Goal: Information Seeking & Learning: Learn about a topic

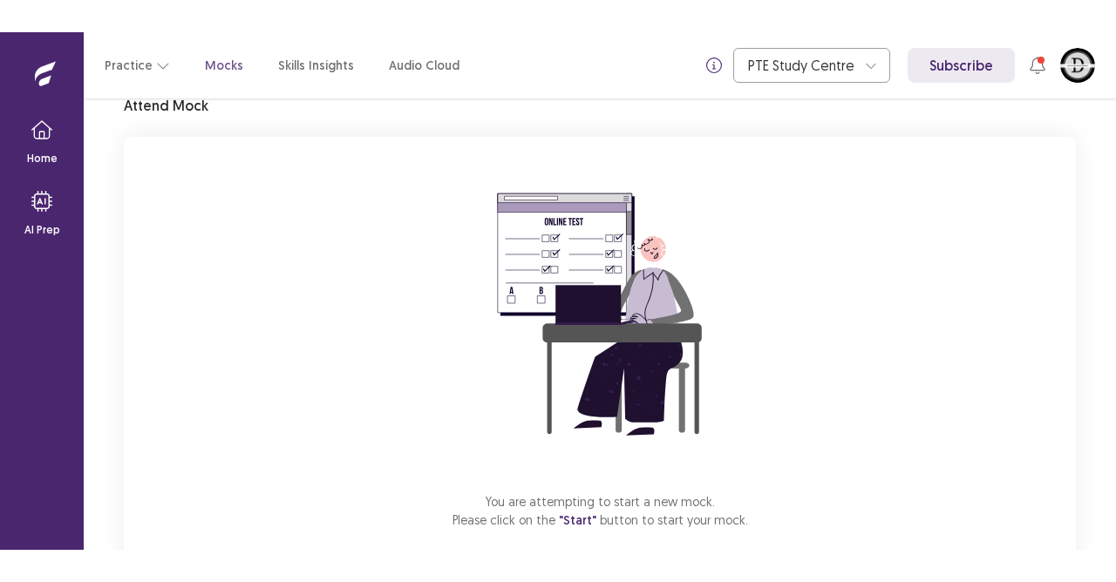
scroll to position [171, 0]
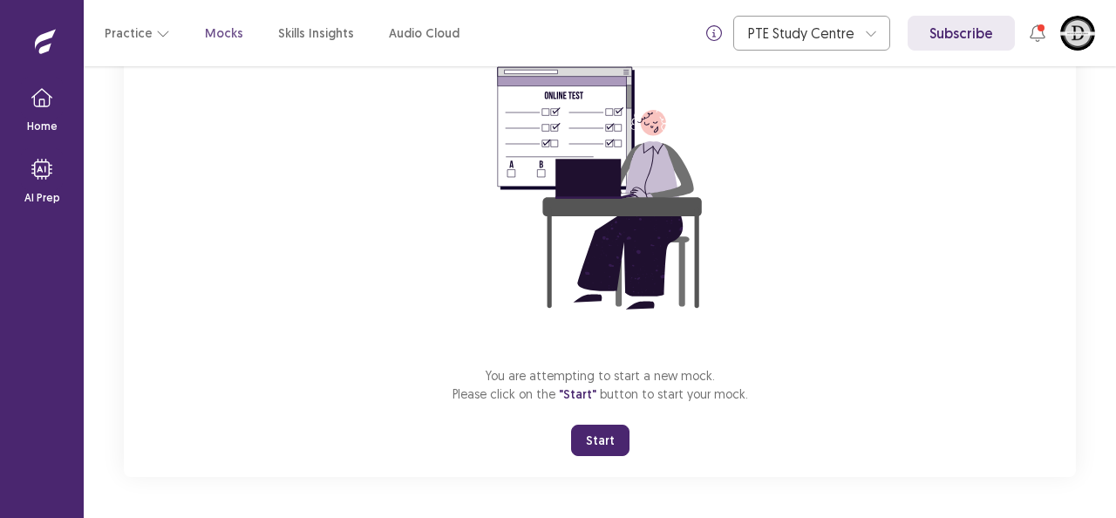
drag, startPoint x: 581, startPoint y: 422, endPoint x: 587, endPoint y: 432, distance: 12.1
click at [585, 429] on div "You are attempting to start a new mock. Please click on the "Start" button to s…" at bounding box center [600, 243] width 952 height 466
click at [588, 432] on button "Start" at bounding box center [600, 440] width 58 height 31
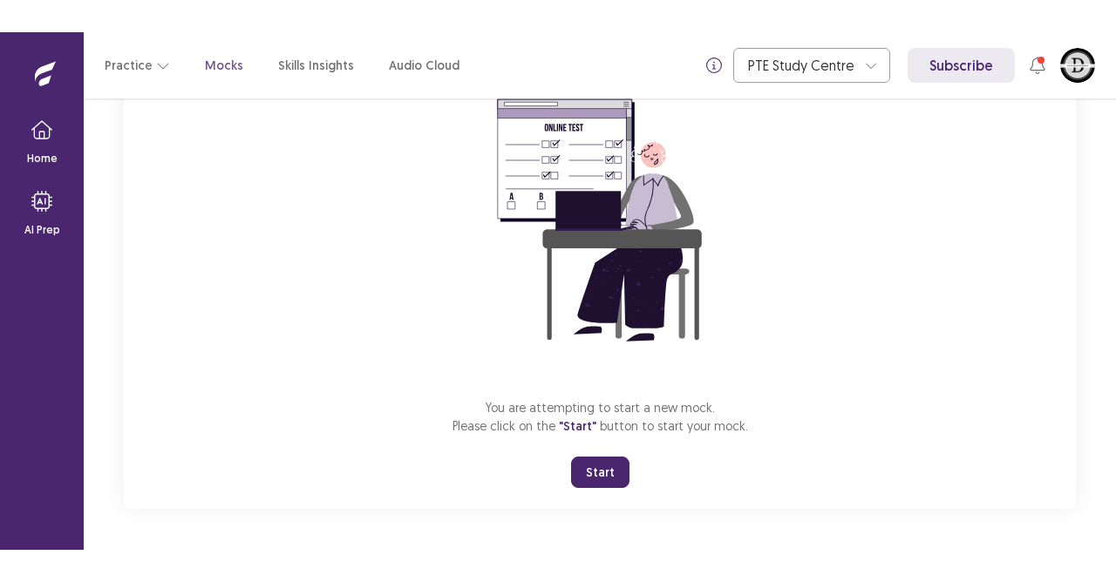
scroll to position [106, 0]
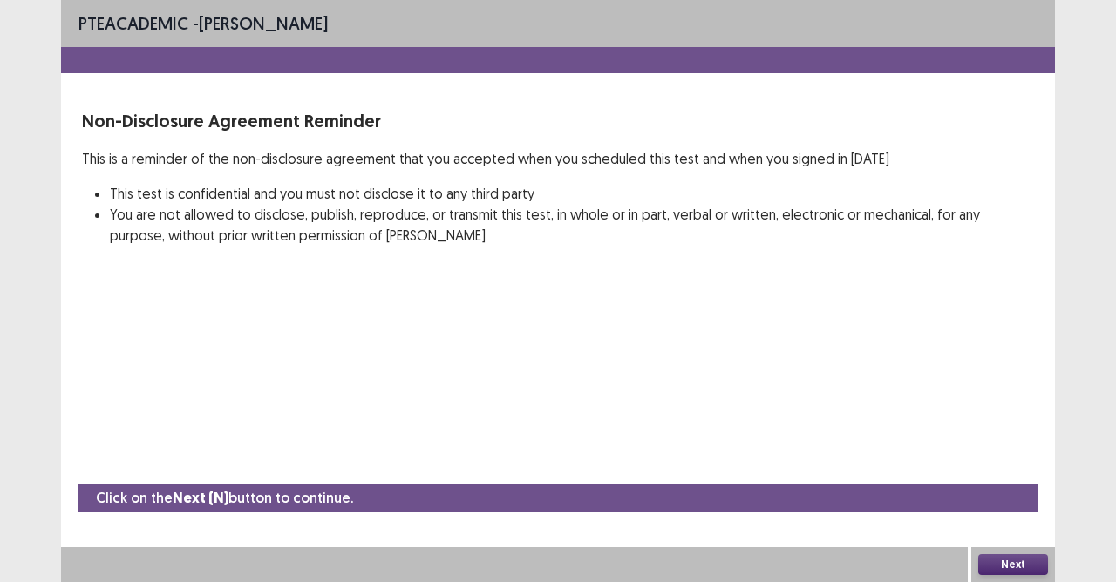
click at [1004, 517] on button "Next" at bounding box center [1013, 565] width 70 height 21
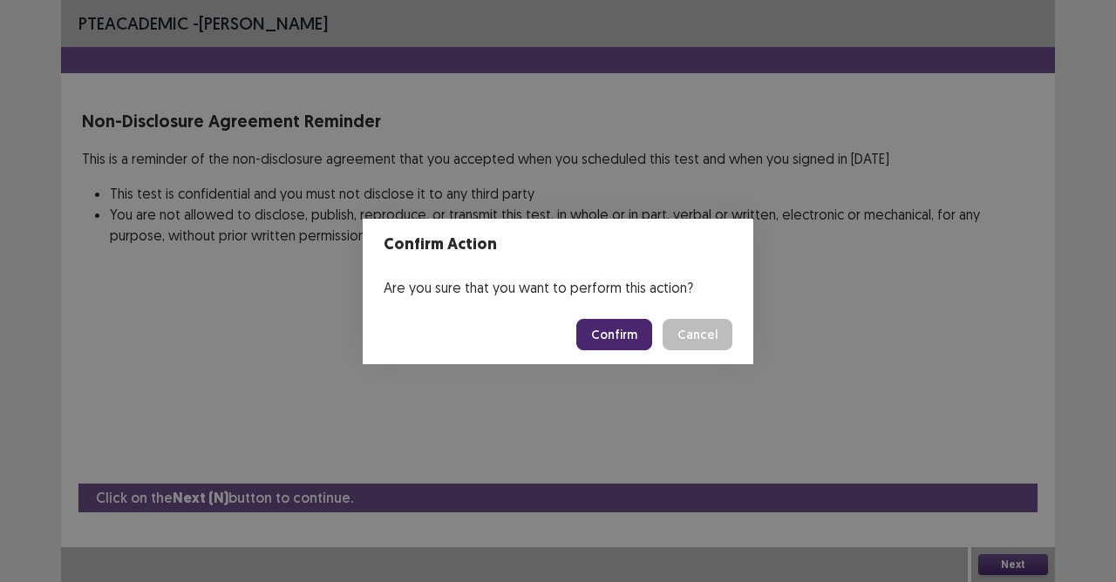
click at [624, 328] on button "Confirm" at bounding box center [614, 334] width 76 height 31
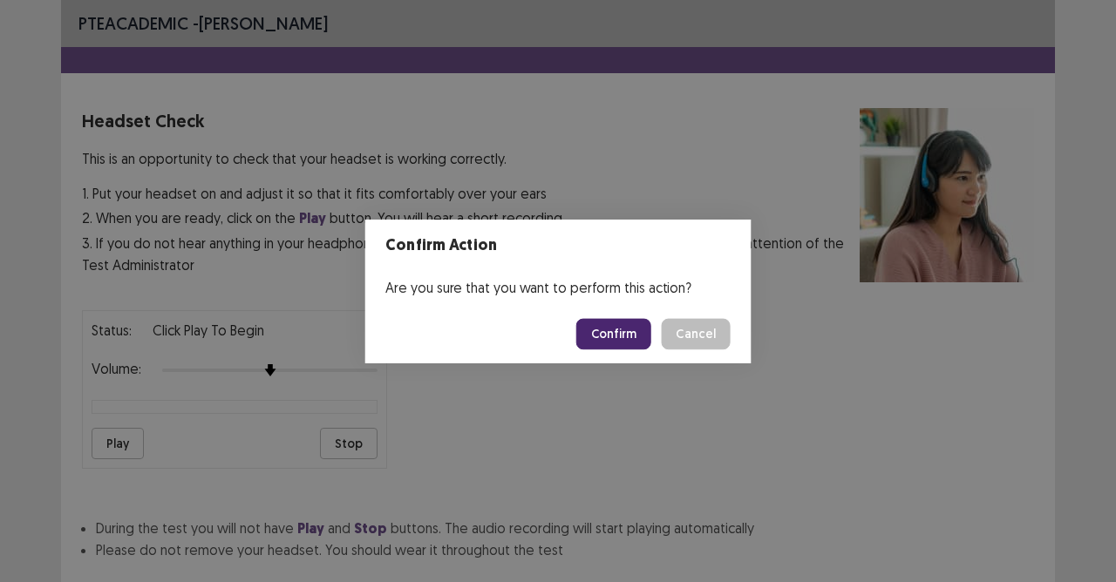
scroll to position [110, 0]
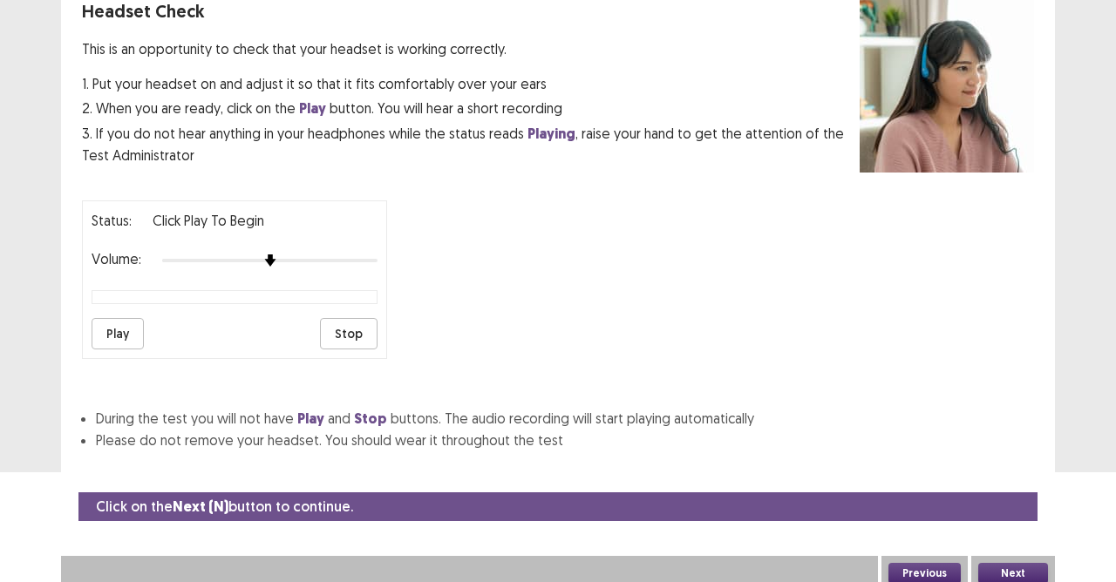
click at [1006, 517] on button "Next" at bounding box center [1013, 573] width 70 height 21
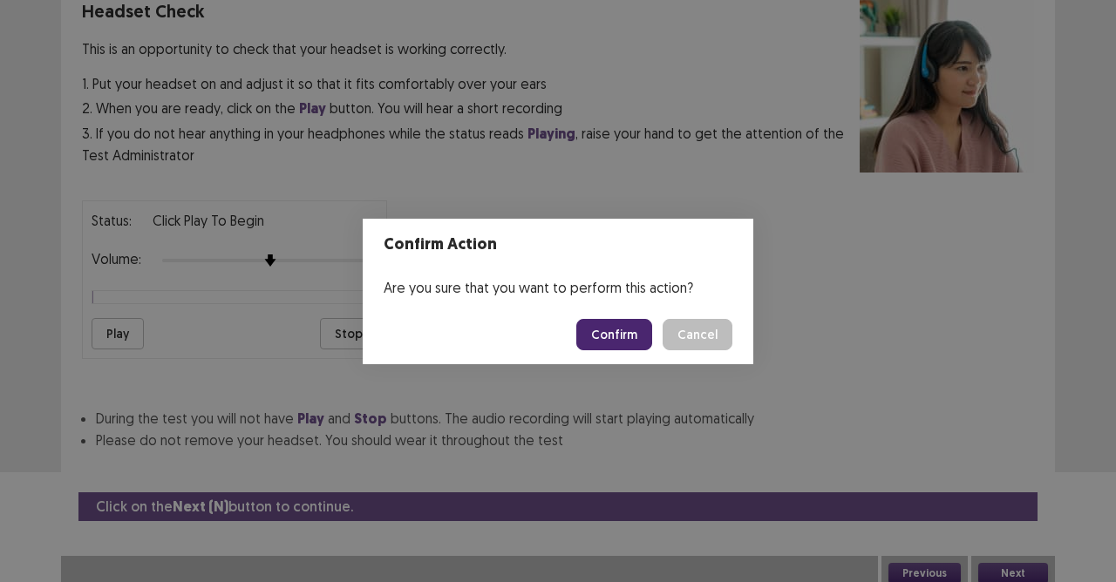
click at [607, 333] on button "Confirm" at bounding box center [614, 334] width 76 height 31
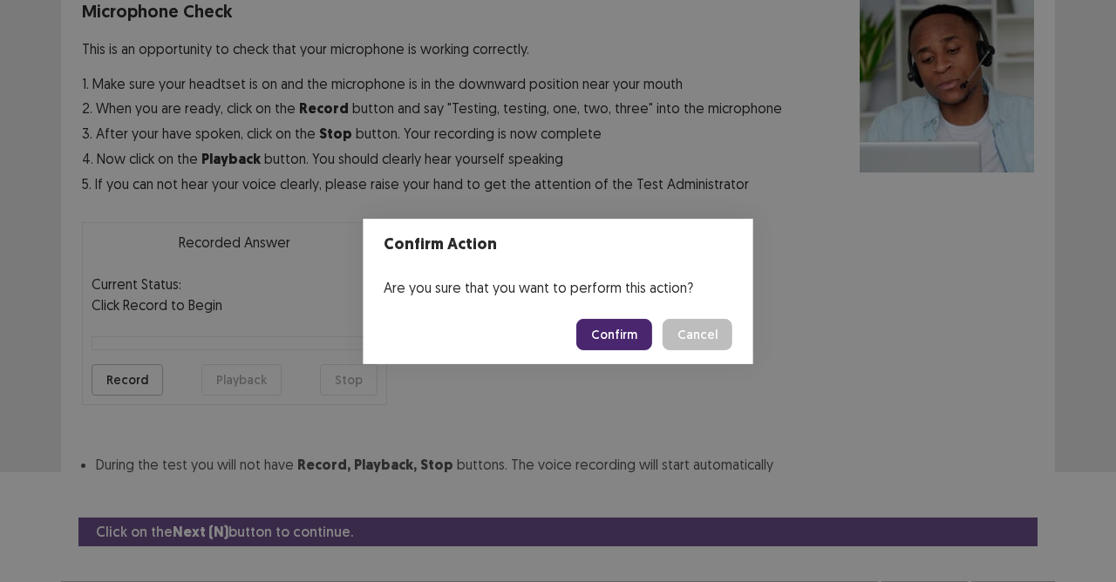
scroll to position [141, 0]
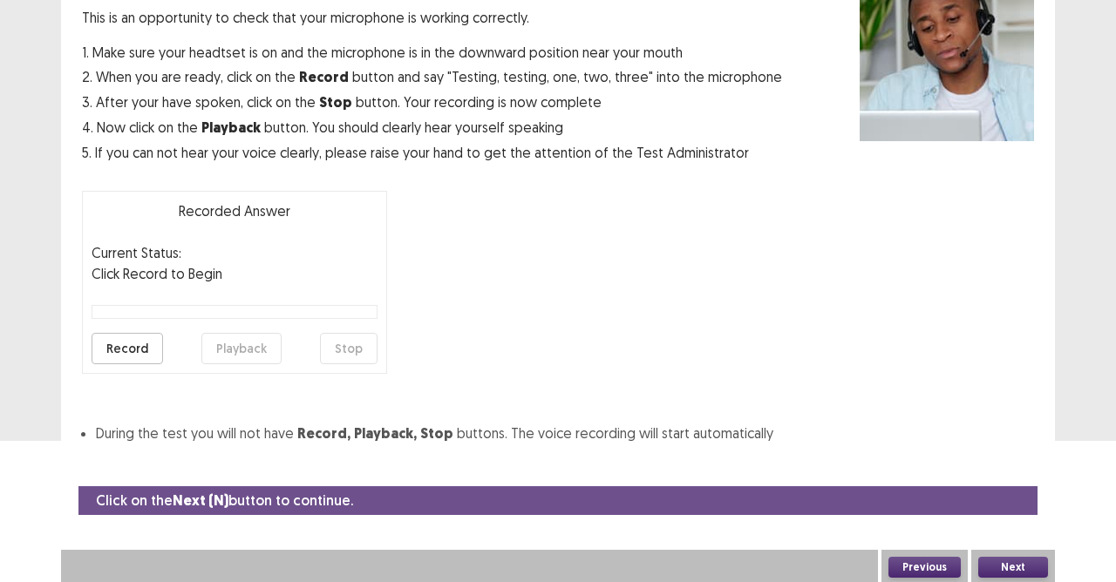
click at [142, 345] on button "Record" at bounding box center [127, 348] width 71 height 31
click at [359, 355] on button "Stop" at bounding box center [349, 348] width 58 height 31
click at [248, 352] on button "Playback" at bounding box center [241, 348] width 80 height 31
click at [248, 350] on button "Playback" at bounding box center [241, 348] width 80 height 31
click at [261, 349] on button "Playback" at bounding box center [241, 348] width 80 height 31
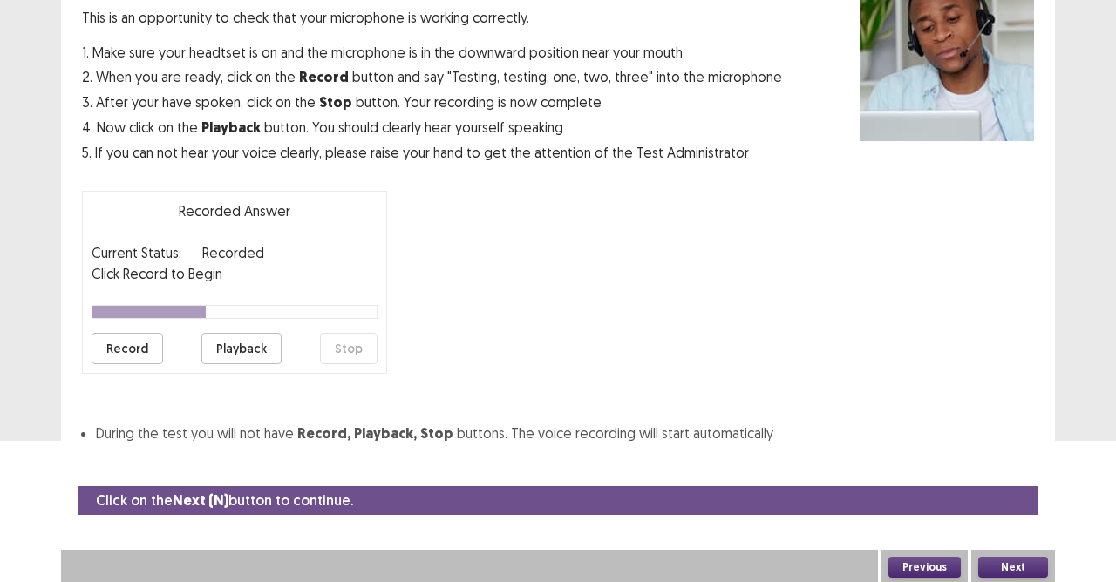
click at [238, 344] on button "Playback" at bounding box center [241, 348] width 80 height 31
click at [239, 344] on button "Playback" at bounding box center [241, 348] width 80 height 31
click at [241, 345] on button "Playback" at bounding box center [241, 348] width 80 height 31
click at [241, 347] on button "Playback" at bounding box center [241, 348] width 80 height 31
click at [1005, 517] on button "Next" at bounding box center [1013, 567] width 70 height 21
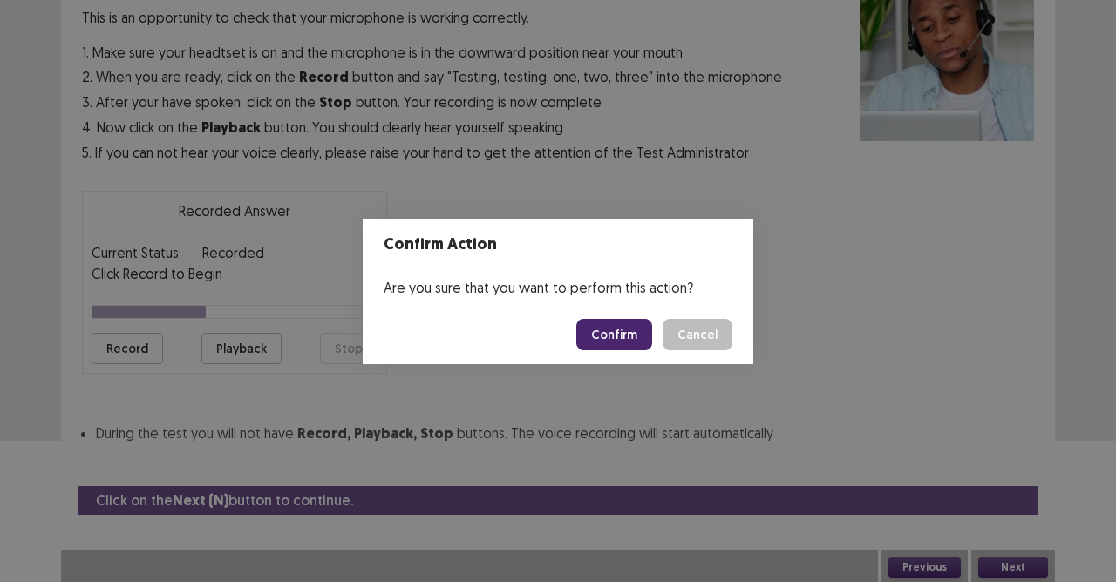
click at [607, 335] on button "Confirm" at bounding box center [614, 334] width 76 height 31
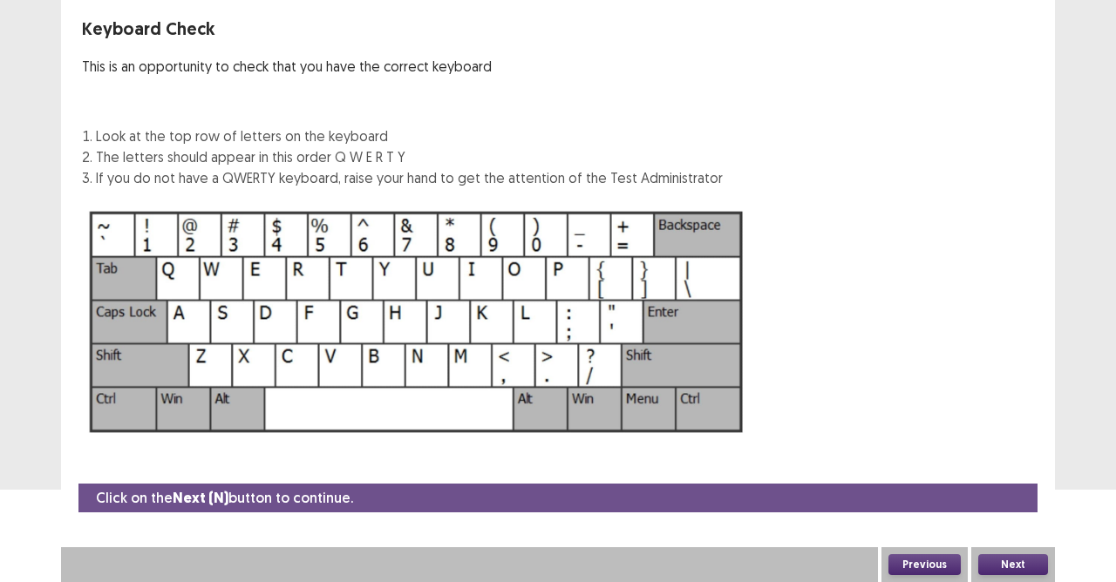
scroll to position [92, 0]
click at [1031, 517] on button "Next" at bounding box center [1013, 565] width 70 height 21
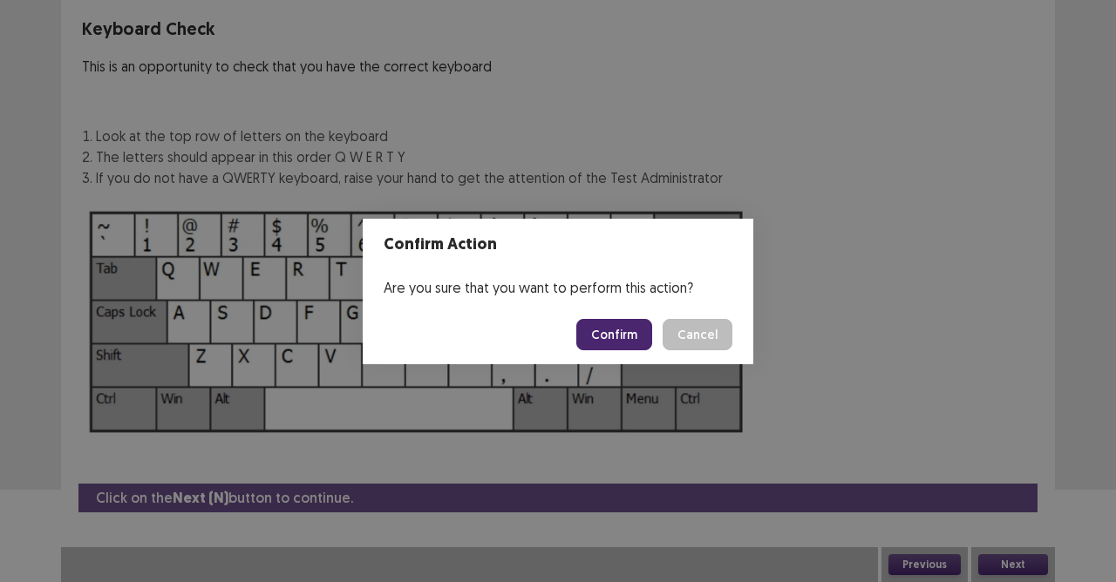
click at [615, 331] on button "Confirm" at bounding box center [614, 334] width 76 height 31
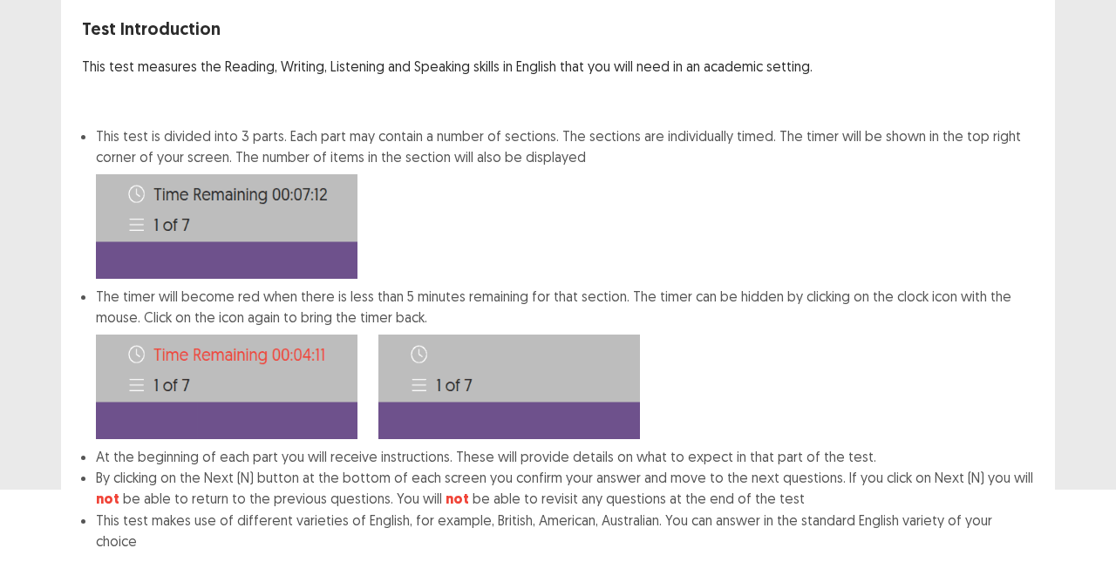
scroll to position [180, 0]
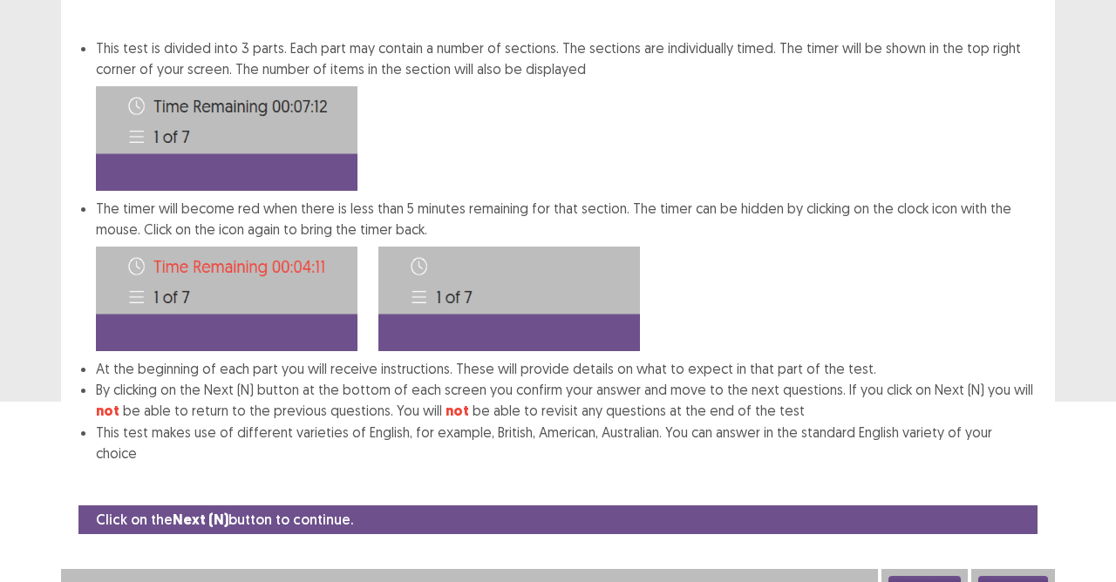
click at [1010, 517] on button "Next" at bounding box center [1013, 586] width 70 height 21
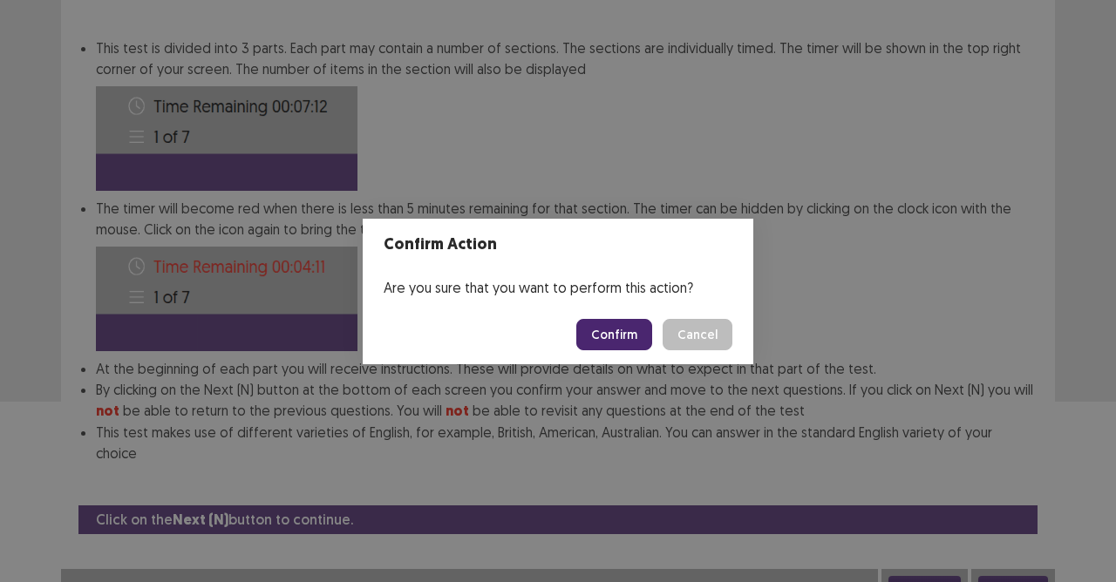
click at [635, 337] on button "Confirm" at bounding box center [614, 334] width 76 height 31
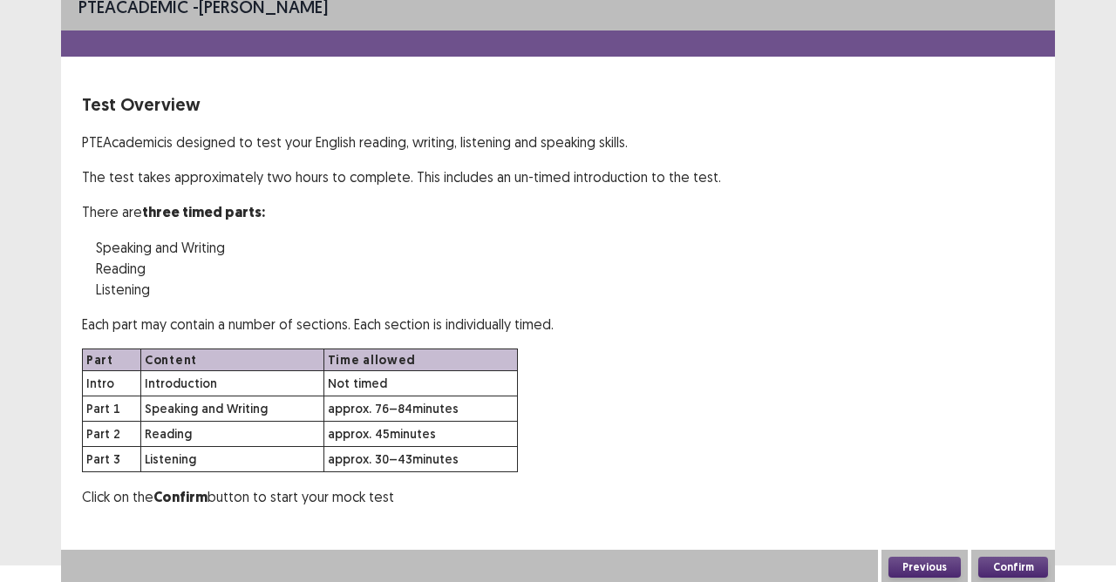
click at [1002, 517] on button "Confirm" at bounding box center [1013, 567] width 70 height 21
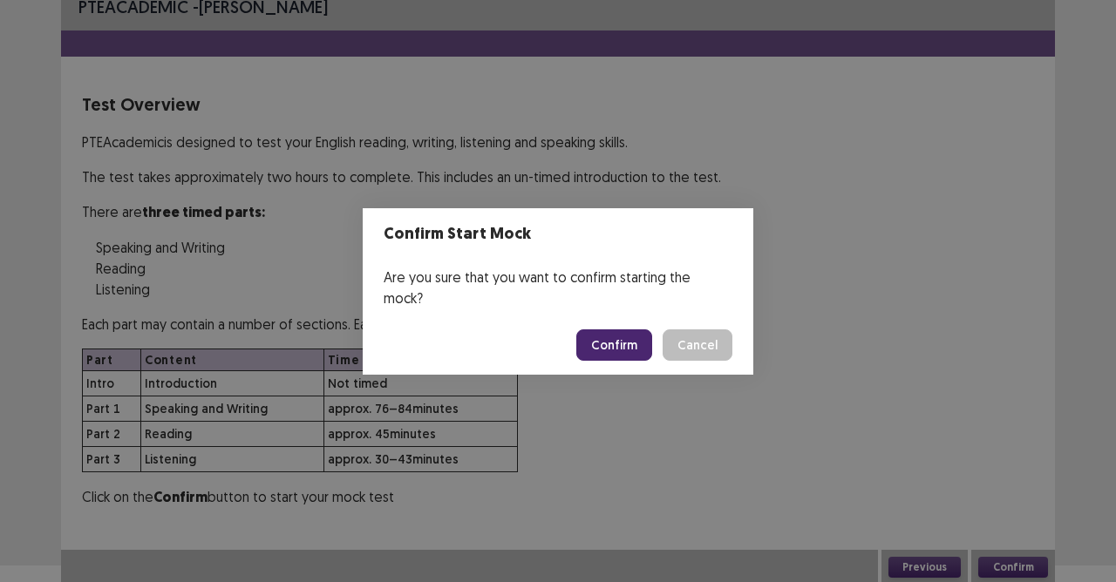
click at [612, 339] on button "Confirm" at bounding box center [614, 345] width 76 height 31
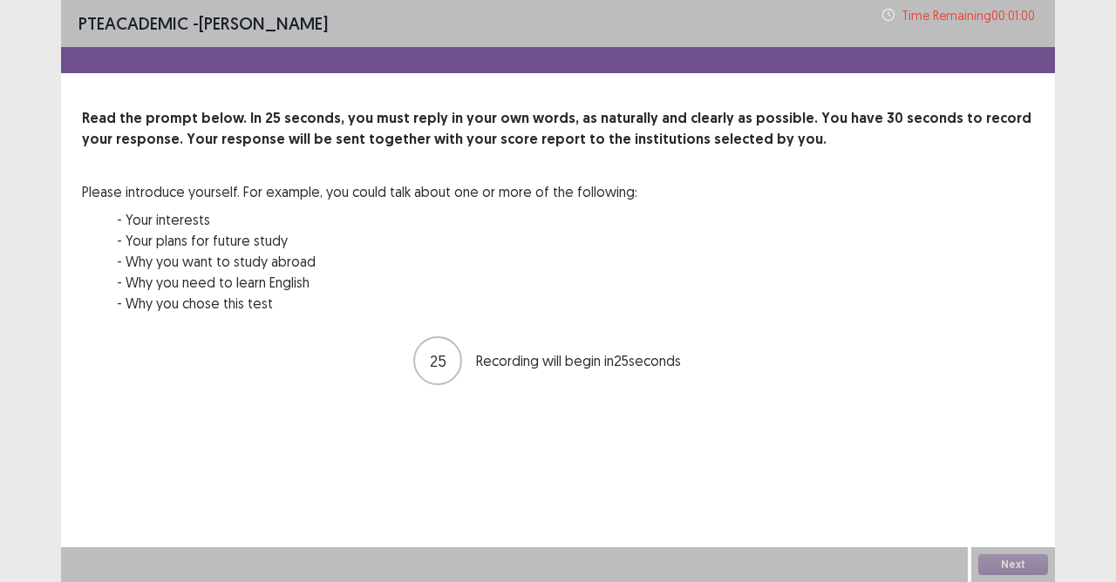
scroll to position [0, 0]
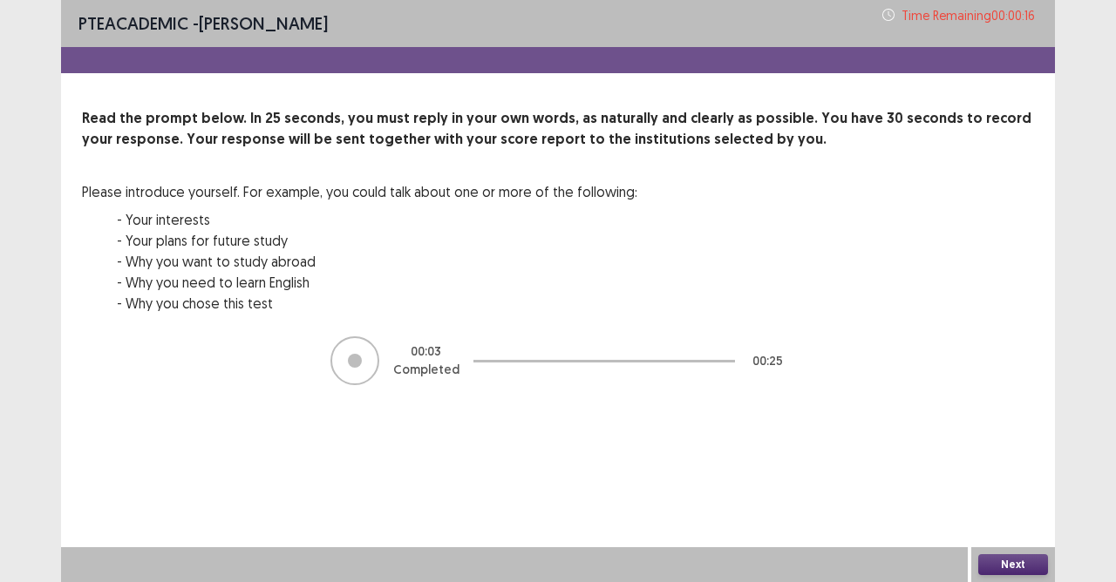
click at [1028, 517] on button "Next" at bounding box center [1013, 565] width 70 height 21
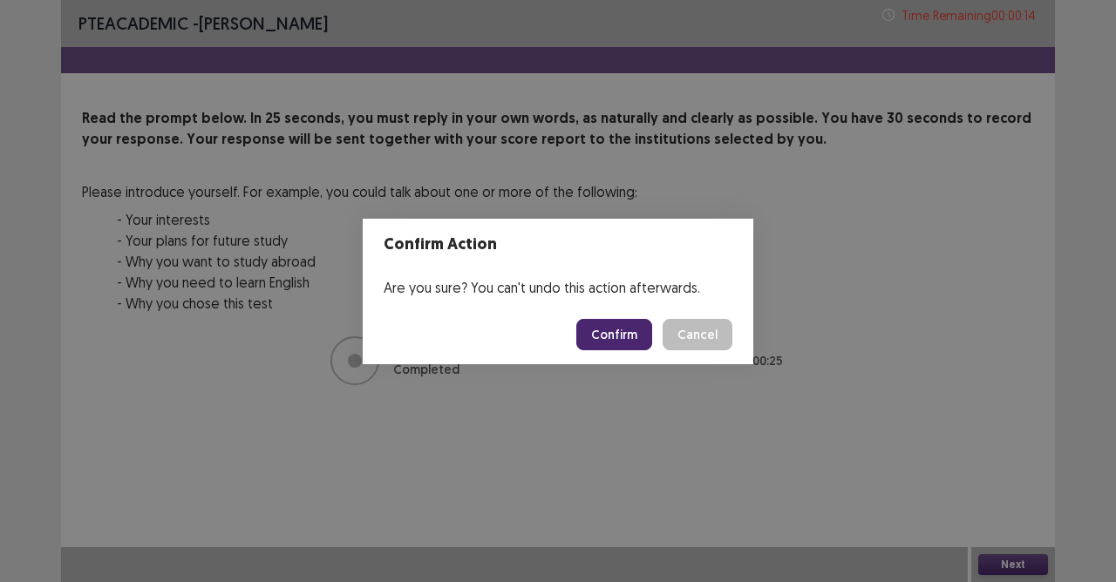
click at [623, 337] on button "Confirm" at bounding box center [614, 334] width 76 height 31
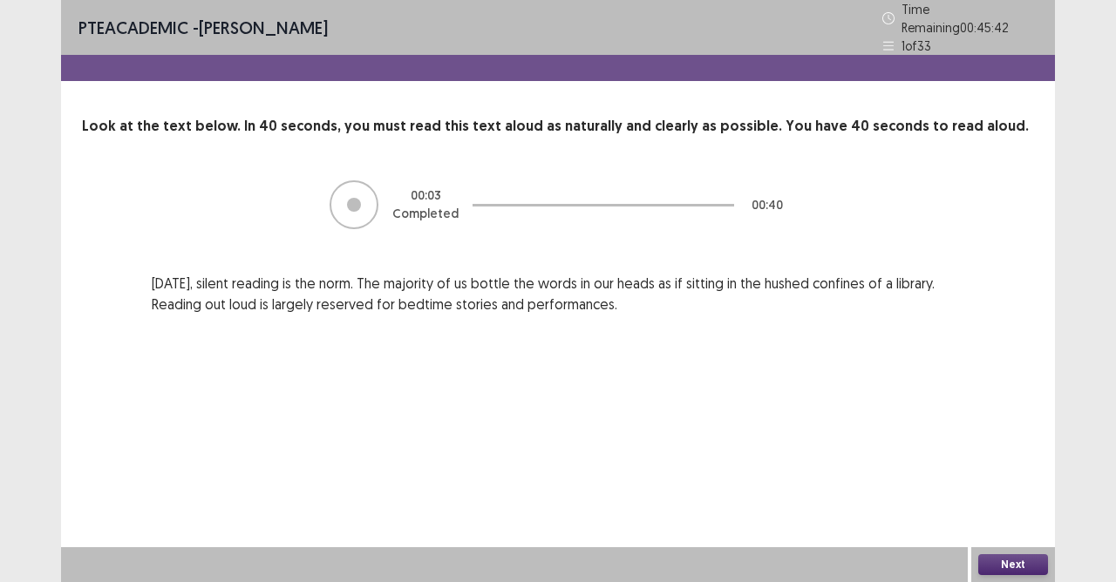
click at [1010, 517] on button "Next" at bounding box center [1013, 565] width 70 height 21
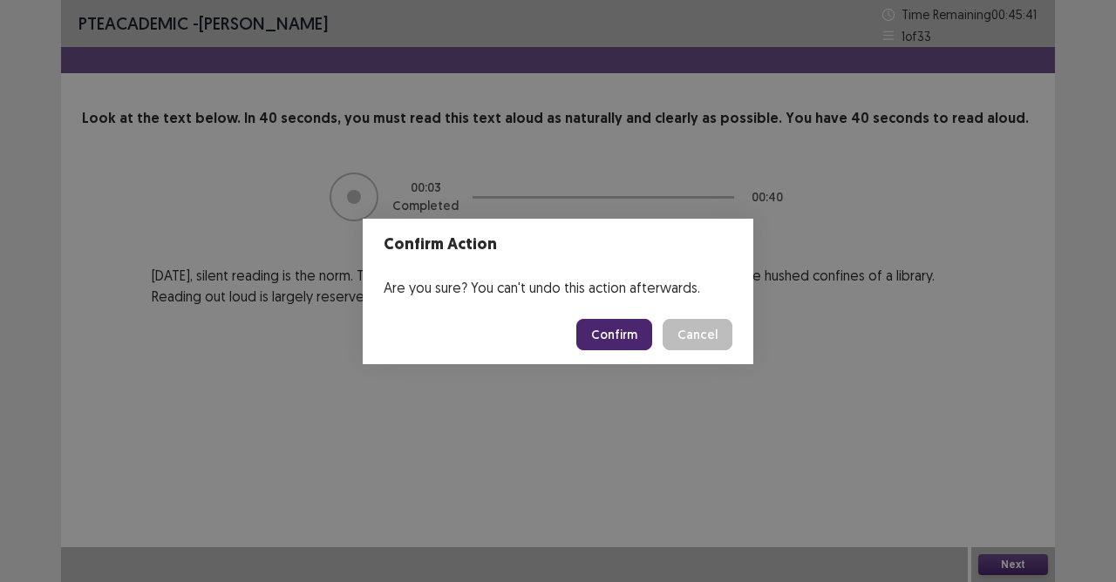
click at [617, 330] on button "Confirm" at bounding box center [614, 334] width 76 height 31
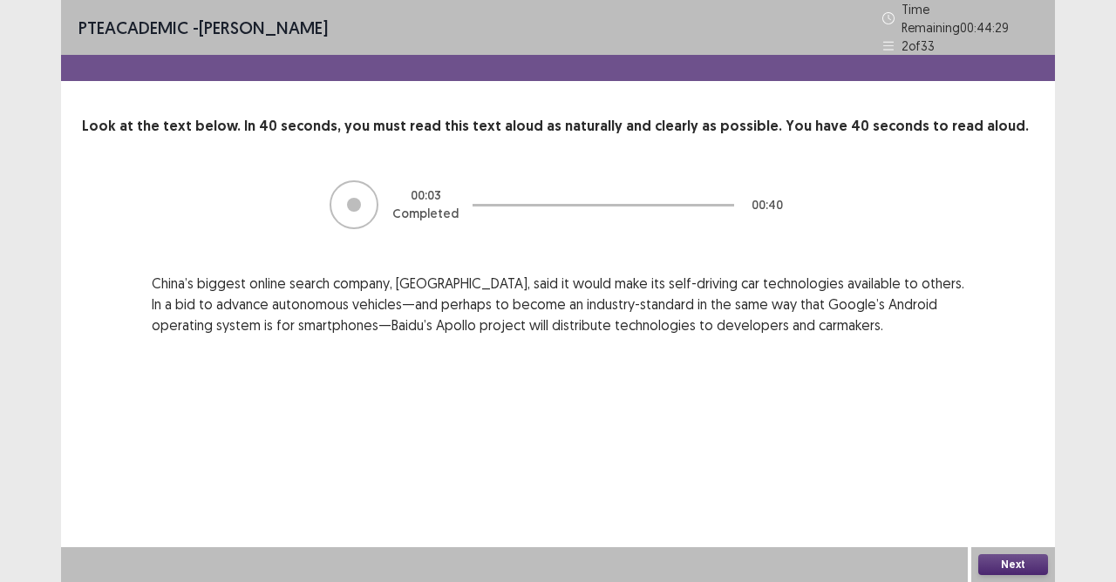
click at [998, 517] on button "Next" at bounding box center [1013, 565] width 70 height 21
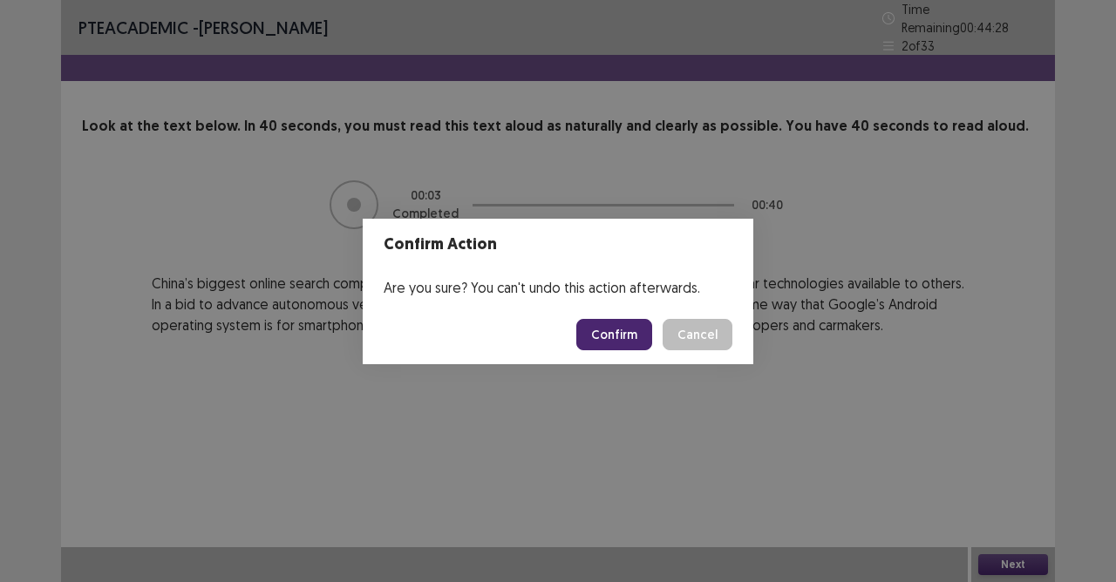
click at [611, 331] on button "Confirm" at bounding box center [614, 334] width 76 height 31
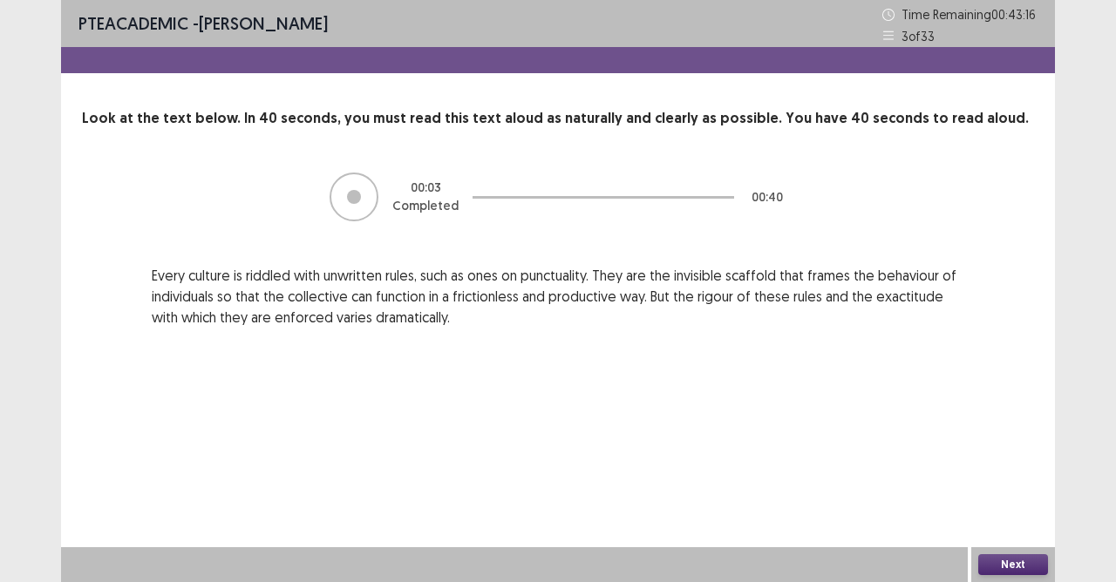
click at [1004, 517] on button "Next" at bounding box center [1013, 565] width 70 height 21
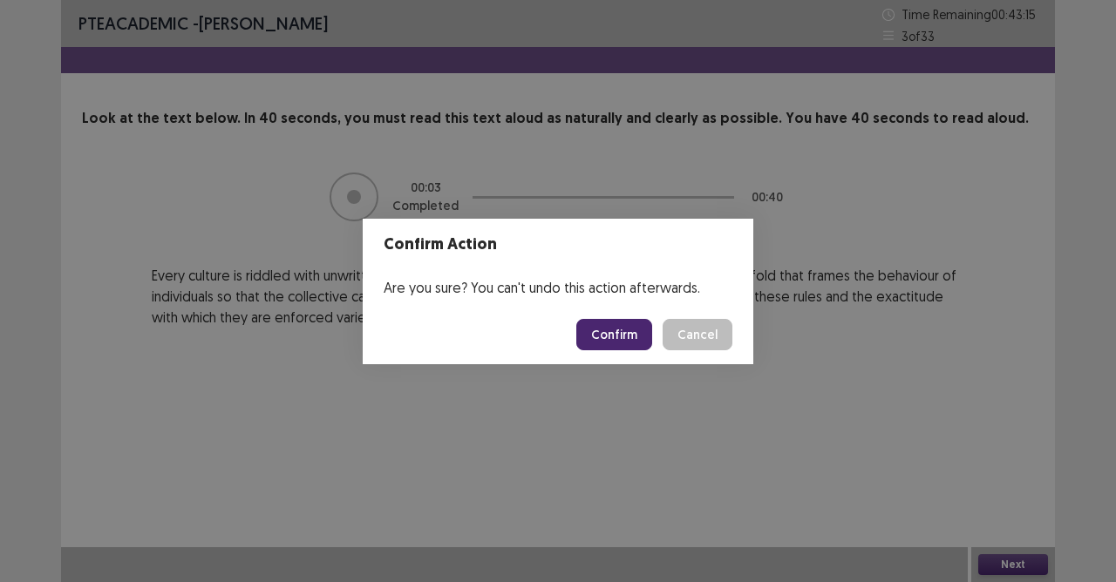
click at [607, 333] on button "Confirm" at bounding box center [614, 334] width 76 height 31
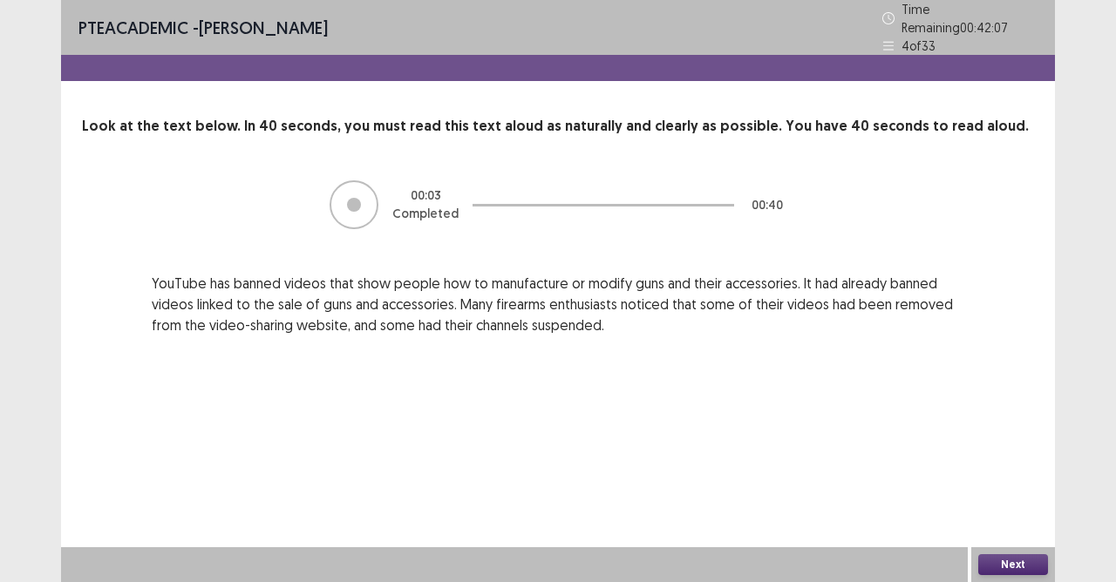
click at [1031, 517] on button "Next" at bounding box center [1013, 565] width 70 height 21
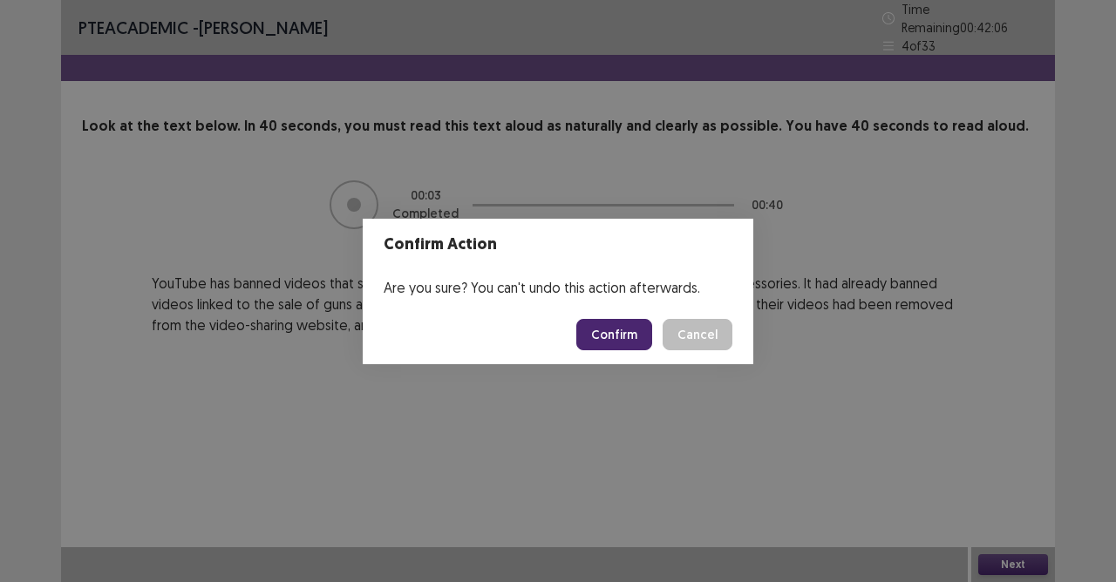
click at [624, 317] on footer "Confirm Cancel" at bounding box center [558, 334] width 391 height 59
click at [623, 334] on button "Confirm" at bounding box center [614, 334] width 76 height 31
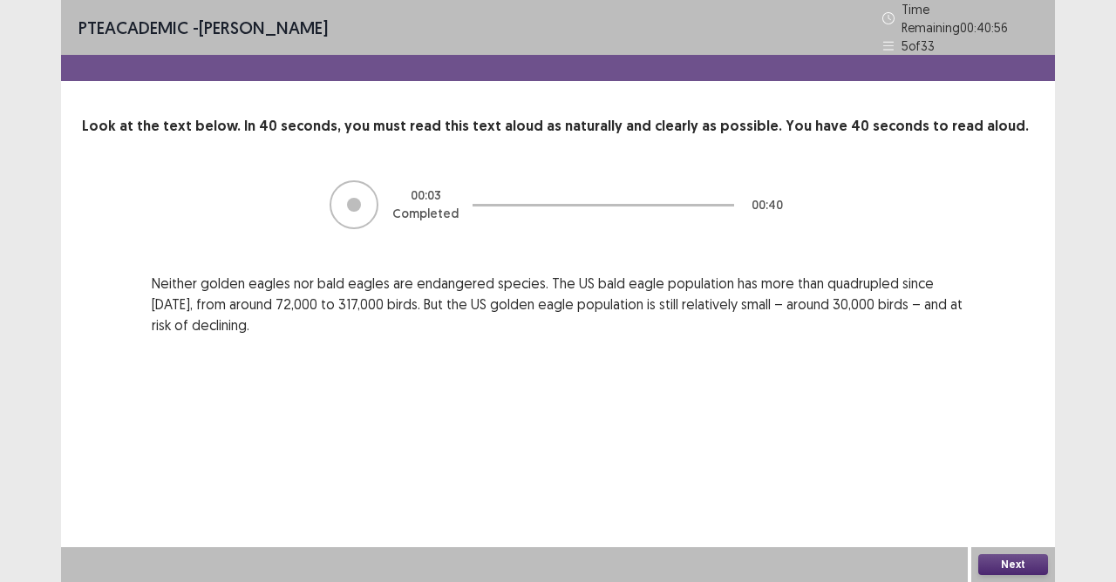
click at [992, 517] on button "Next" at bounding box center [1013, 565] width 70 height 21
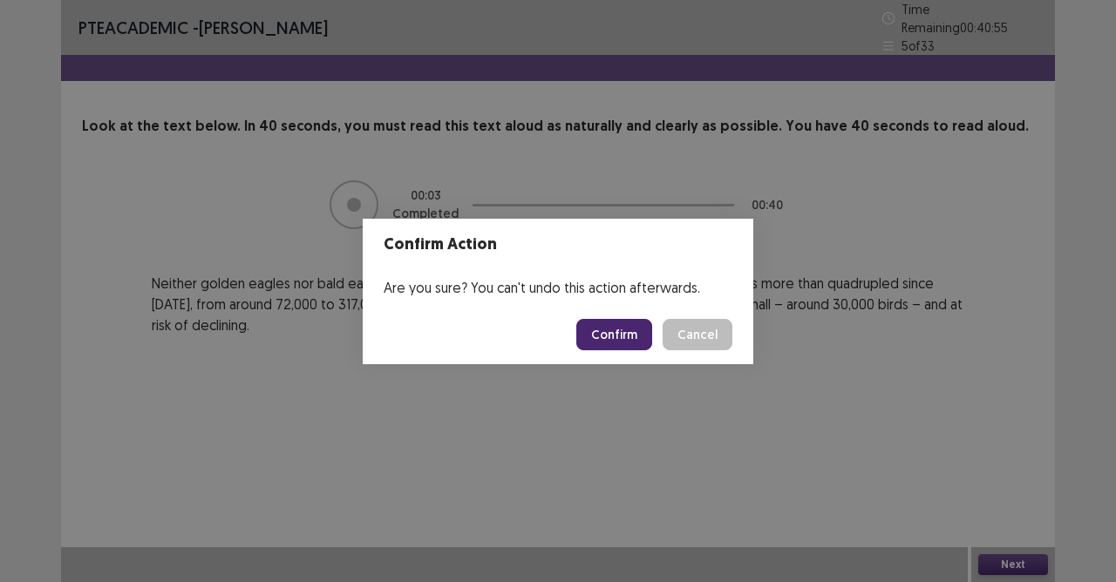
click at [613, 335] on button "Confirm" at bounding box center [614, 334] width 76 height 31
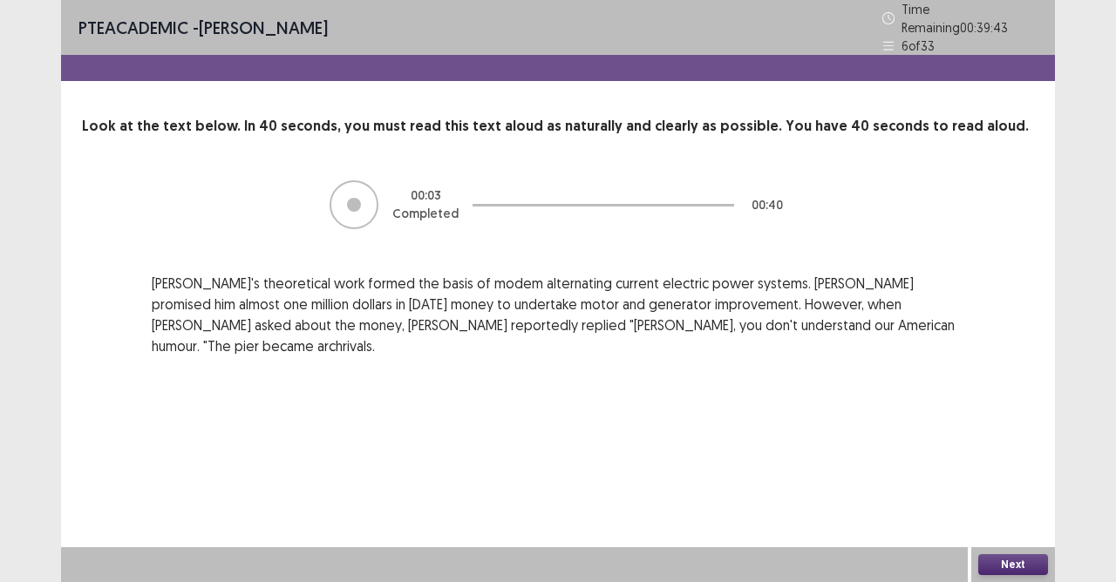
click at [987, 517] on button "Next" at bounding box center [1013, 565] width 70 height 21
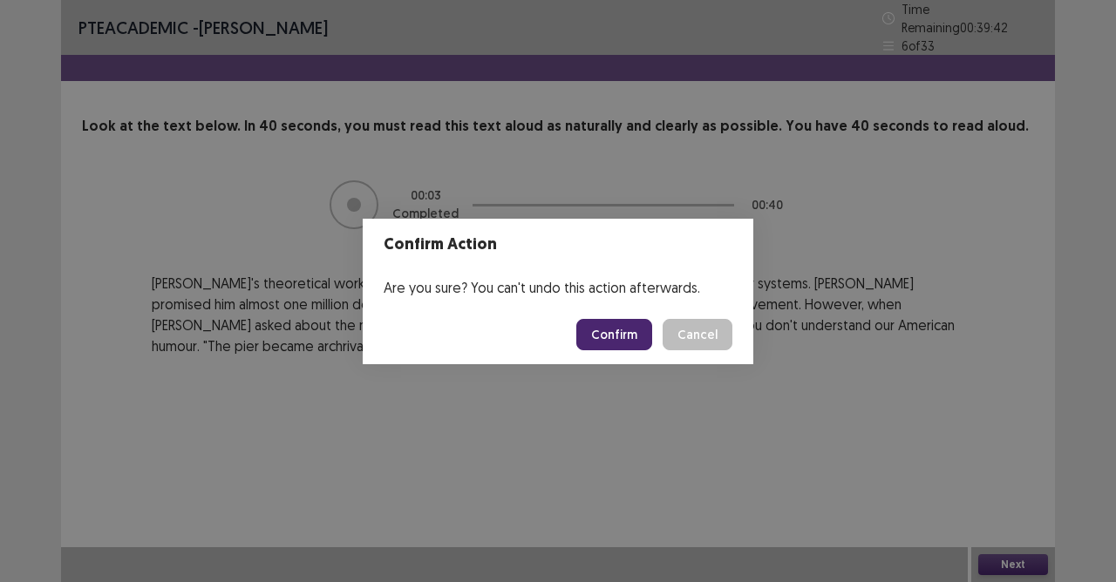
click at [629, 337] on button "Confirm" at bounding box center [614, 334] width 76 height 31
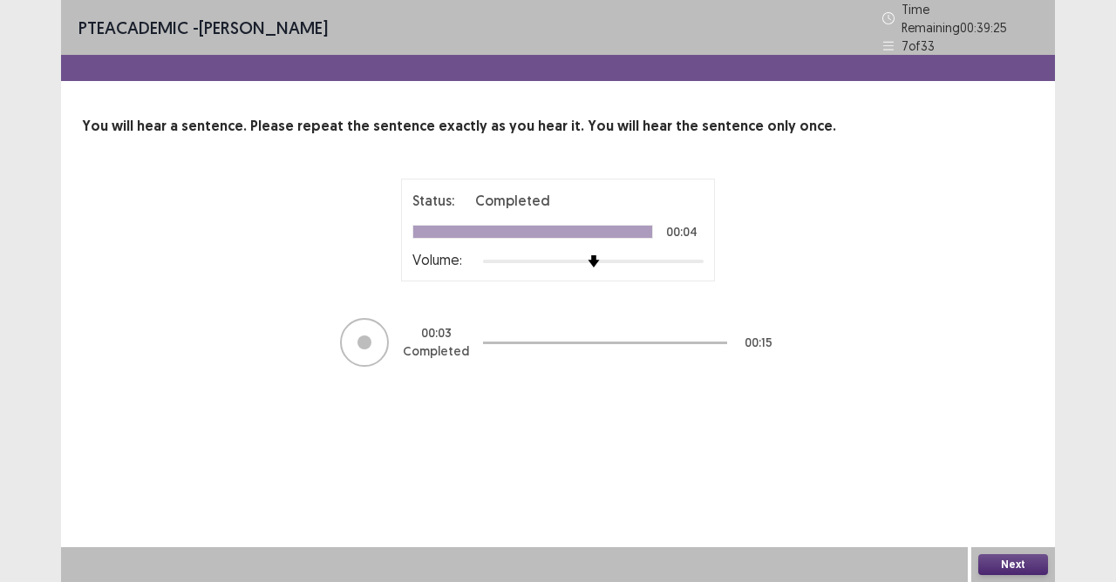
click at [988, 517] on button "Next" at bounding box center [1013, 565] width 70 height 21
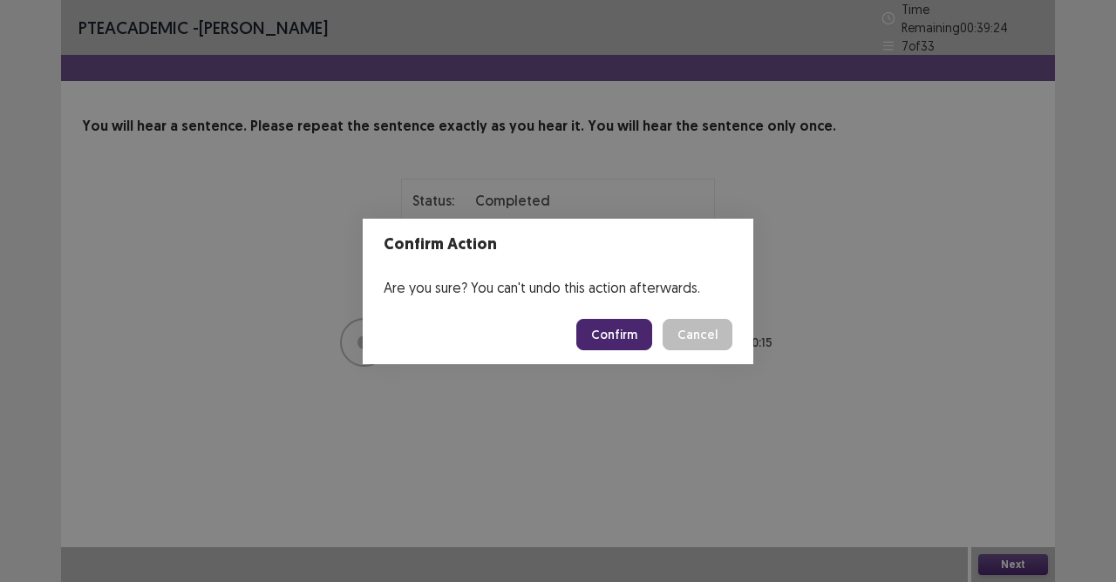
click at [625, 323] on button "Confirm" at bounding box center [614, 334] width 76 height 31
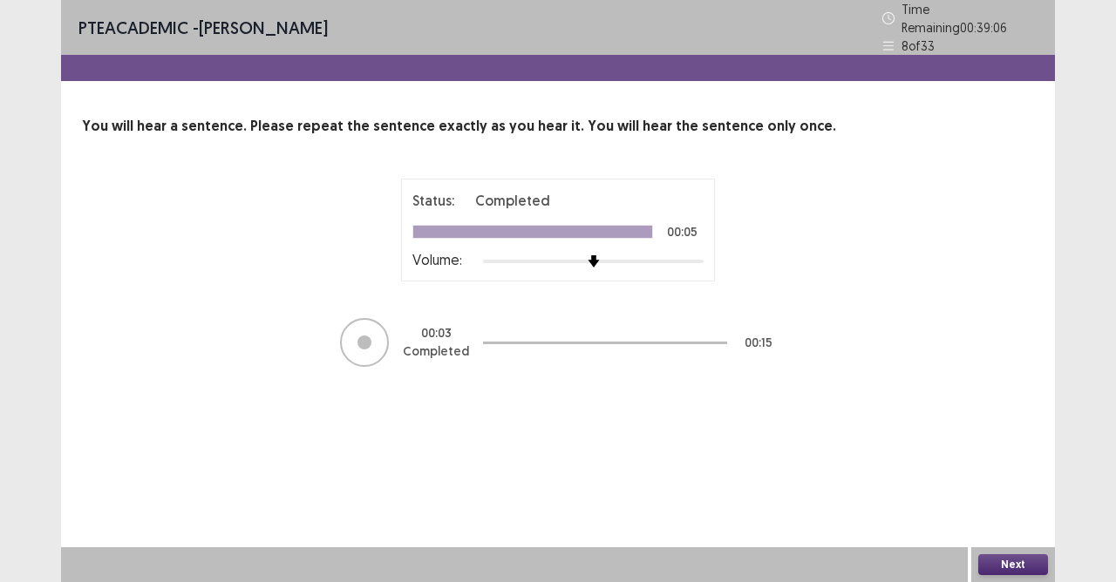
click at [1010, 517] on button "Next" at bounding box center [1013, 565] width 70 height 21
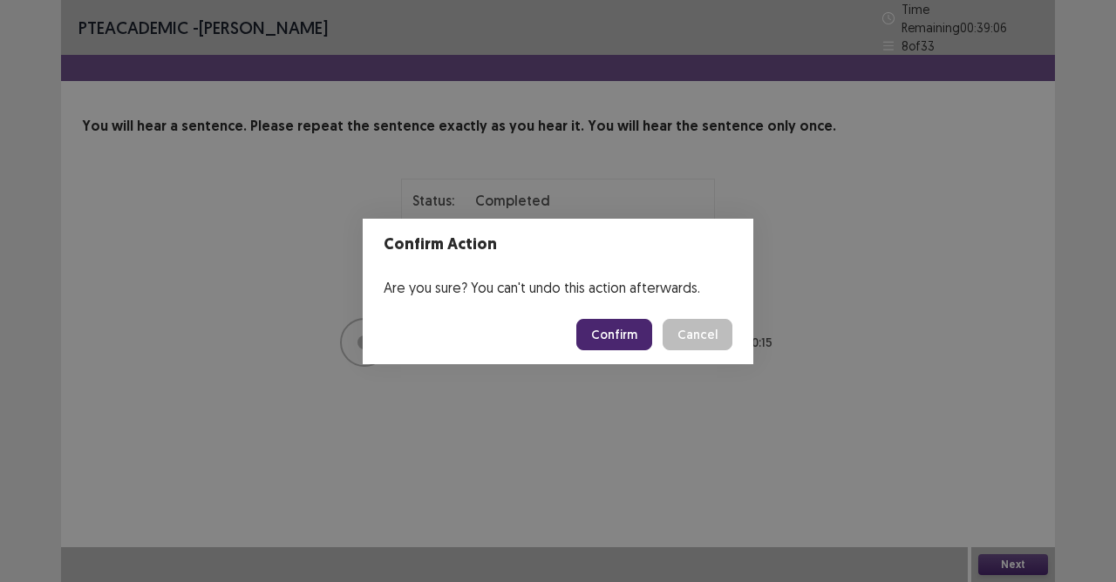
click at [622, 319] on button "Confirm" at bounding box center [614, 334] width 76 height 31
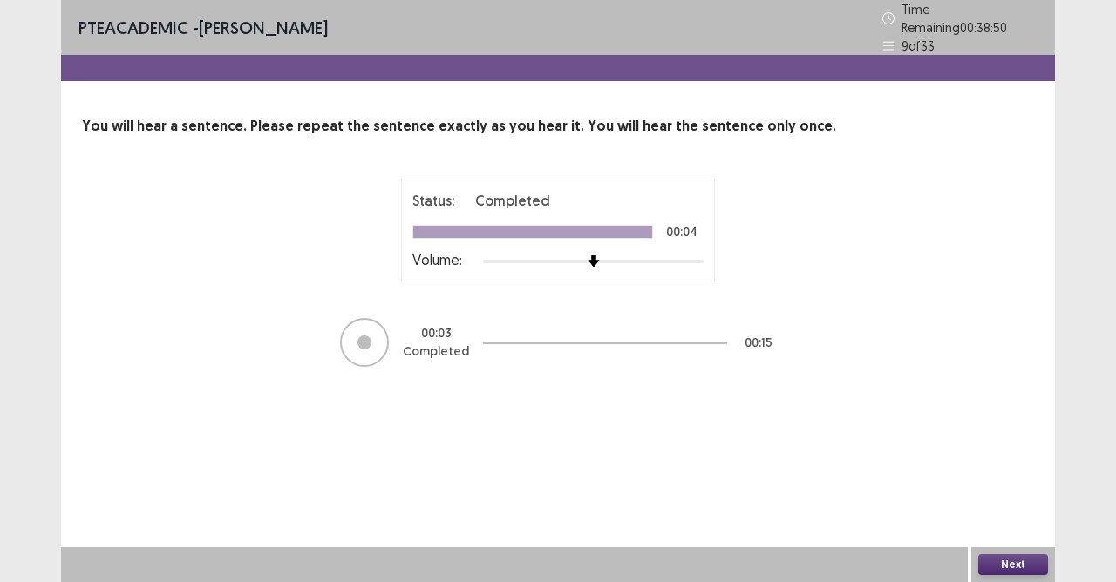
click at [1031, 517] on button "Next" at bounding box center [1013, 565] width 70 height 21
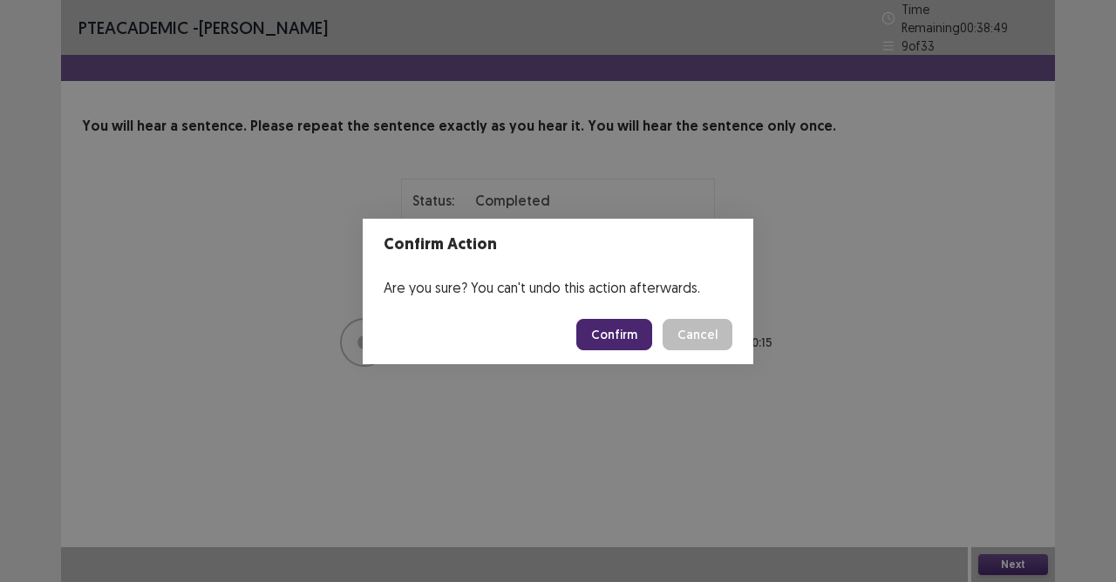
click at [612, 338] on button "Confirm" at bounding box center [614, 334] width 76 height 31
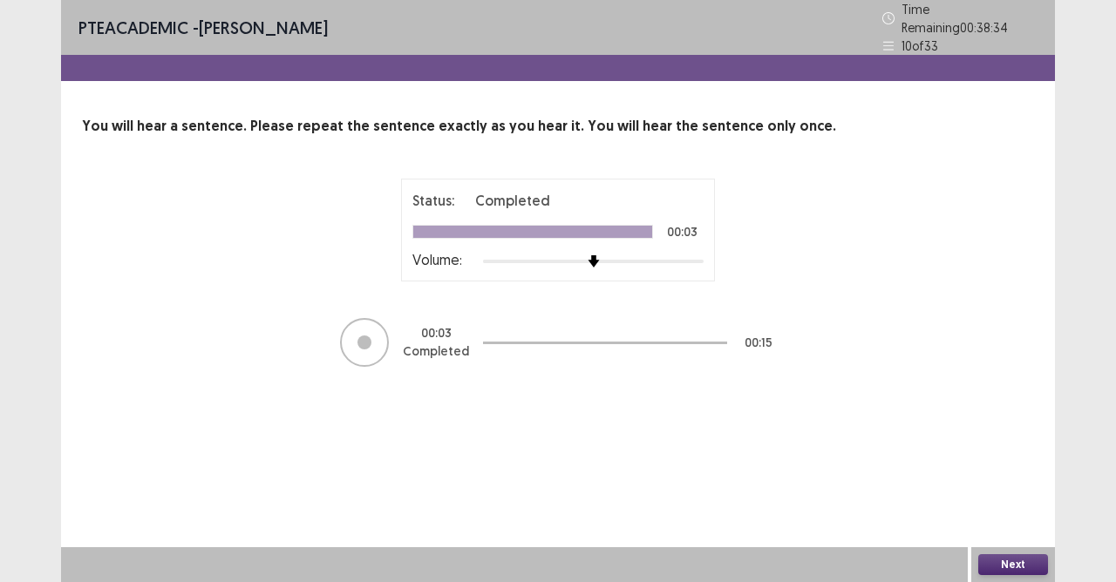
click at [1003, 517] on button "Next" at bounding box center [1013, 565] width 70 height 21
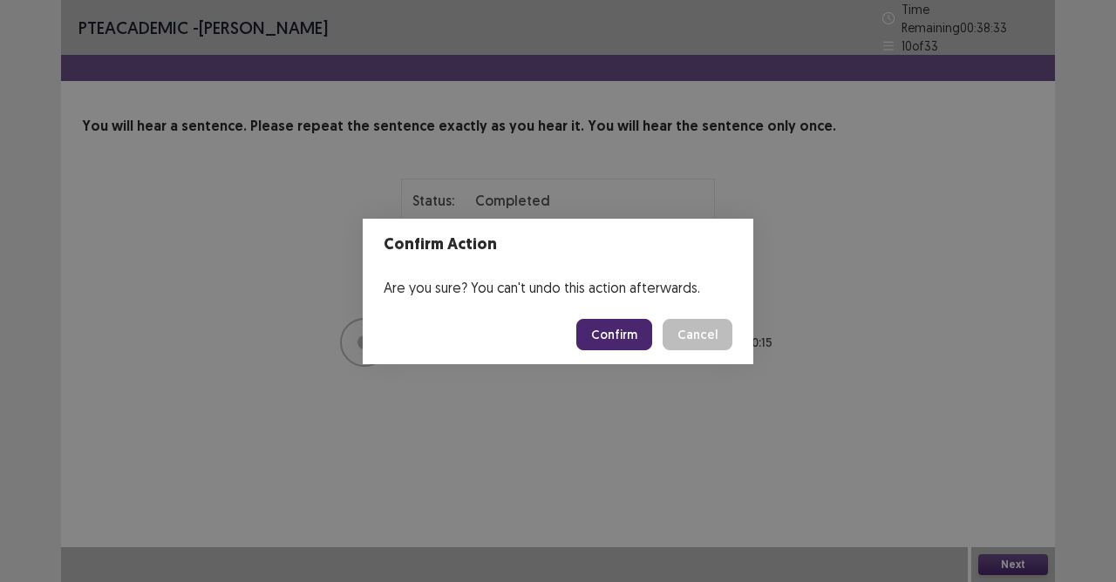
click at [617, 338] on button "Confirm" at bounding box center [614, 334] width 76 height 31
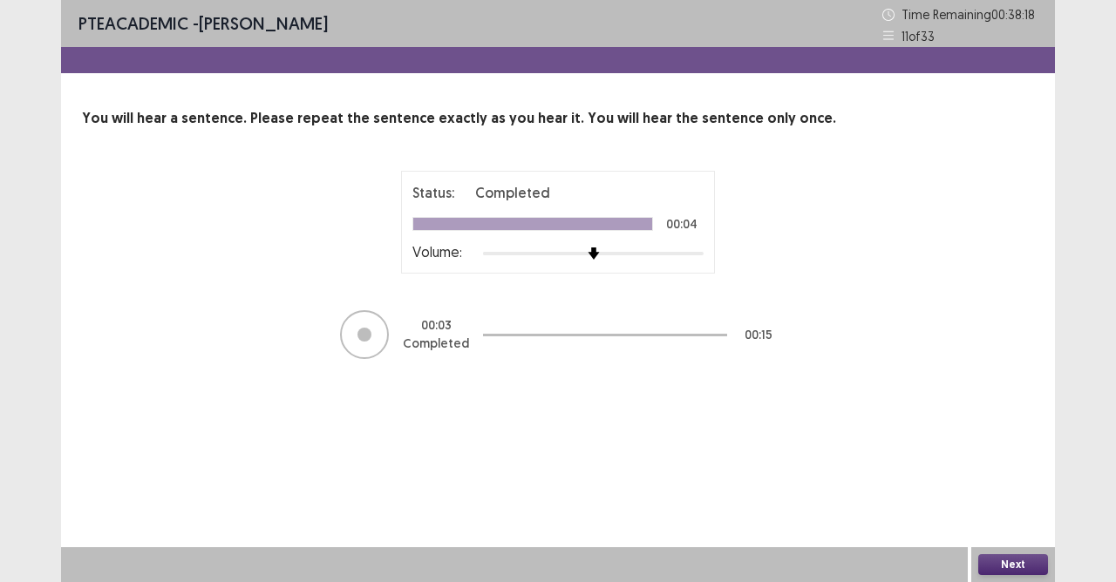
click at [1027, 517] on button "Next" at bounding box center [1013, 565] width 70 height 21
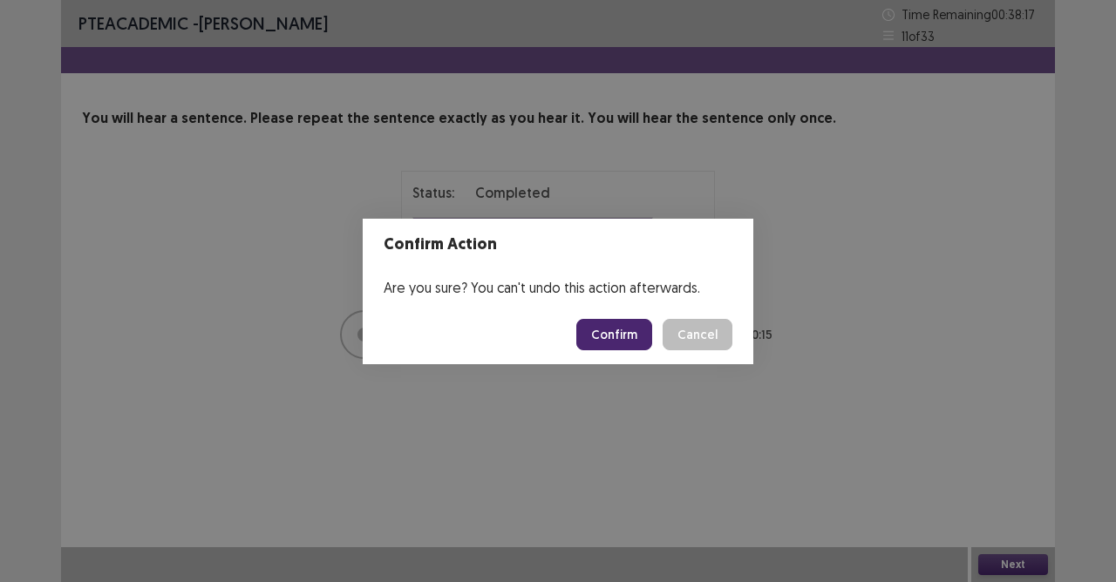
click at [598, 344] on button "Confirm" at bounding box center [614, 334] width 76 height 31
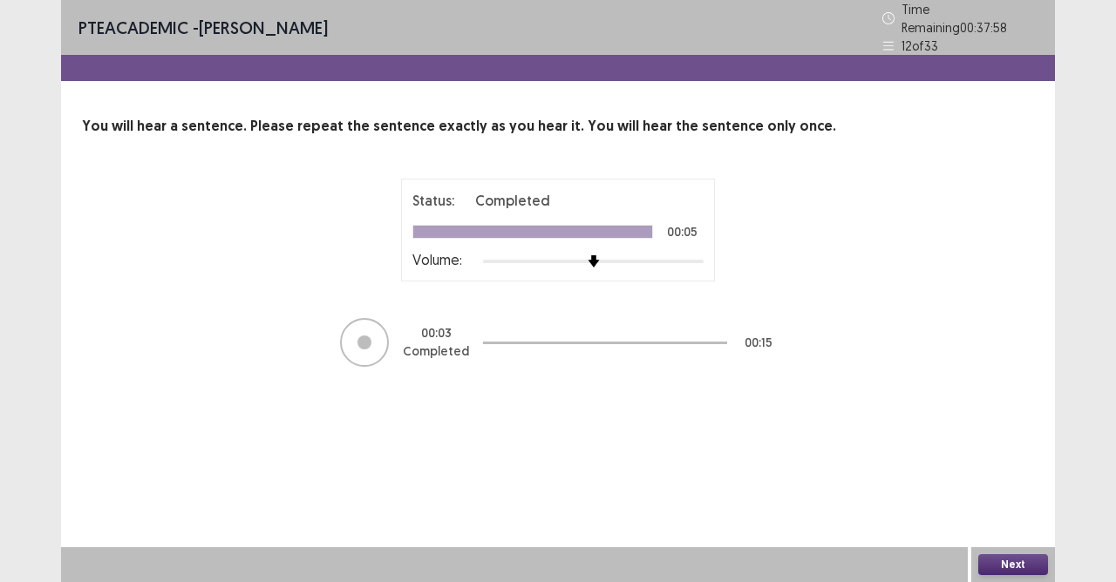
click at [1004, 517] on button "Next" at bounding box center [1013, 565] width 70 height 21
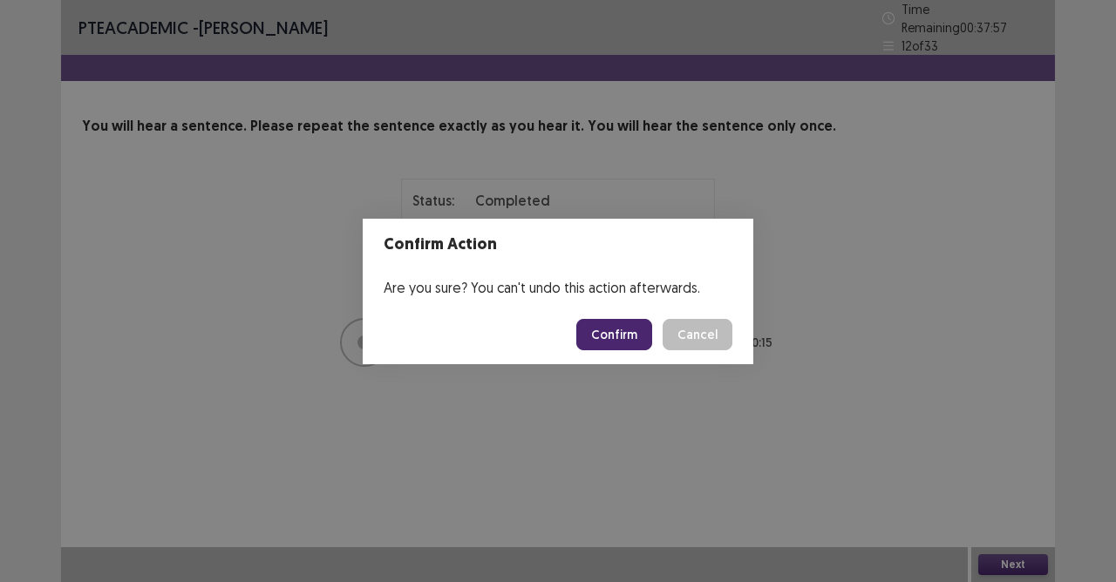
click at [619, 323] on button "Confirm" at bounding box center [614, 334] width 76 height 31
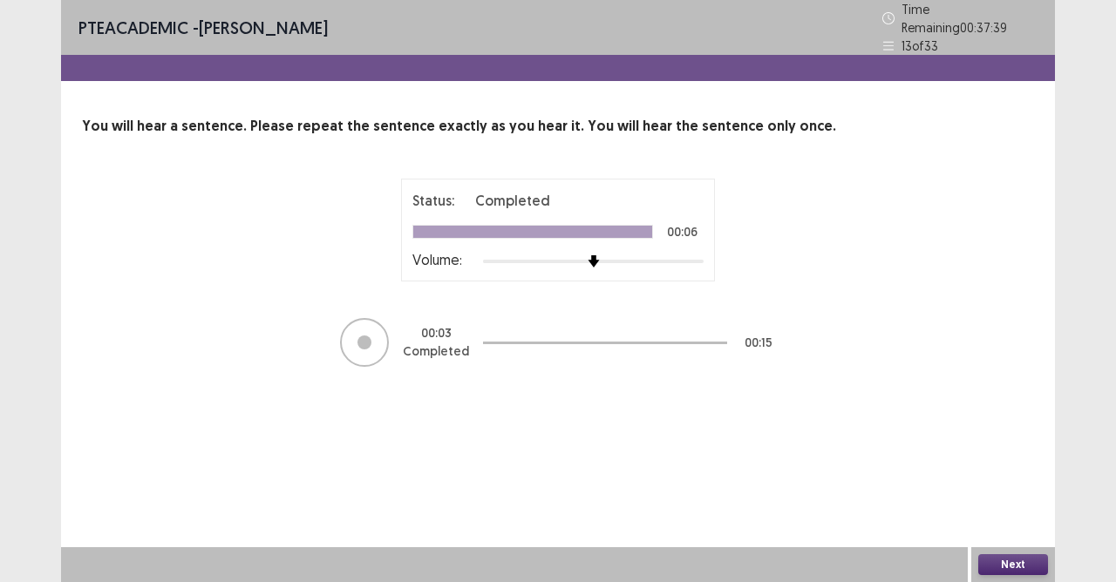
click at [998, 517] on button "Next" at bounding box center [1013, 565] width 70 height 21
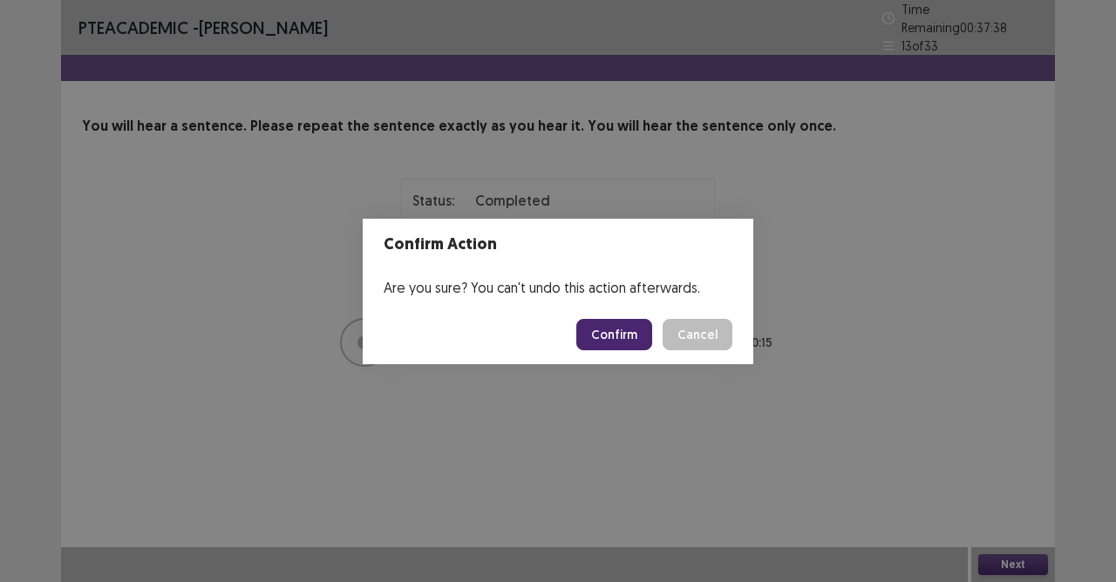
click at [602, 330] on button "Confirm" at bounding box center [614, 334] width 76 height 31
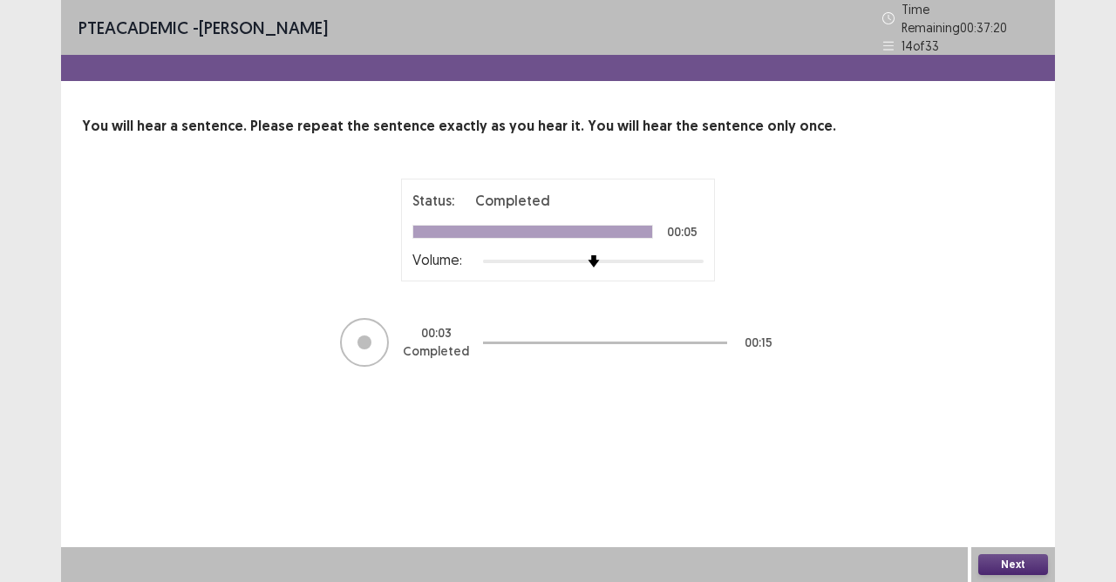
click at [1020, 517] on button "Next" at bounding box center [1013, 565] width 70 height 21
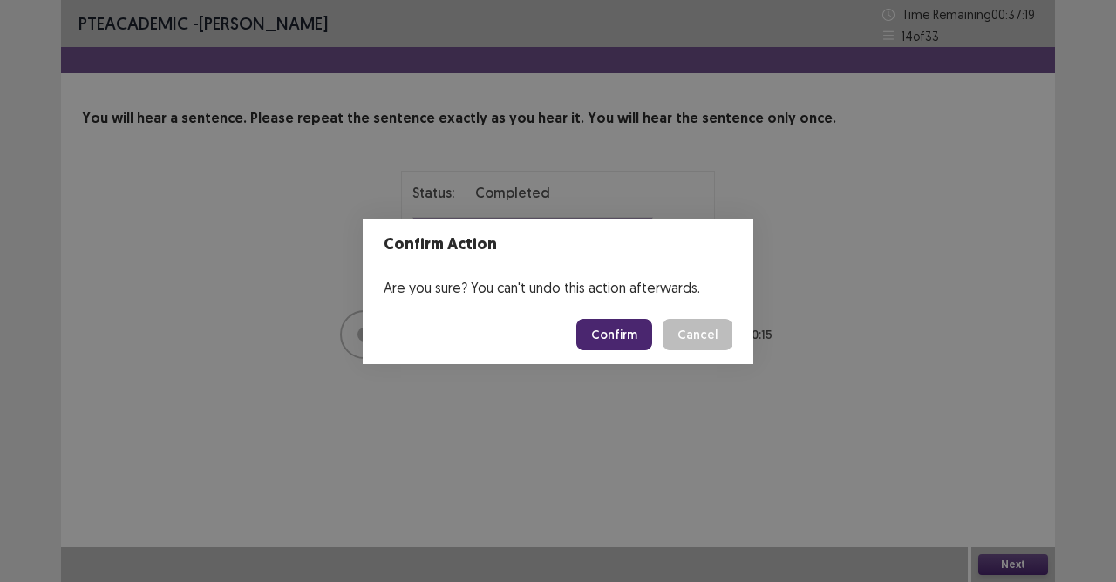
click at [625, 323] on button "Confirm" at bounding box center [614, 334] width 76 height 31
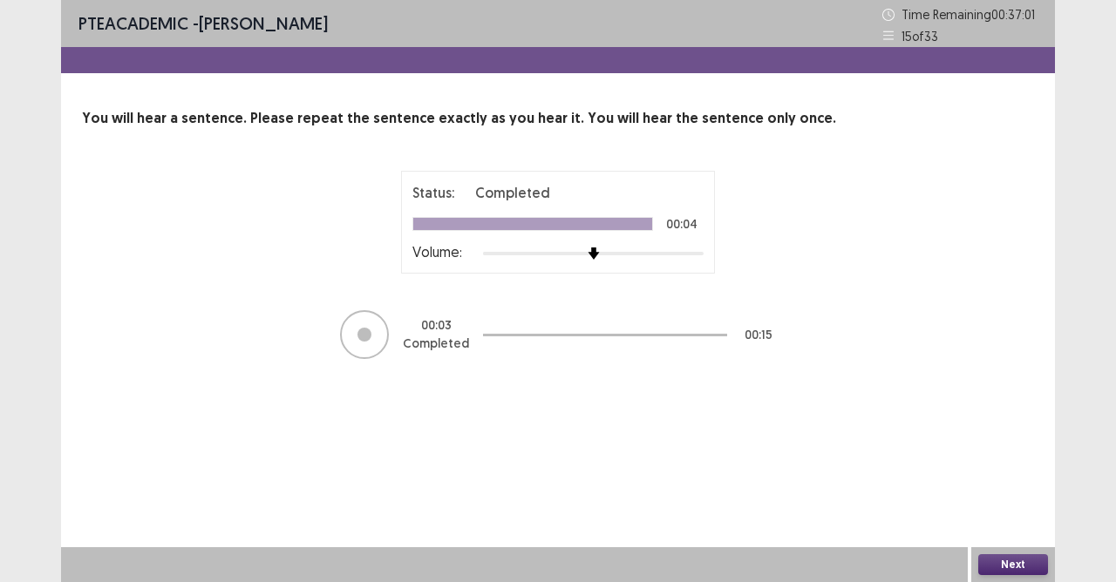
click at [990, 517] on button "Next" at bounding box center [1013, 565] width 70 height 21
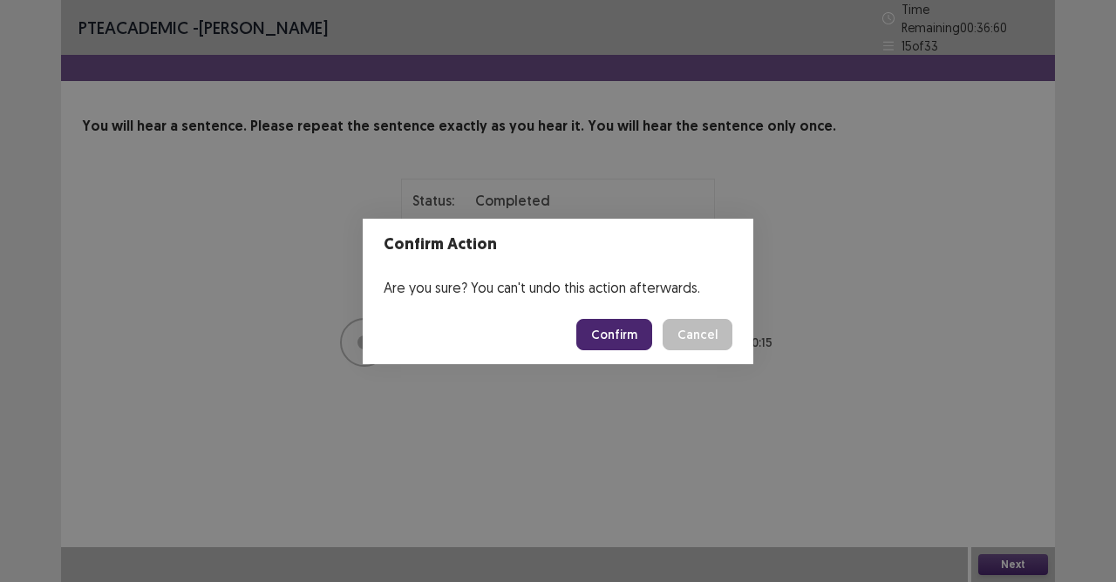
click at [582, 337] on footer "Confirm Cancel" at bounding box center [558, 334] width 391 height 59
click at [623, 339] on button "Confirm" at bounding box center [614, 334] width 76 height 31
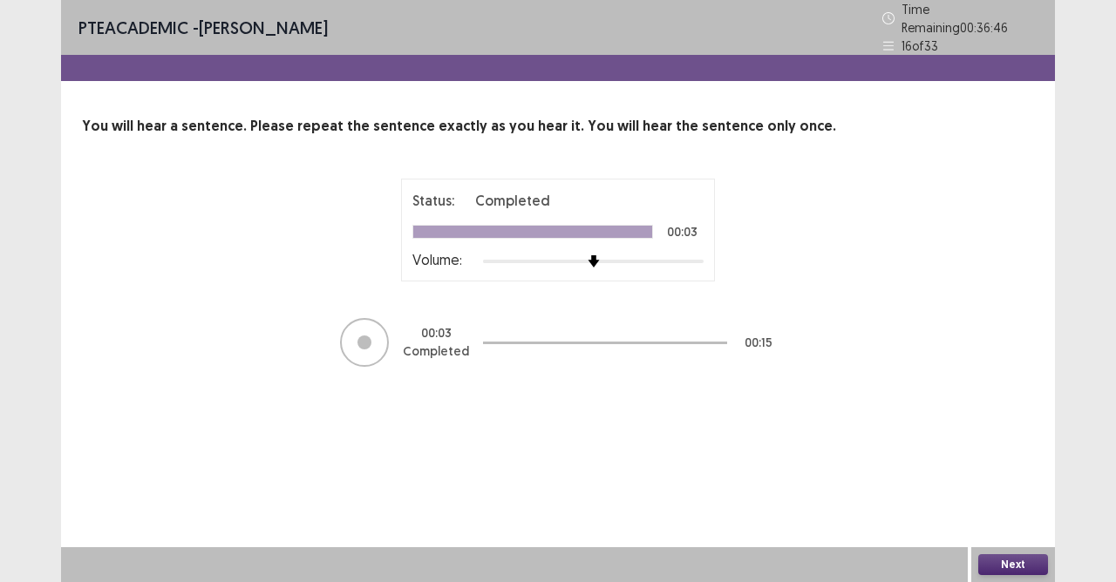
click at [1025, 517] on button "Next" at bounding box center [1013, 565] width 70 height 21
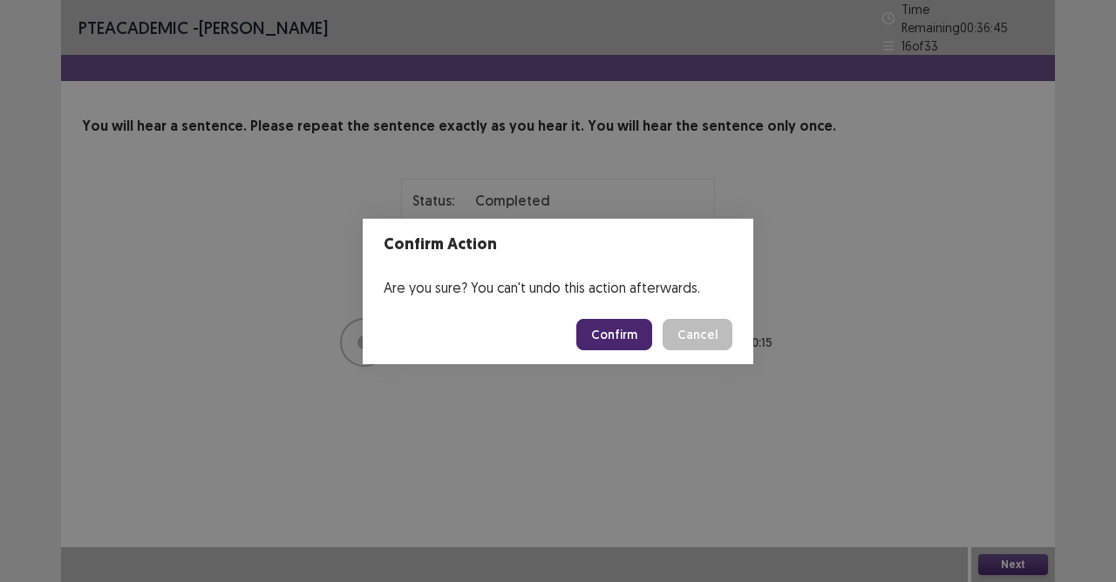
click at [602, 326] on button "Confirm" at bounding box center [614, 334] width 76 height 31
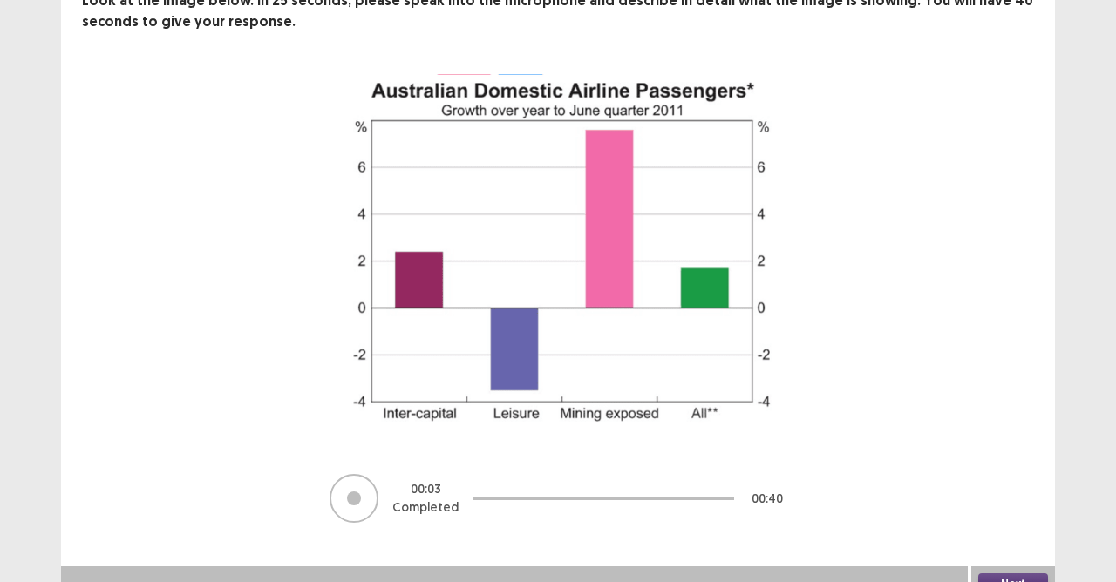
scroll to position [137, 0]
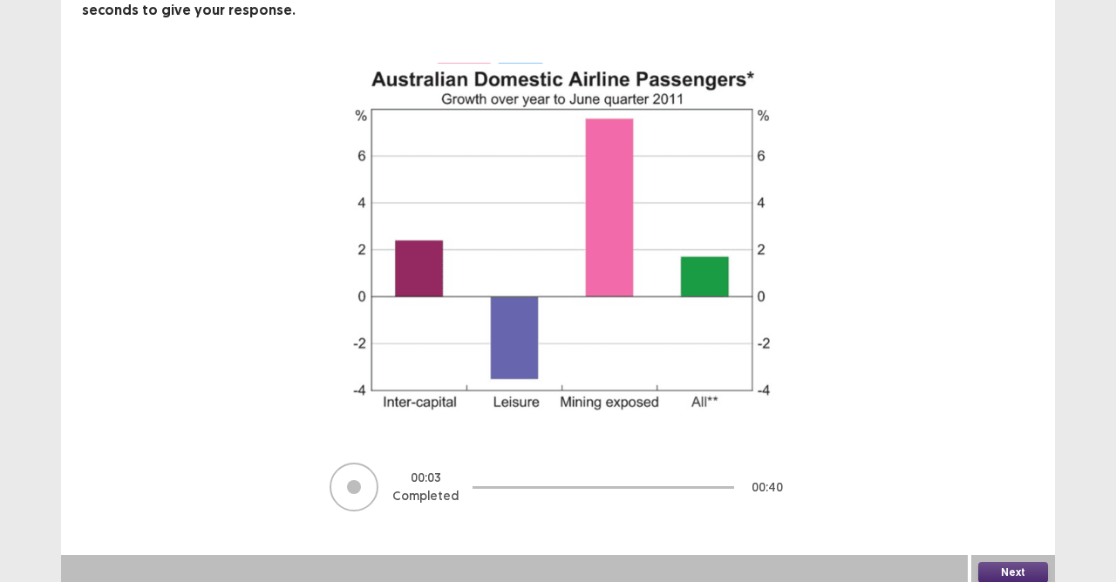
click at [994, 517] on button "Next" at bounding box center [1013, 572] width 70 height 21
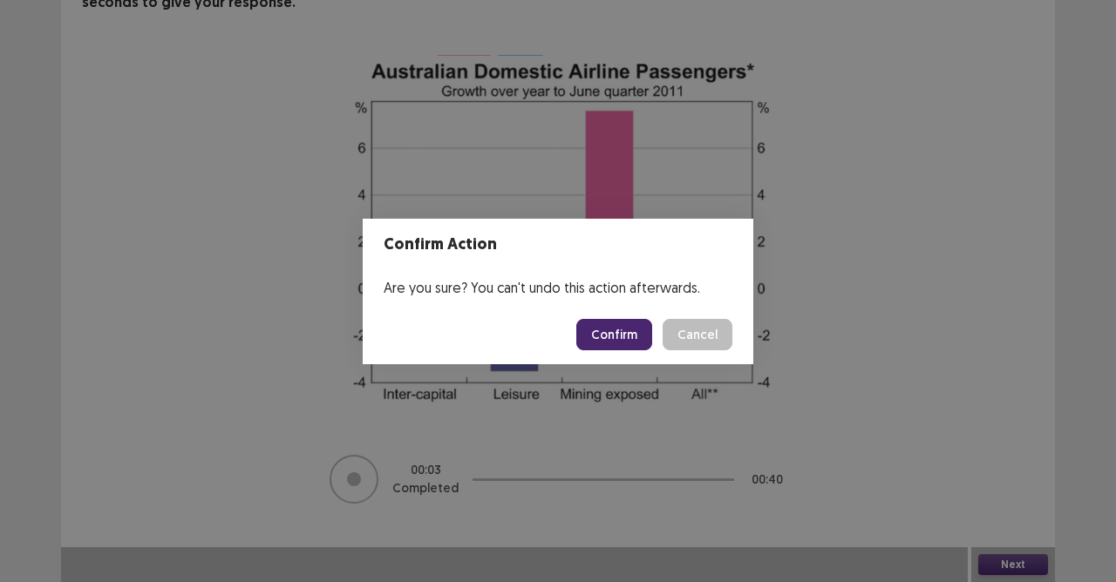
click at [598, 323] on button "Confirm" at bounding box center [614, 334] width 76 height 31
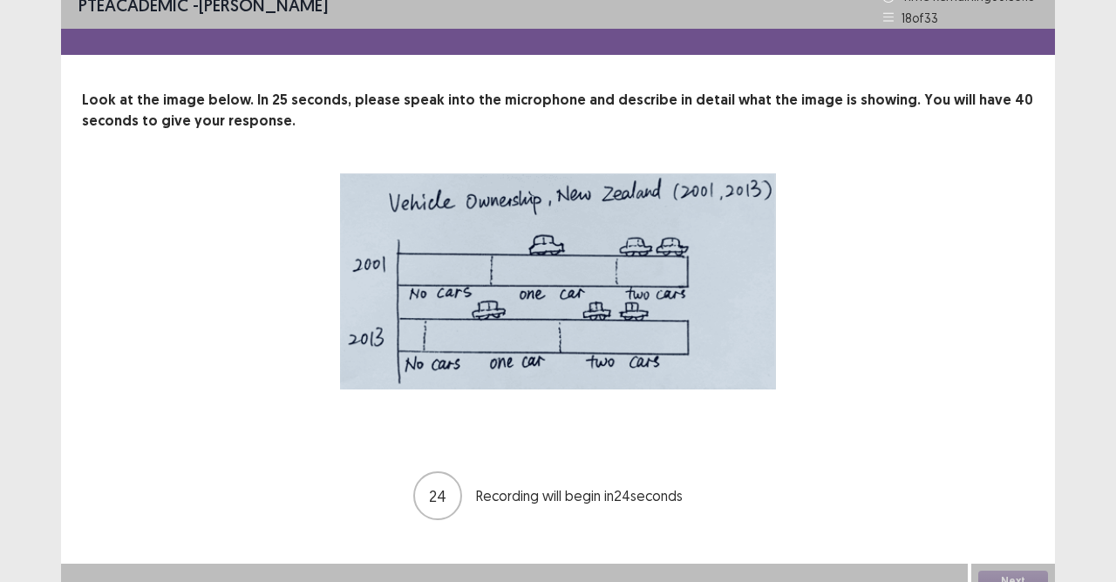
scroll to position [35, 0]
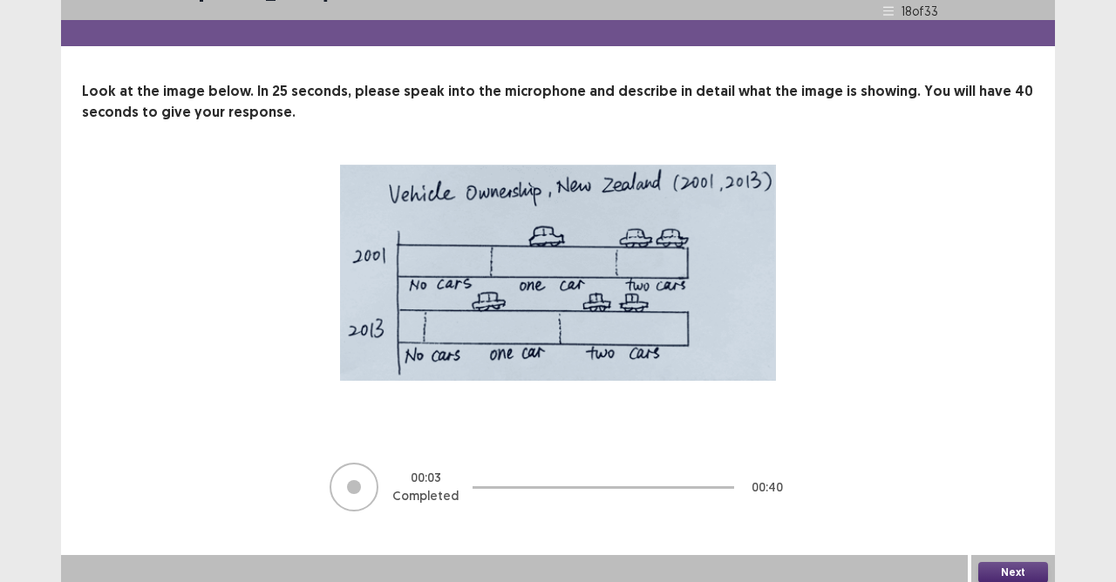
click at [1010, 517] on button "Next" at bounding box center [1013, 572] width 70 height 21
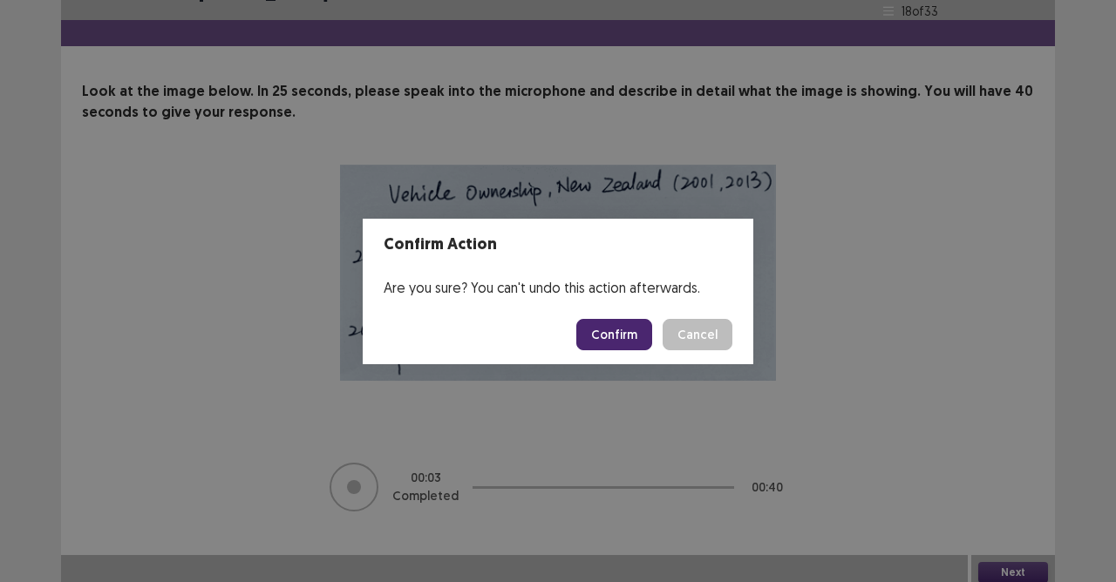
click at [625, 338] on button "Confirm" at bounding box center [614, 334] width 76 height 31
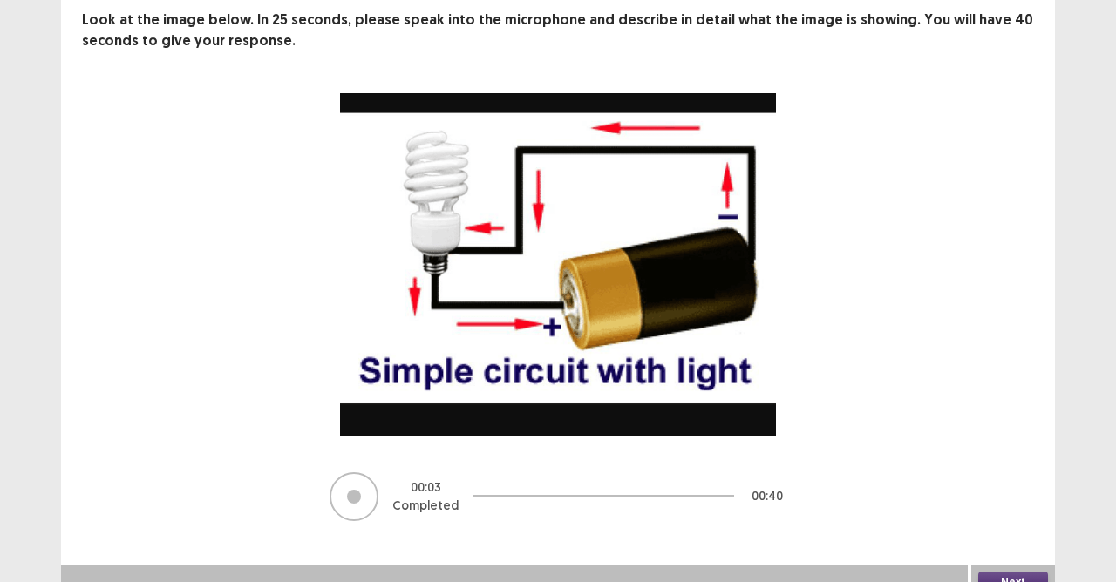
scroll to position [116, 0]
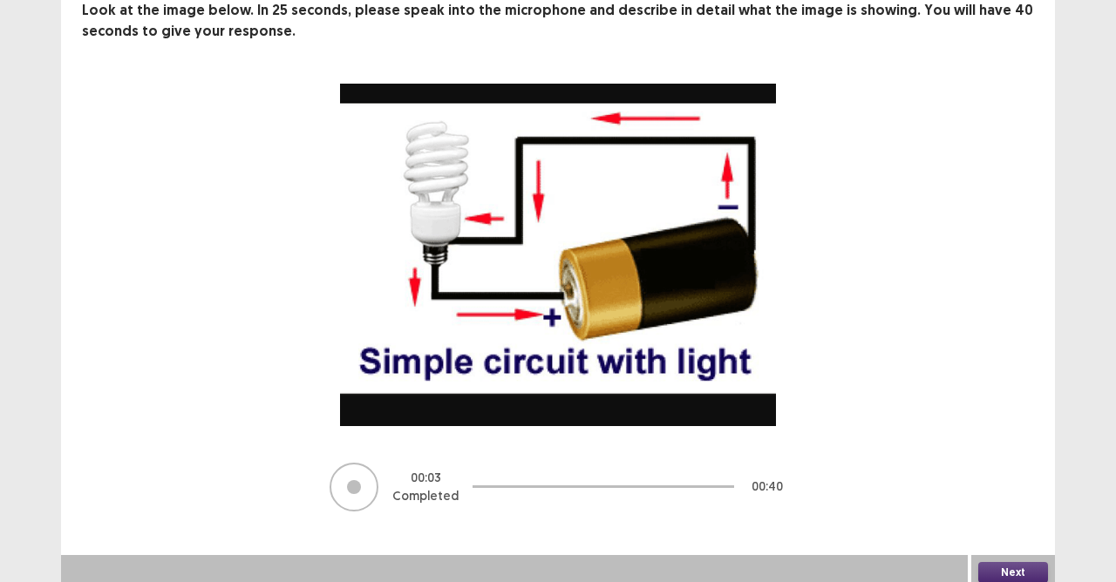
click at [1002, 517] on button "Next" at bounding box center [1013, 572] width 70 height 21
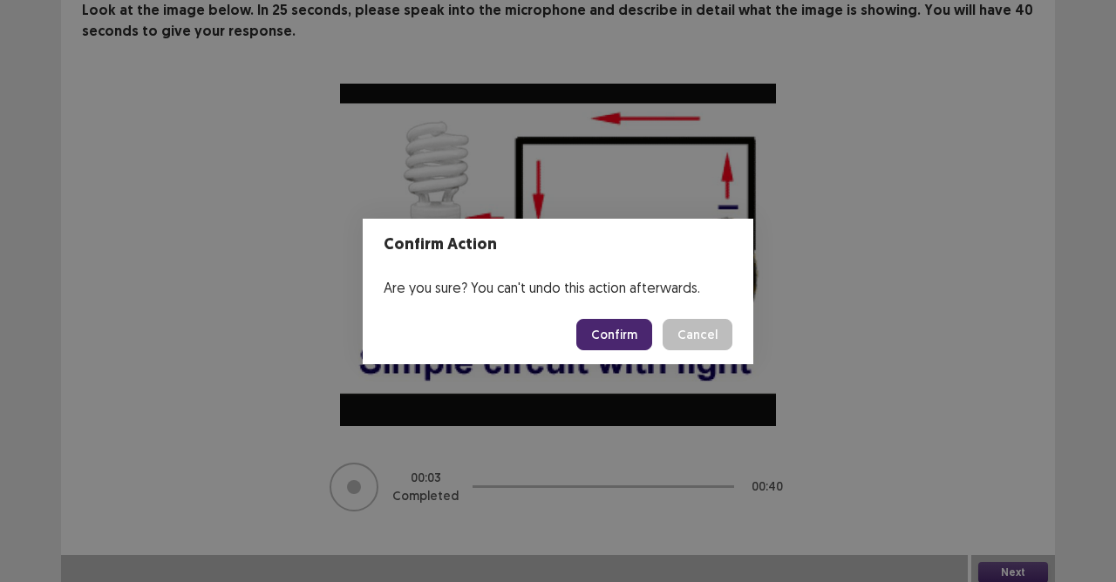
click at [625, 329] on button "Confirm" at bounding box center [614, 334] width 76 height 31
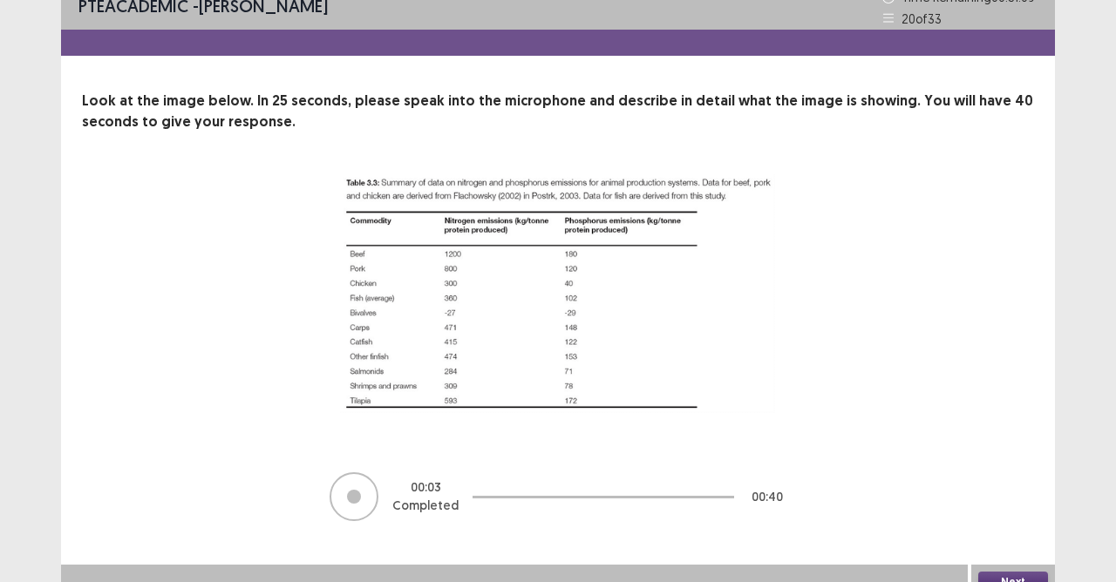
scroll to position [35, 0]
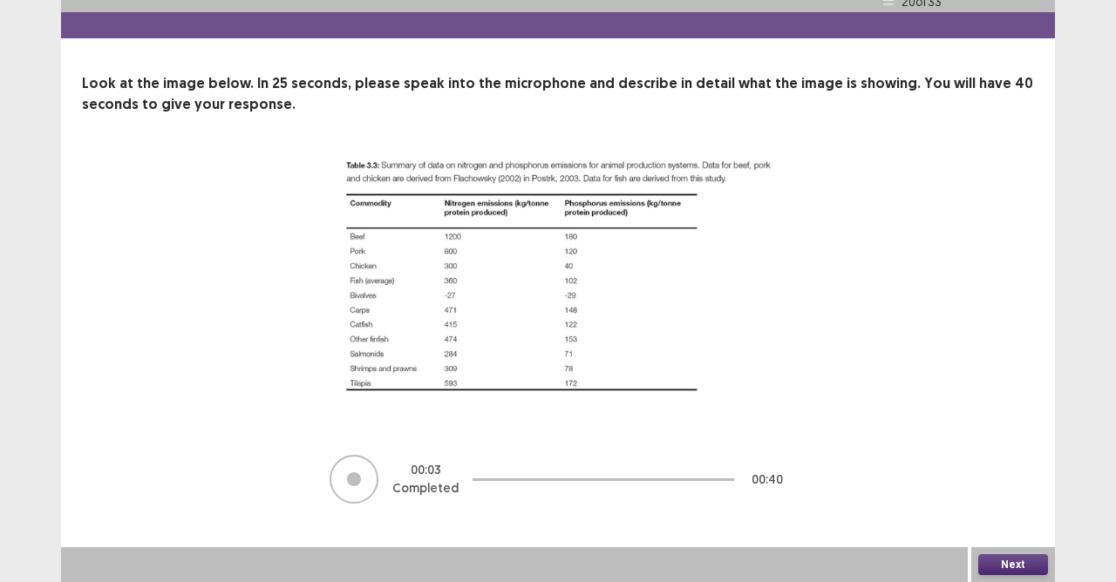
click at [1010, 517] on button "Next" at bounding box center [1013, 565] width 70 height 21
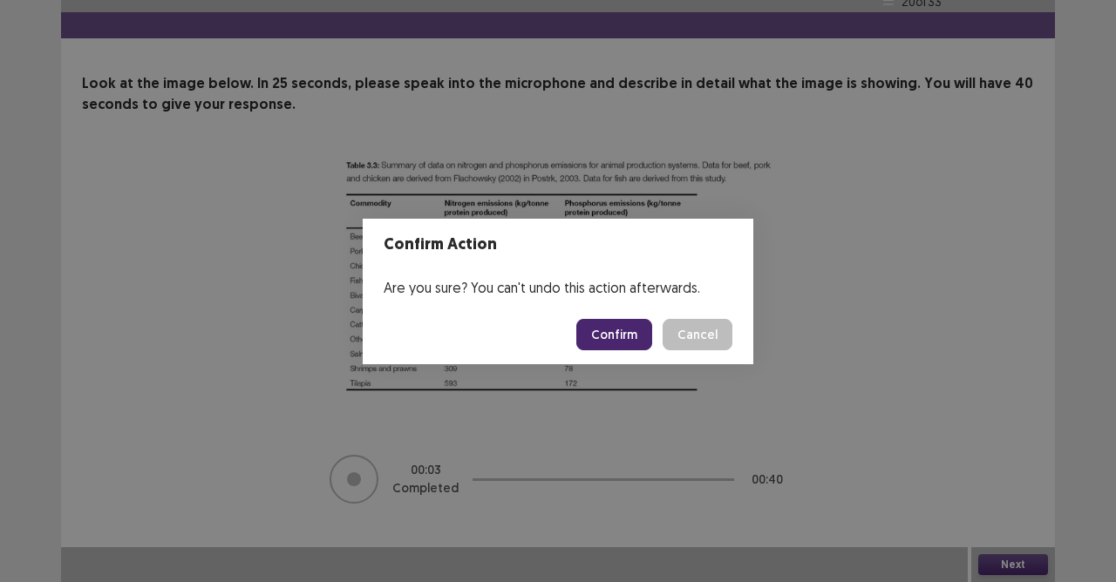
click at [623, 335] on button "Confirm" at bounding box center [614, 334] width 76 height 31
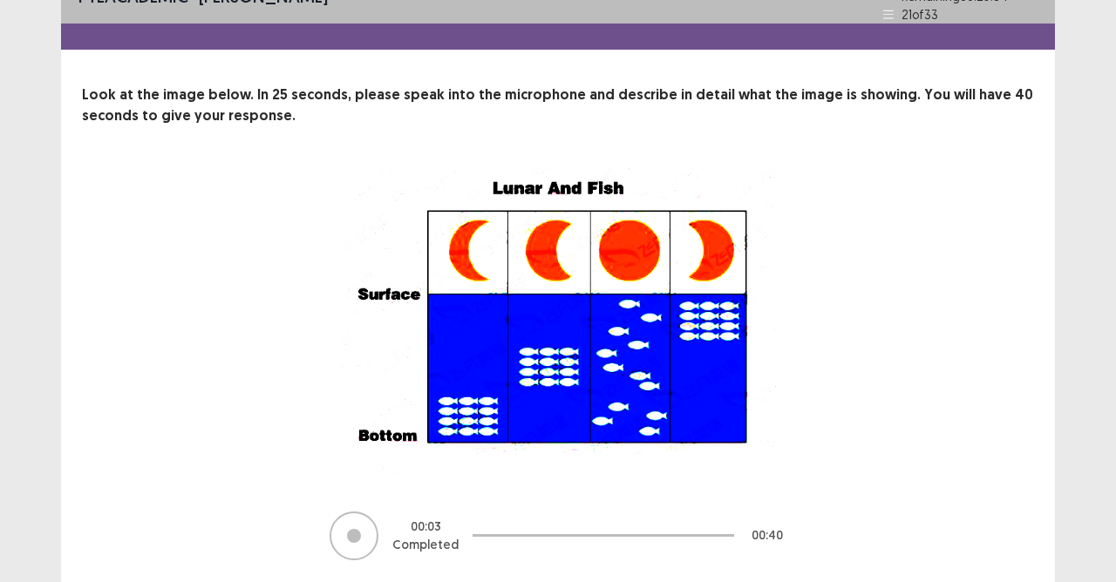
scroll to position [79, 0]
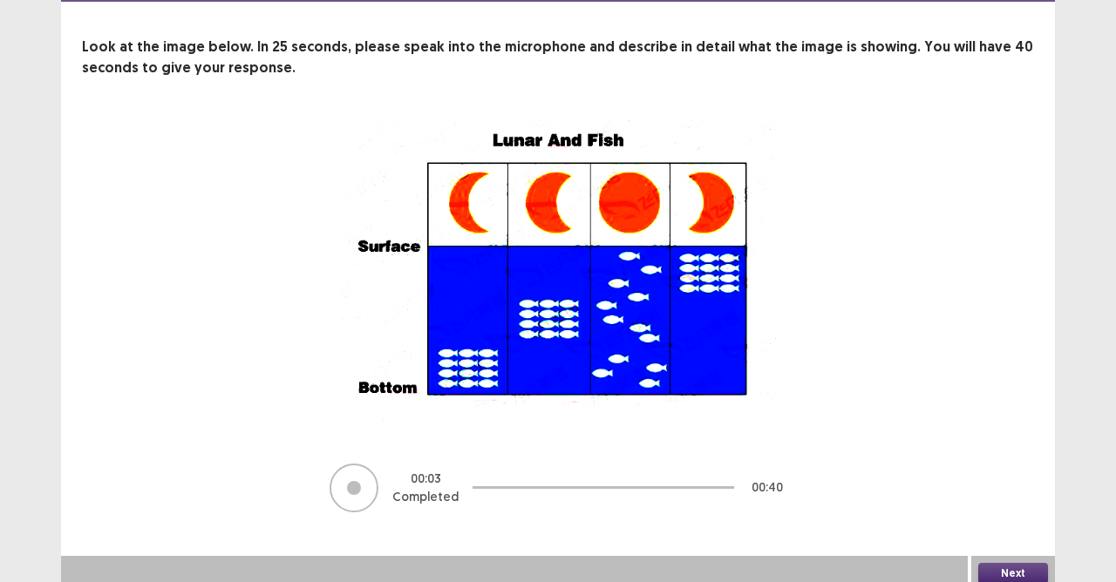
click at [1003, 517] on button "Next" at bounding box center [1013, 573] width 70 height 21
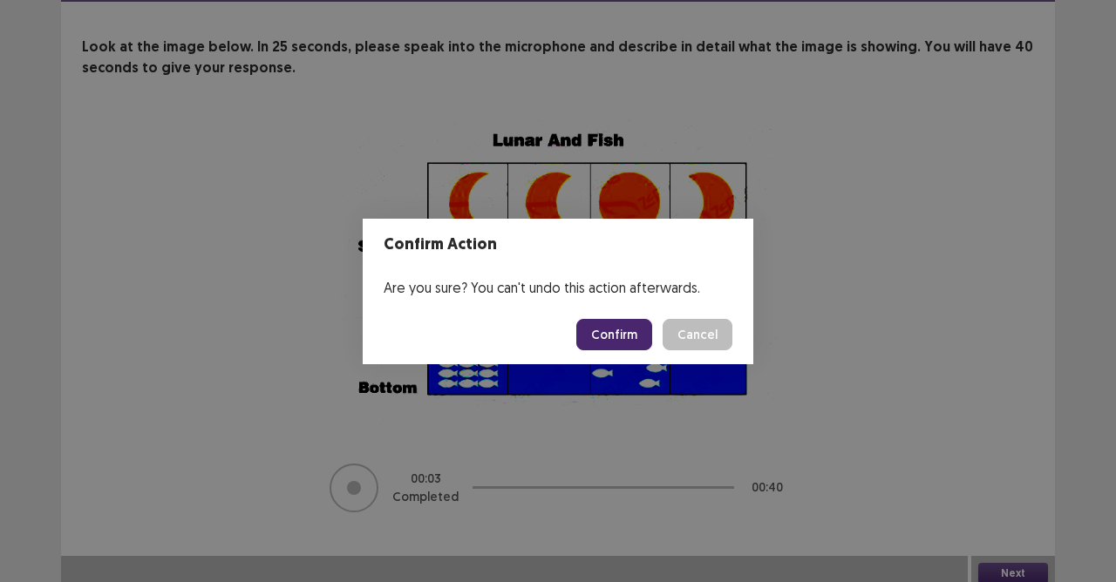
click at [619, 329] on button "Confirm" at bounding box center [614, 334] width 76 height 31
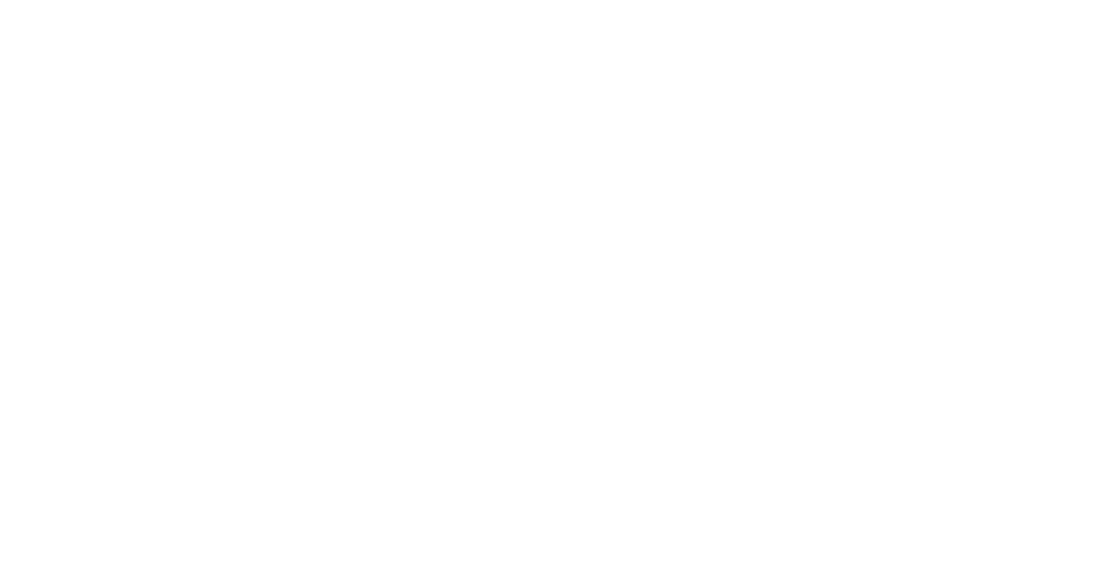
scroll to position [0, 0]
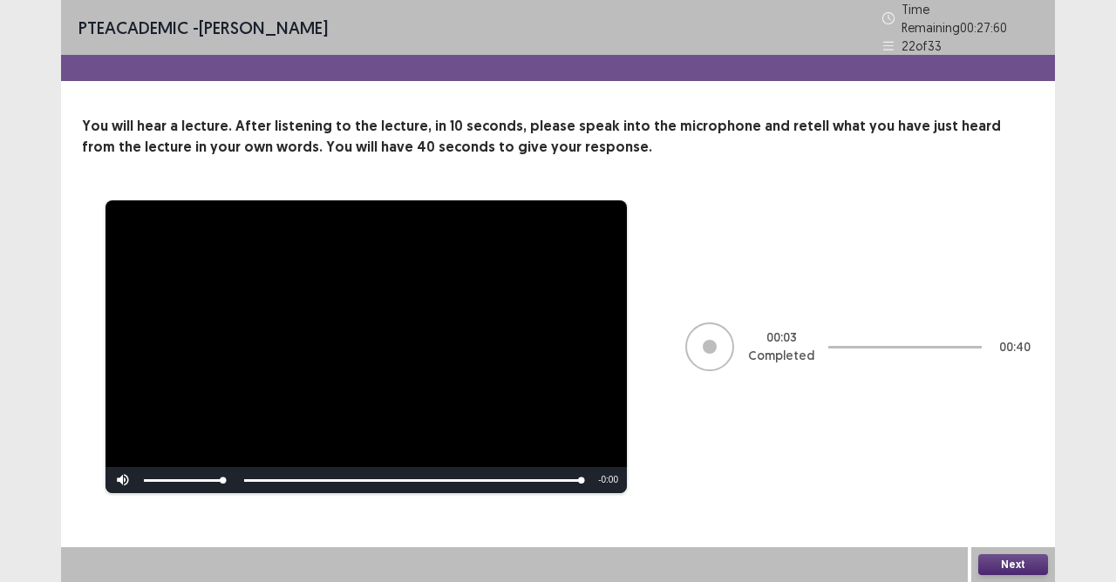
click at [1013, 517] on button "Next" at bounding box center [1013, 565] width 70 height 21
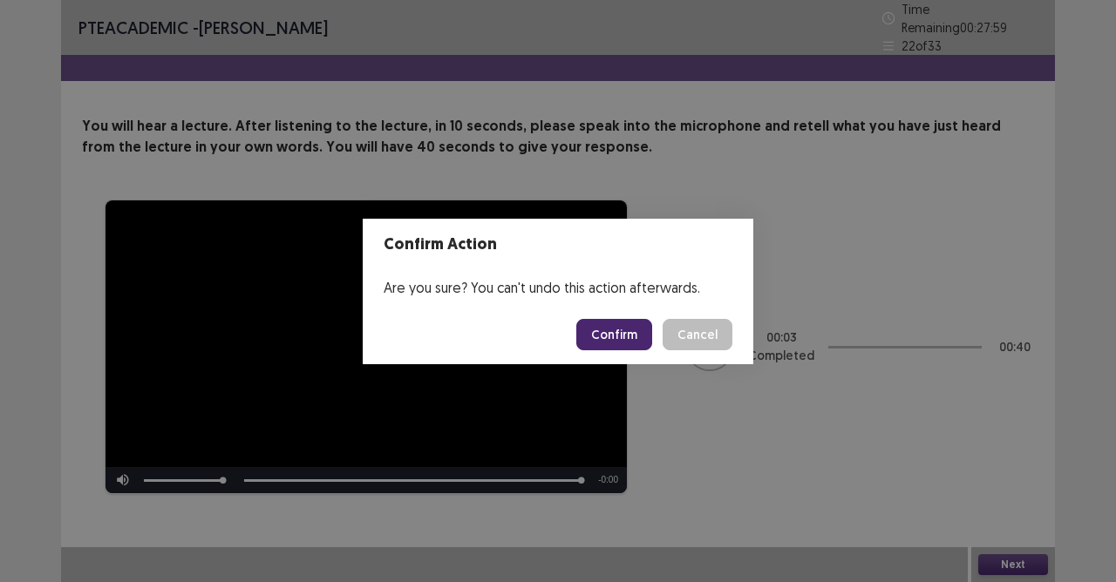
click at [617, 329] on button "Confirm" at bounding box center [614, 334] width 76 height 31
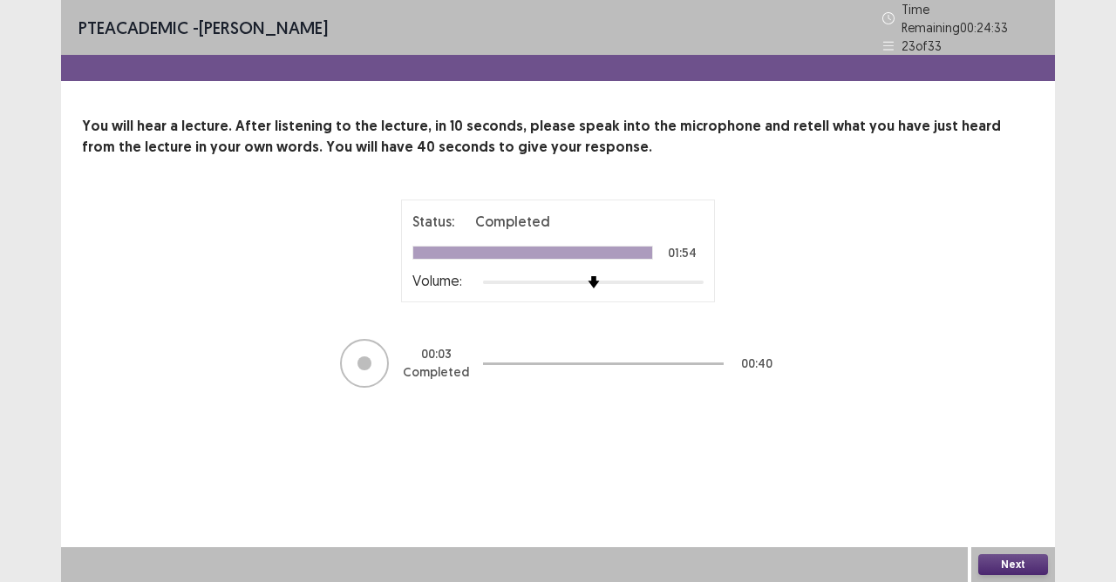
click at [1024, 517] on button "Next" at bounding box center [1013, 565] width 70 height 21
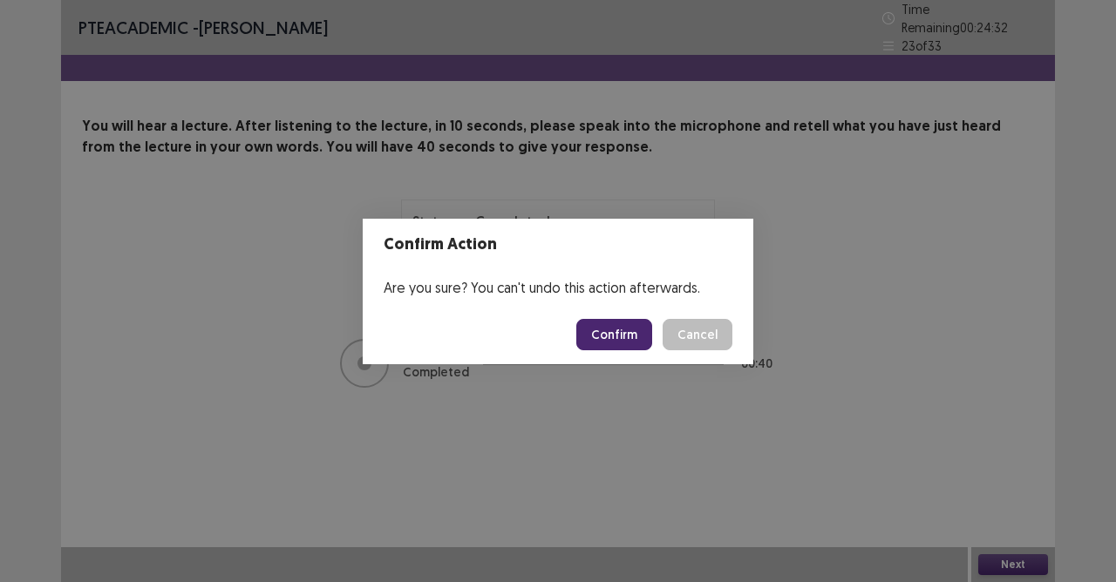
click at [605, 337] on button "Confirm" at bounding box center [614, 334] width 76 height 31
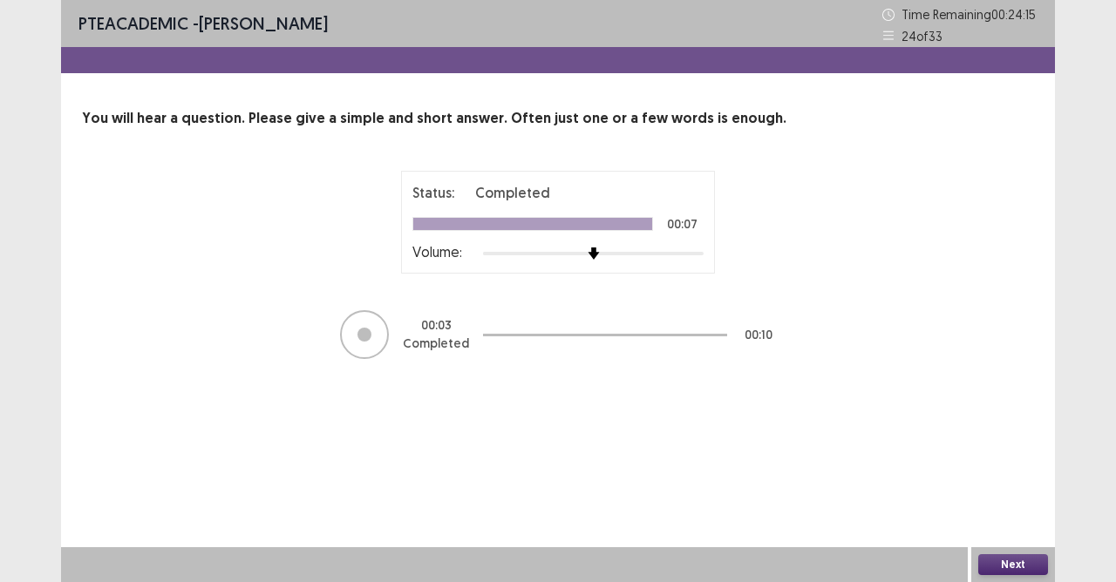
click at [1033, 517] on button "Next" at bounding box center [1013, 565] width 70 height 21
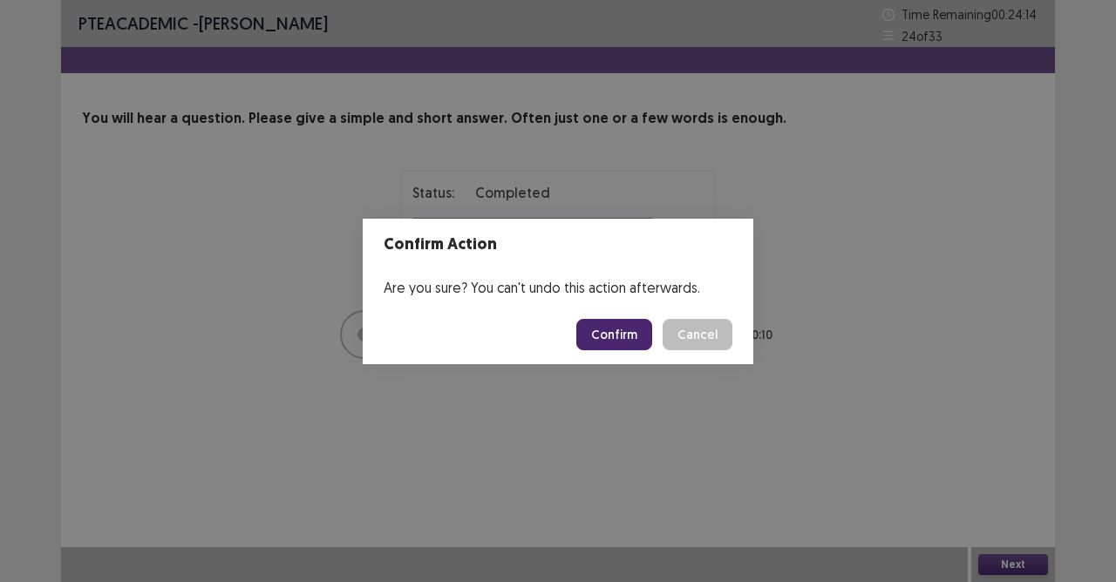
click at [592, 342] on button "Confirm" at bounding box center [614, 334] width 76 height 31
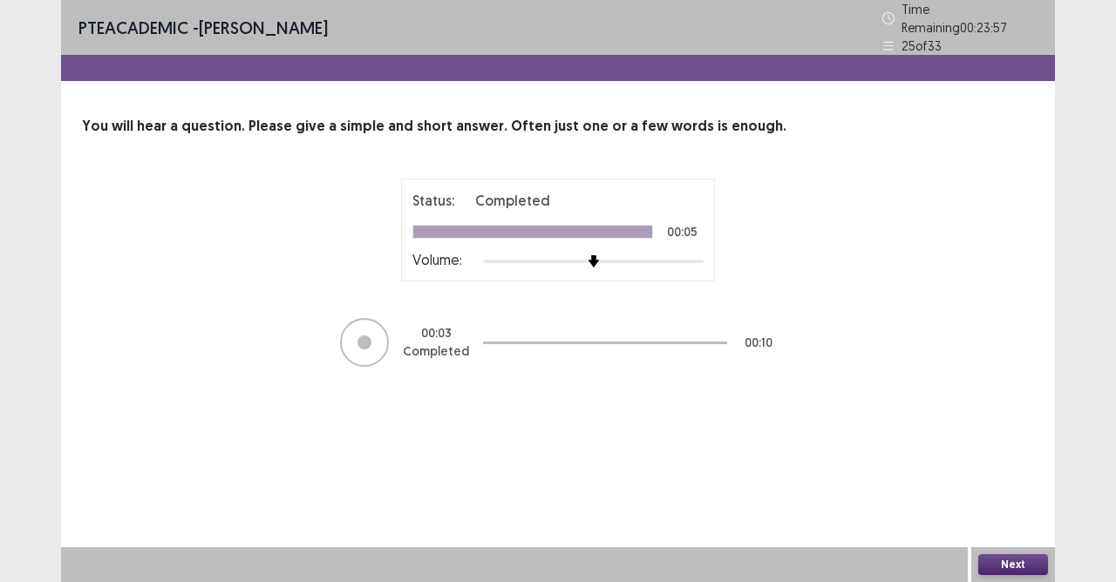
click at [993, 517] on button "Next" at bounding box center [1013, 565] width 70 height 21
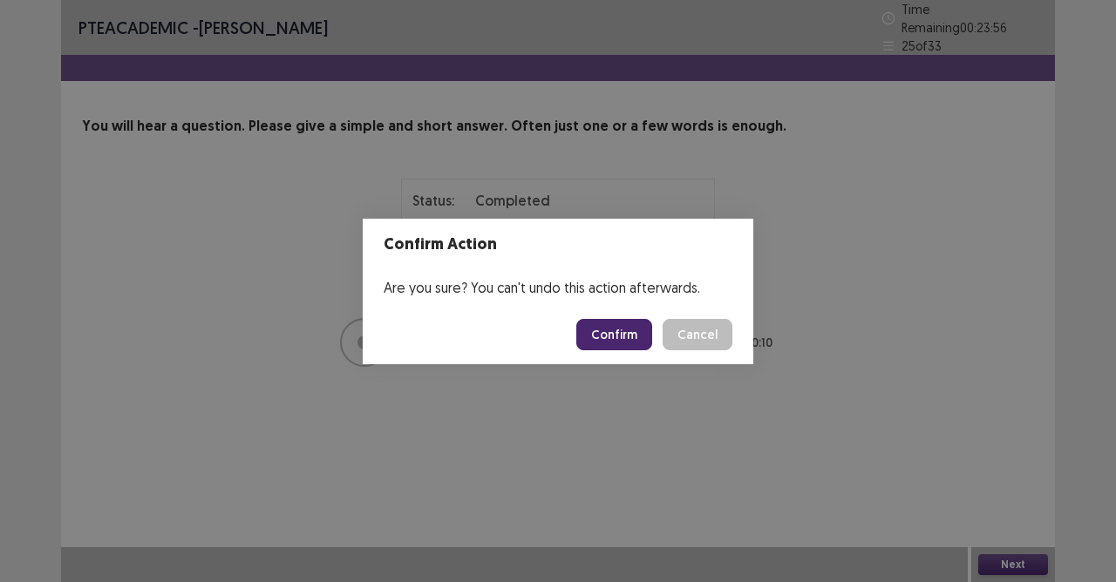
click at [628, 338] on button "Confirm" at bounding box center [614, 334] width 76 height 31
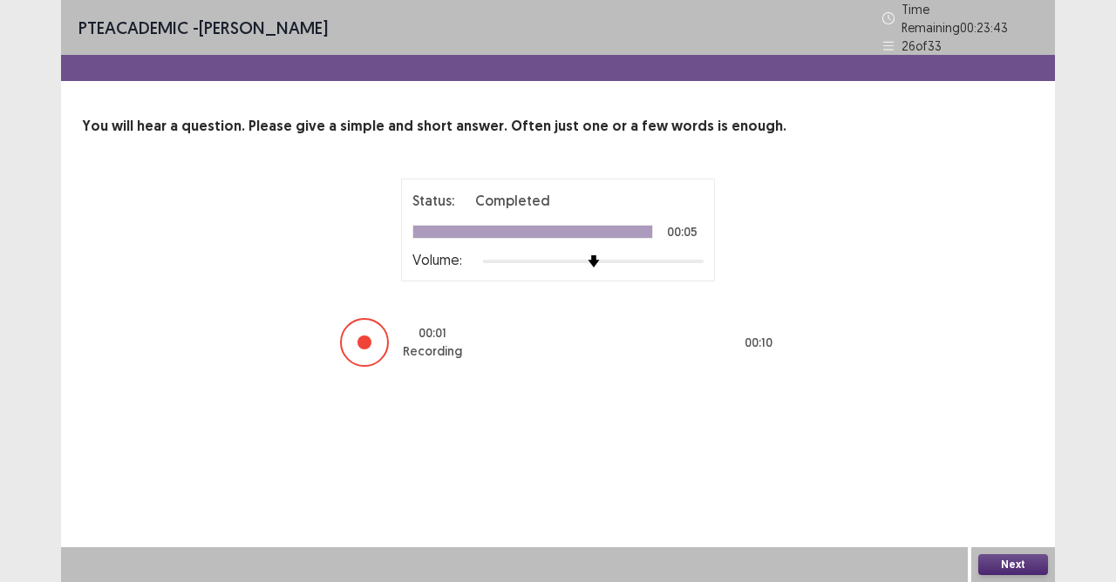
click at [1017, 517] on button "Next" at bounding box center [1013, 565] width 70 height 21
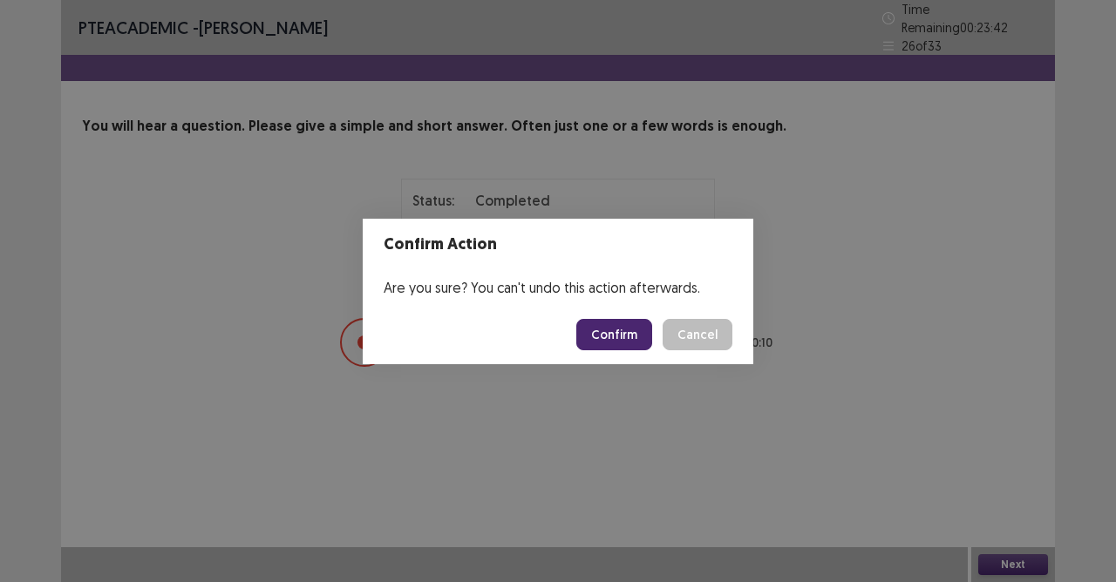
click at [628, 333] on button "Confirm" at bounding box center [614, 334] width 76 height 31
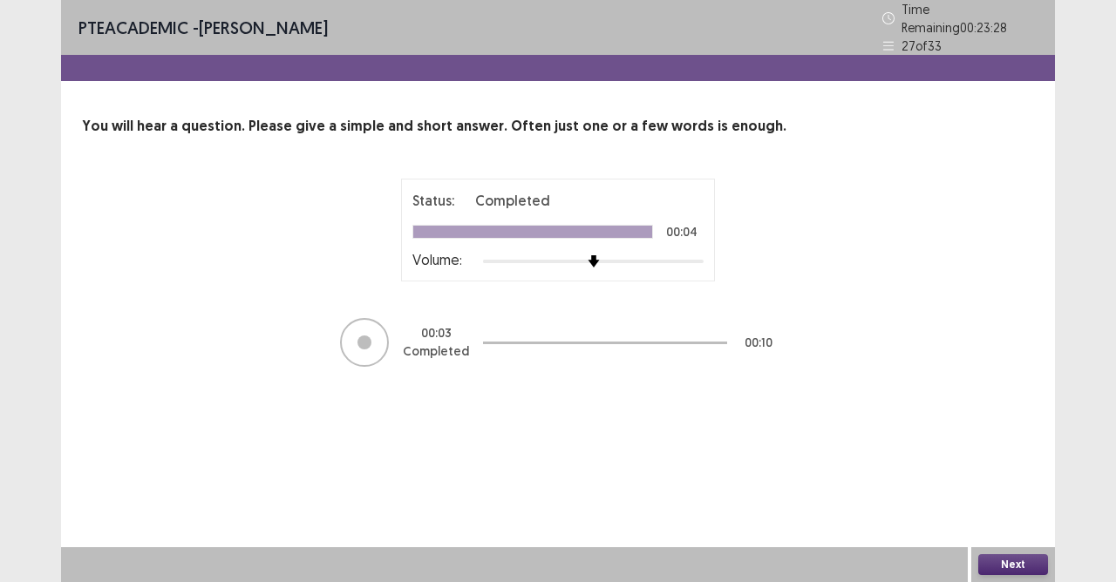
click at [1031, 517] on button "Next" at bounding box center [1013, 565] width 70 height 21
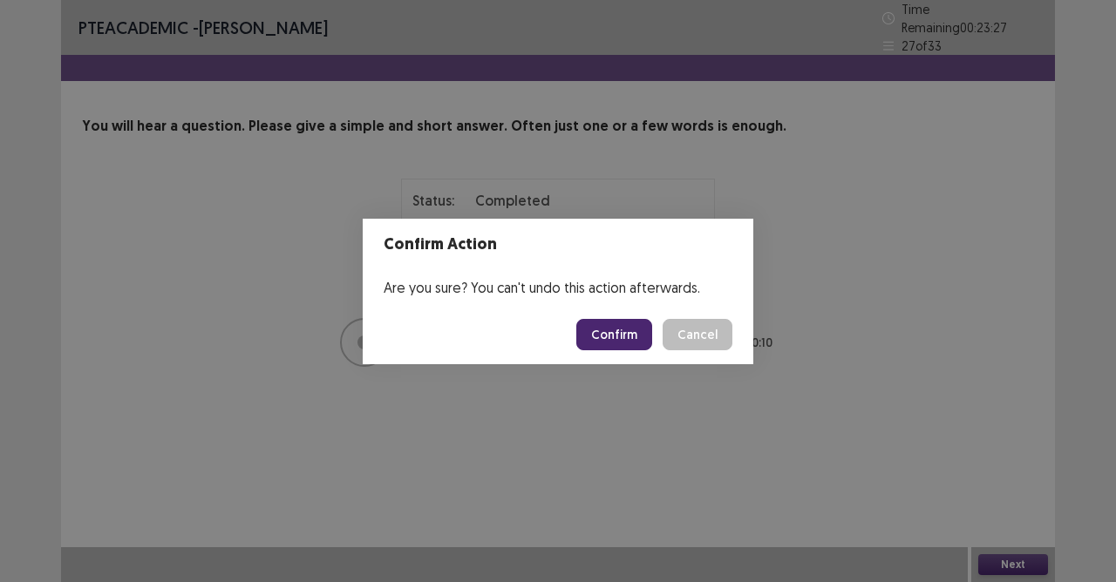
click at [613, 330] on button "Confirm" at bounding box center [614, 334] width 76 height 31
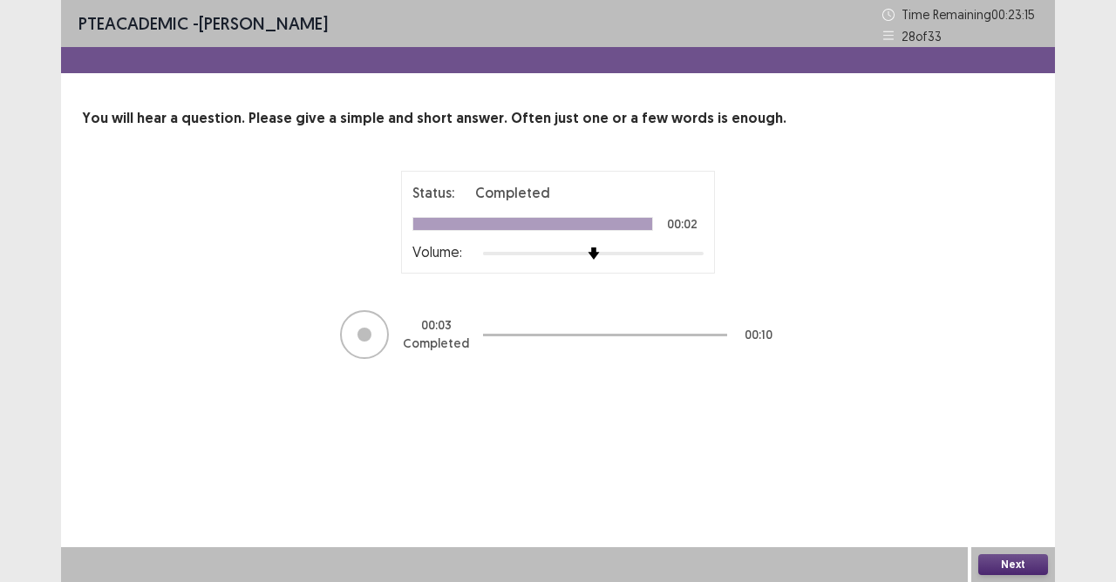
click at [1020, 517] on button "Next" at bounding box center [1013, 565] width 70 height 21
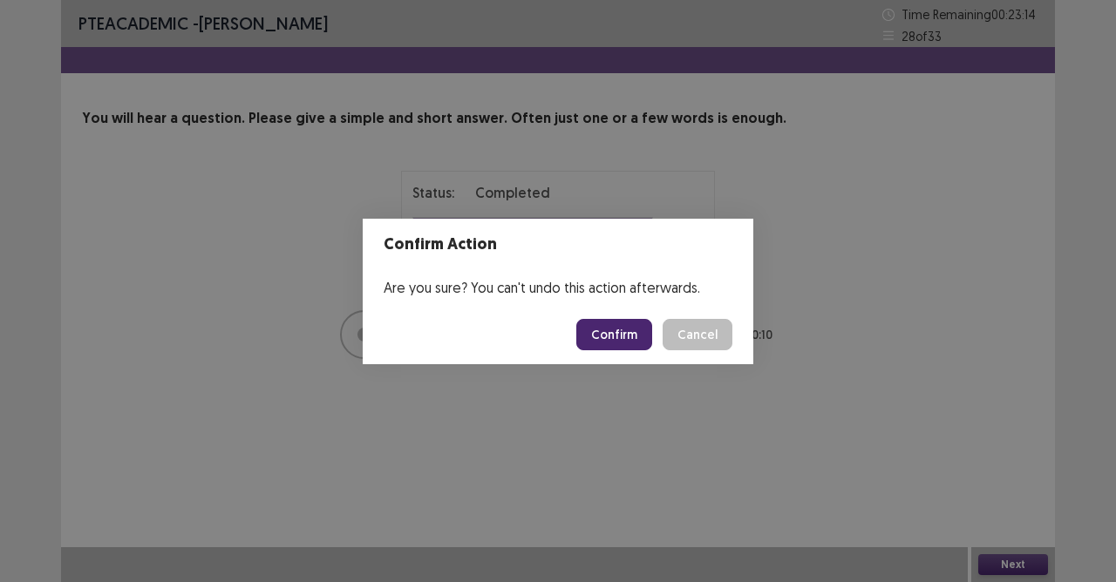
click at [611, 328] on button "Confirm" at bounding box center [614, 334] width 76 height 31
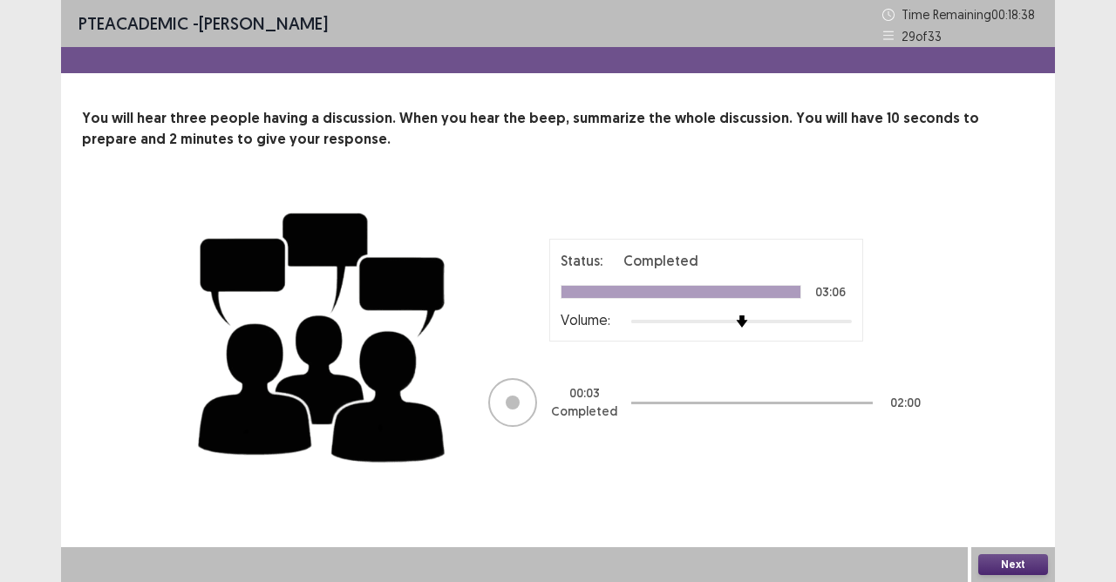
click at [1006, 517] on button "Next" at bounding box center [1013, 565] width 70 height 21
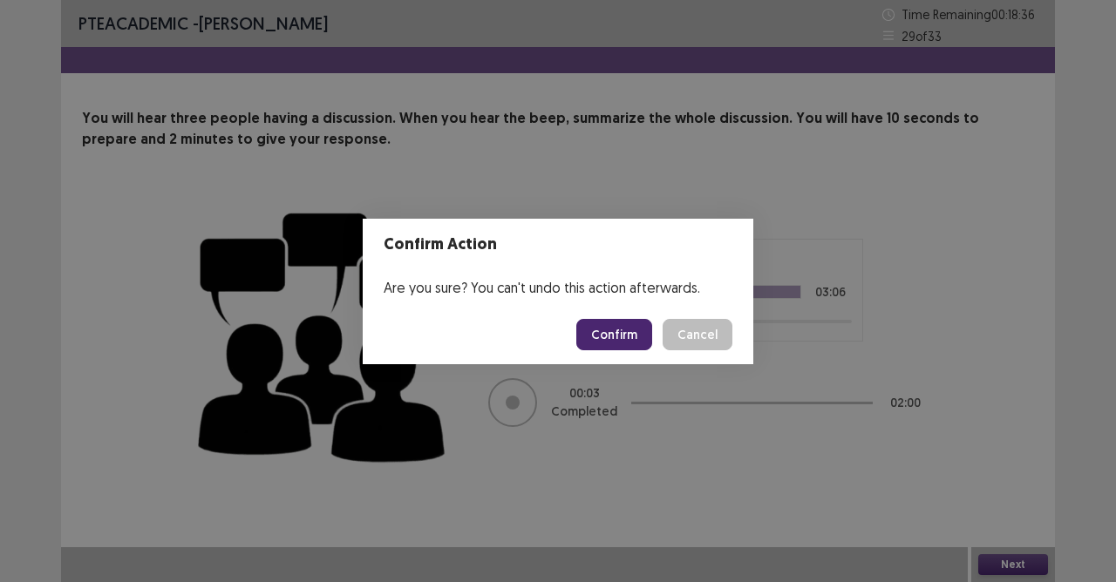
click at [627, 346] on button "Confirm" at bounding box center [614, 334] width 76 height 31
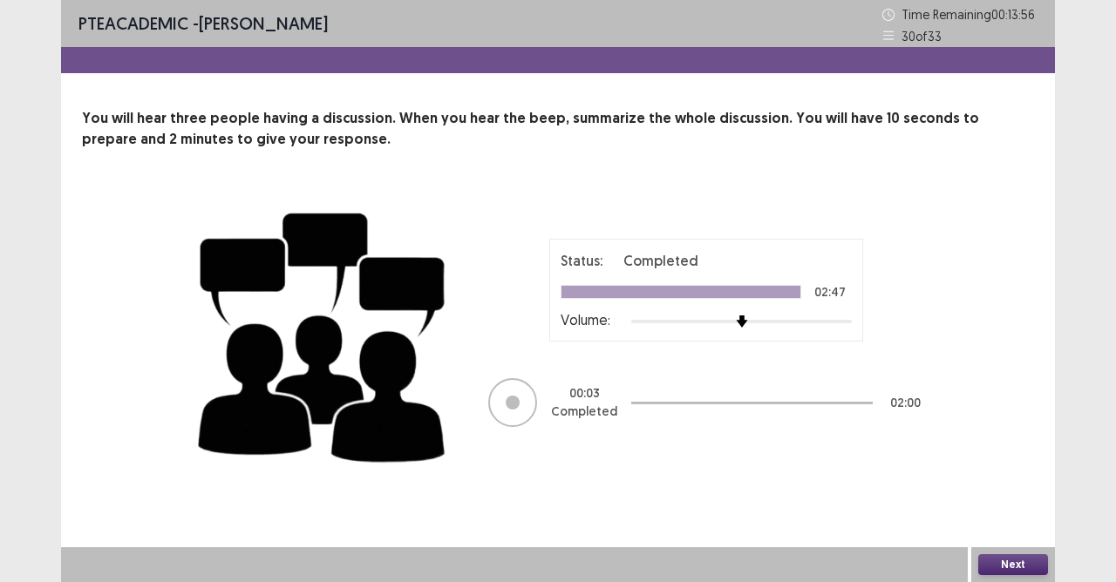
click at [1012, 517] on button "Next" at bounding box center [1013, 565] width 70 height 21
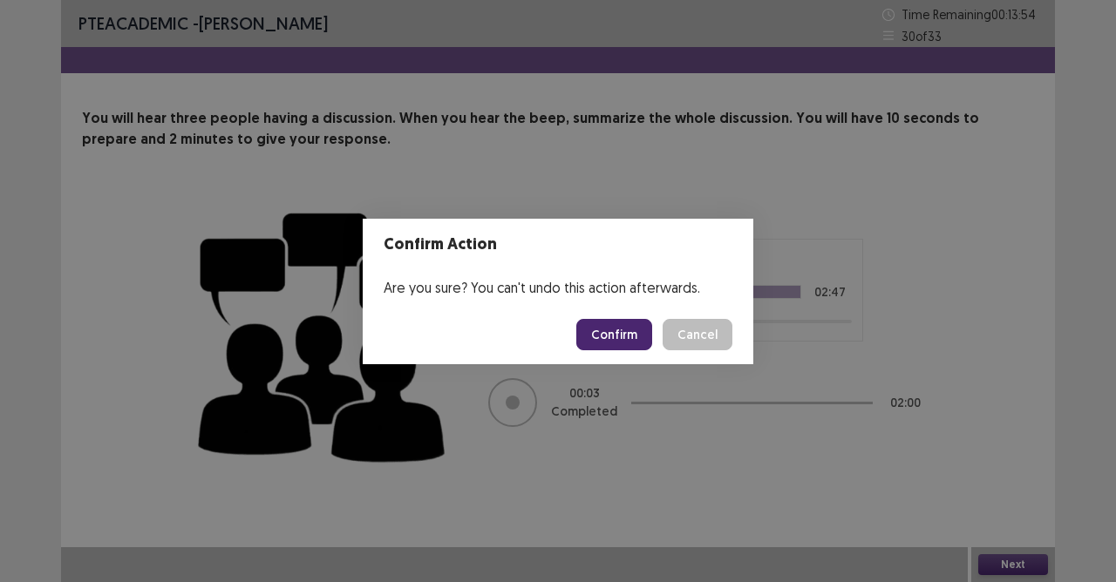
click at [622, 340] on button "Confirm" at bounding box center [614, 334] width 76 height 31
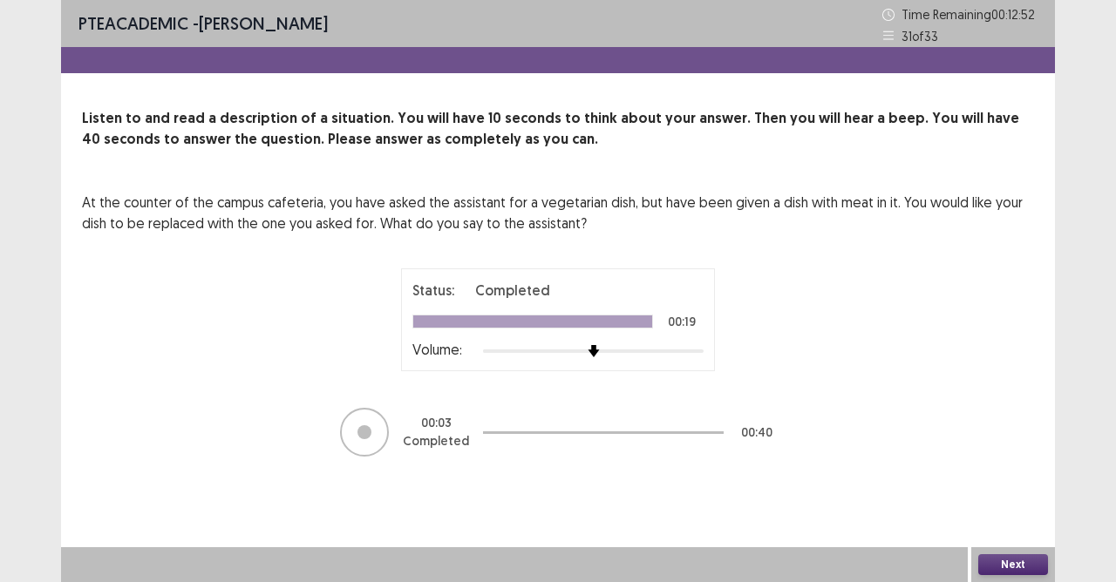
click at [1010, 517] on button "Next" at bounding box center [1013, 565] width 70 height 21
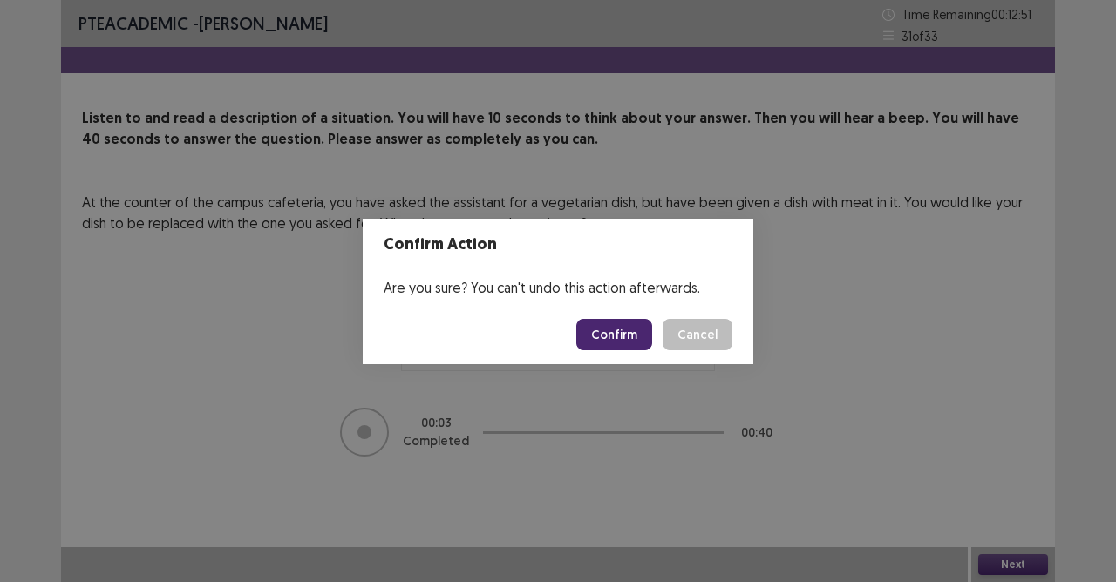
click at [623, 331] on button "Confirm" at bounding box center [614, 334] width 76 height 31
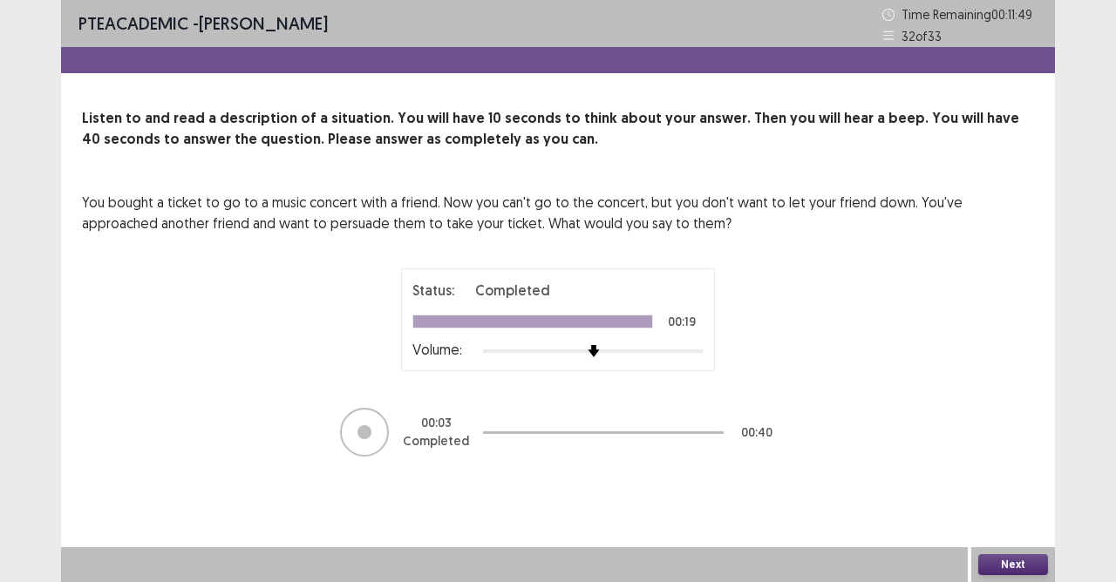
click at [998, 517] on button "Next" at bounding box center [1013, 565] width 70 height 21
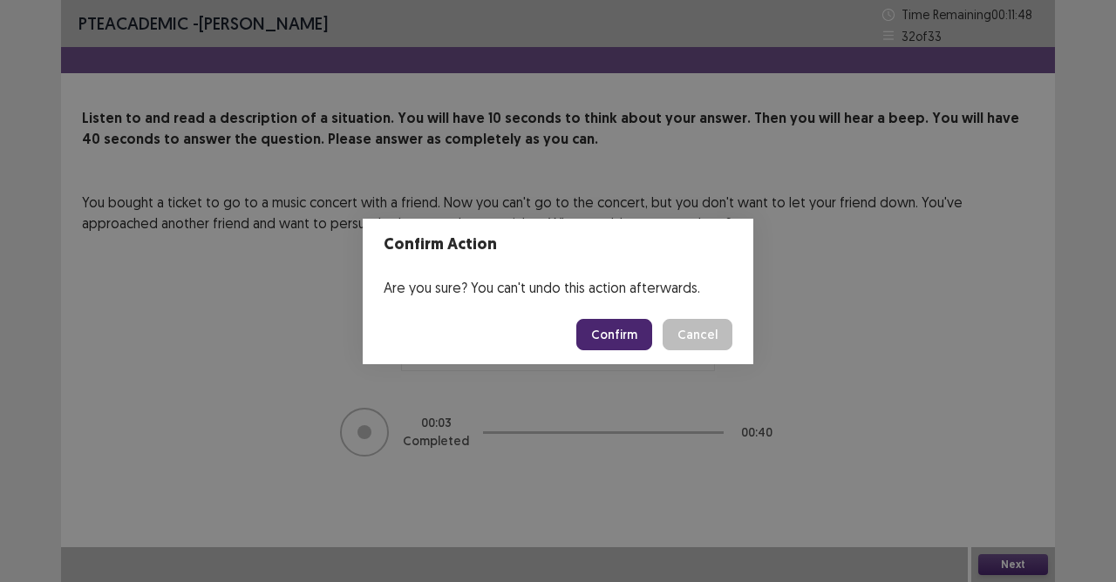
click at [623, 330] on button "Confirm" at bounding box center [614, 334] width 76 height 31
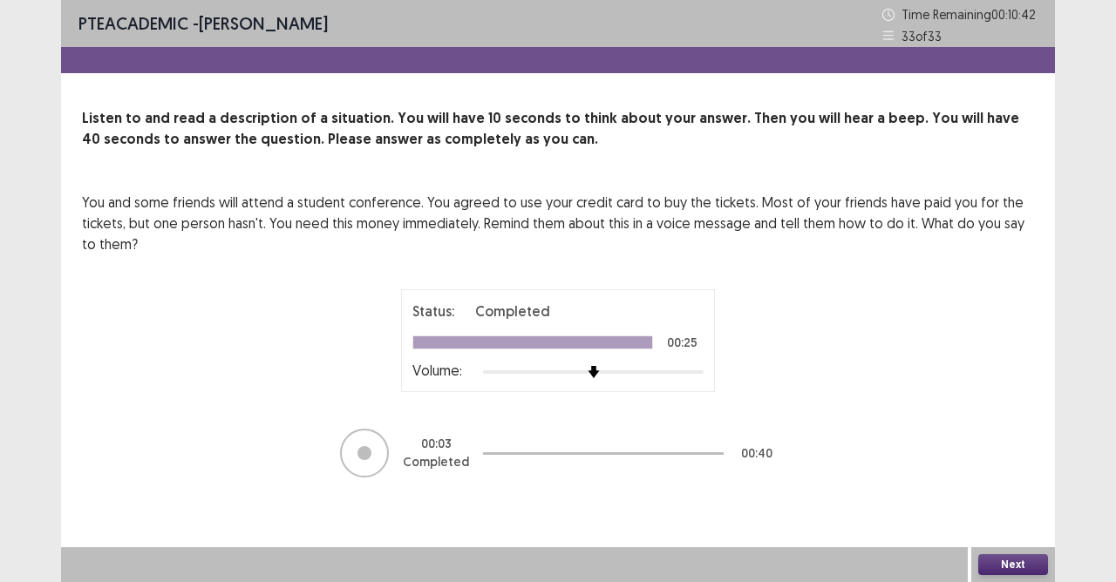
click at [983, 517] on button "Next" at bounding box center [1013, 565] width 70 height 21
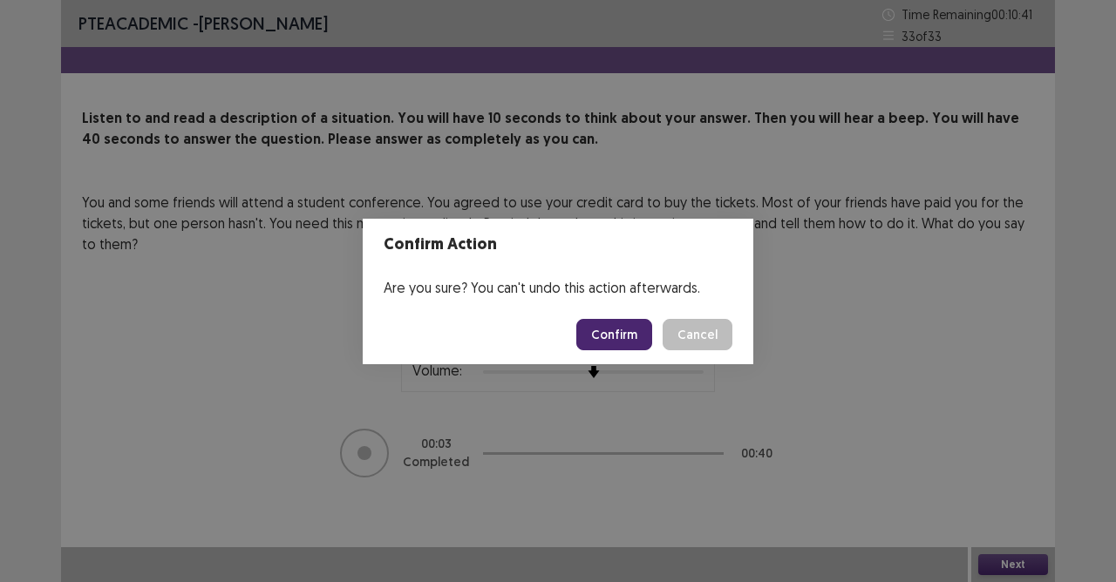
click at [612, 335] on button "Confirm" at bounding box center [614, 334] width 76 height 31
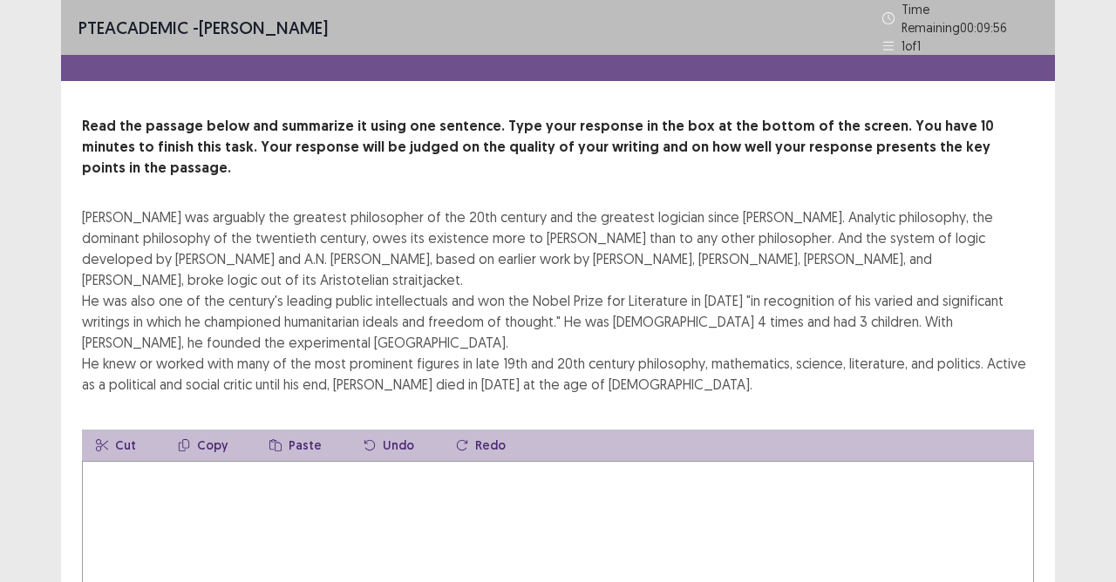
click at [352, 495] on textarea at bounding box center [558, 557] width 952 height 192
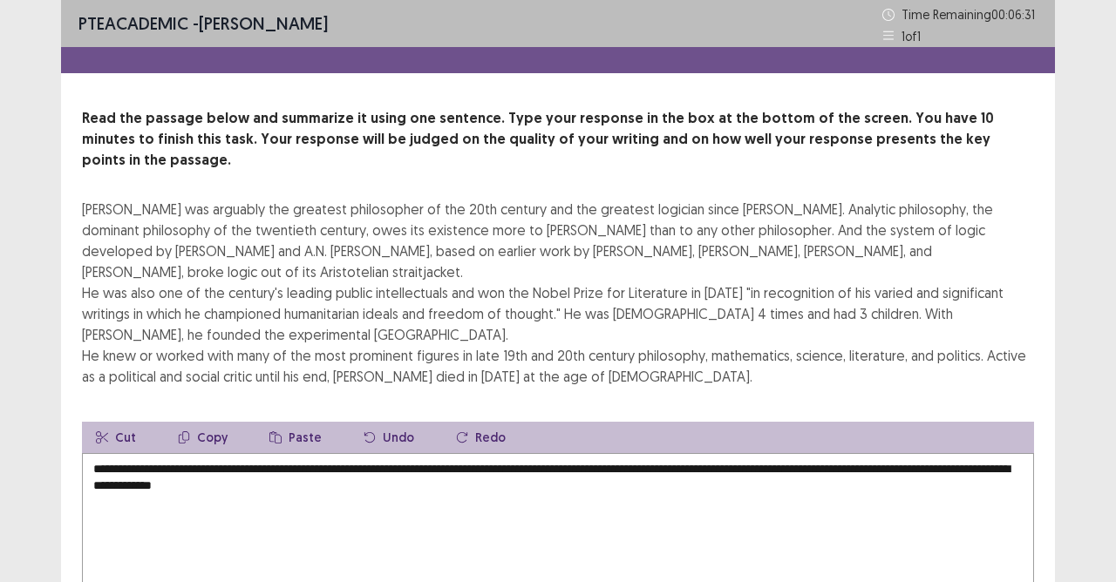
click at [714, 453] on textarea "**********" at bounding box center [558, 549] width 952 height 192
click at [688, 453] on textarea "**********" at bounding box center [558, 549] width 952 height 192
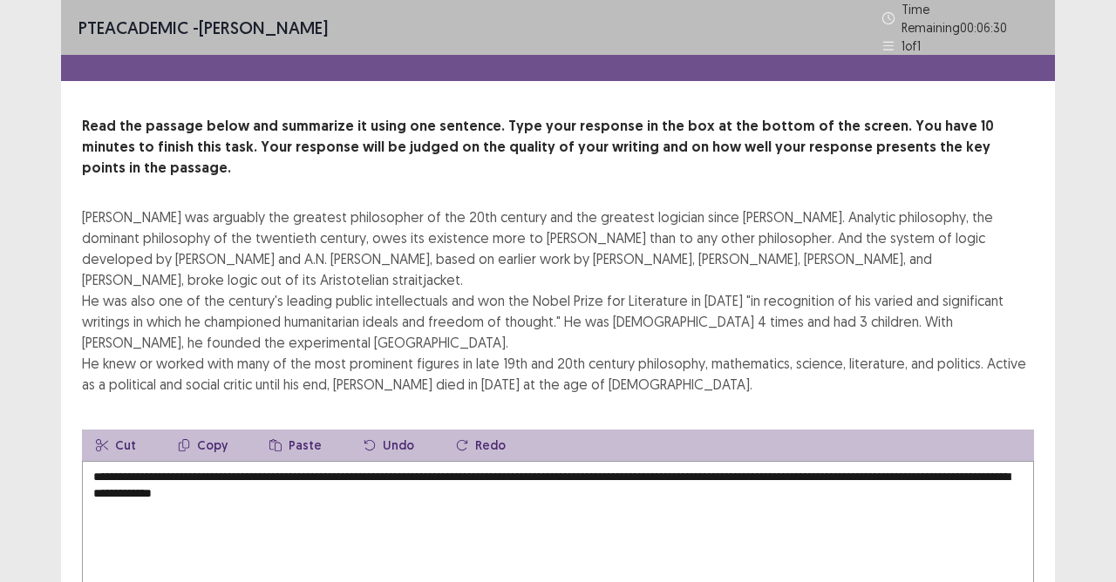
click at [701, 461] on textarea "**********" at bounding box center [558, 557] width 952 height 192
click at [763, 461] on textarea "**********" at bounding box center [558, 557] width 952 height 192
click at [484, 461] on textarea "**********" at bounding box center [558, 557] width 952 height 192
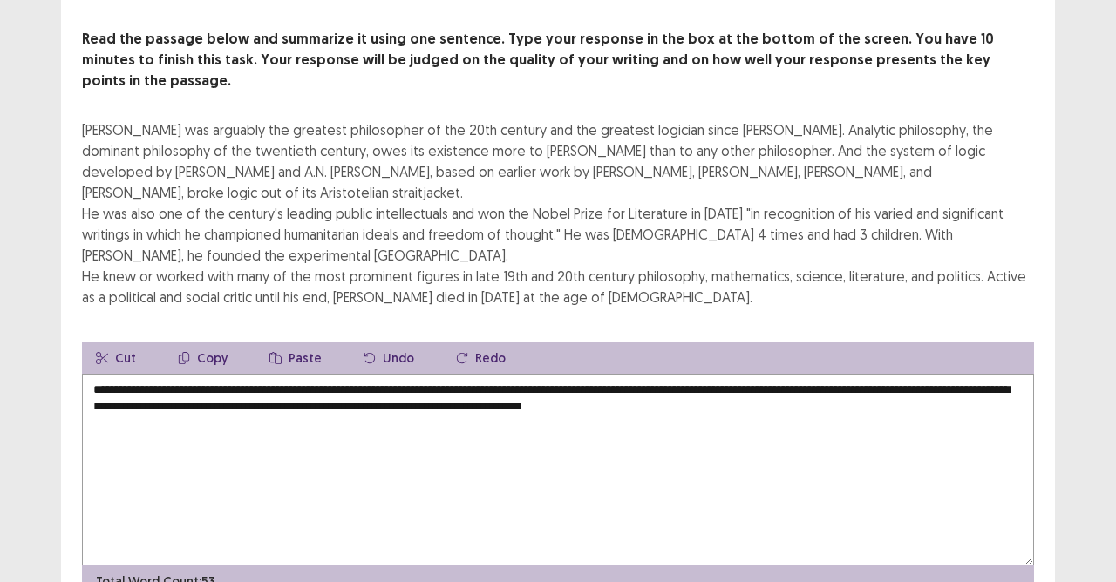
scroll to position [129, 0]
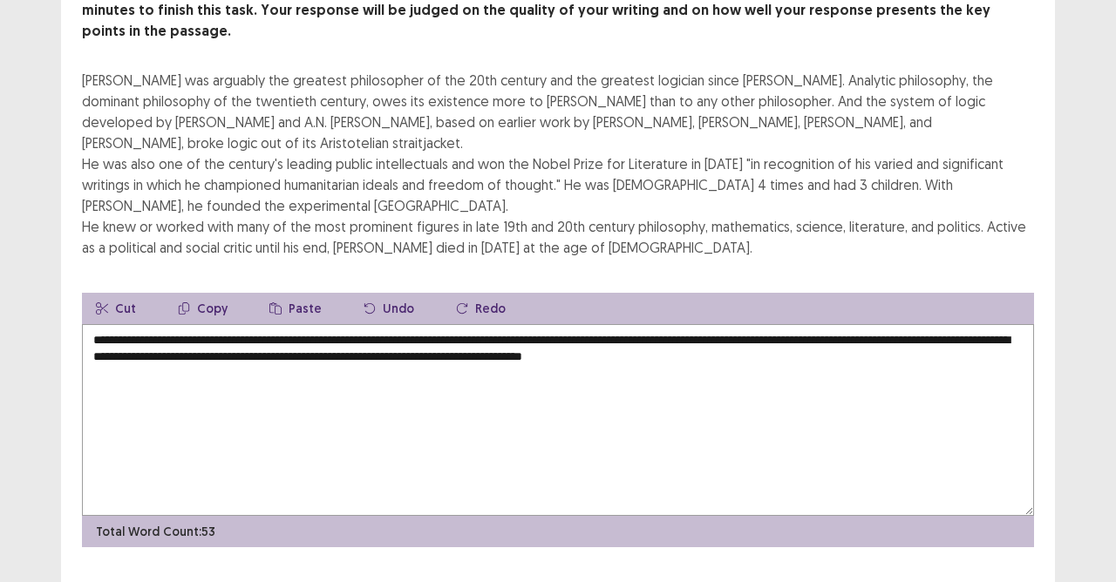
type textarea "**********"
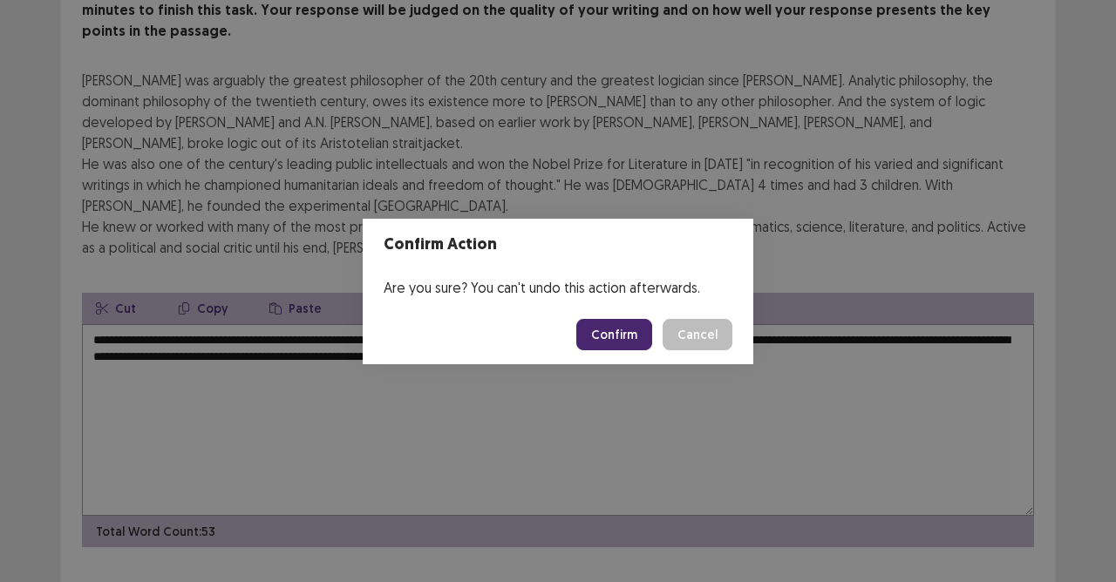
click at [627, 332] on button "Confirm" at bounding box center [614, 334] width 76 height 31
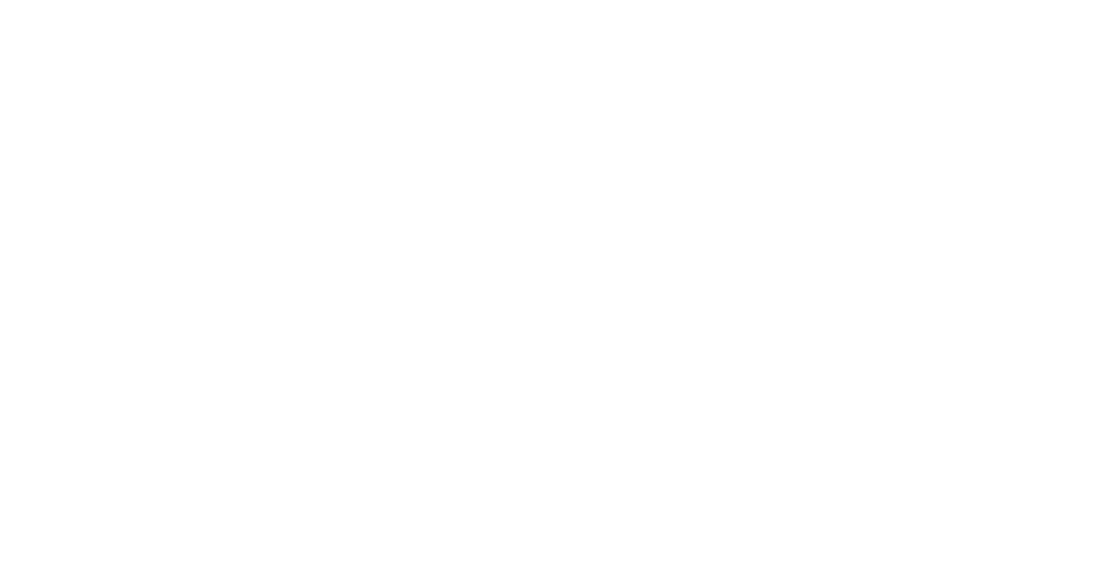
scroll to position [0, 0]
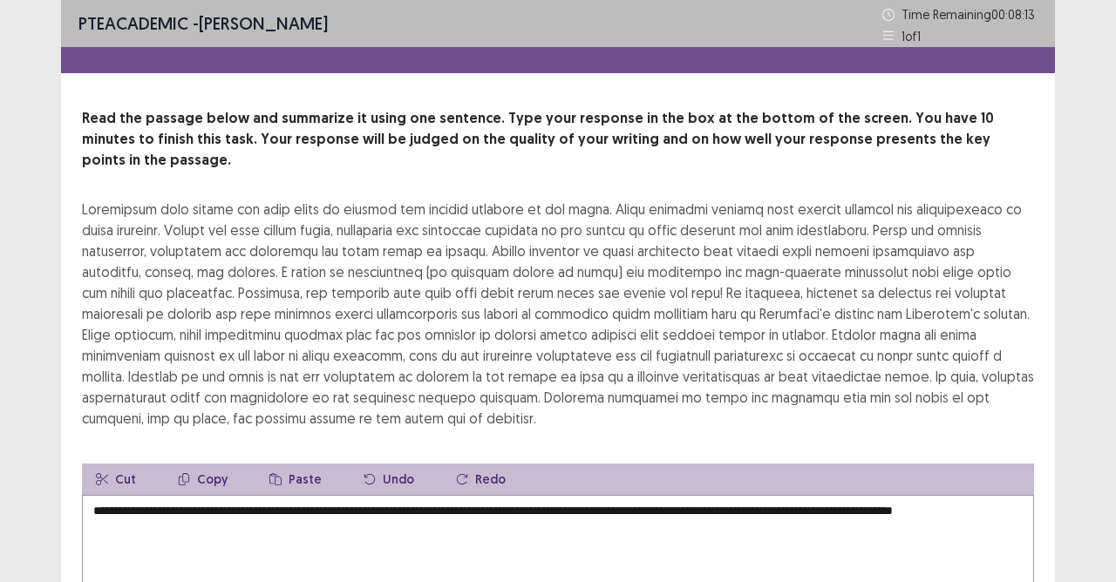
click at [1008, 499] on textarea "**********" at bounding box center [558, 591] width 952 height 192
click at [1006, 495] on textarea "**********" at bounding box center [558, 591] width 952 height 192
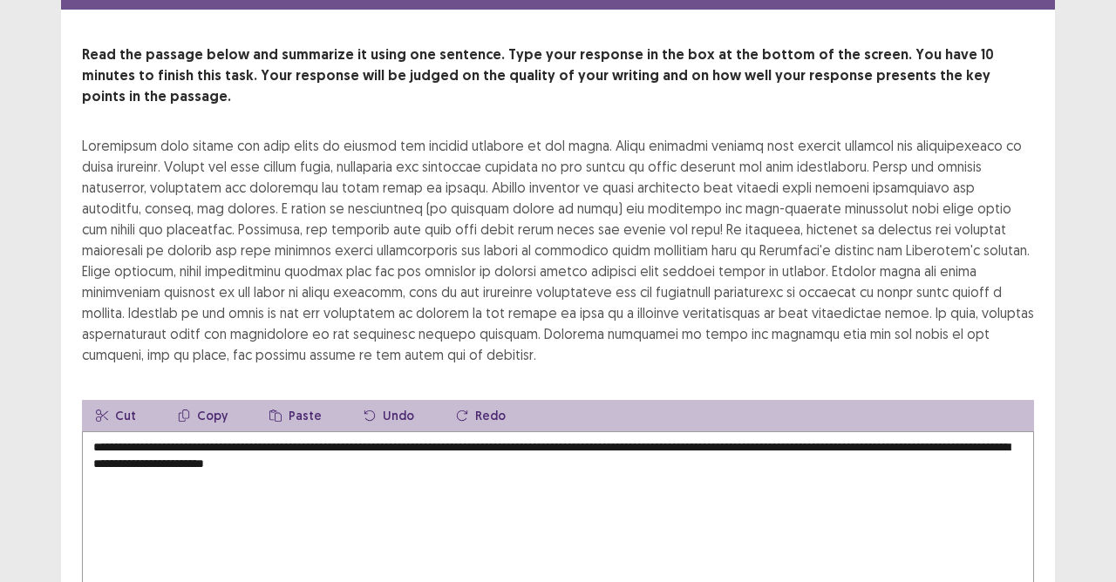
scroll to position [192, 0]
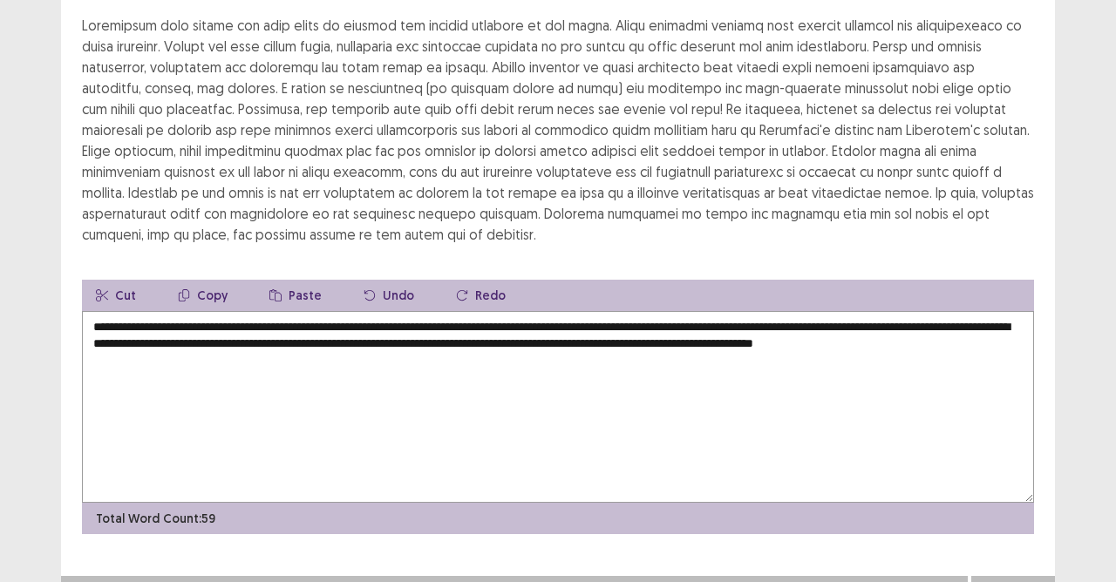
click at [208, 311] on textarea "**********" at bounding box center [558, 407] width 952 height 192
click at [439, 311] on textarea "**********" at bounding box center [558, 407] width 952 height 192
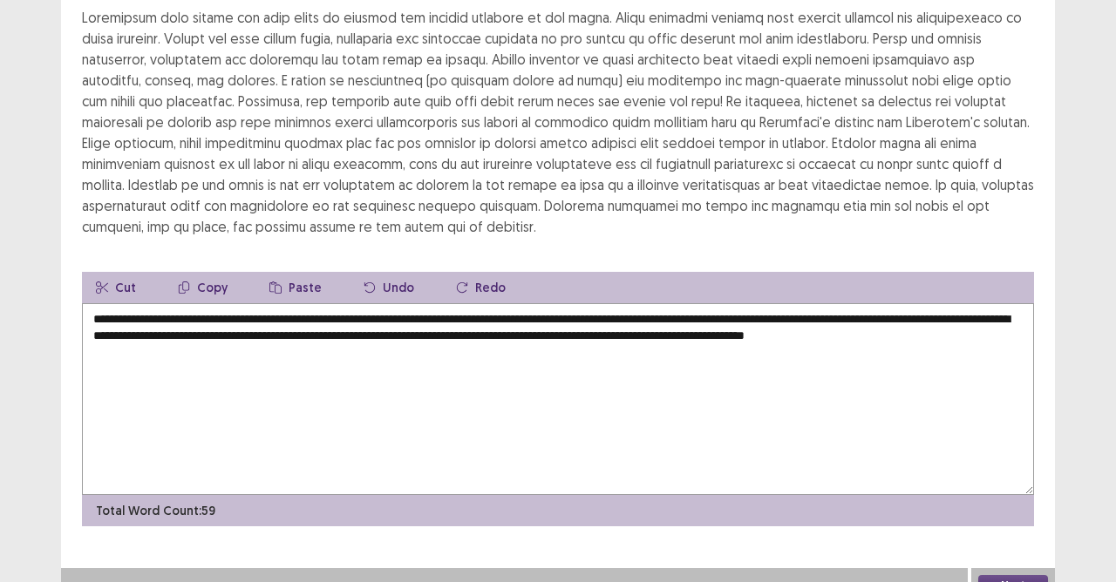
click at [562, 303] on textarea "**********" at bounding box center [558, 399] width 952 height 192
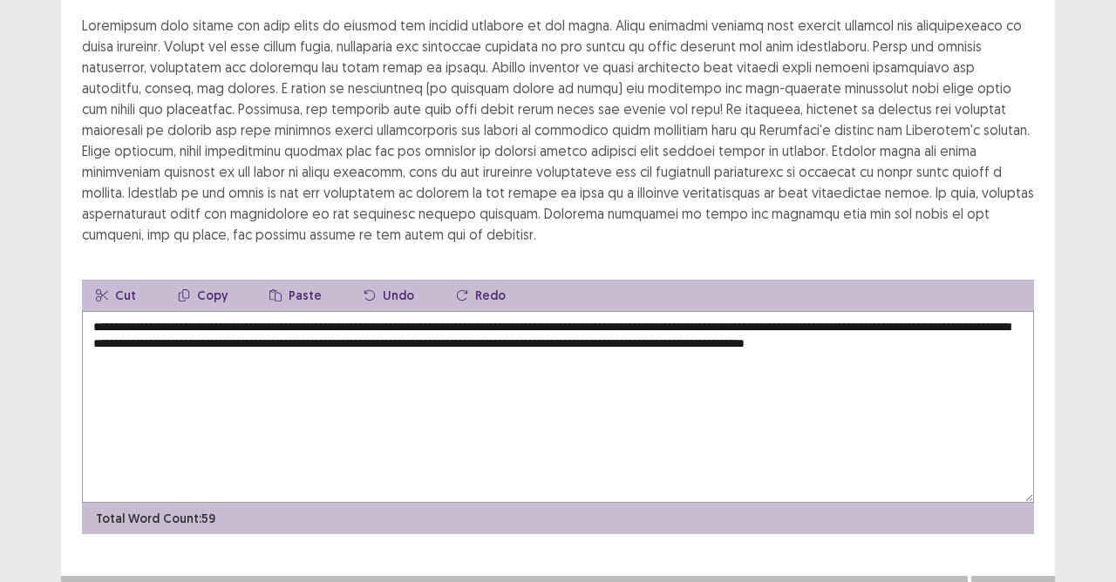
click at [678, 311] on textarea "**********" at bounding box center [558, 407] width 952 height 192
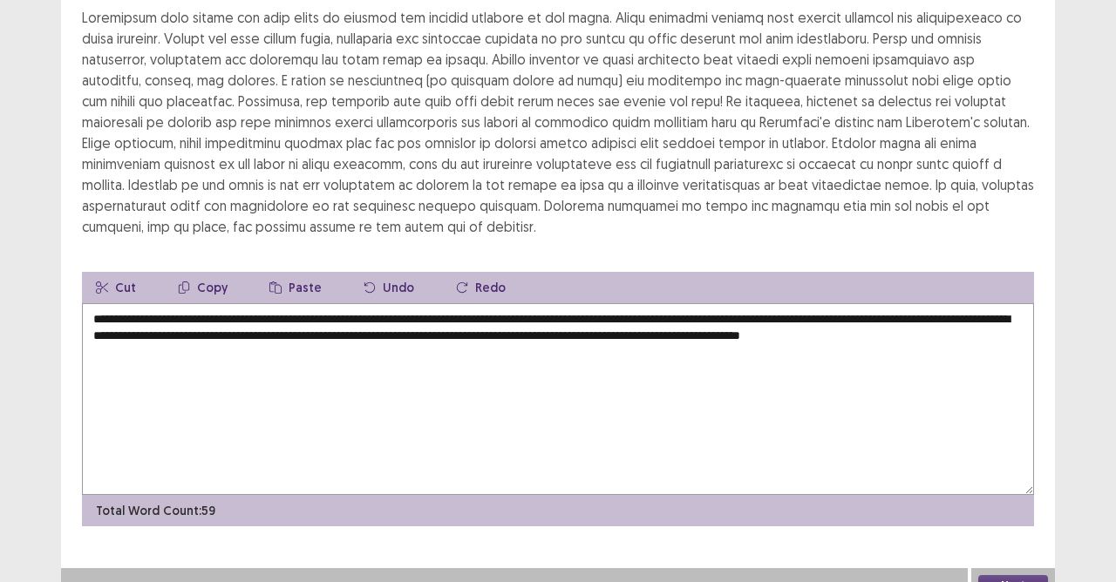
drag, startPoint x: 139, startPoint y: 318, endPoint x: 138, endPoint y: 350, distance: 32.3
click at [138, 328] on textarea "**********" at bounding box center [558, 399] width 952 height 192
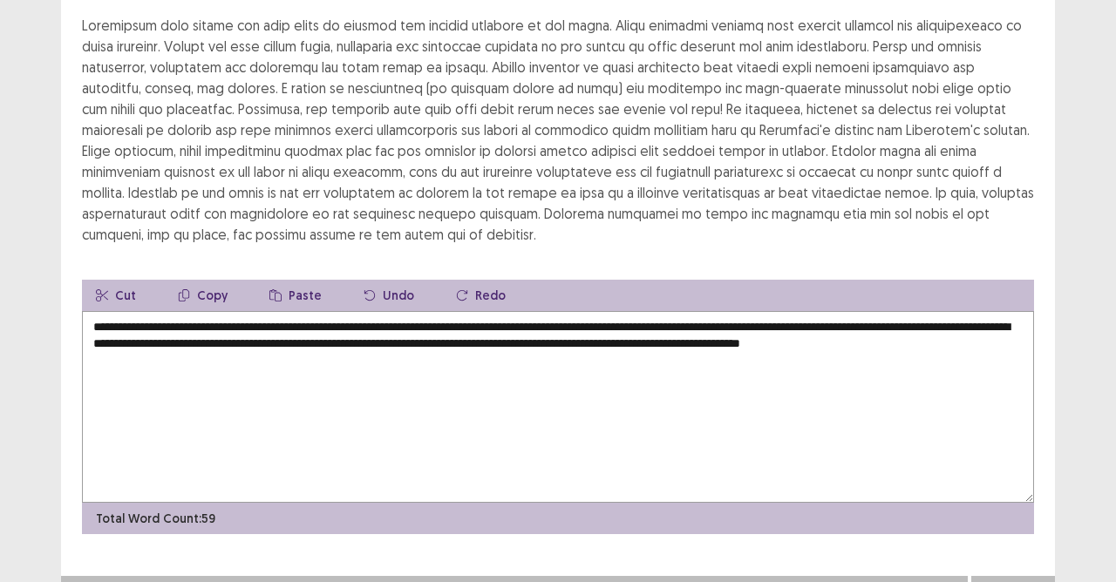
click at [143, 319] on textarea "**********" at bounding box center [558, 407] width 952 height 192
click at [839, 319] on textarea "**********" at bounding box center [558, 407] width 952 height 192
click at [857, 317] on textarea "**********" at bounding box center [558, 407] width 952 height 192
click at [850, 324] on textarea "**********" at bounding box center [558, 407] width 952 height 192
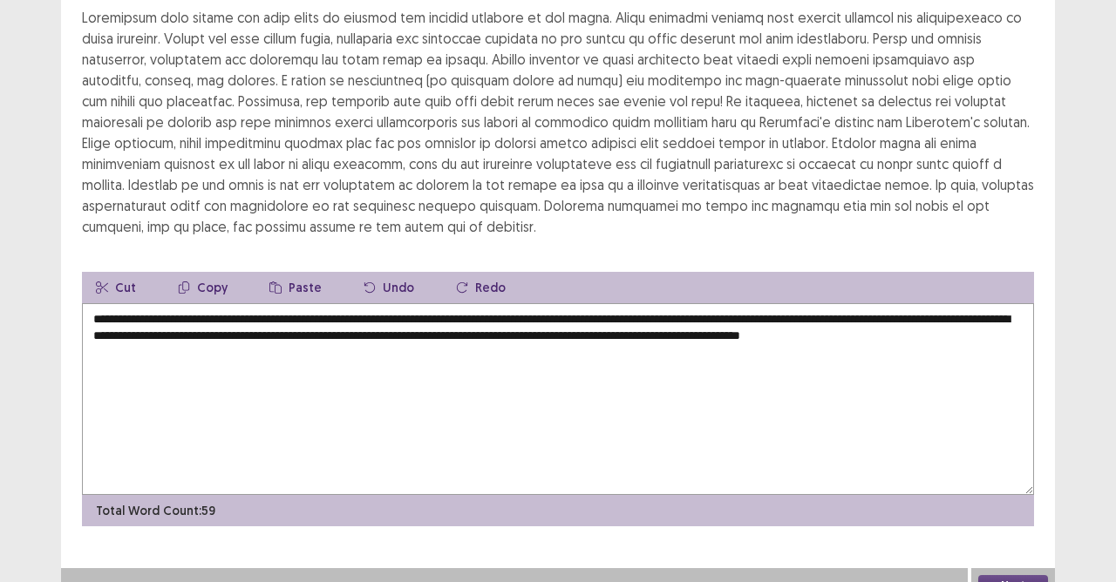
click at [844, 328] on textarea "**********" at bounding box center [558, 399] width 952 height 192
click at [841, 324] on textarea "**********" at bounding box center [558, 399] width 952 height 192
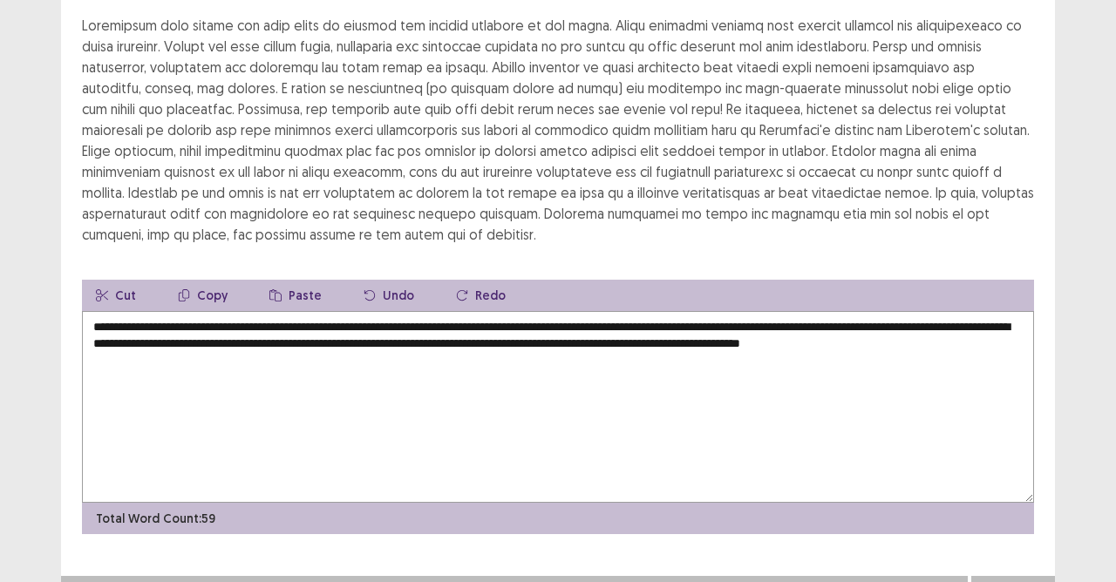
click at [843, 320] on textarea "**********" at bounding box center [558, 407] width 952 height 192
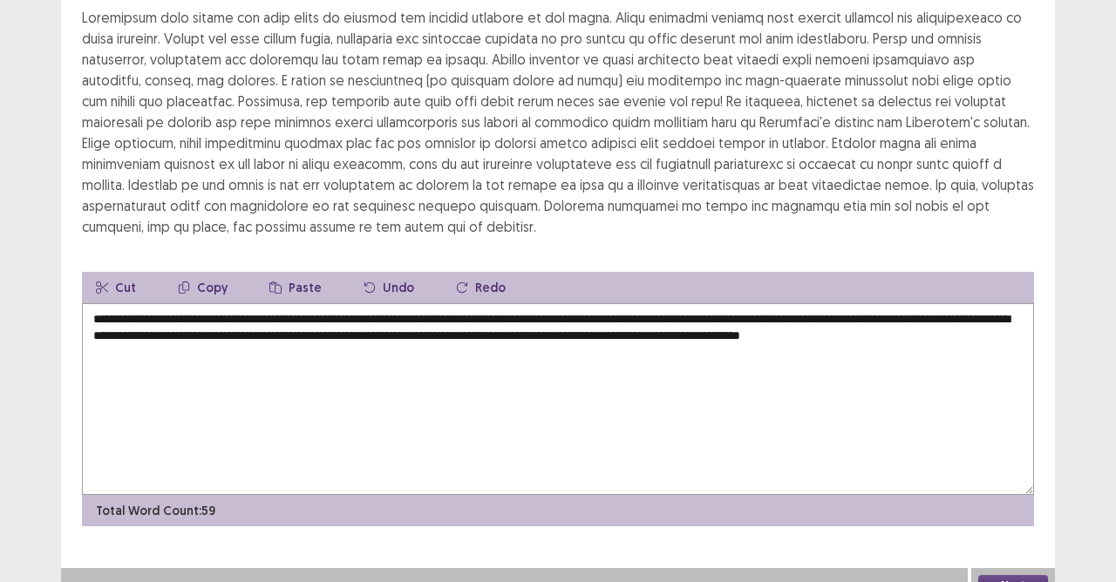
click at [849, 324] on textarea "**********" at bounding box center [558, 399] width 952 height 192
click at [848, 319] on textarea "**********" at bounding box center [558, 399] width 952 height 192
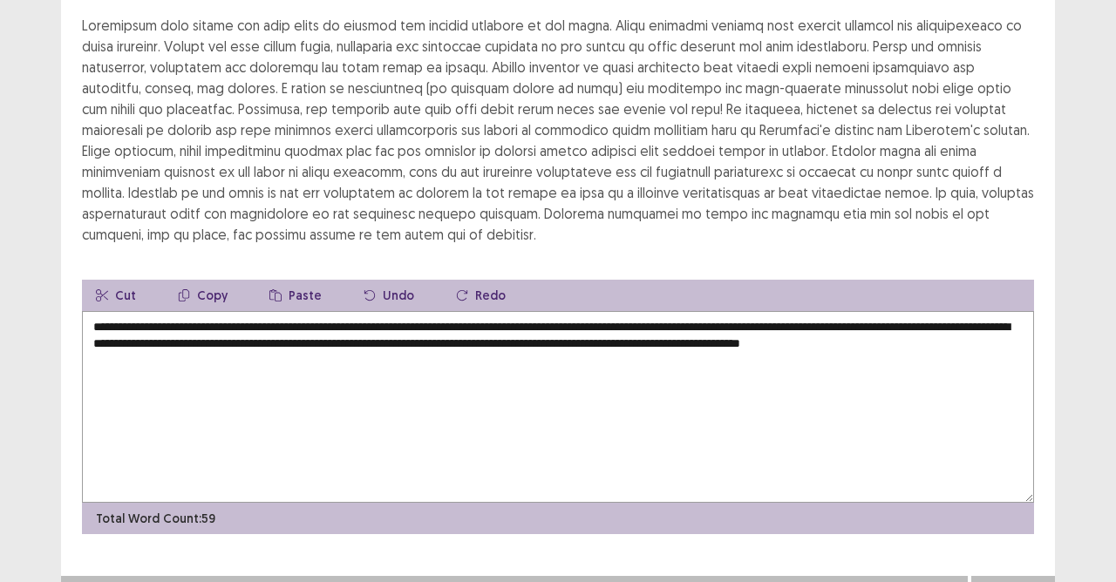
click at [130, 341] on textarea "**********" at bounding box center [558, 407] width 952 height 192
type textarea "**********"
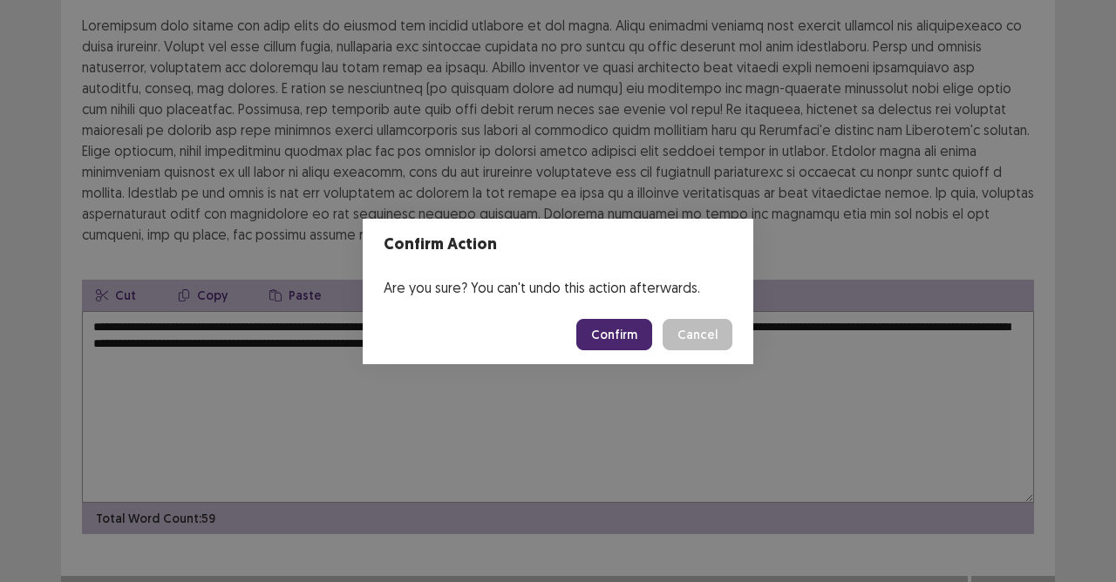
click at [623, 343] on button "Confirm" at bounding box center [614, 334] width 76 height 31
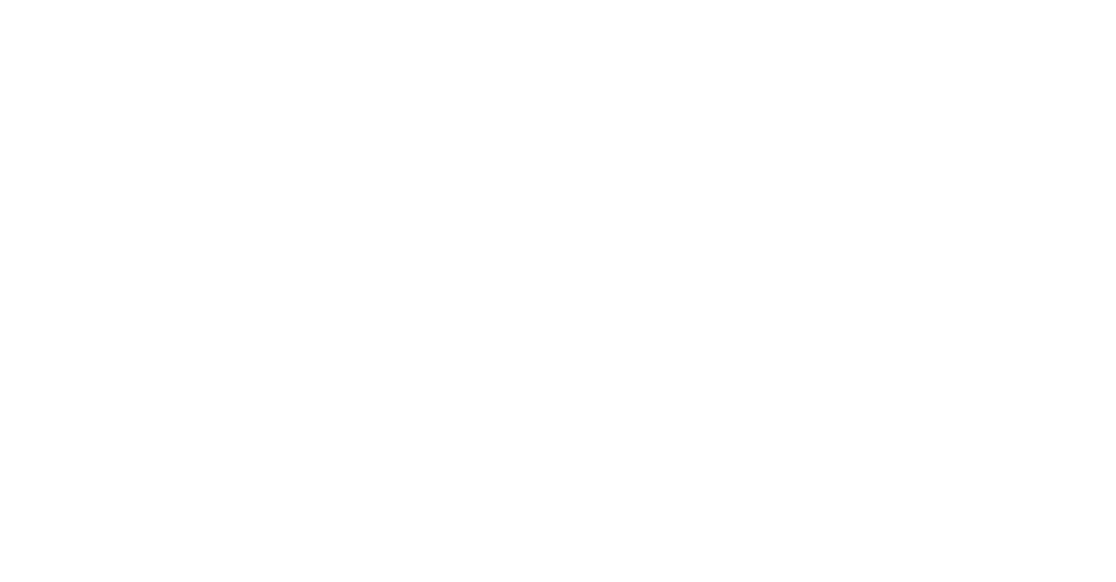
scroll to position [0, 0]
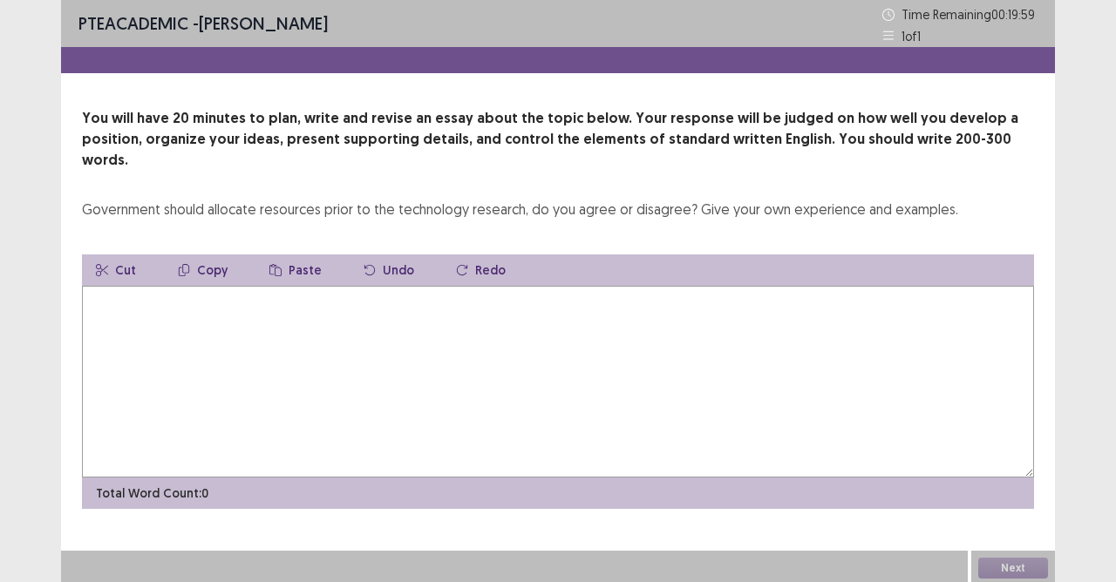
click at [154, 294] on textarea at bounding box center [558, 382] width 952 height 192
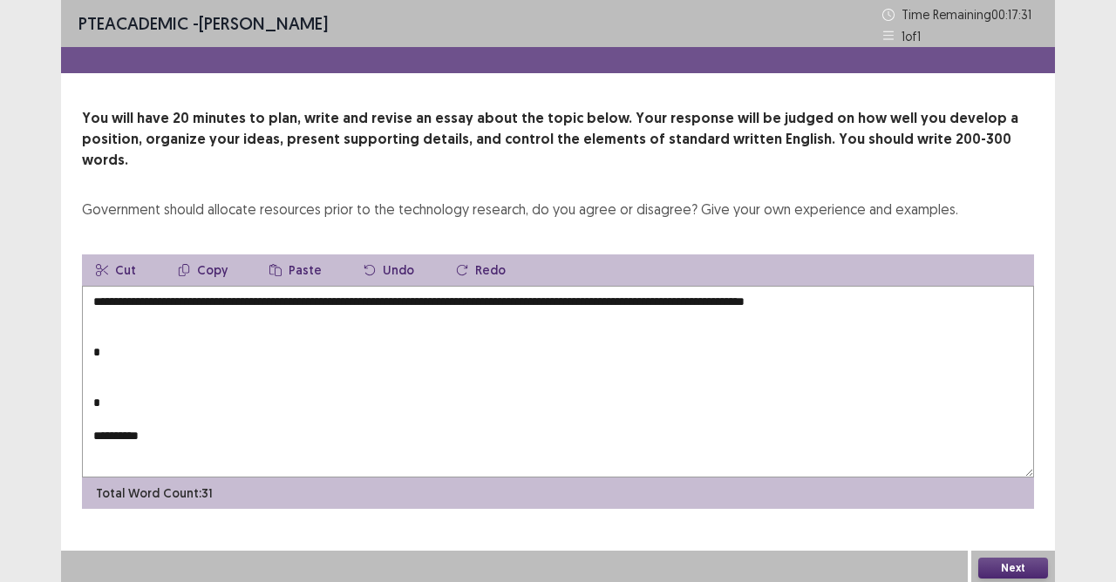
click at [636, 286] on textarea "**********" at bounding box center [558, 382] width 952 height 192
click at [893, 286] on textarea "**********" at bounding box center [558, 382] width 952 height 192
click at [263, 334] on textarea "**********" at bounding box center [558, 382] width 952 height 192
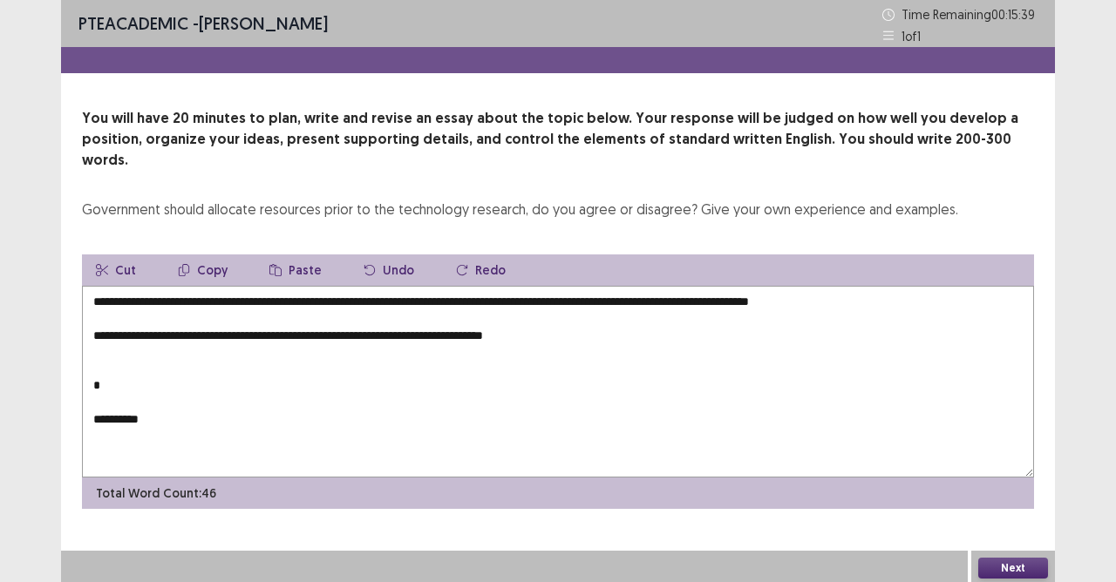
click at [139, 316] on textarea "**********" at bounding box center [558, 382] width 952 height 192
click at [630, 317] on textarea "**********" at bounding box center [558, 382] width 952 height 192
click at [682, 322] on textarea "**********" at bounding box center [558, 382] width 952 height 192
click at [776, 319] on textarea "**********" at bounding box center [558, 382] width 952 height 192
click at [452, 321] on textarea "**********" at bounding box center [558, 382] width 952 height 192
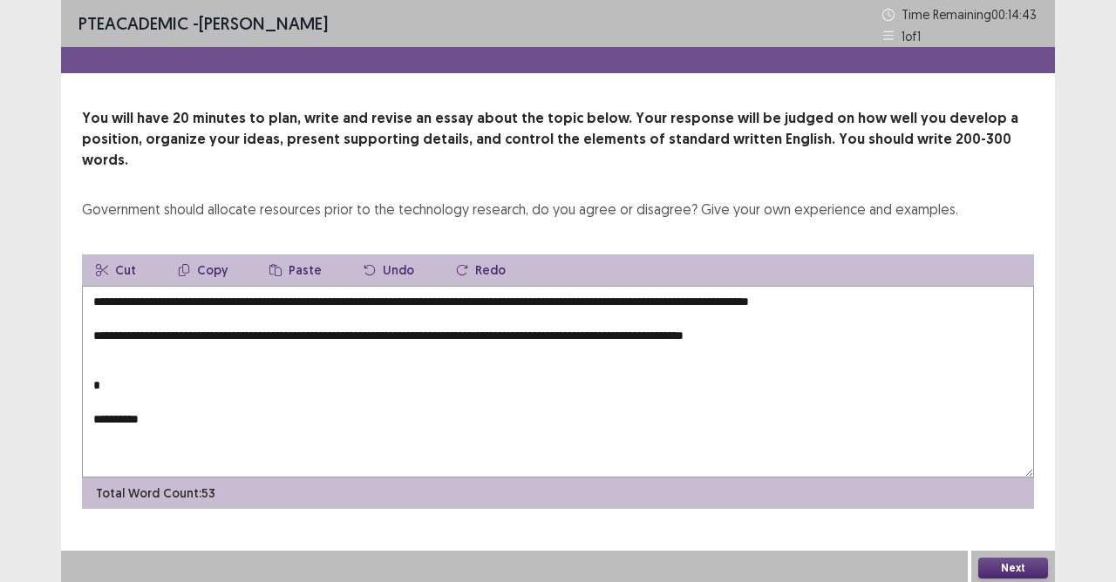
click at [464, 349] on textarea "**********" at bounding box center [558, 382] width 952 height 192
click at [861, 321] on textarea "**********" at bounding box center [558, 382] width 952 height 192
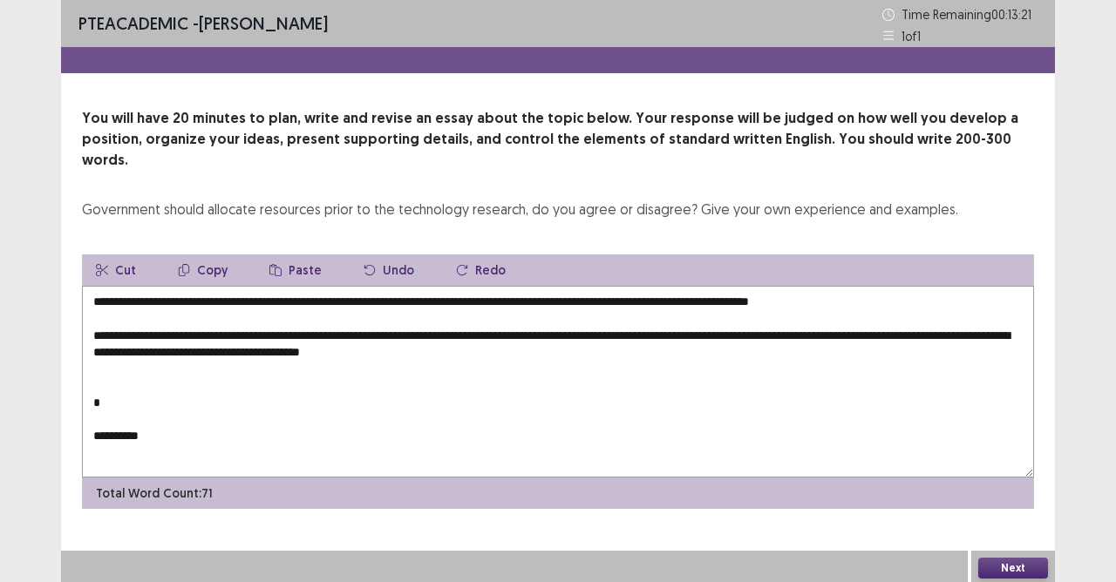
click at [395, 398] on textarea "**********" at bounding box center [558, 382] width 952 height 192
click at [382, 387] on textarea "**********" at bounding box center [558, 382] width 952 height 192
click at [92, 354] on textarea "**********" at bounding box center [558, 382] width 952 height 192
click at [194, 368] on textarea "**********" at bounding box center [558, 382] width 952 height 192
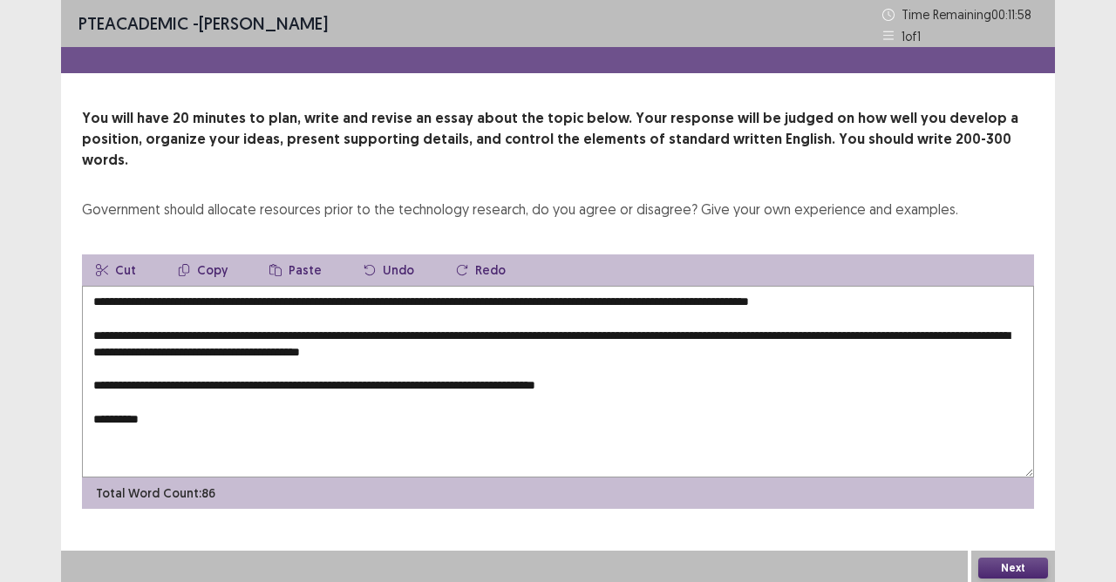
click at [631, 367] on textarea "**********" at bounding box center [558, 382] width 952 height 192
click at [553, 398] on textarea "**********" at bounding box center [558, 382] width 952 height 192
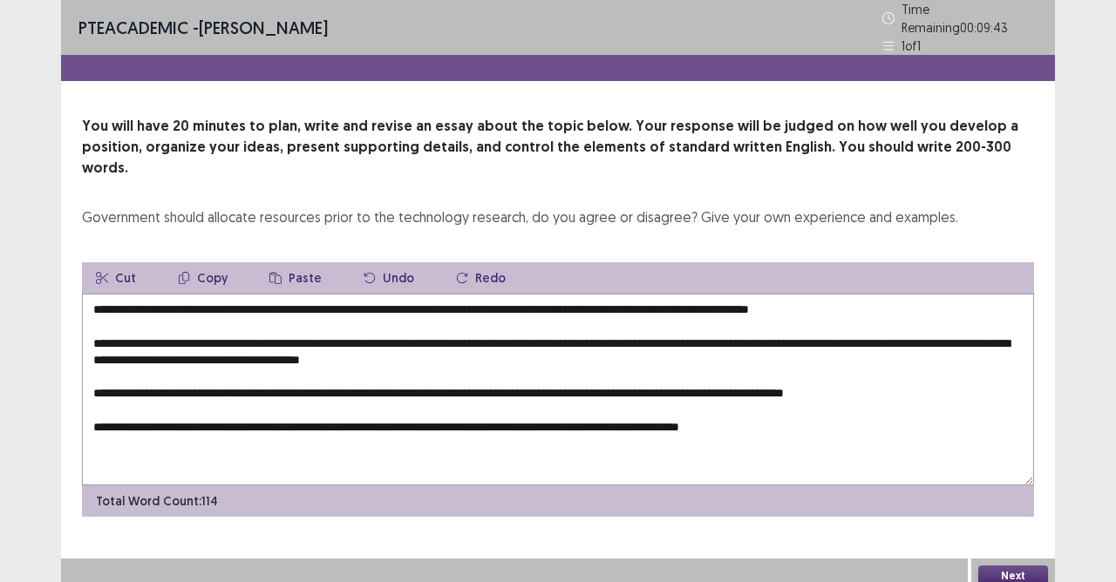
drag, startPoint x: 806, startPoint y: 403, endPoint x: 808, endPoint y: 431, distance: 28.0
click at [807, 405] on textarea "**********" at bounding box center [558, 390] width 952 height 192
click at [818, 399] on textarea "**********" at bounding box center [558, 390] width 952 height 192
click at [823, 403] on textarea "**********" at bounding box center [558, 390] width 952 height 192
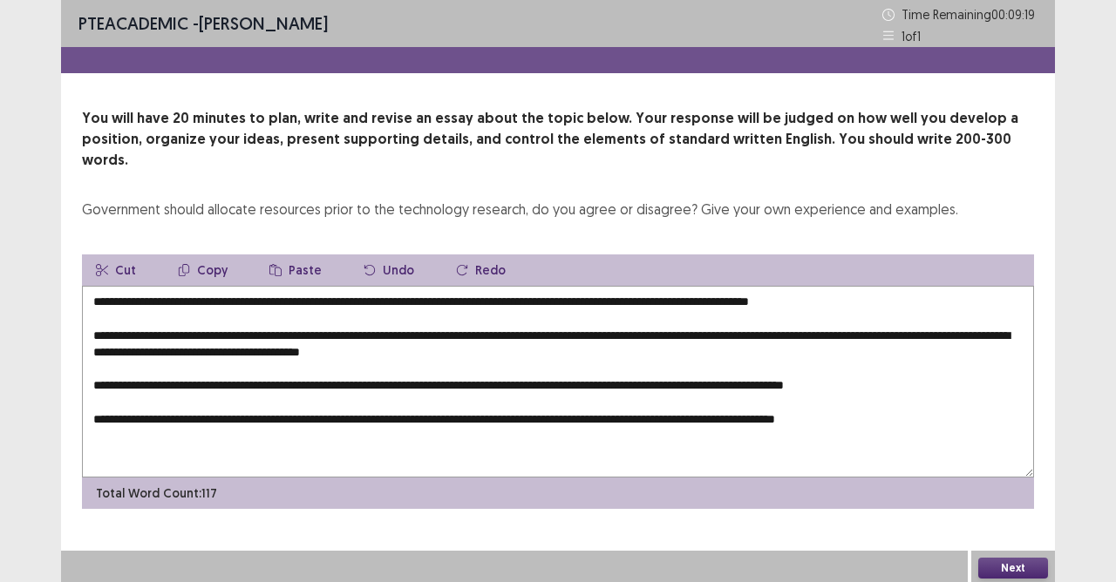
click at [942, 399] on textarea "**********" at bounding box center [558, 382] width 952 height 192
click at [963, 395] on textarea "**********" at bounding box center [558, 382] width 952 height 192
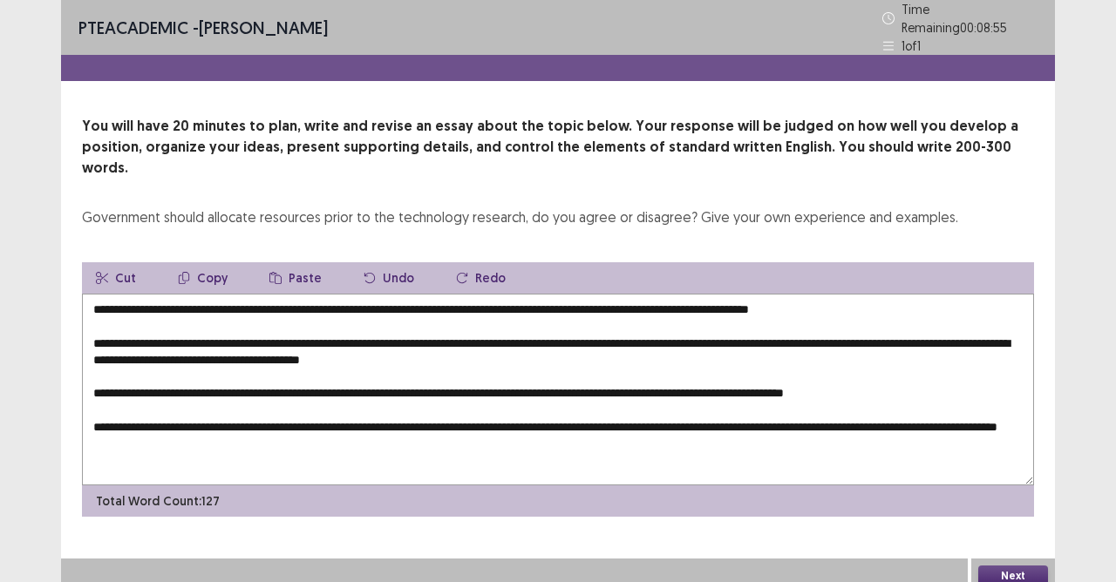
click at [327, 416] on textarea "**********" at bounding box center [558, 390] width 952 height 192
click at [322, 421] on textarea "**********" at bounding box center [558, 390] width 952 height 192
drag, startPoint x: 374, startPoint y: 422, endPoint x: 380, endPoint y: 415, distance: 9.3
click at [375, 421] on textarea "**********" at bounding box center [558, 390] width 952 height 192
click at [438, 420] on textarea "**********" at bounding box center [558, 390] width 952 height 192
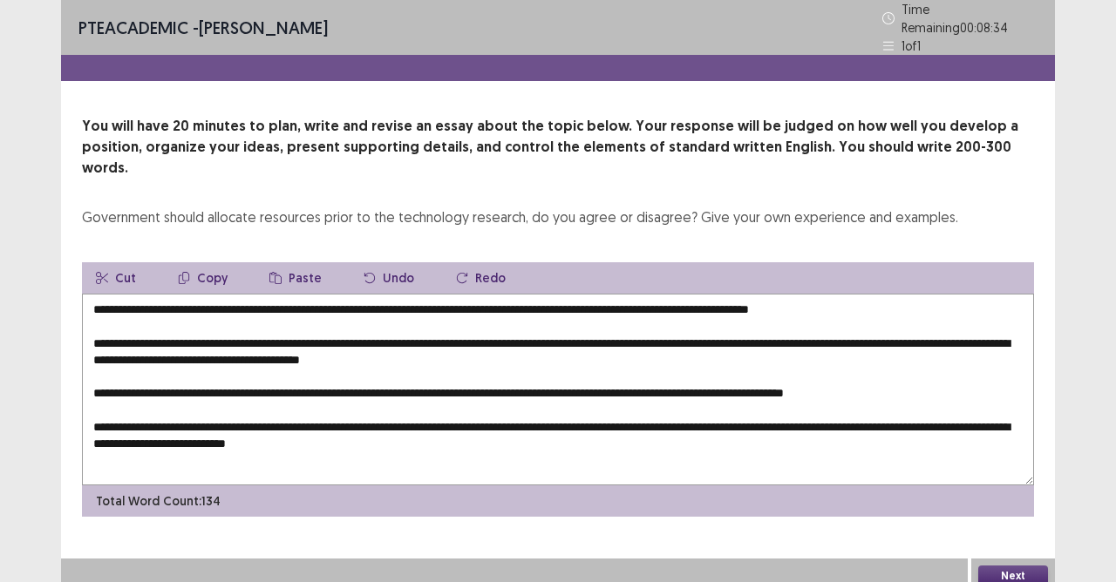
click at [446, 430] on textarea "**********" at bounding box center [558, 390] width 952 height 192
click at [484, 418] on textarea "**********" at bounding box center [558, 390] width 952 height 192
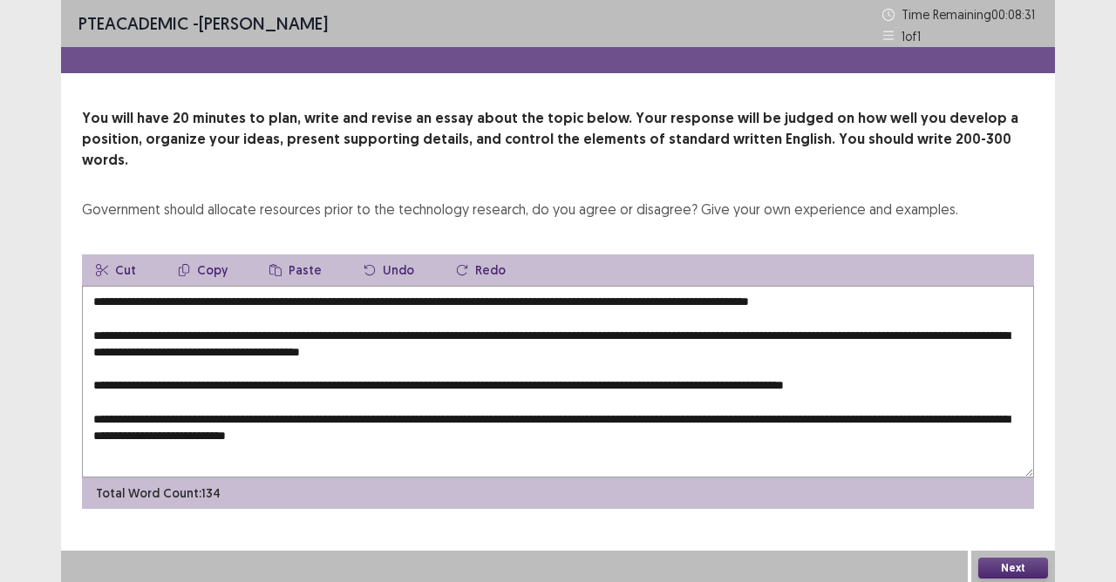
click at [528, 421] on textarea "**********" at bounding box center [558, 382] width 952 height 192
click at [671, 418] on textarea "**********" at bounding box center [558, 382] width 952 height 192
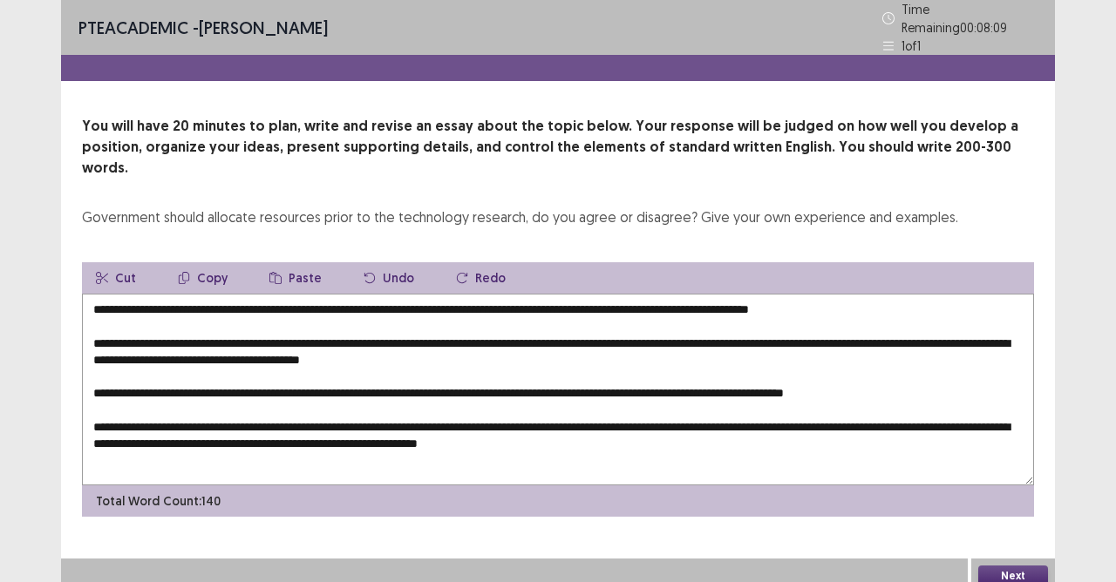
click at [616, 417] on textarea "**********" at bounding box center [558, 390] width 952 height 192
click at [787, 415] on textarea "**********" at bounding box center [558, 390] width 952 height 192
click at [902, 294] on textarea "**********" at bounding box center [558, 390] width 952 height 192
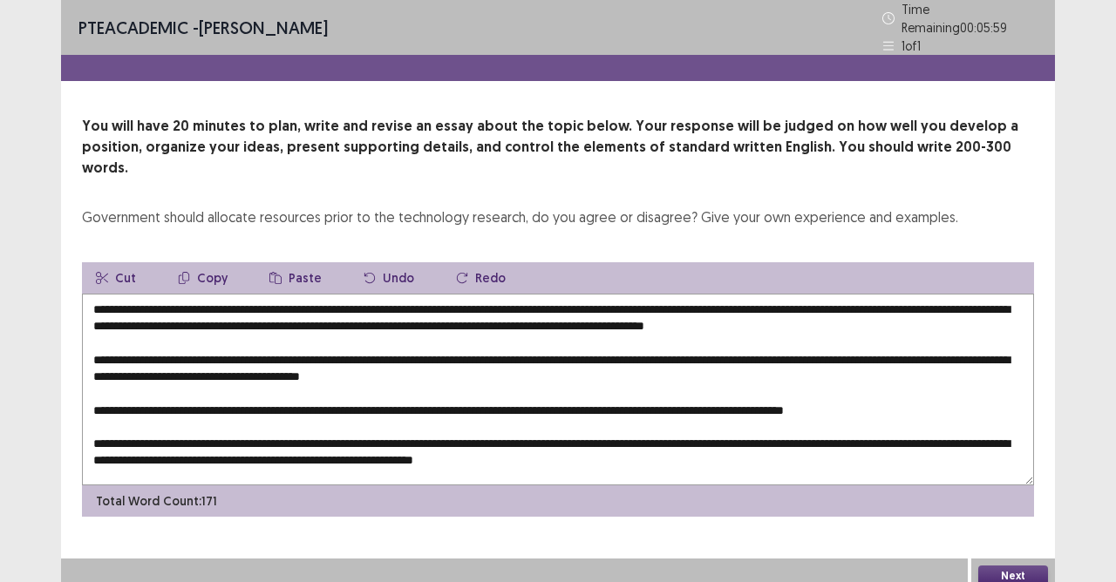
click at [952, 305] on textarea at bounding box center [558, 390] width 952 height 192
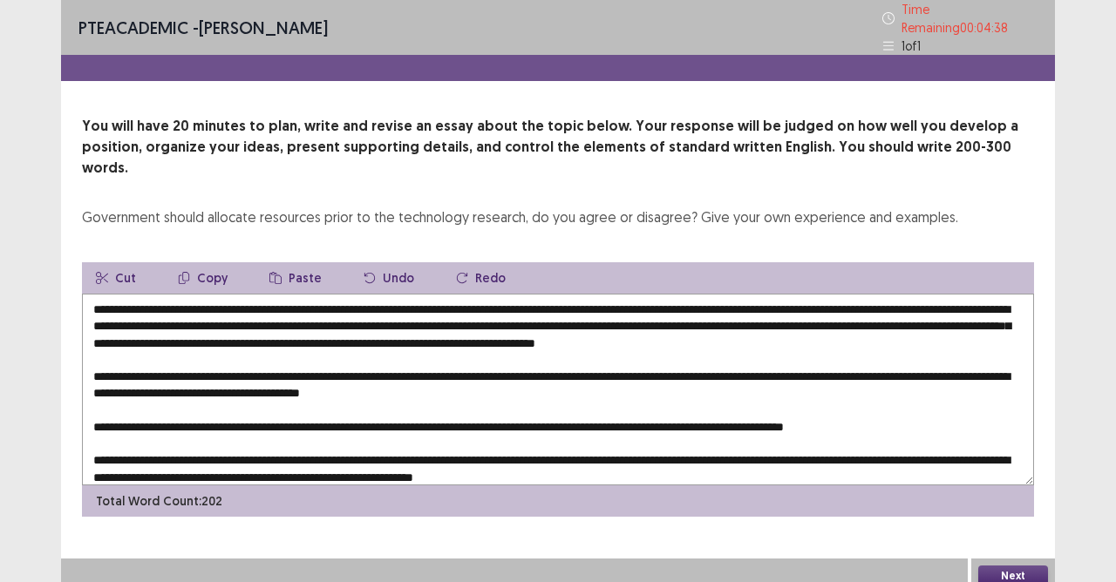
click at [731, 381] on textarea at bounding box center [558, 390] width 952 height 192
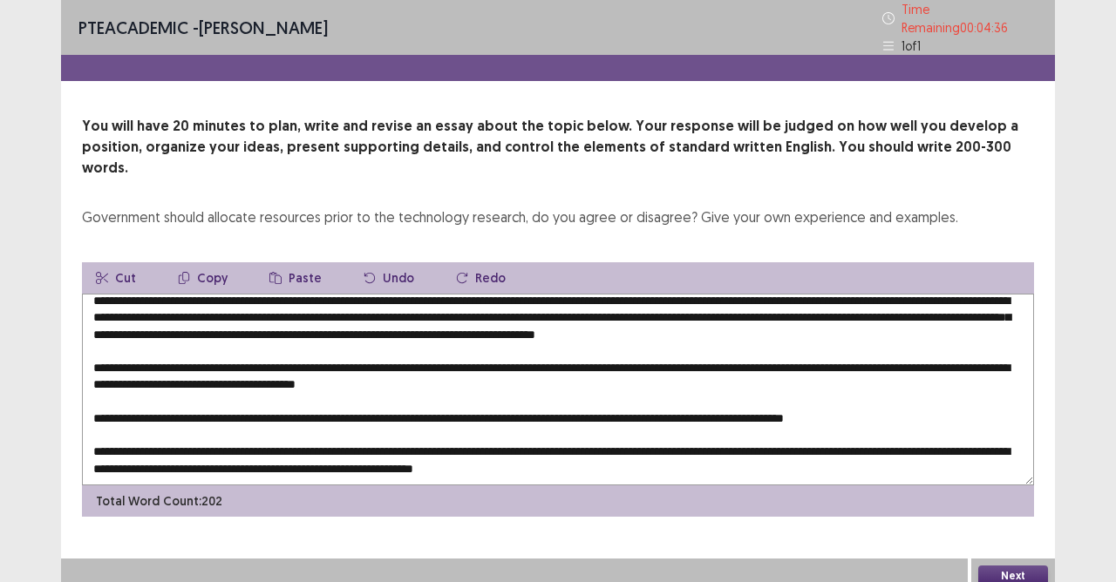
scroll to position [24, 0]
click at [952, 391] on textarea at bounding box center [558, 390] width 952 height 192
click at [771, 440] on textarea at bounding box center [558, 390] width 952 height 192
click at [91, 425] on textarea at bounding box center [558, 390] width 952 height 192
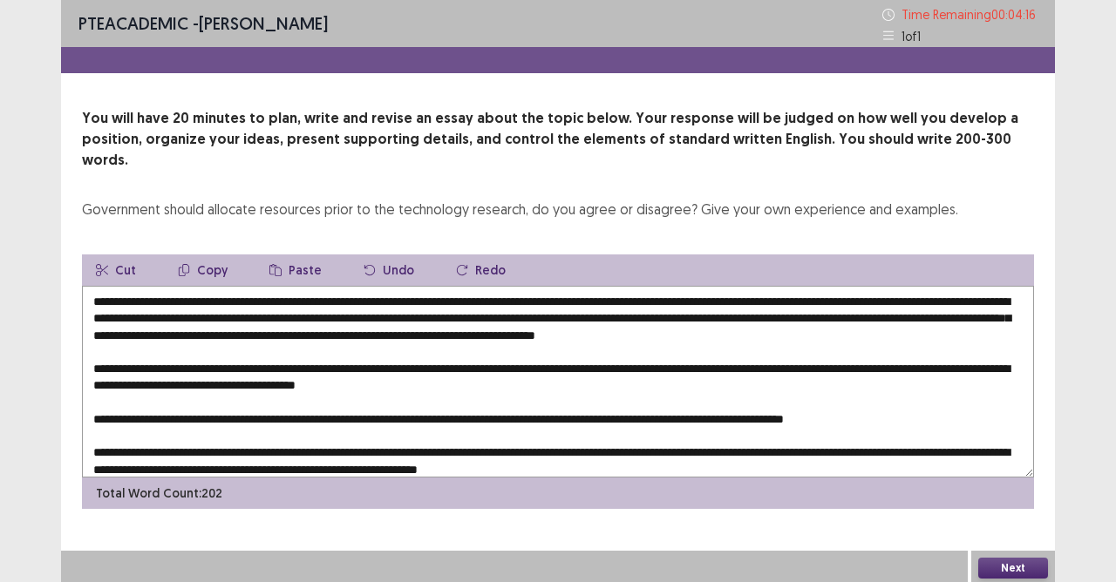
type textarea "**********"
click at [1029, 517] on div "Next" at bounding box center [1013, 568] width 84 height 35
click at [1029, 517] on button "Next" at bounding box center [1013, 568] width 70 height 21
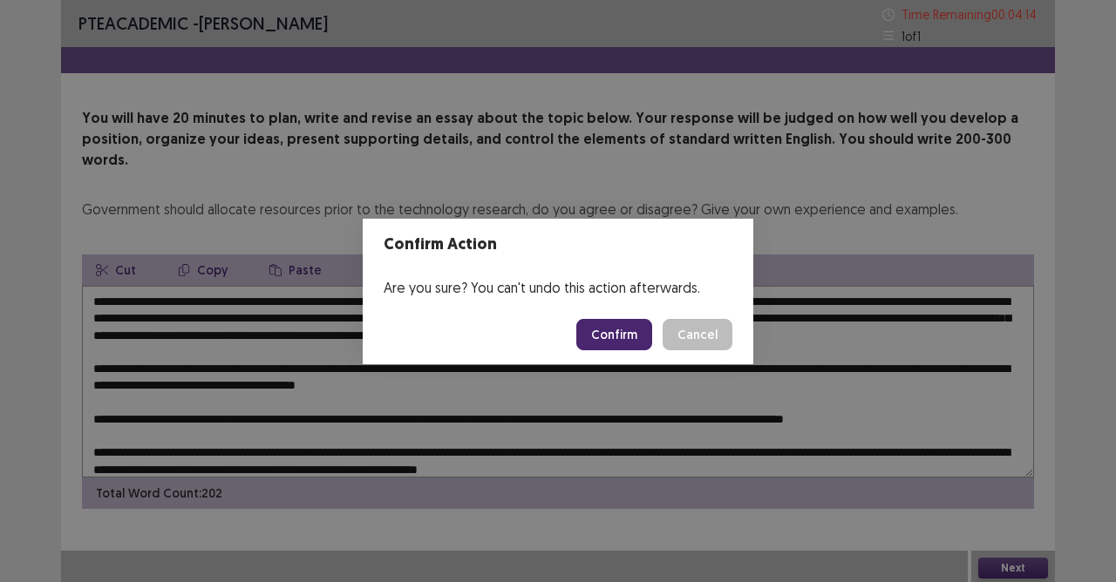
click at [621, 337] on button "Confirm" at bounding box center [614, 334] width 76 height 31
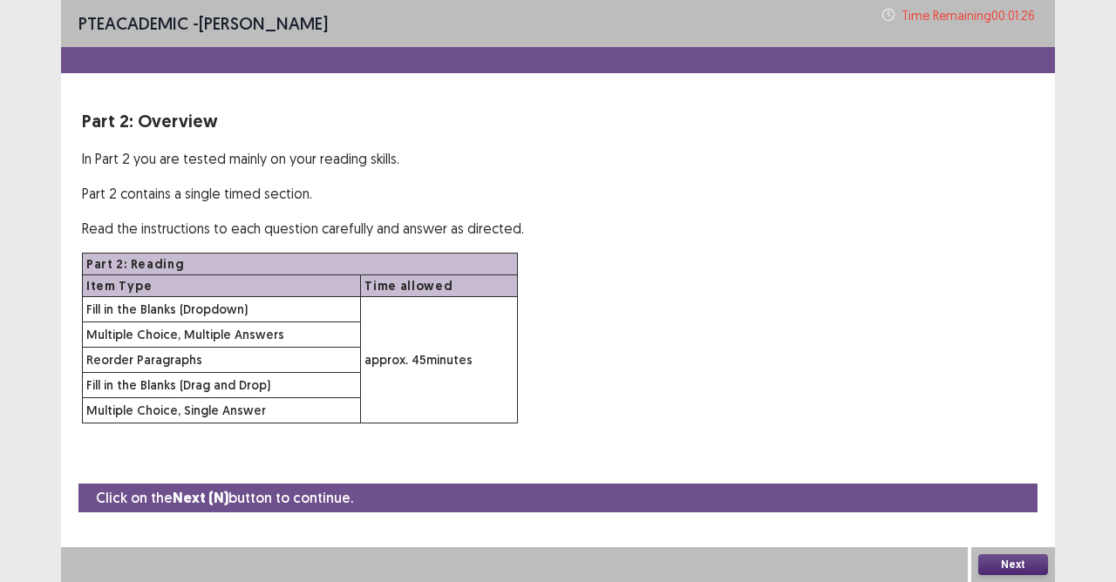
click at [1024, 517] on button "Next" at bounding box center [1013, 565] width 70 height 21
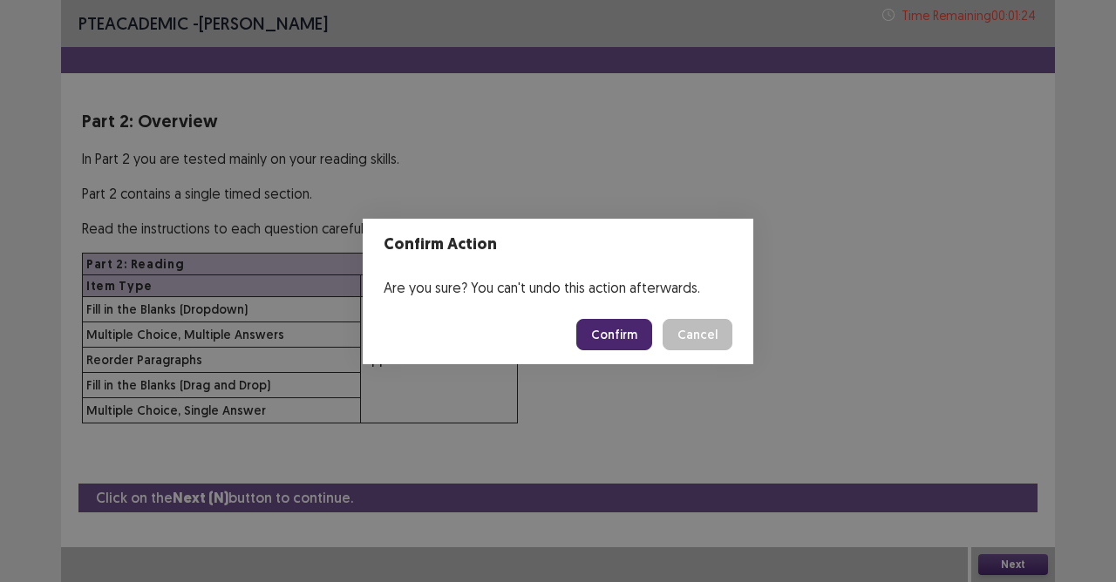
click at [629, 331] on button "Confirm" at bounding box center [614, 334] width 76 height 31
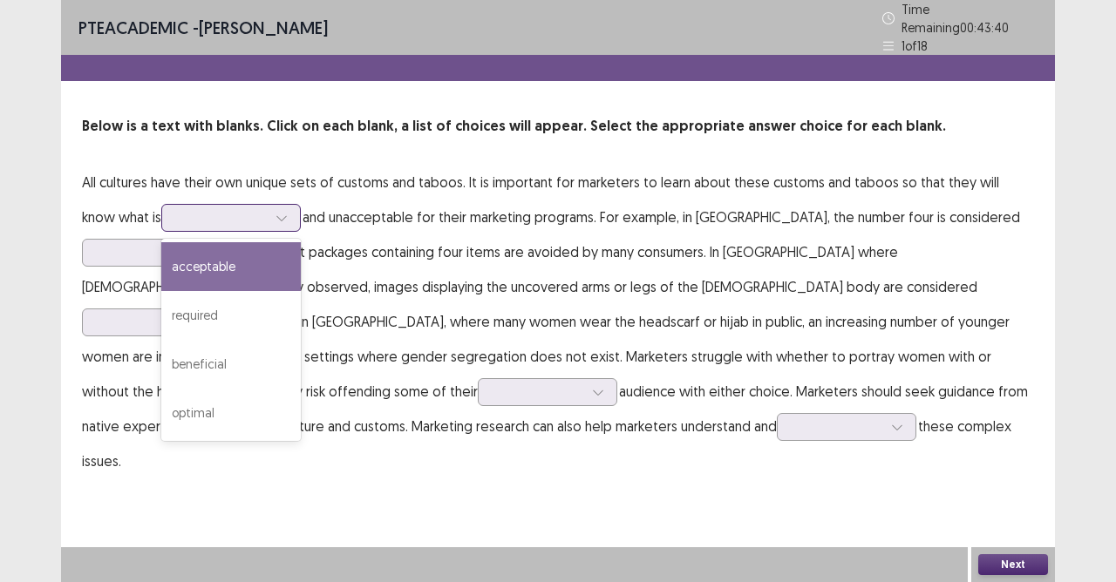
click at [276, 212] on icon at bounding box center [282, 218] width 12 height 12
click at [227, 259] on div "acceptable" at bounding box center [230, 266] width 139 height 49
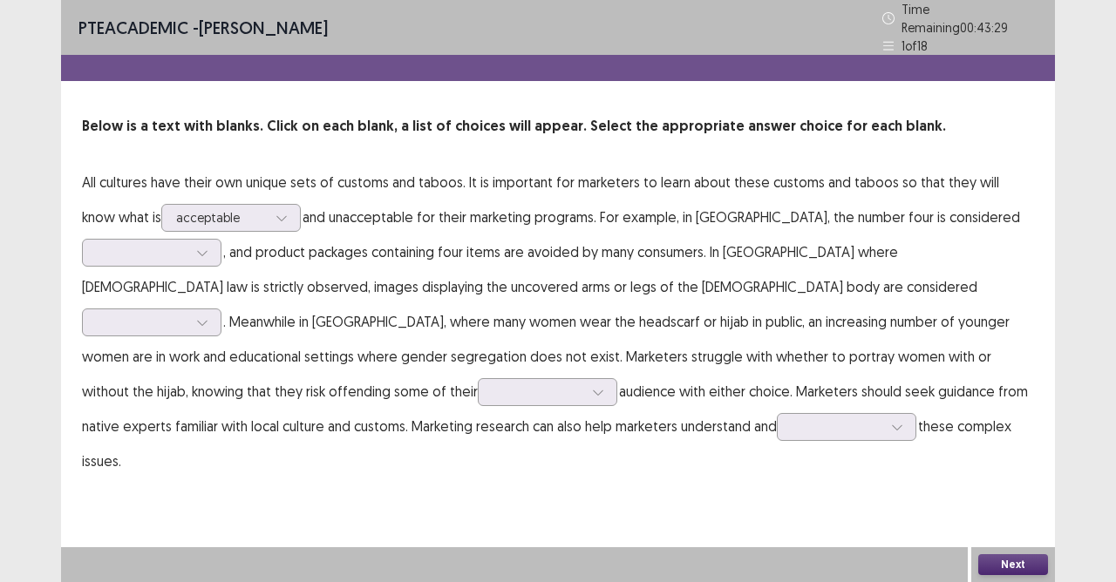
click at [205, 260] on p "All cultures have their own unique sets of customs and taboos. It is important …" at bounding box center [558, 322] width 952 height 314
click at [194, 246] on div at bounding box center [202, 253] width 26 height 26
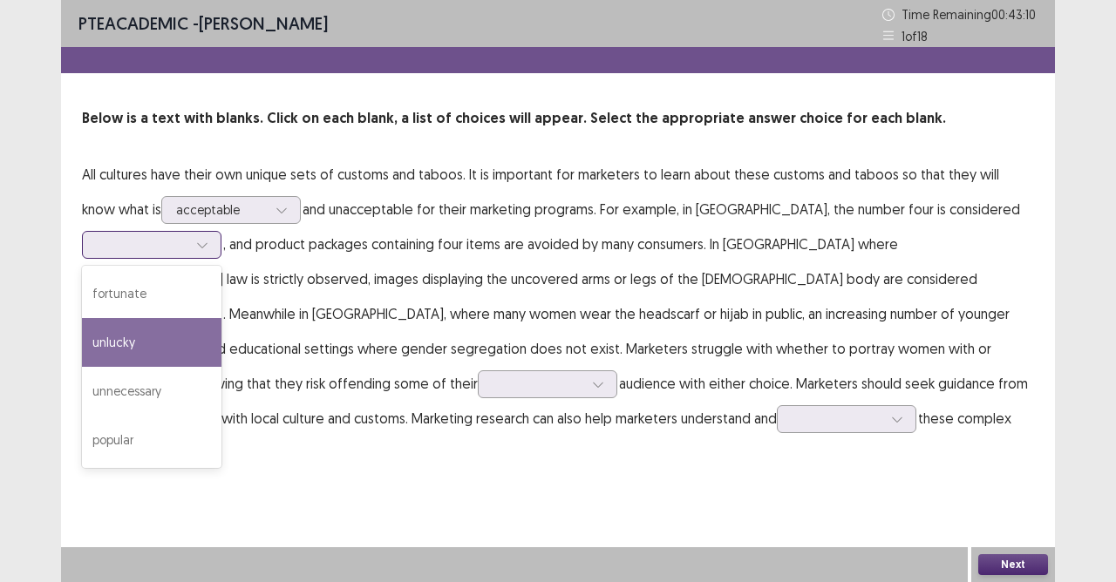
click at [139, 345] on div "unlucky" at bounding box center [151, 342] width 139 height 49
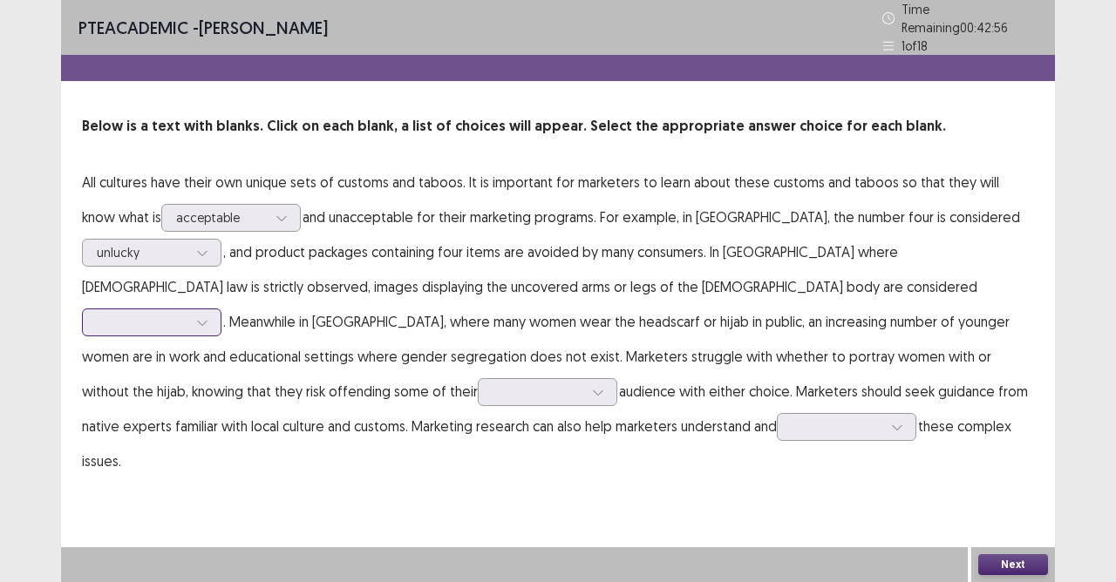
click at [187, 314] on div at bounding box center [142, 322] width 91 height 17
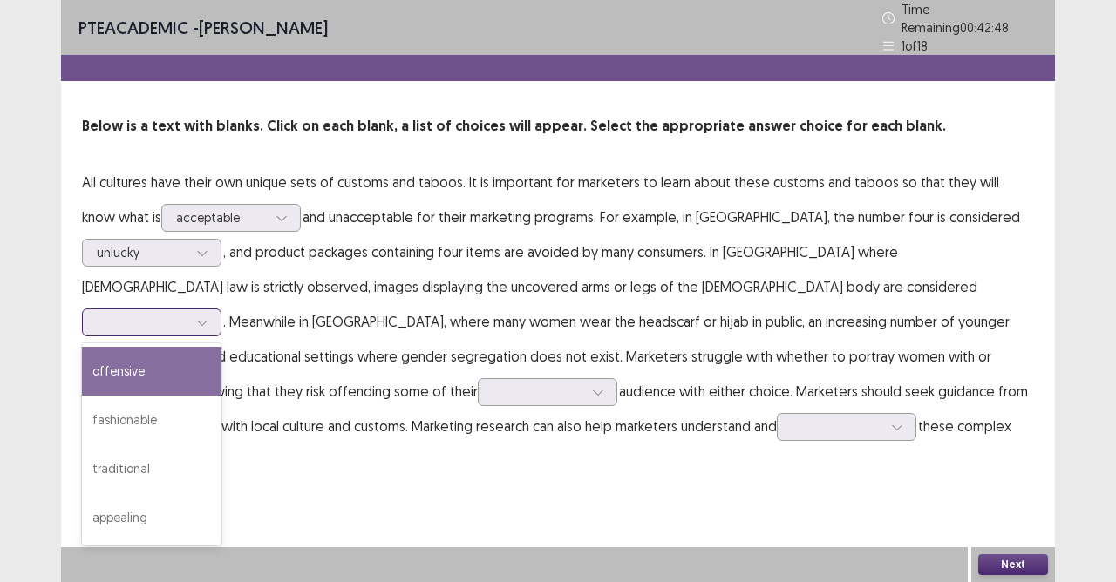
click at [221, 347] on div "offensive" at bounding box center [151, 371] width 139 height 49
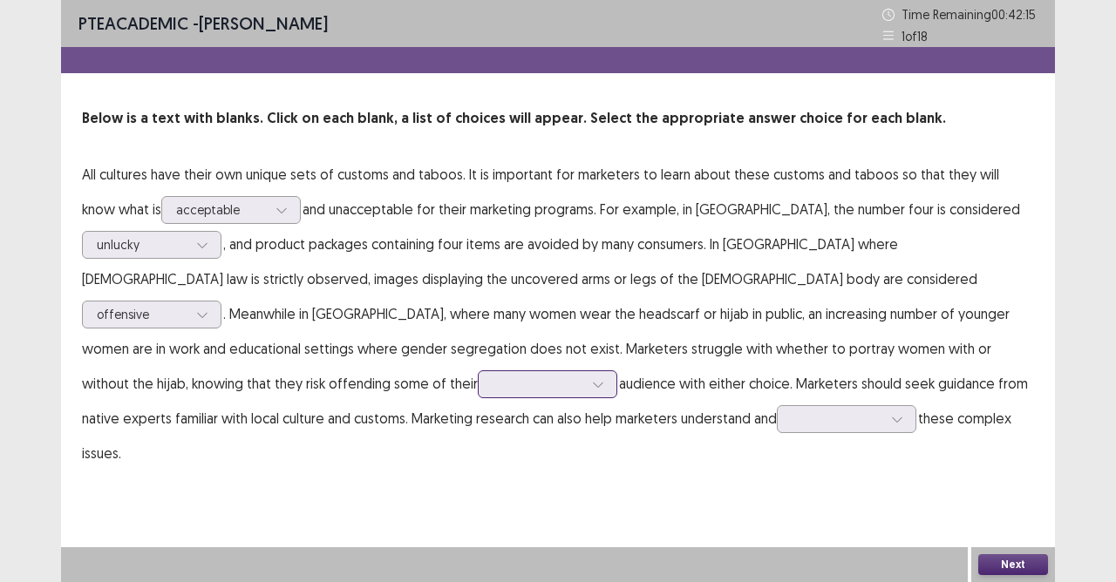
click at [585, 382] on div at bounding box center [598, 384] width 26 height 26
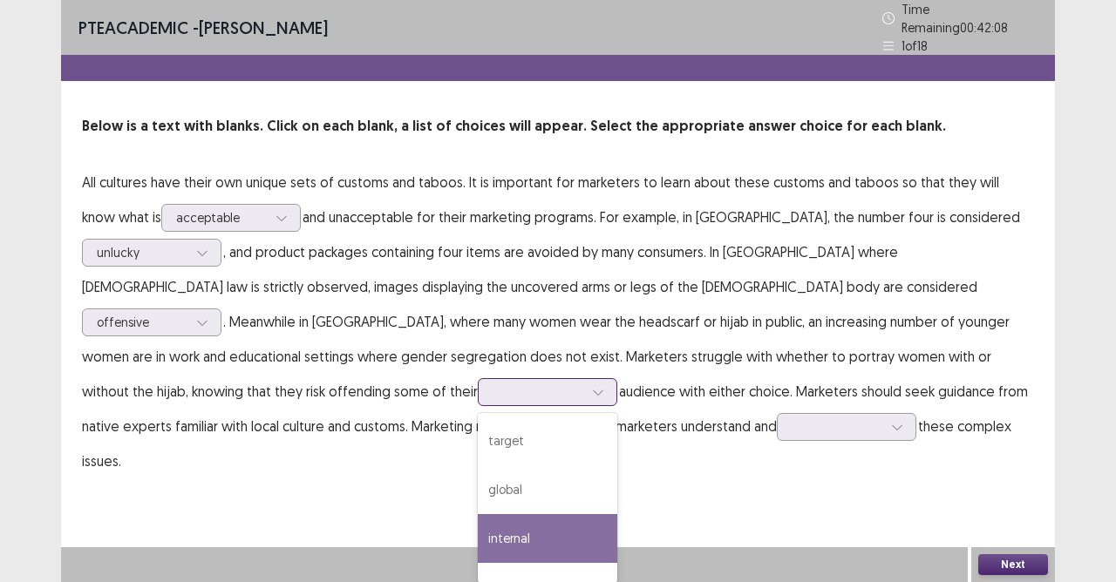
scroll to position [31, 0]
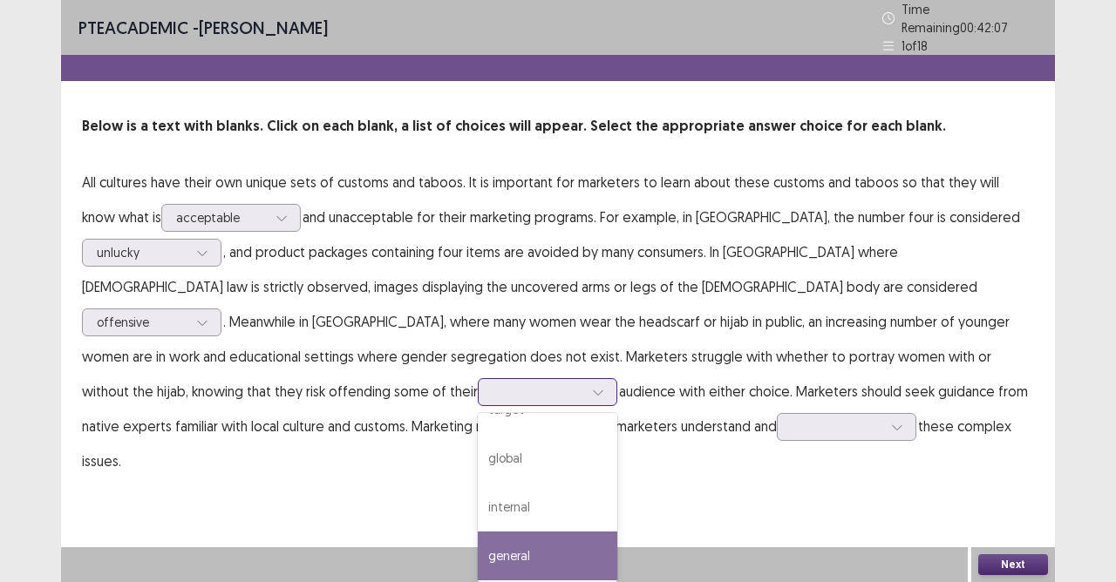
click at [478, 517] on div "general" at bounding box center [547, 556] width 139 height 49
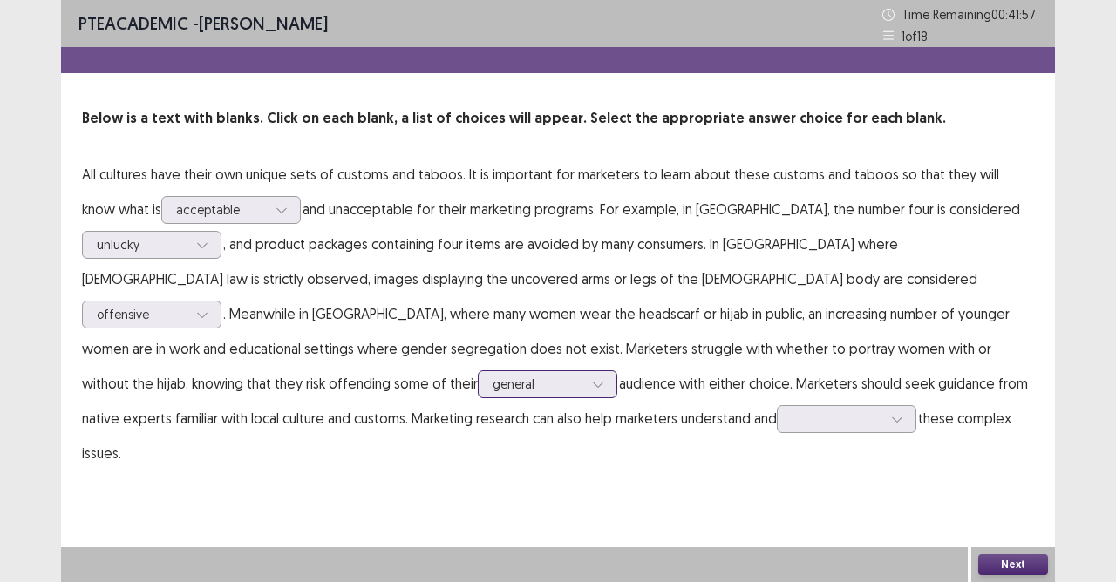
click at [592, 382] on icon at bounding box center [598, 384] width 12 height 12
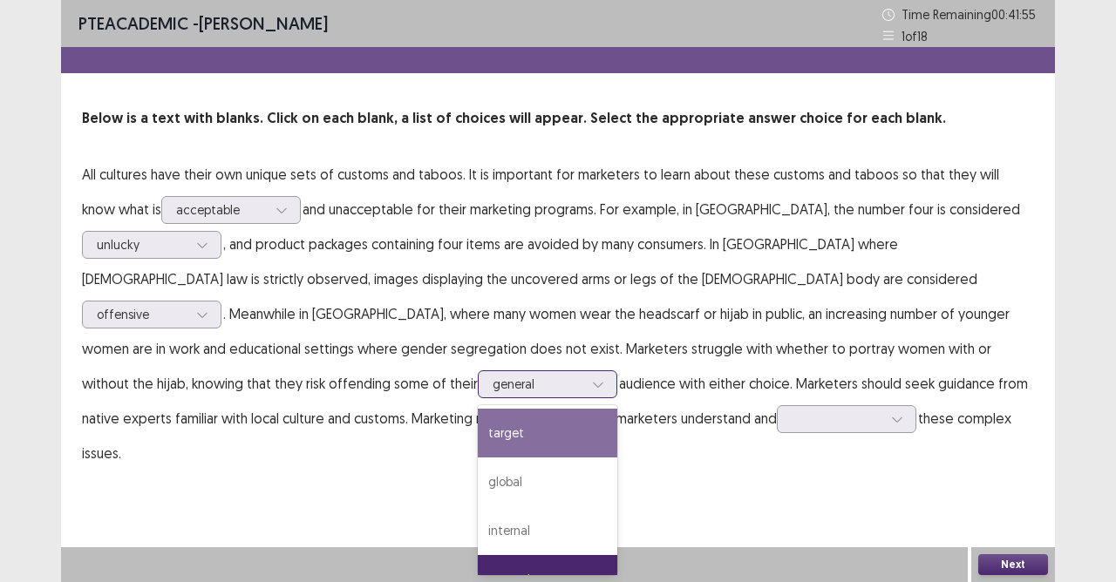
click at [478, 428] on div "target" at bounding box center [547, 433] width 139 height 49
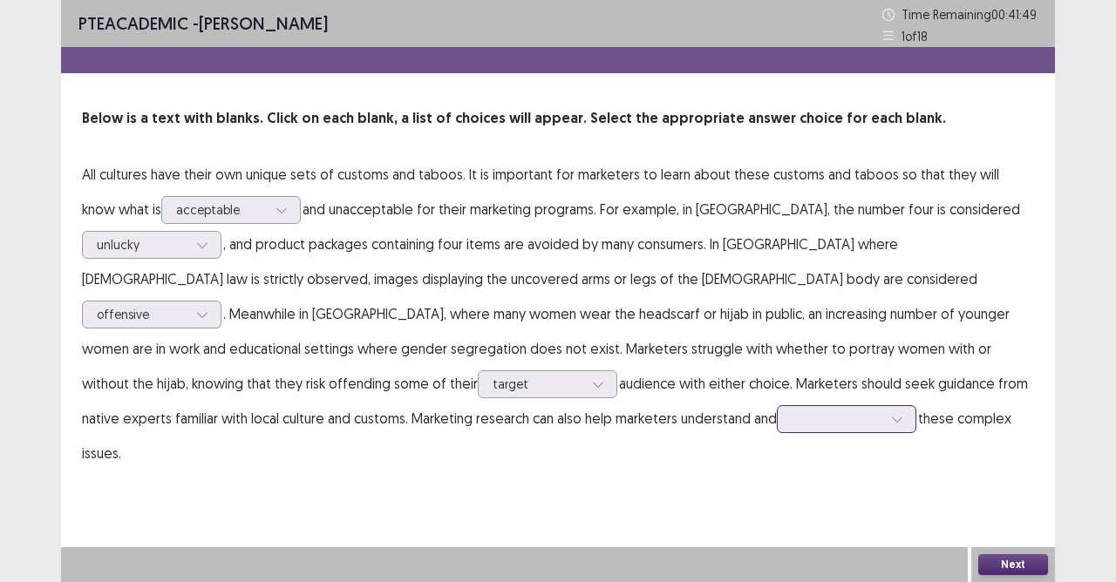
click at [792, 424] on div at bounding box center [837, 419] width 91 height 17
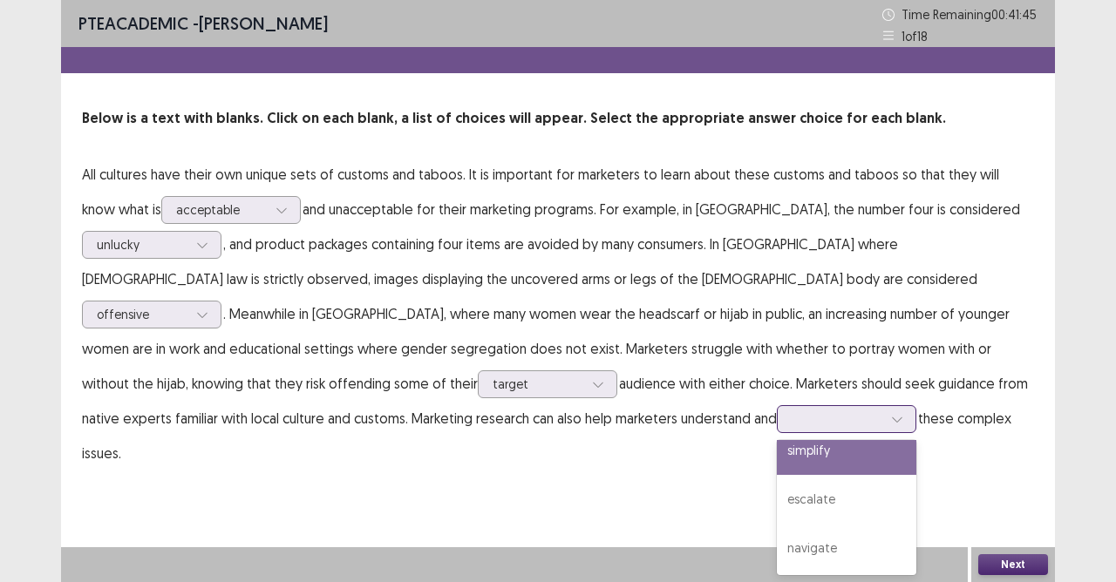
scroll to position [0, 0]
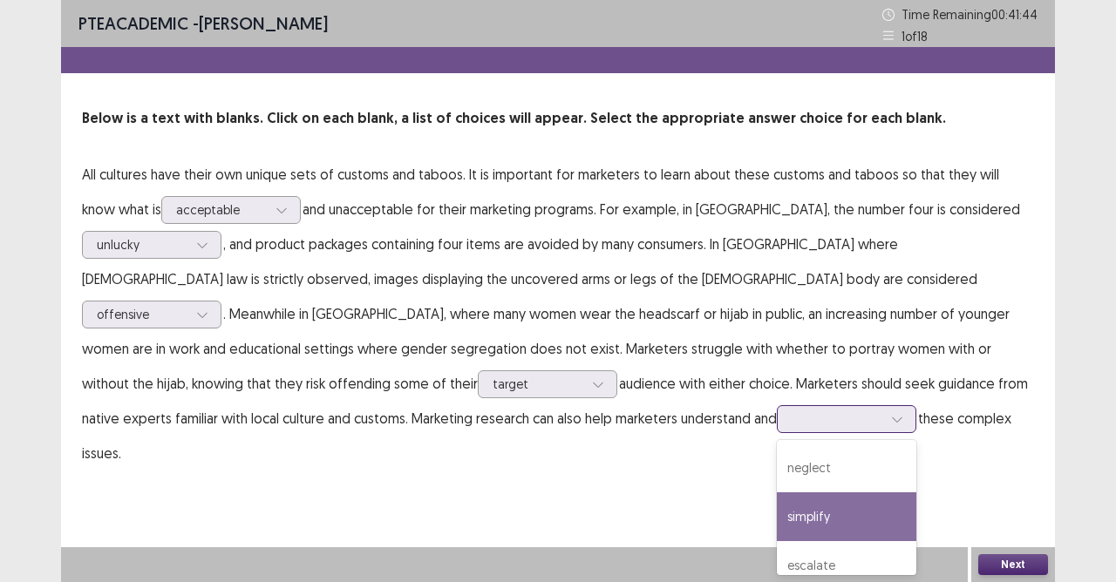
click at [777, 514] on div "simplify" at bounding box center [846, 517] width 139 height 49
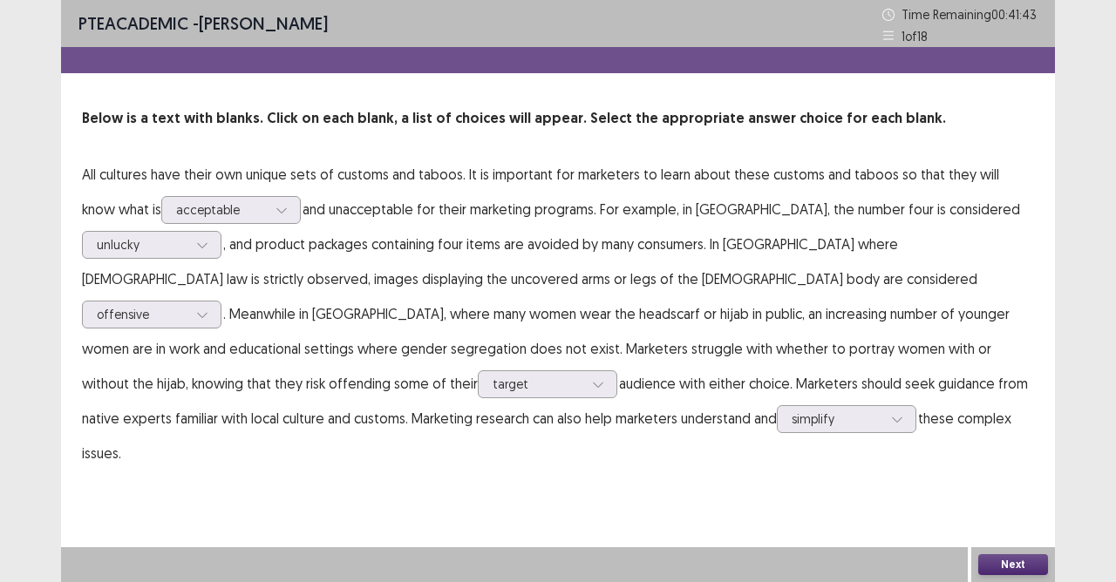
click at [1014, 517] on button "Next" at bounding box center [1013, 565] width 70 height 21
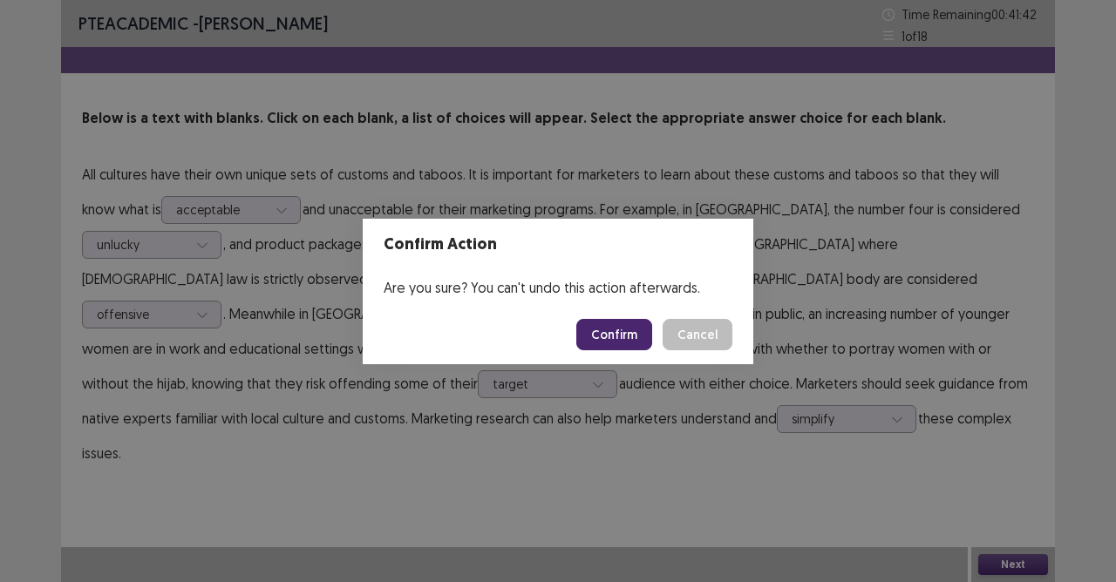
click at [636, 330] on button "Confirm" at bounding box center [614, 334] width 76 height 31
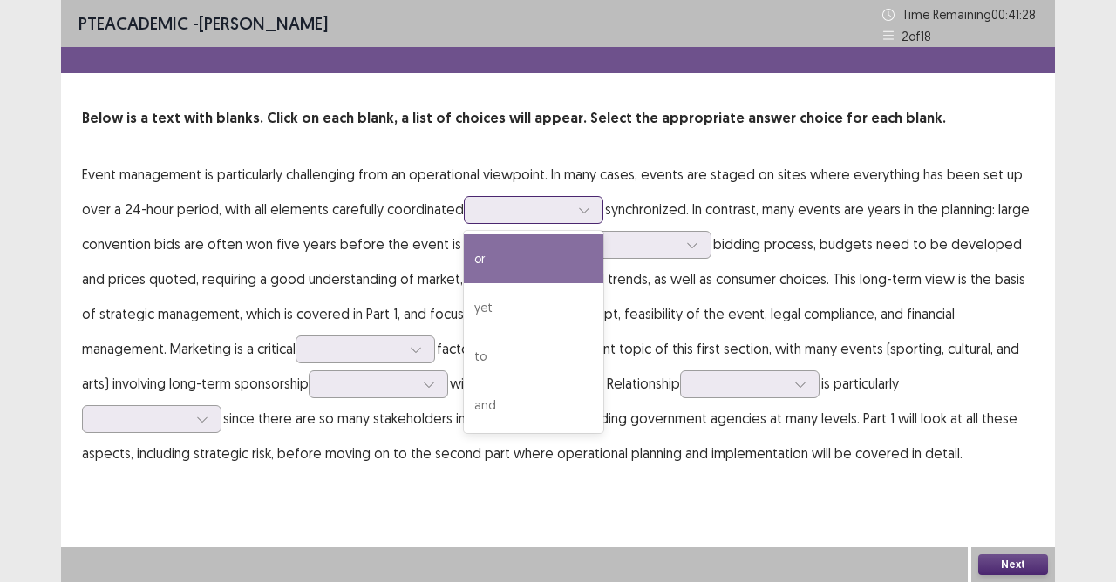
click at [576, 219] on div at bounding box center [584, 210] width 26 height 26
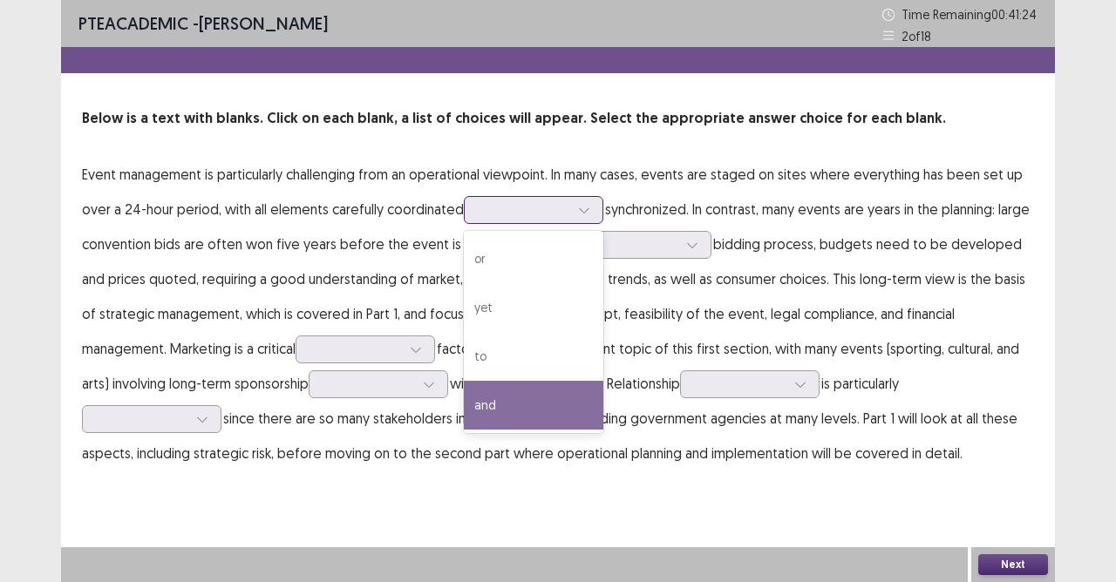
click at [506, 404] on div "and" at bounding box center [533, 405] width 139 height 49
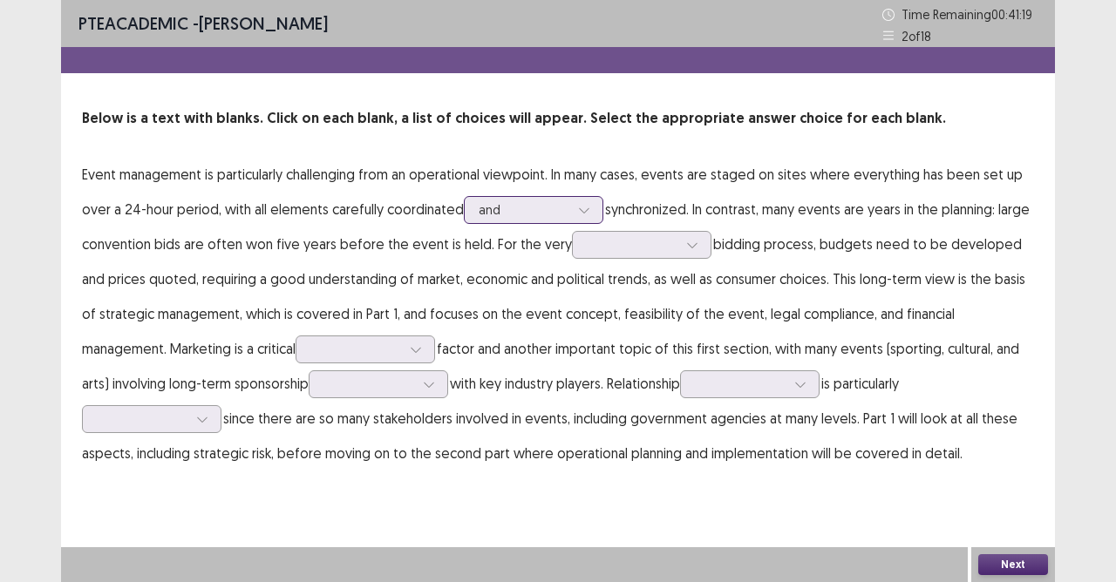
click at [568, 204] on div "and" at bounding box center [524, 210] width 94 height 26
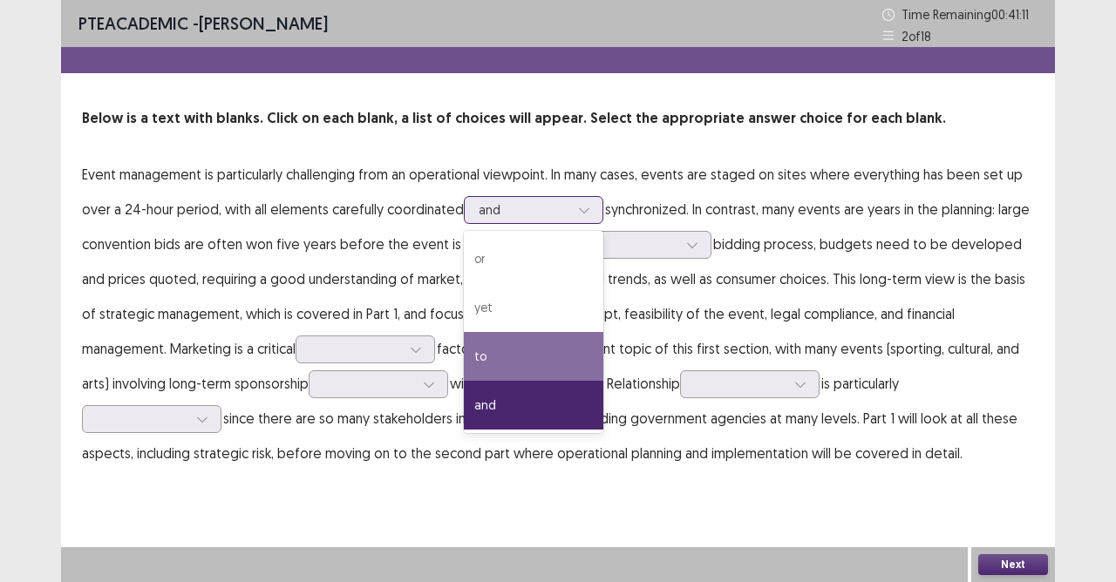
click at [502, 359] on div "to" at bounding box center [533, 356] width 139 height 49
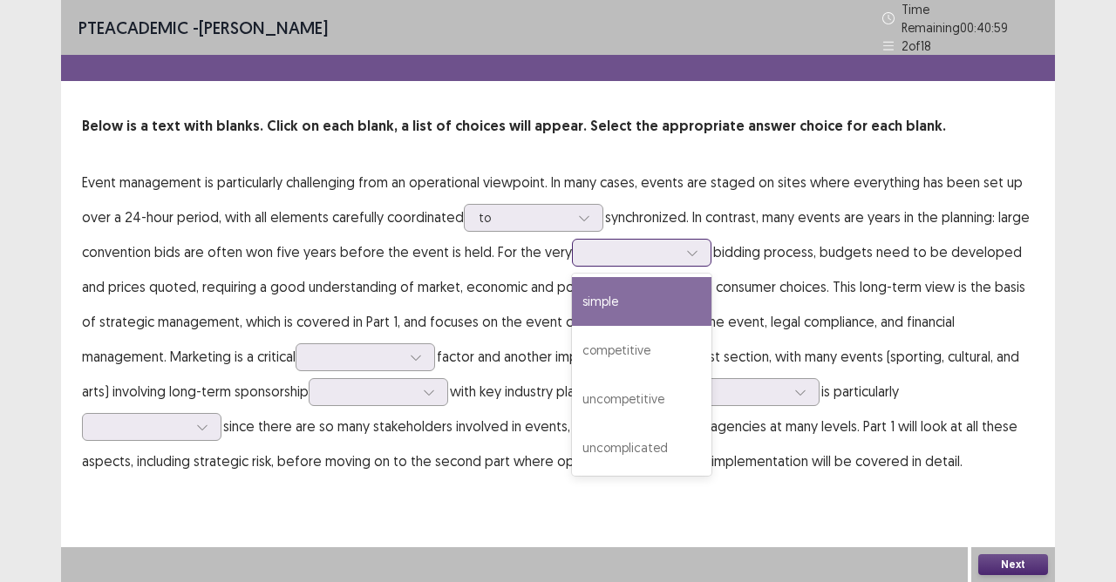
click at [647, 248] on div at bounding box center [632, 252] width 91 height 17
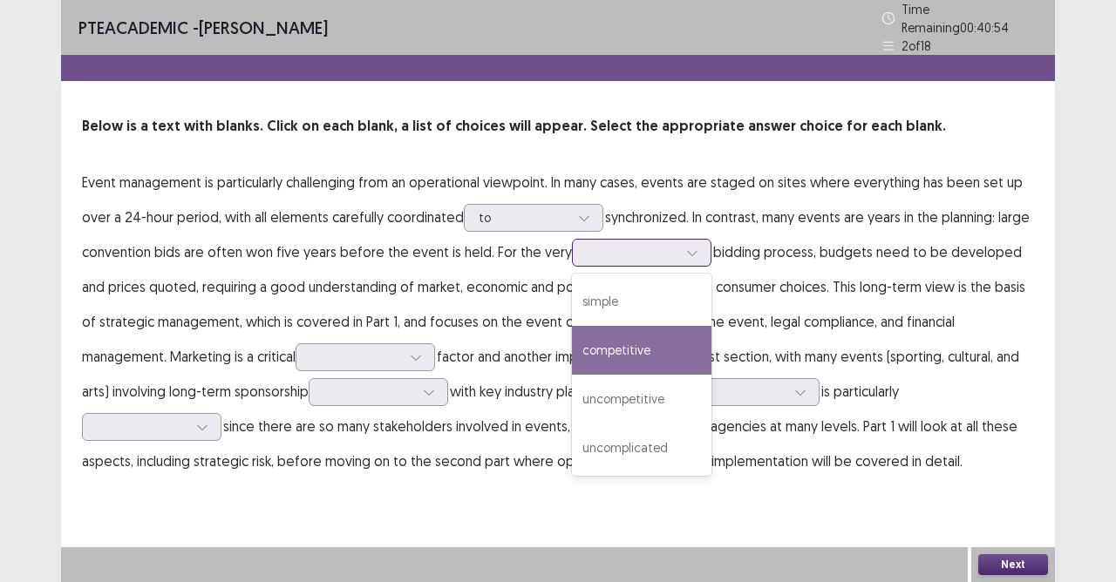
click at [621, 343] on div "competitive" at bounding box center [641, 350] width 139 height 49
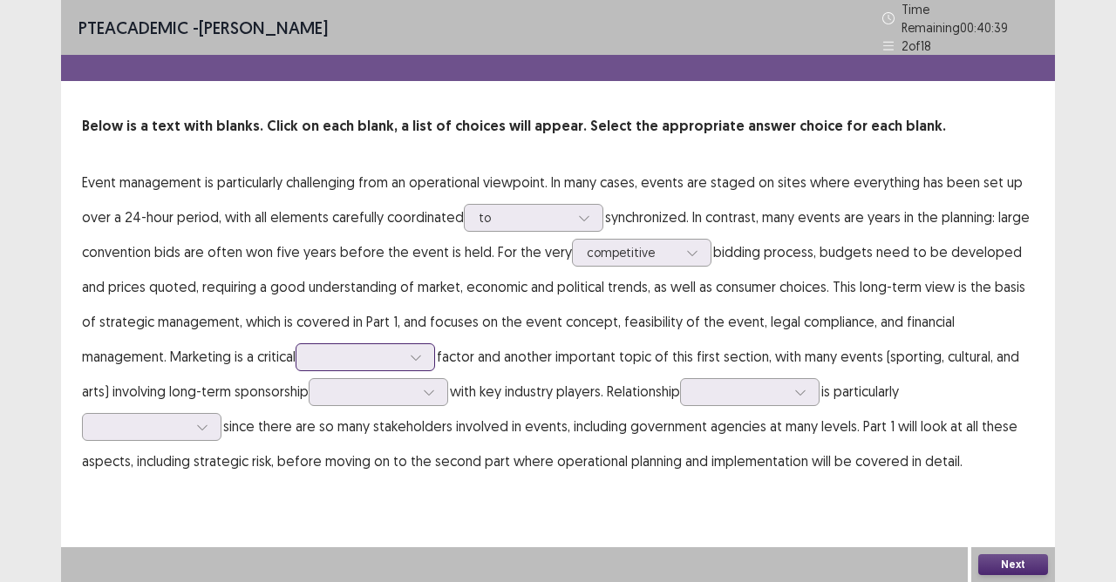
click at [310, 354] on div at bounding box center [355, 357] width 91 height 17
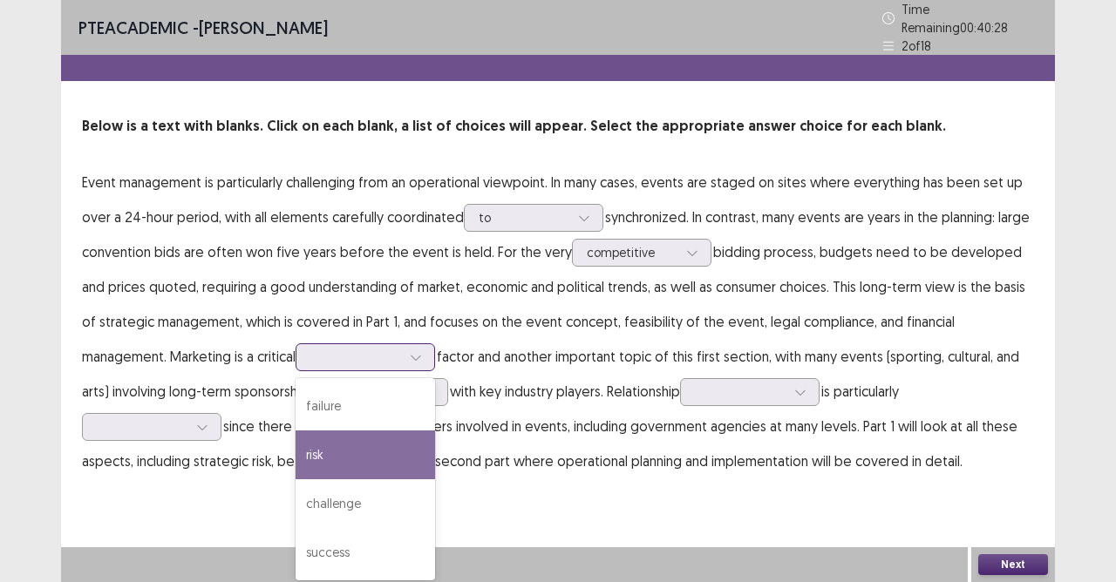
click at [296, 462] on div "risk" at bounding box center [365, 455] width 139 height 49
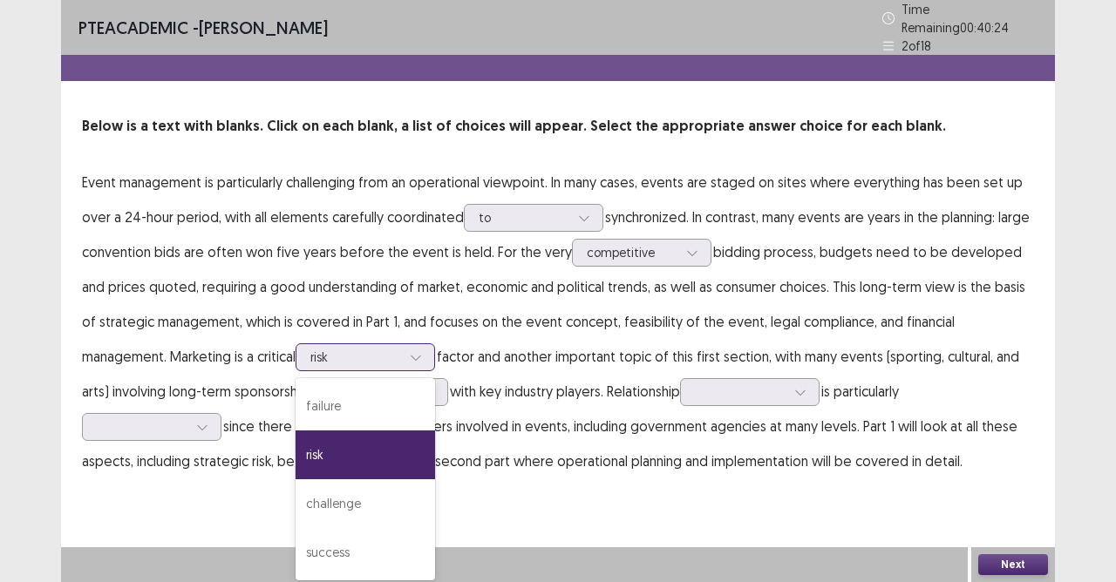
click at [410, 351] on icon at bounding box center [416, 357] width 12 height 12
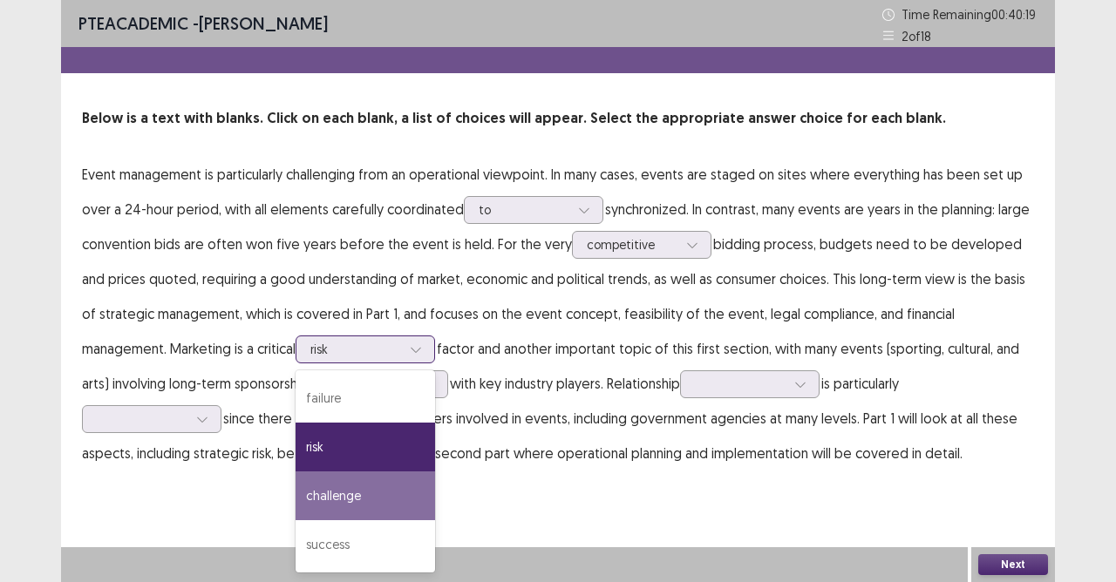
click at [316, 487] on div "challenge" at bounding box center [365, 496] width 139 height 49
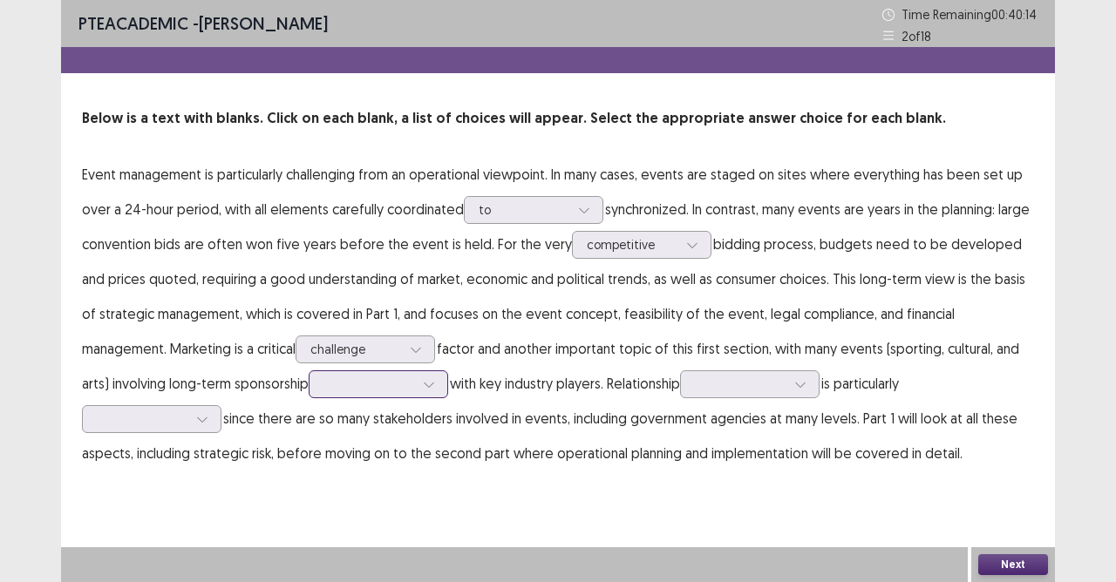
click at [324, 389] on div at bounding box center [368, 384] width 91 height 17
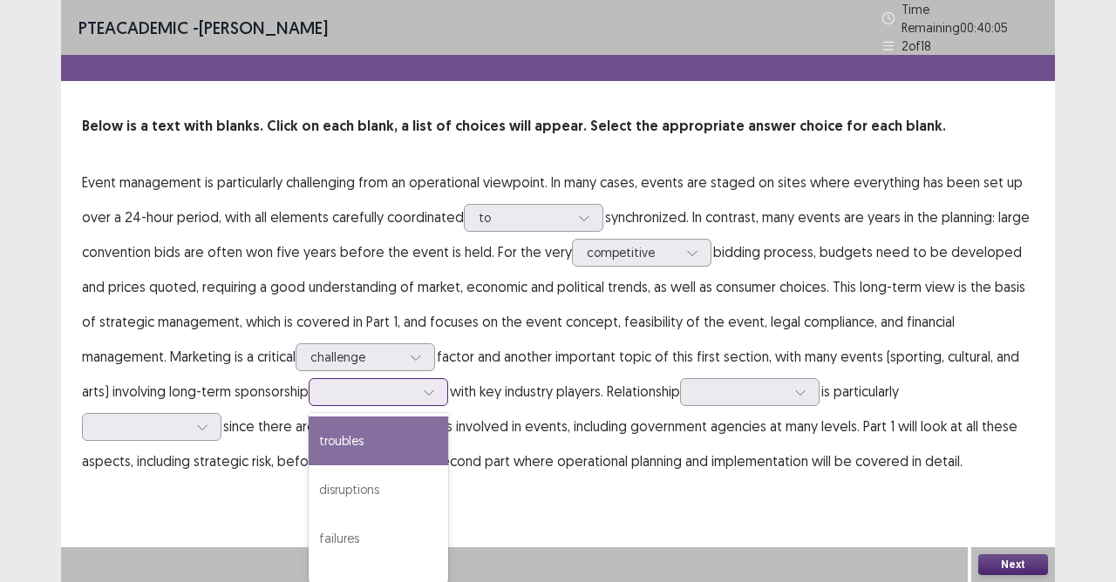
click at [309, 446] on div "troubles" at bounding box center [378, 441] width 139 height 49
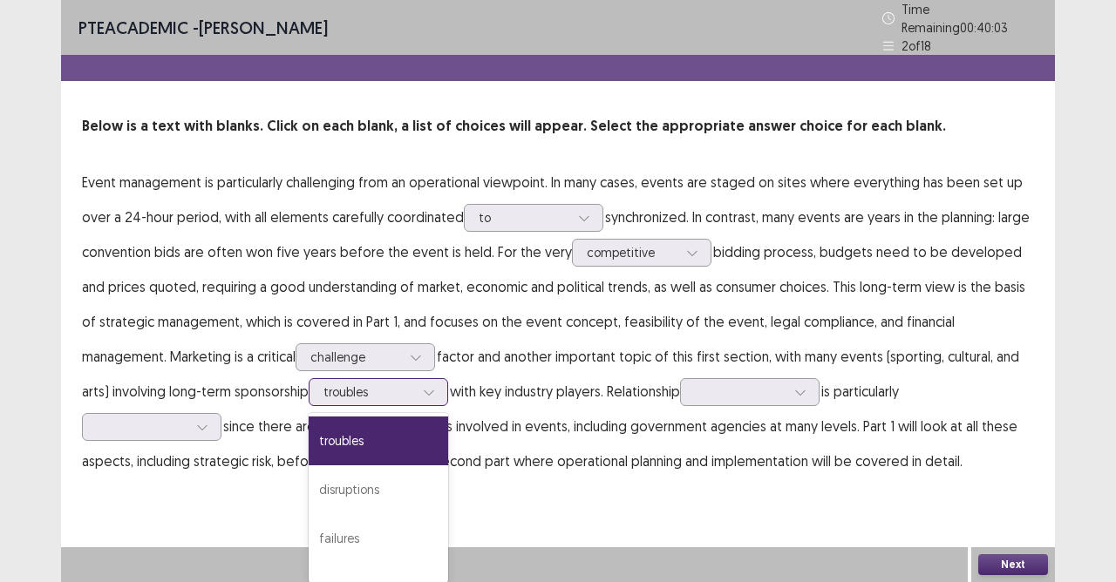
click at [323, 389] on div at bounding box center [368, 392] width 91 height 17
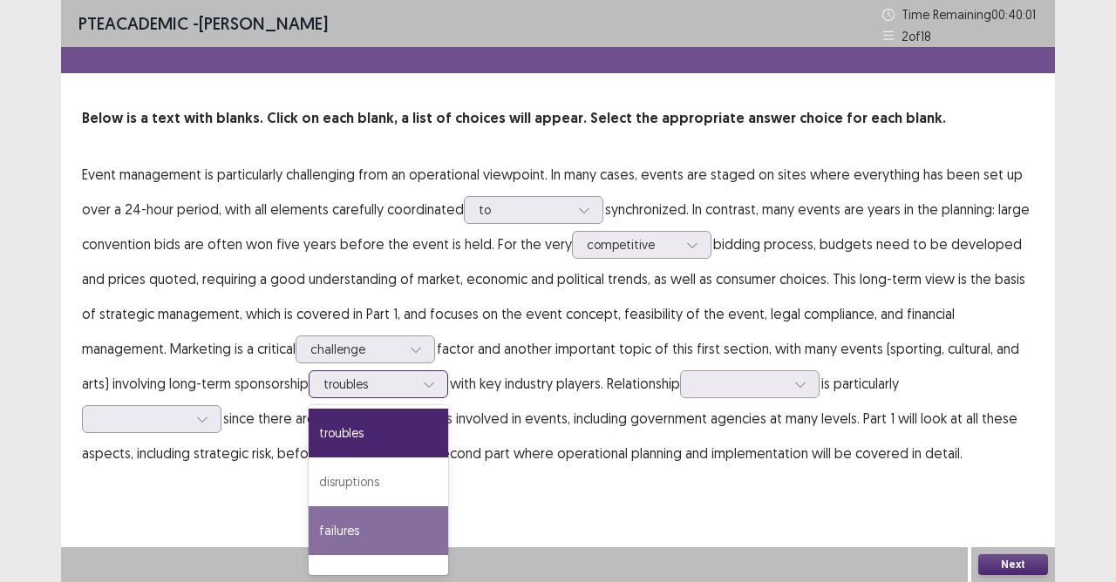
click at [309, 517] on div "failures" at bounding box center [378, 531] width 139 height 49
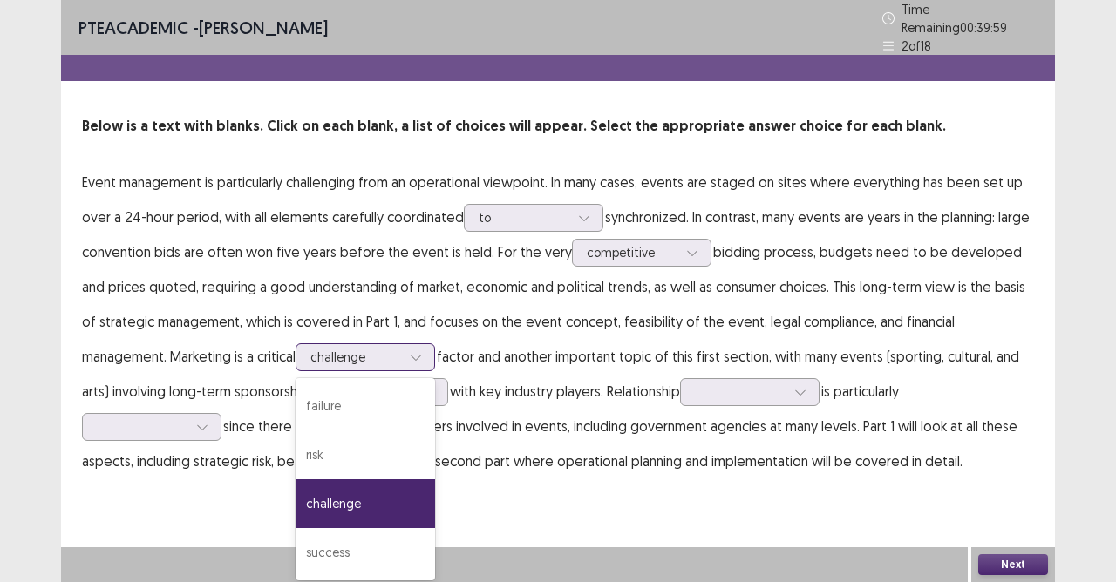
click at [312, 352] on div at bounding box center [355, 357] width 91 height 17
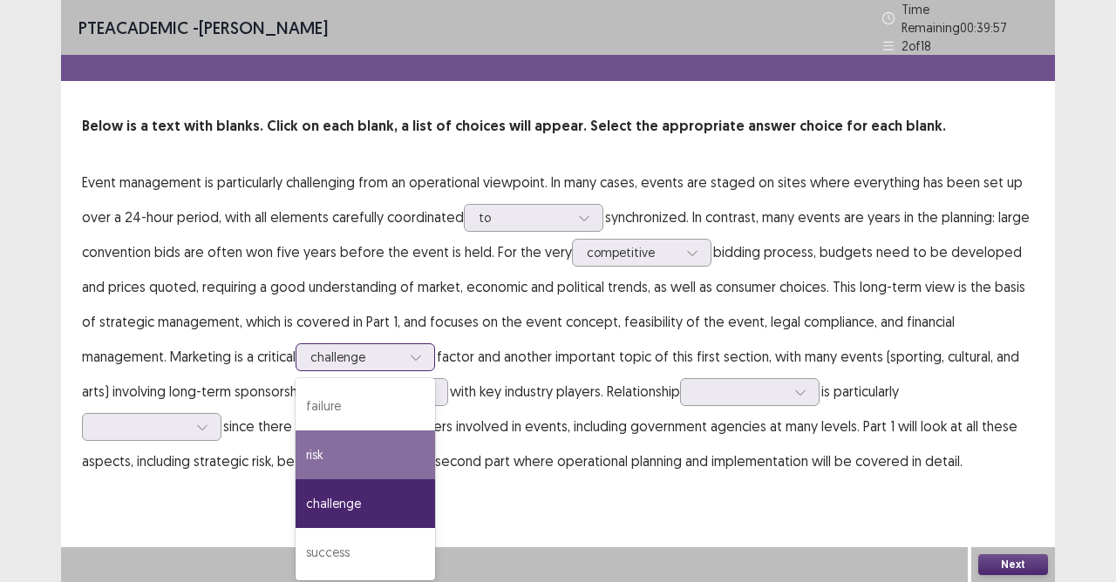
click at [310, 446] on div "risk" at bounding box center [365, 455] width 139 height 49
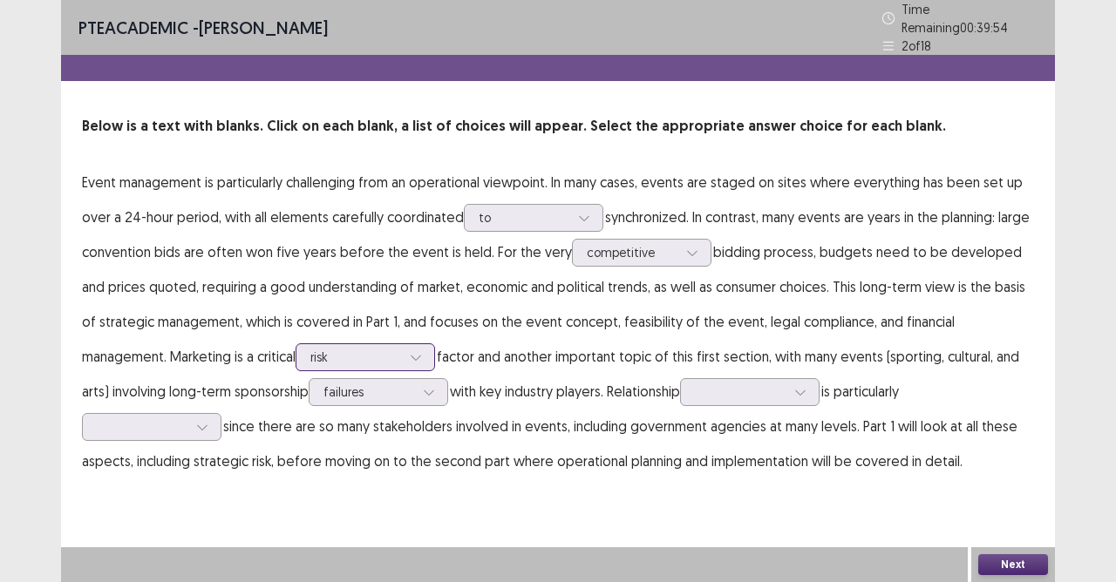
click at [314, 349] on div at bounding box center [355, 357] width 91 height 17
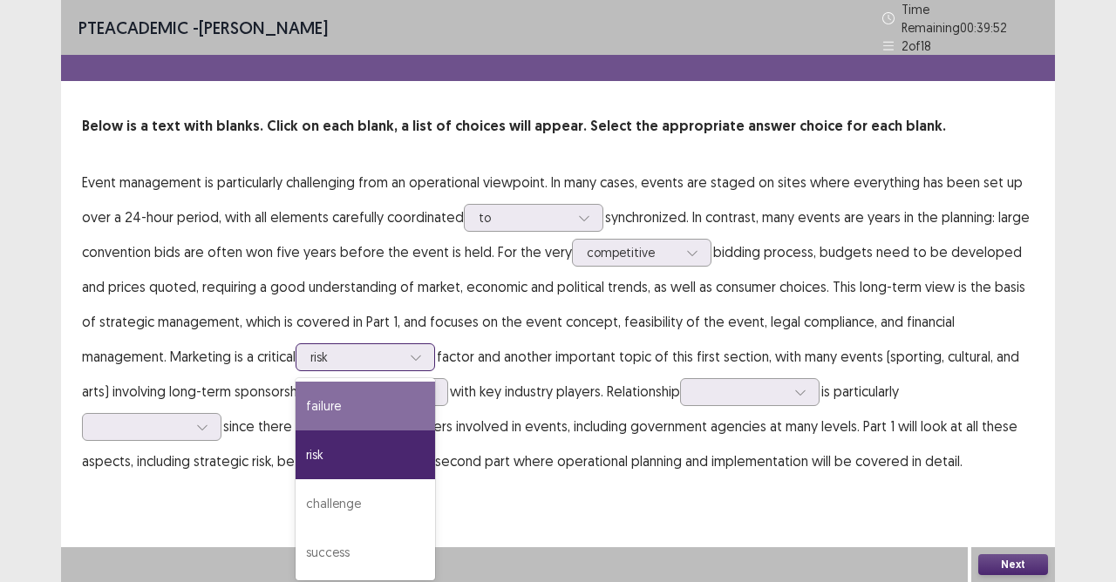
click at [303, 394] on div "failure" at bounding box center [365, 406] width 139 height 49
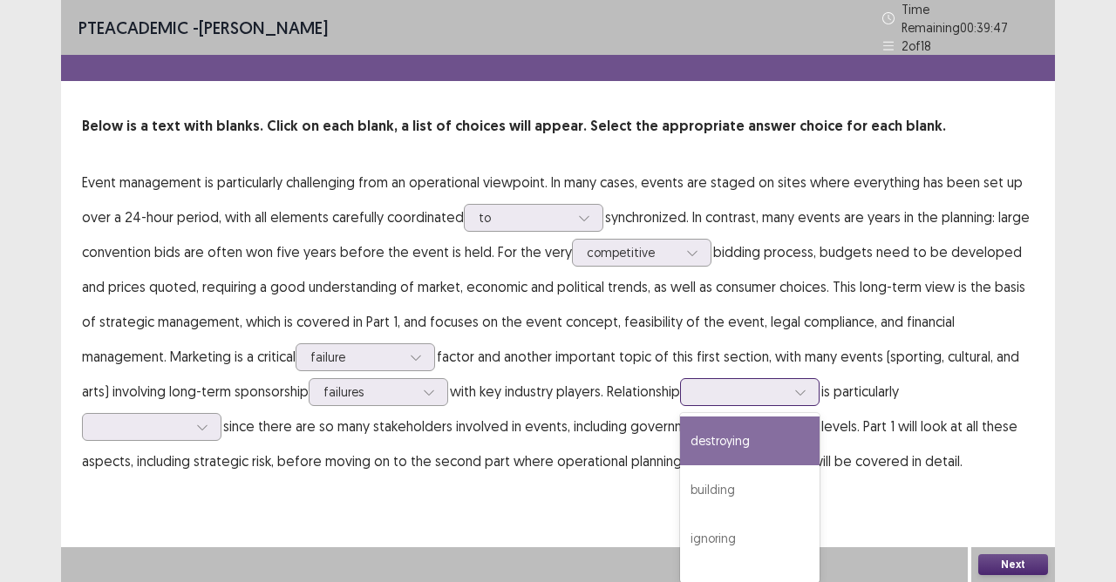
click at [695, 386] on div at bounding box center [740, 392] width 91 height 17
click at [680, 441] on div "destroying" at bounding box center [749, 441] width 139 height 49
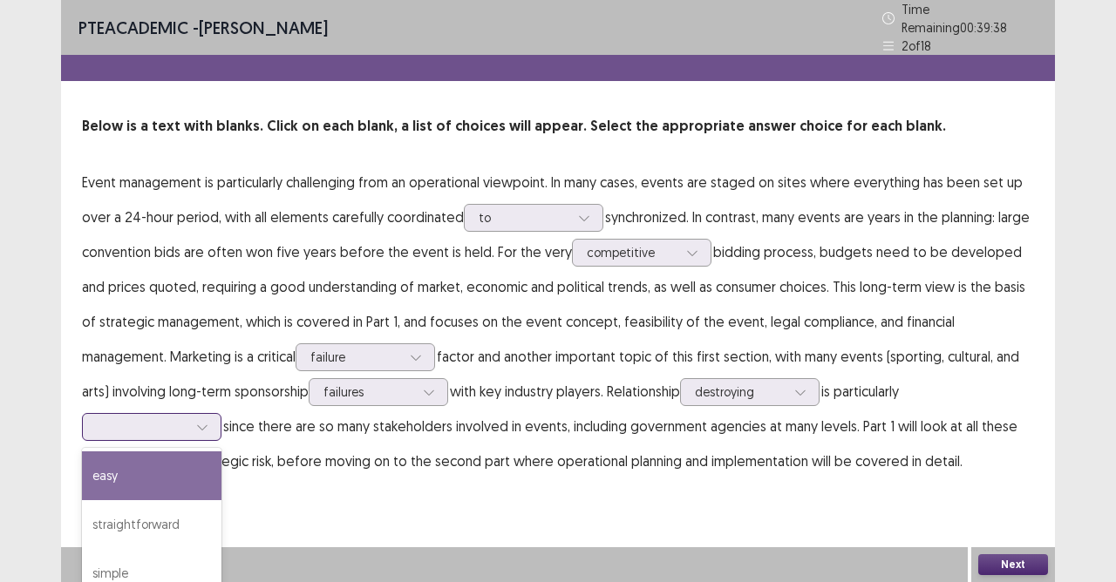
click at [187, 418] on div at bounding box center [142, 426] width 91 height 17
click at [221, 452] on div "easy" at bounding box center [151, 476] width 139 height 49
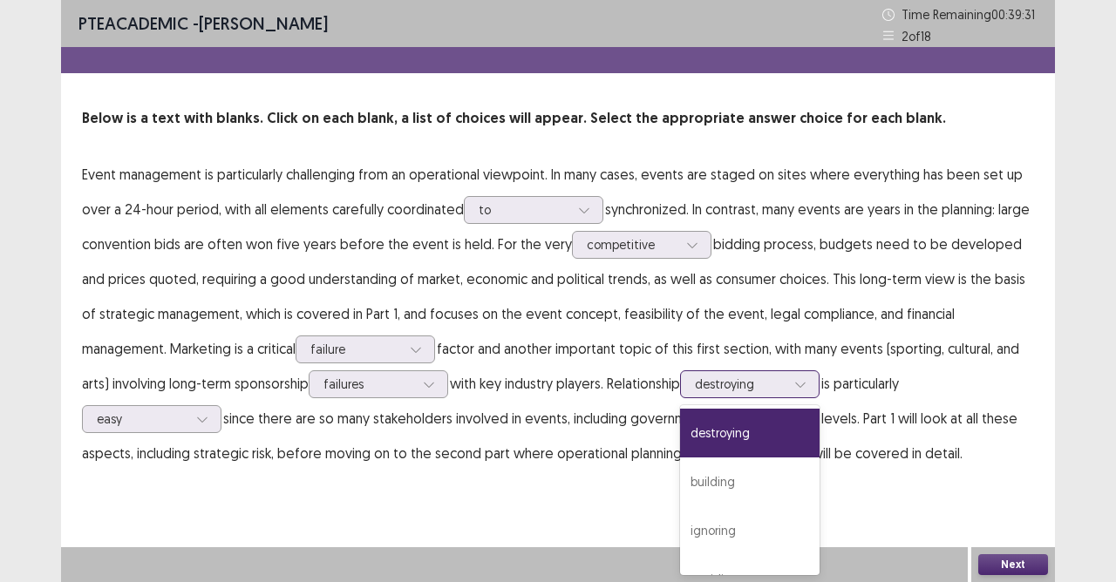
click at [695, 388] on div at bounding box center [740, 384] width 91 height 17
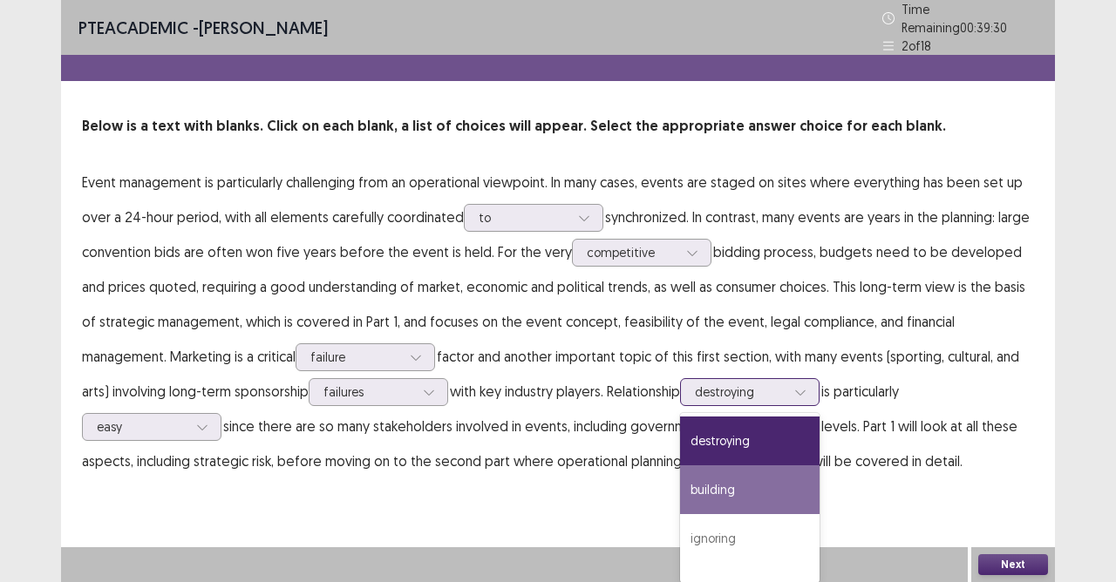
click at [681, 481] on div "building" at bounding box center [749, 490] width 139 height 49
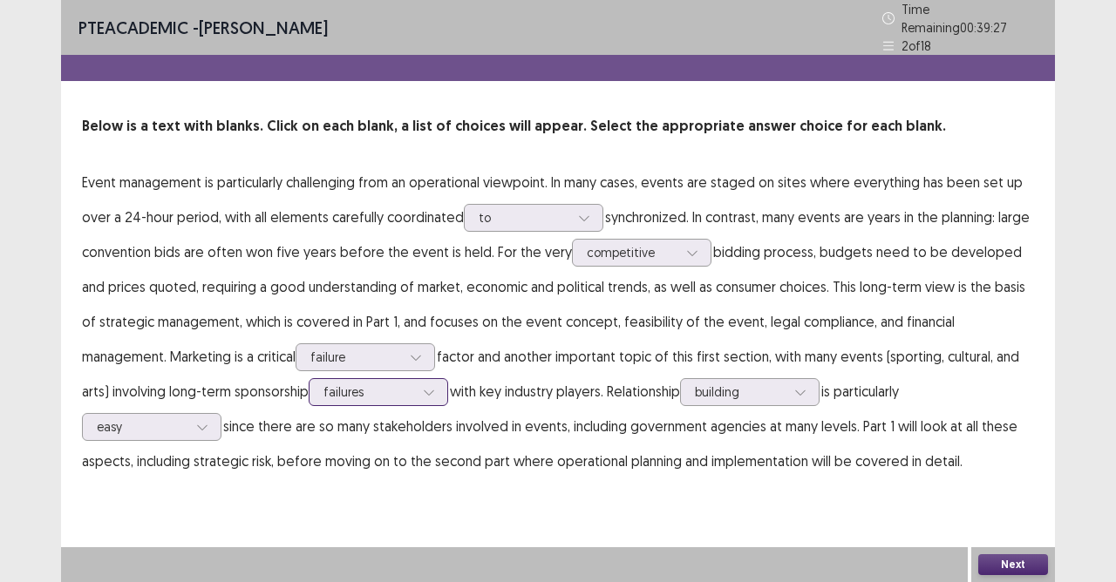
click at [423, 386] on icon at bounding box center [429, 392] width 12 height 12
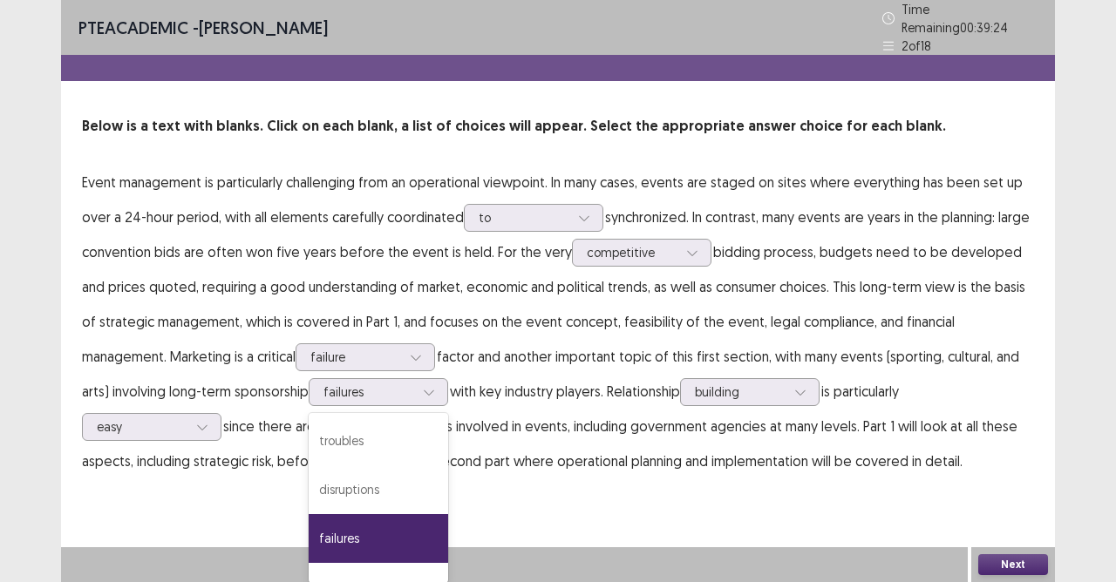
click at [687, 454] on p "Event management is particularly challenging from an operational viewpoint. In …" at bounding box center [558, 322] width 952 height 314
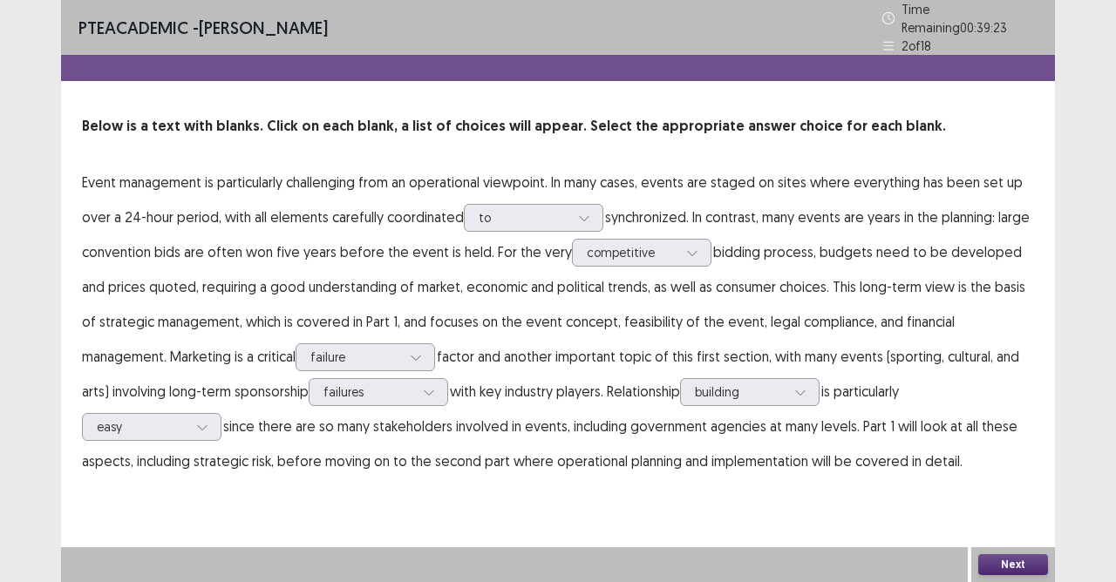
click at [1017, 517] on button "Next" at bounding box center [1013, 565] width 70 height 21
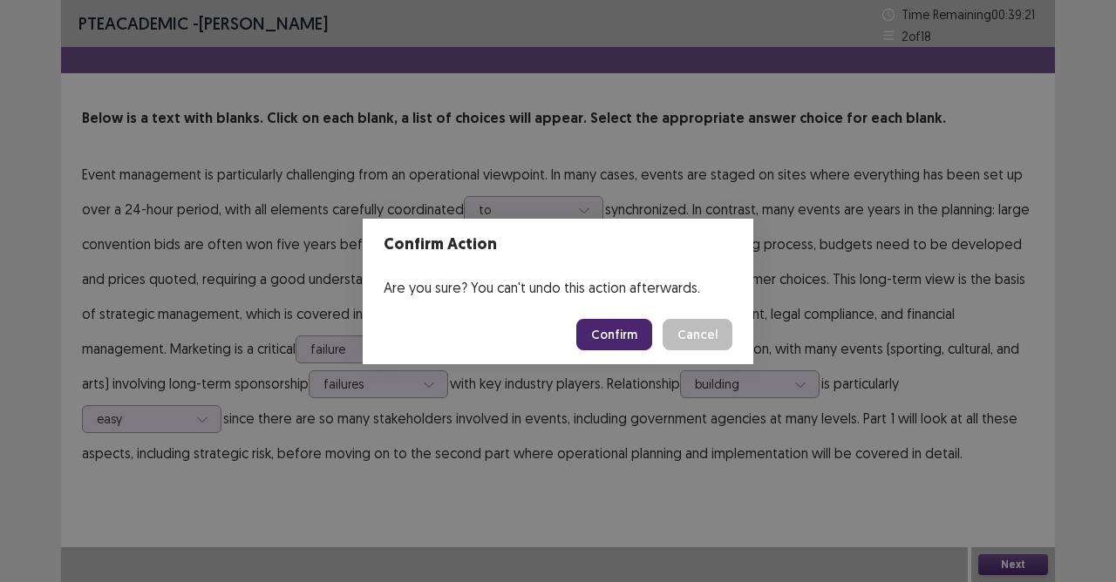
click at [629, 327] on button "Confirm" at bounding box center [614, 334] width 76 height 31
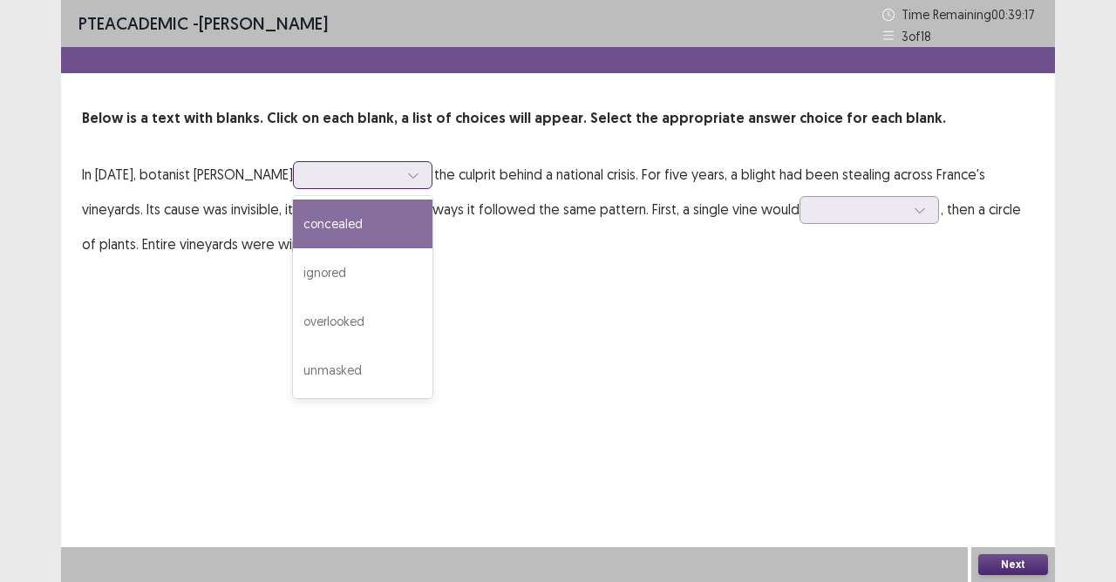
click at [425, 187] on div at bounding box center [413, 175] width 26 height 26
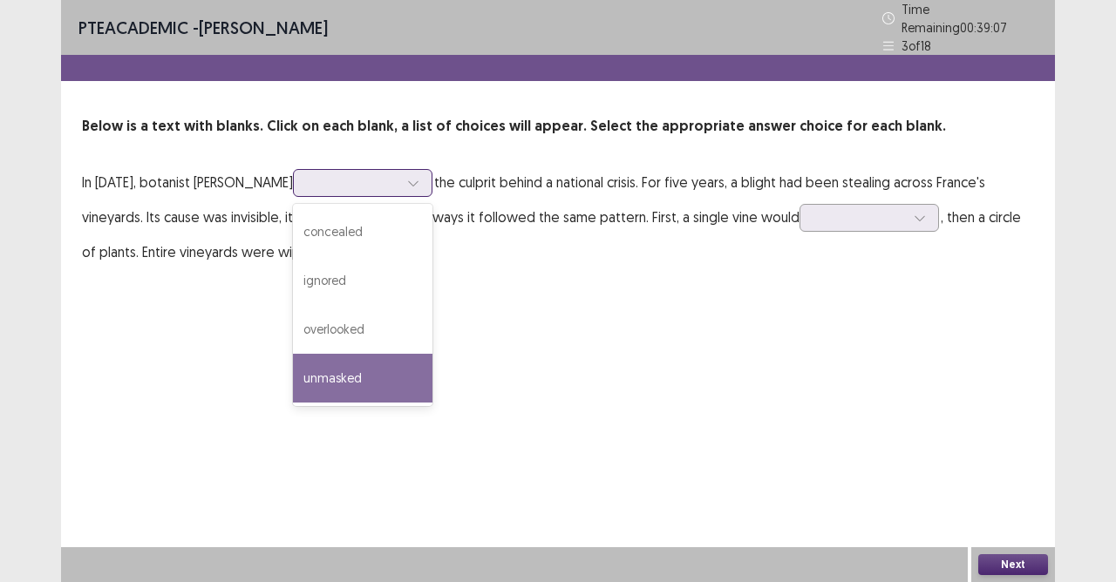
click at [352, 358] on div "unmasked" at bounding box center [362, 378] width 139 height 49
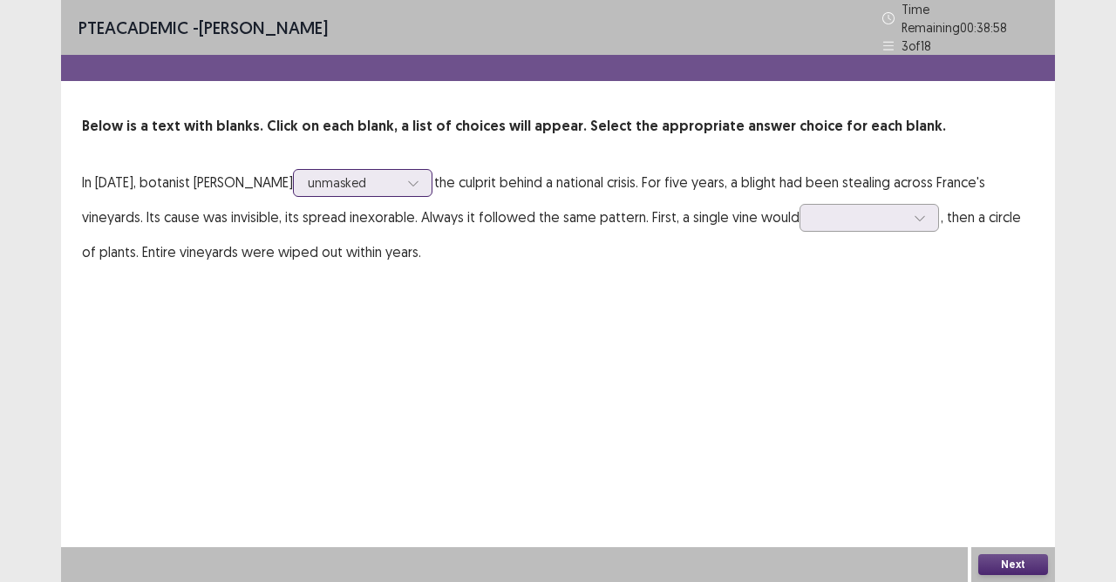
click at [386, 181] on div at bounding box center [353, 182] width 91 height 17
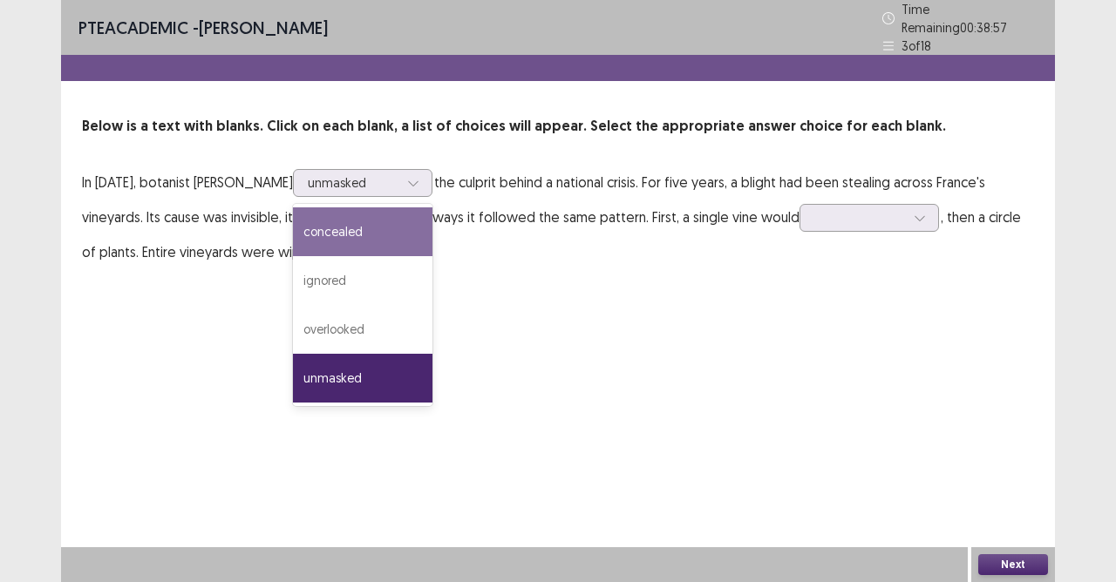
click at [513, 274] on div "PTE academic - [PERSON_NAME] Time Remaining 00 : 38 : 57 3 of 18 Below is a tex…" at bounding box center [558, 152] width 994 height 304
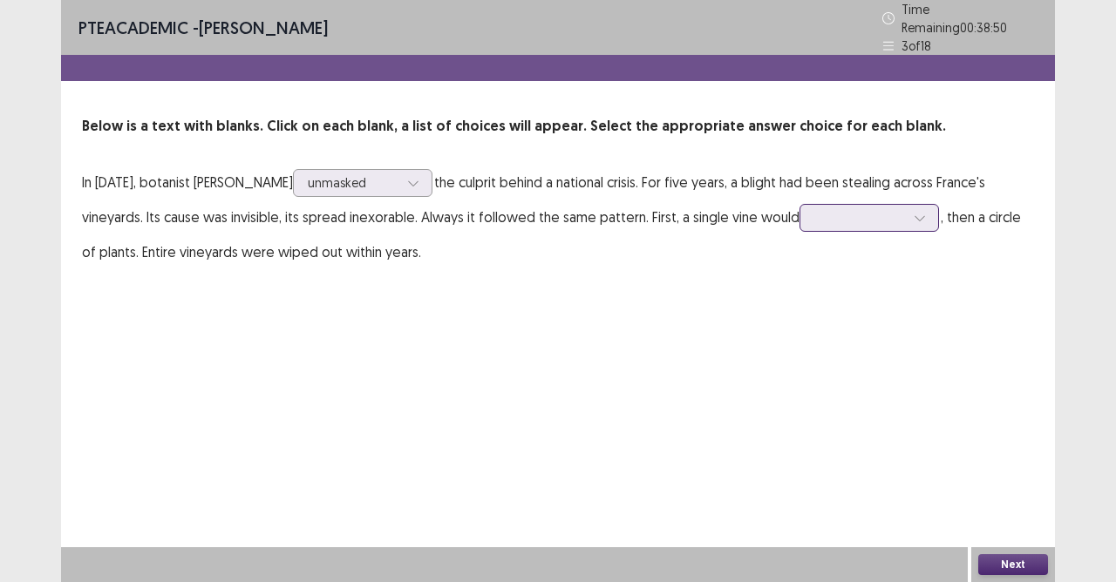
click at [889, 213] on div at bounding box center [859, 217] width 91 height 17
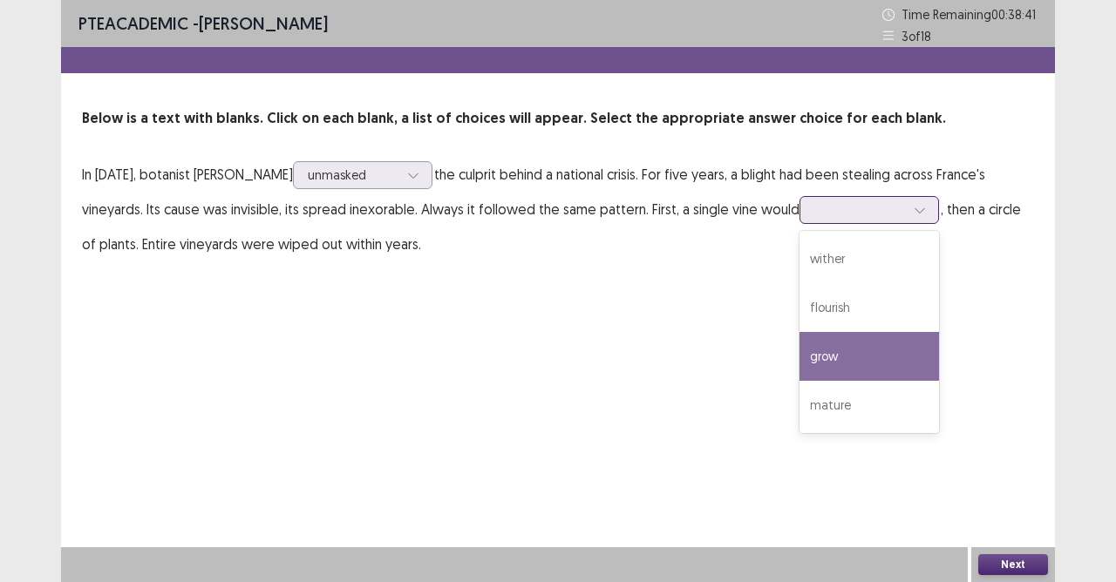
click at [856, 366] on div "grow" at bounding box center [869, 356] width 139 height 49
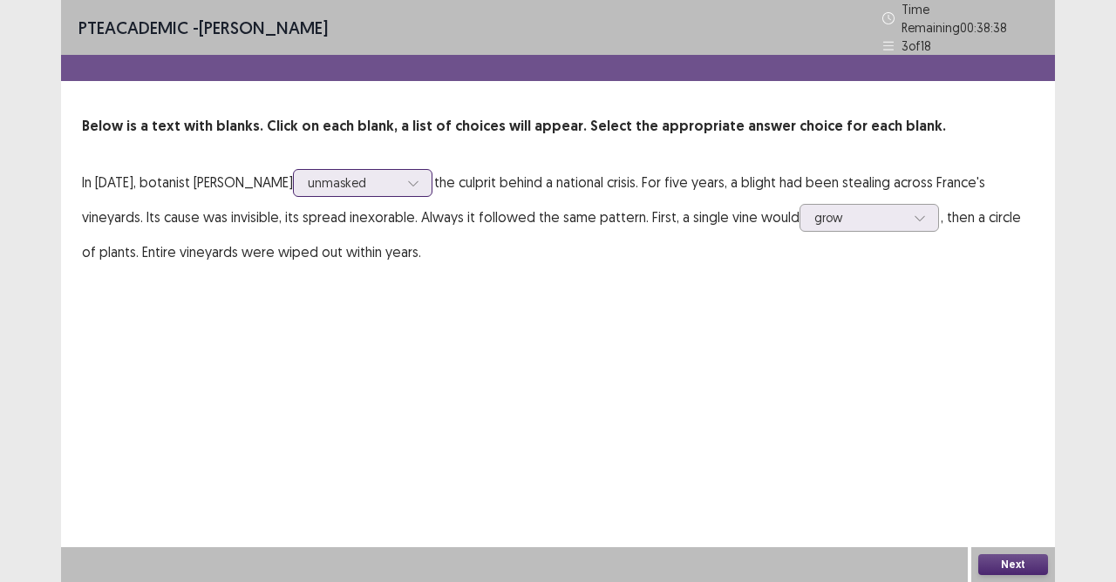
click at [398, 174] on div at bounding box center [353, 182] width 91 height 17
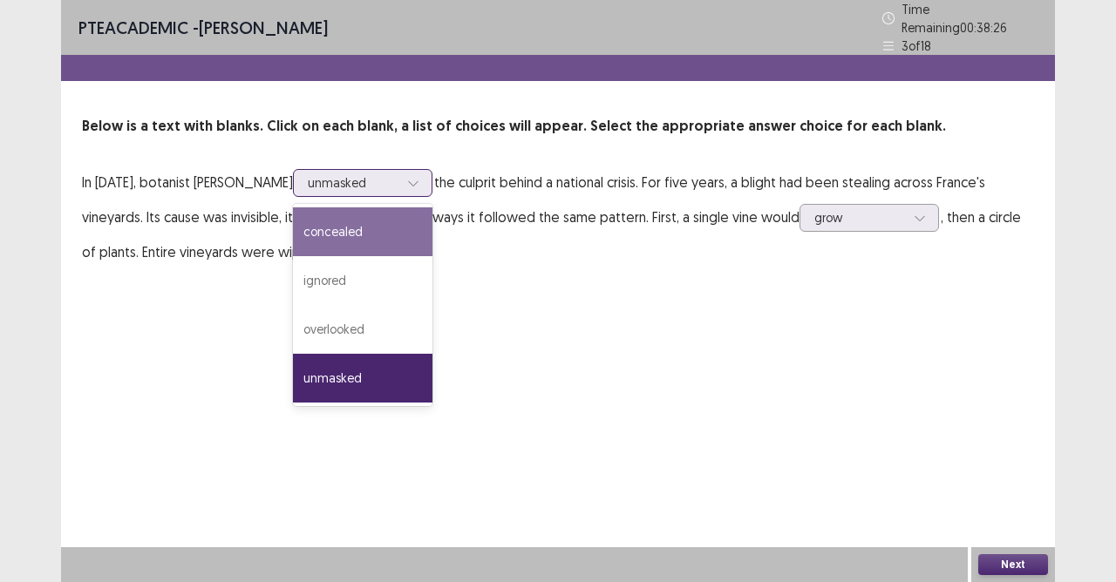
click at [385, 230] on div "concealed" at bounding box center [362, 232] width 139 height 49
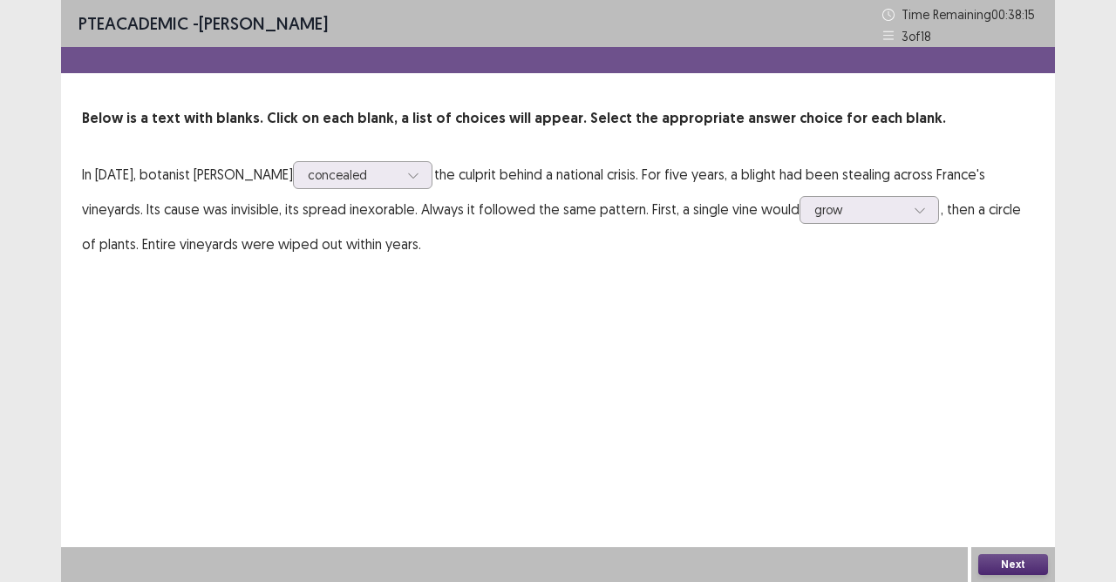
click at [997, 517] on button "Next" at bounding box center [1013, 565] width 70 height 21
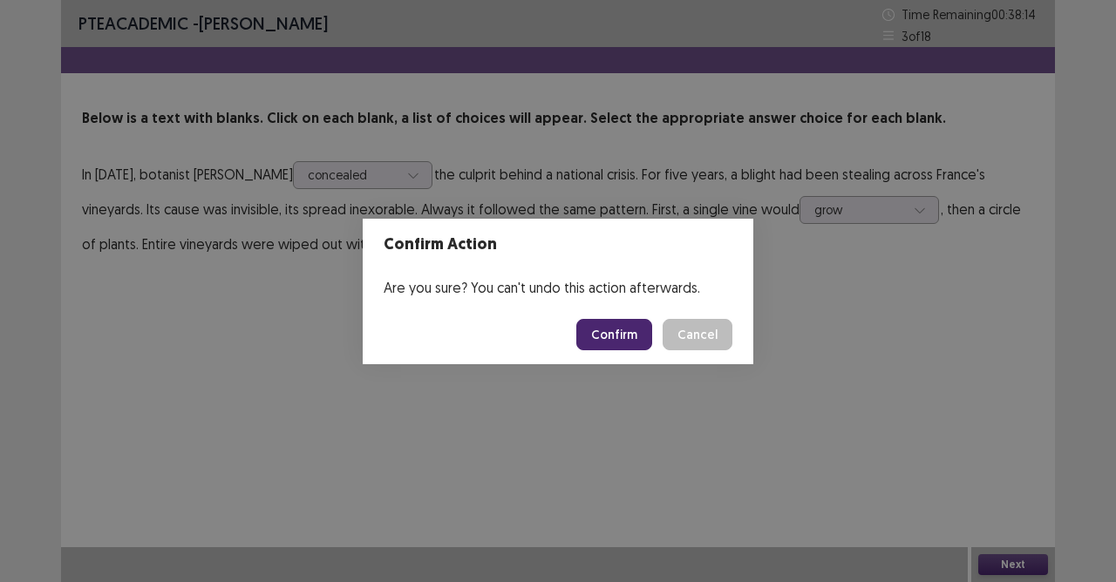
click at [640, 333] on button "Confirm" at bounding box center [614, 334] width 76 height 31
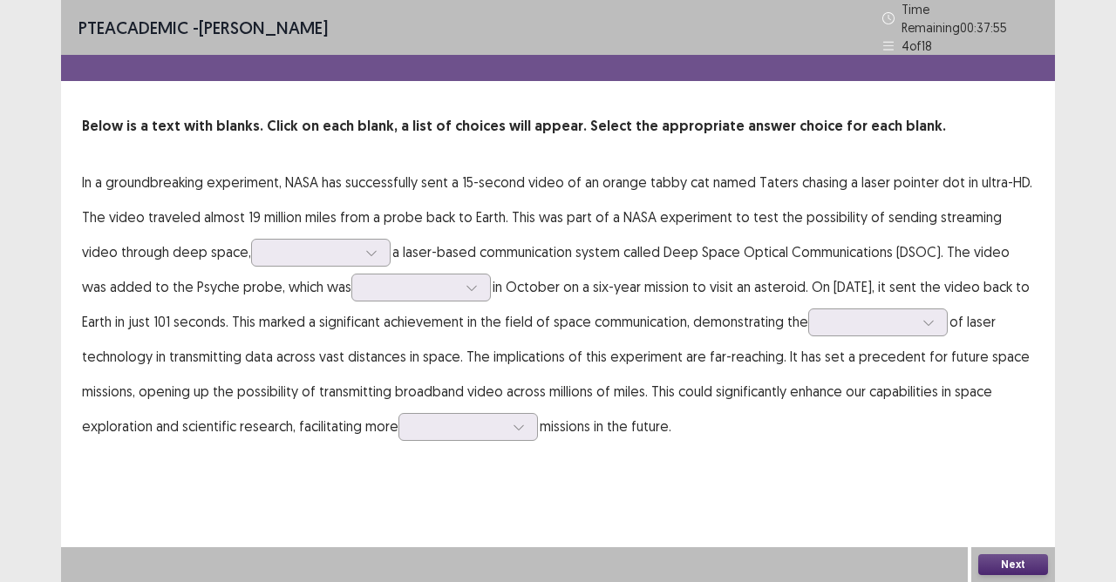
click at [294, 260] on p "In a groundbreaking experiment, NASA has successfully sent a 15-second video of…" at bounding box center [558, 304] width 952 height 279
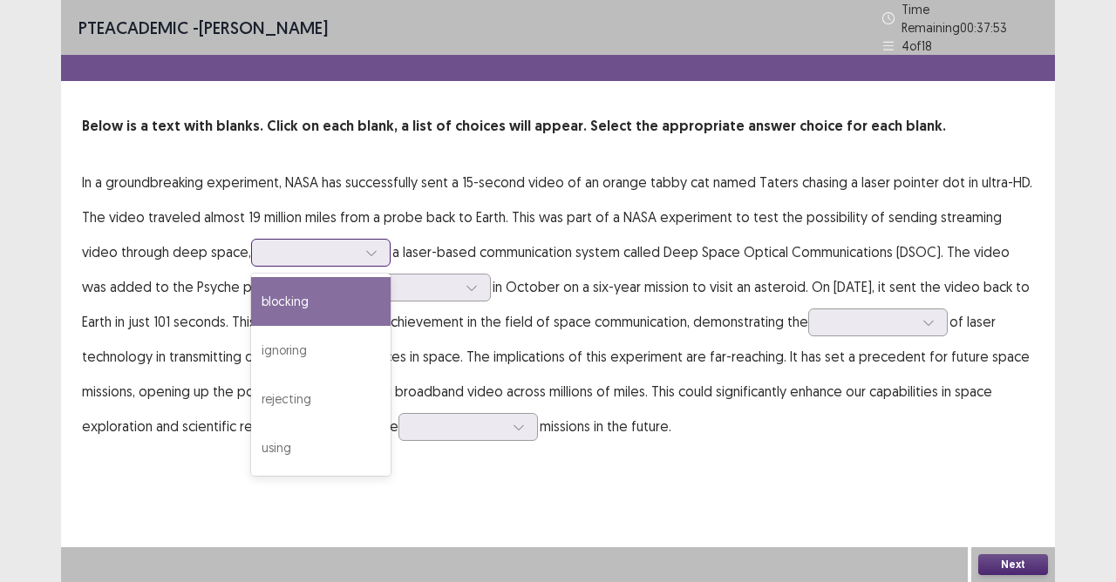
click at [358, 240] on div at bounding box center [371, 253] width 26 height 26
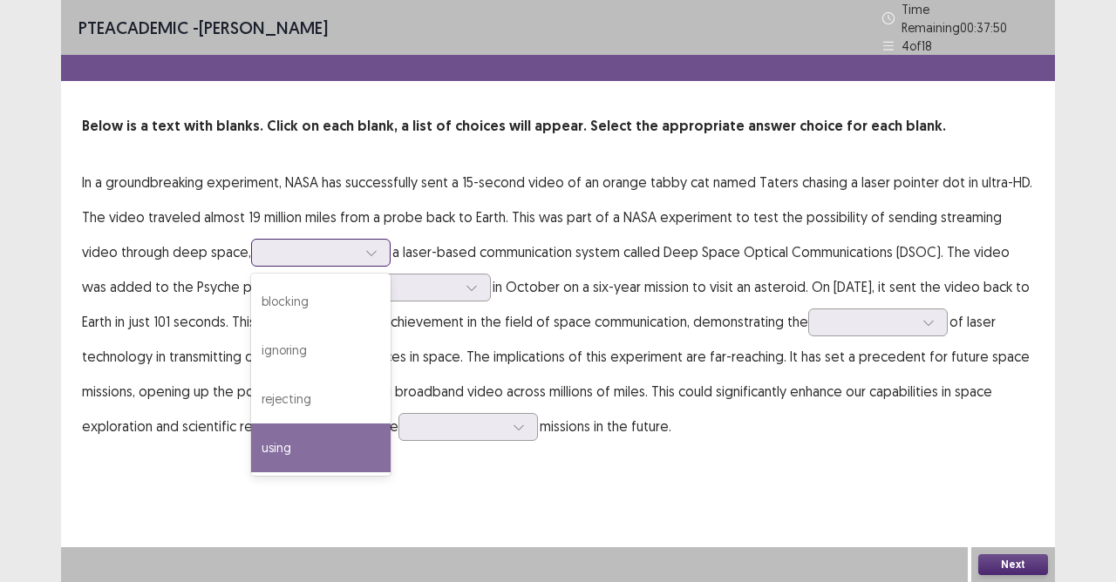
click at [262, 432] on div "using" at bounding box center [320, 448] width 139 height 49
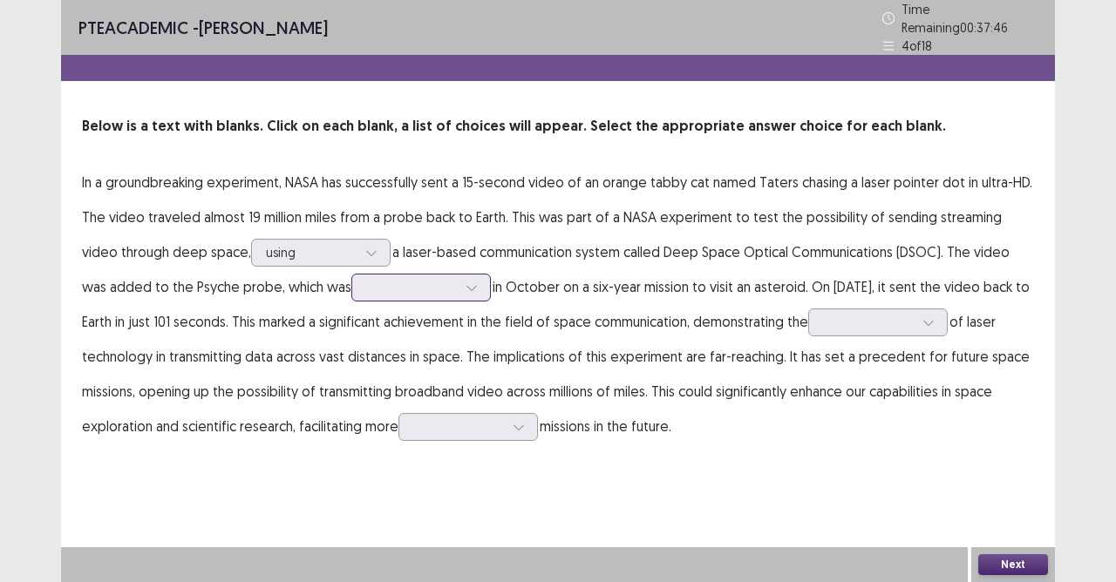
click at [394, 286] on div at bounding box center [411, 287] width 91 height 17
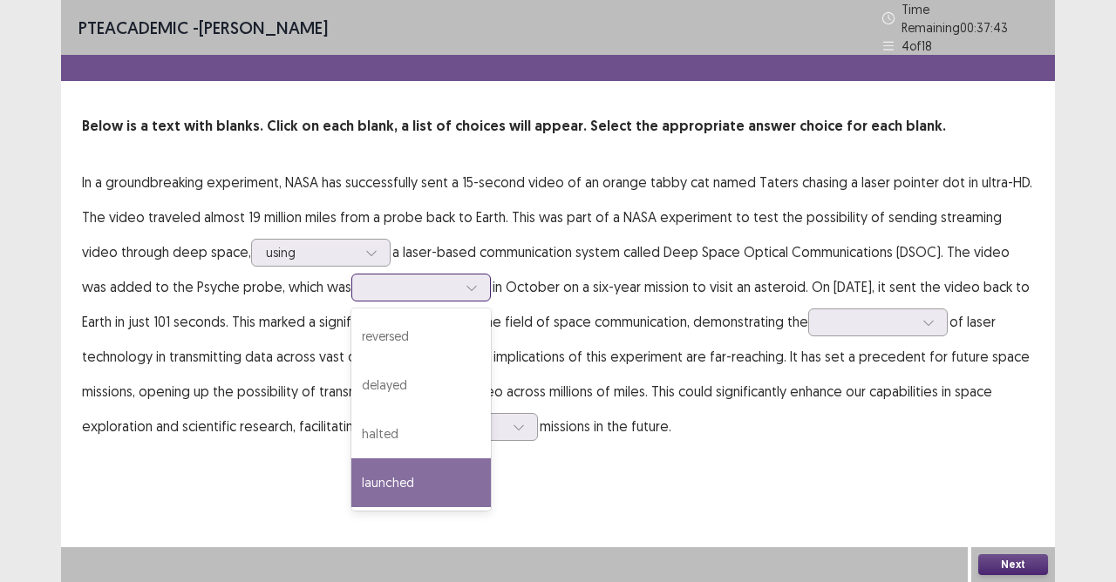
click at [391, 470] on div "launched" at bounding box center [420, 483] width 139 height 49
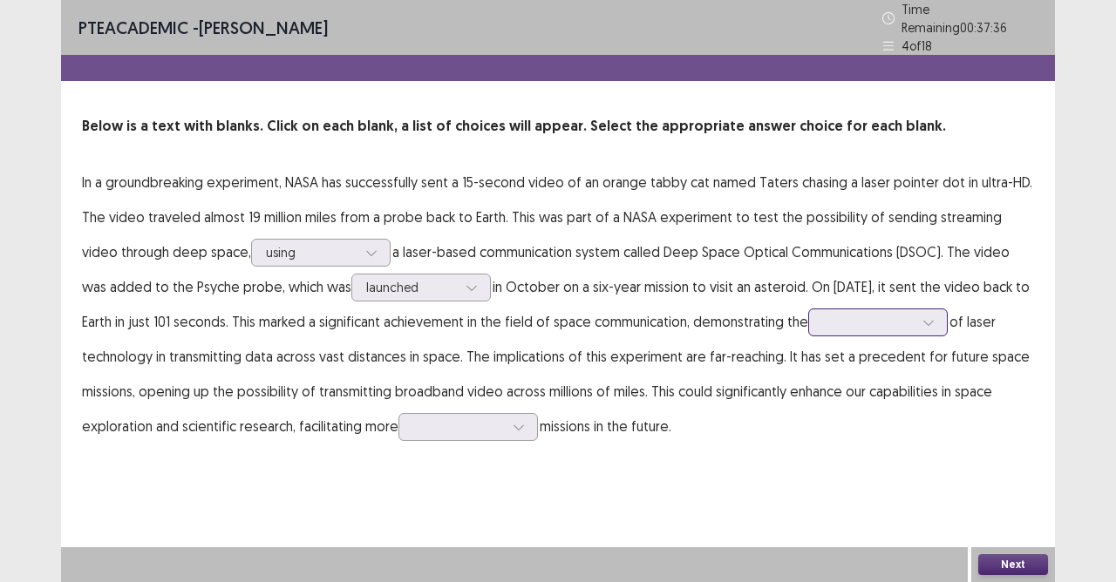
click at [913, 314] on div at bounding box center [868, 322] width 91 height 17
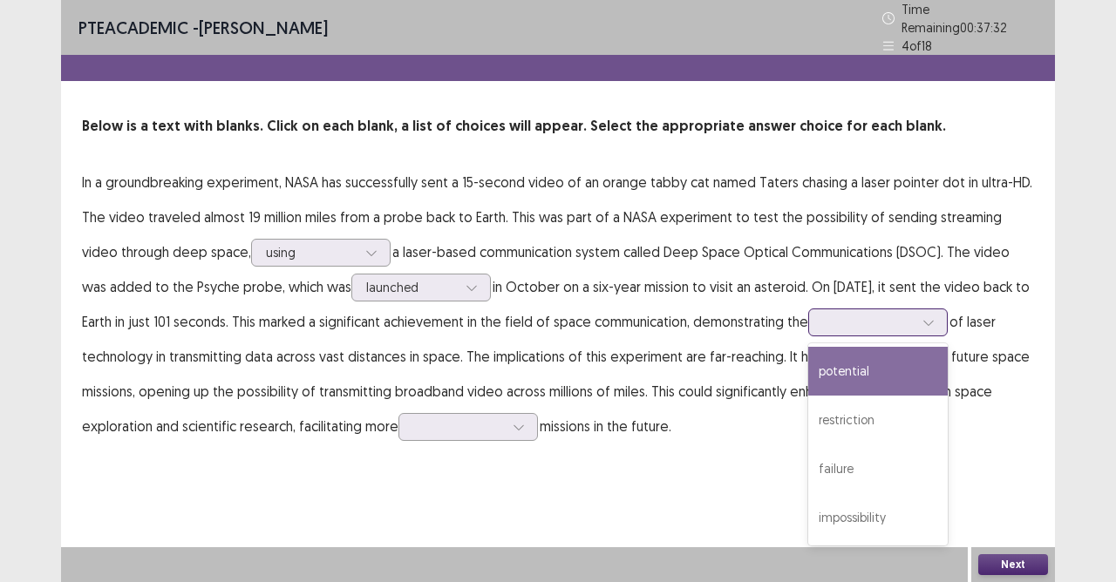
click at [891, 357] on div "potential" at bounding box center [877, 371] width 139 height 49
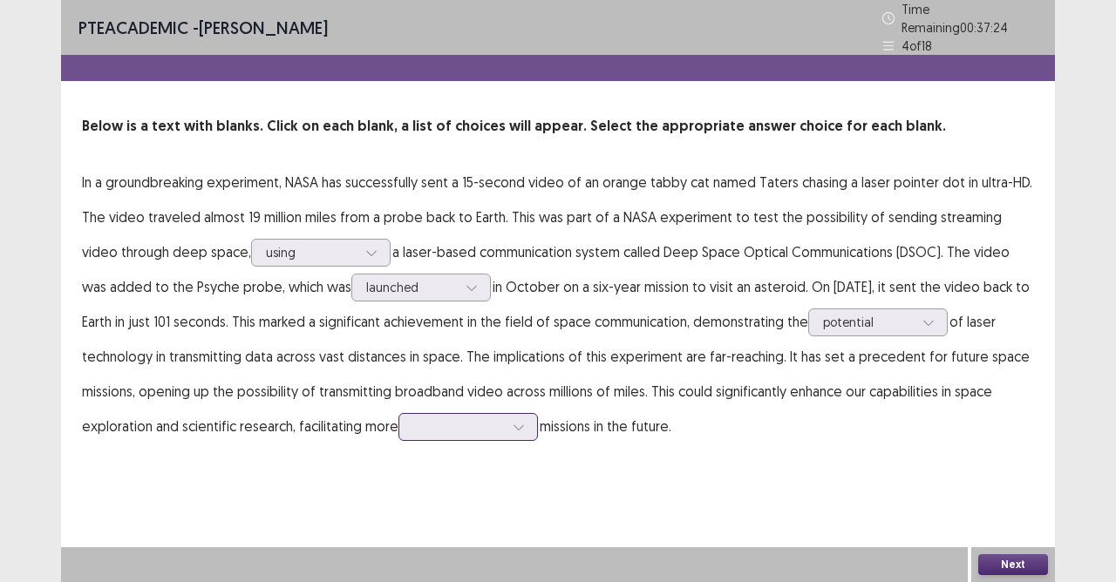
click at [460, 424] on div at bounding box center [458, 426] width 91 height 17
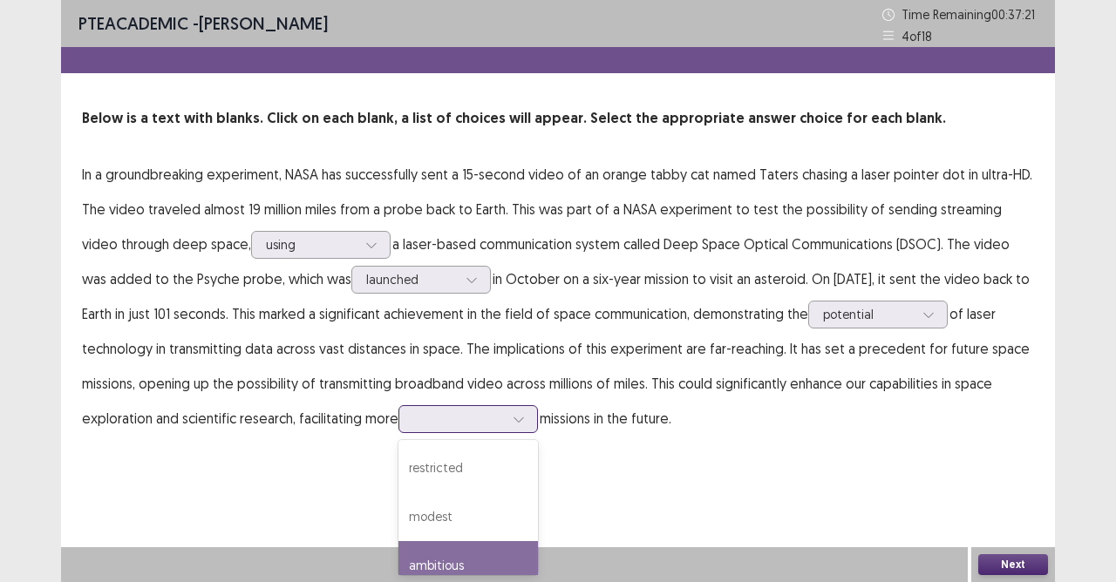
click at [443, 517] on div "ambitious" at bounding box center [467, 565] width 139 height 49
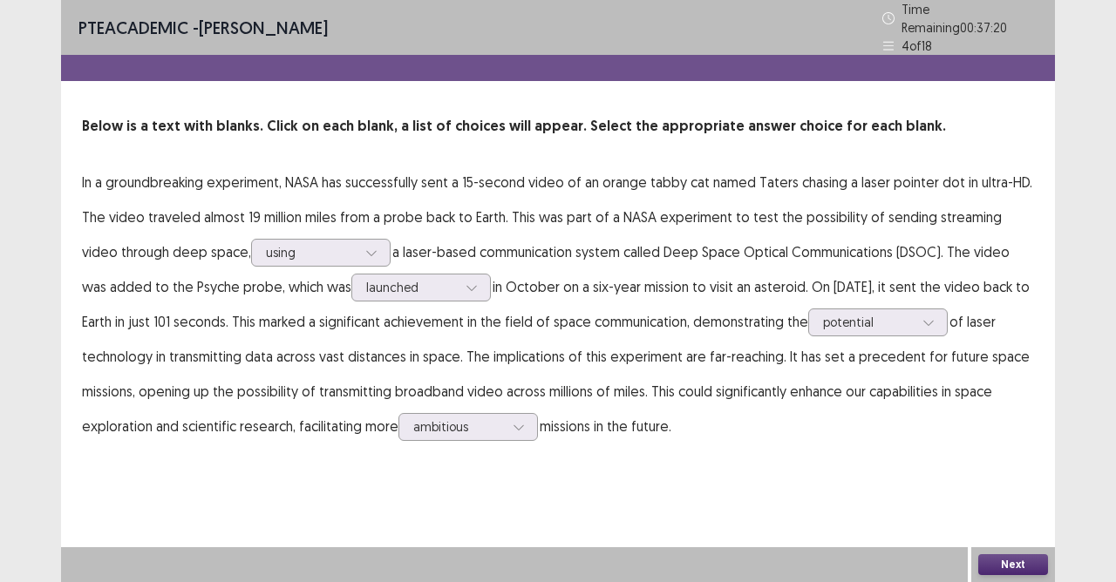
click at [1016, 517] on button "Next" at bounding box center [1013, 565] width 70 height 21
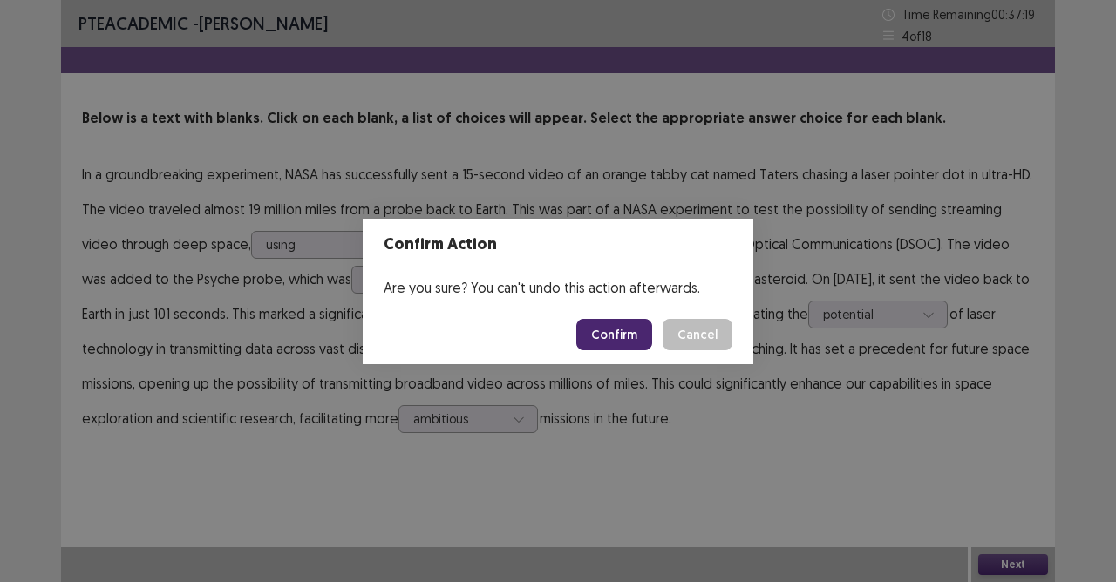
click at [602, 330] on button "Confirm" at bounding box center [614, 334] width 76 height 31
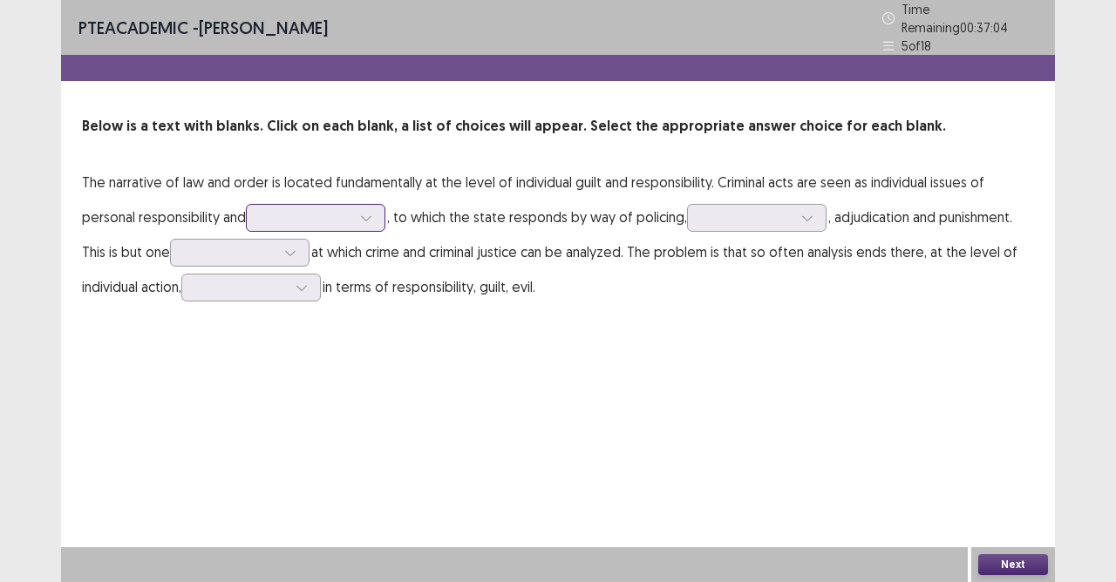
click at [371, 213] on icon at bounding box center [366, 218] width 12 height 12
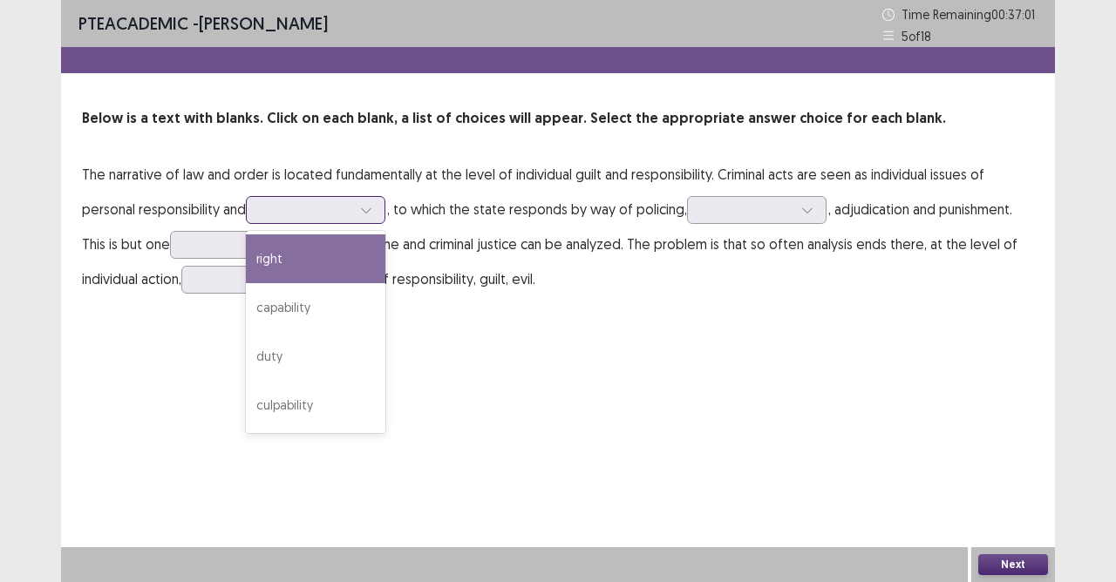
click at [323, 258] on div "right" at bounding box center [315, 259] width 139 height 49
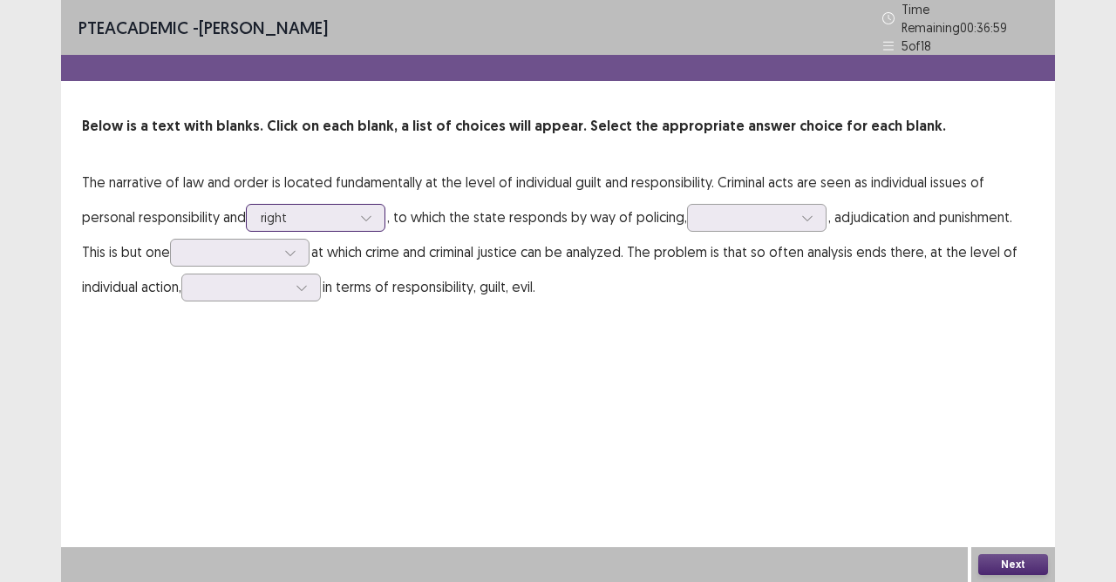
click at [337, 209] on div at bounding box center [306, 217] width 91 height 17
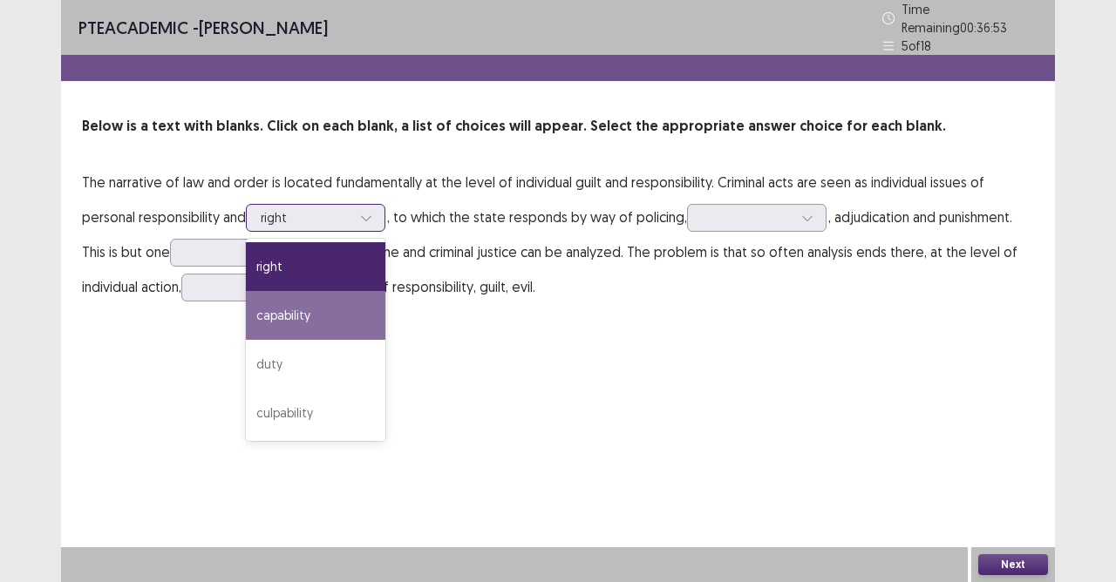
click at [300, 313] on div "capability" at bounding box center [315, 315] width 139 height 49
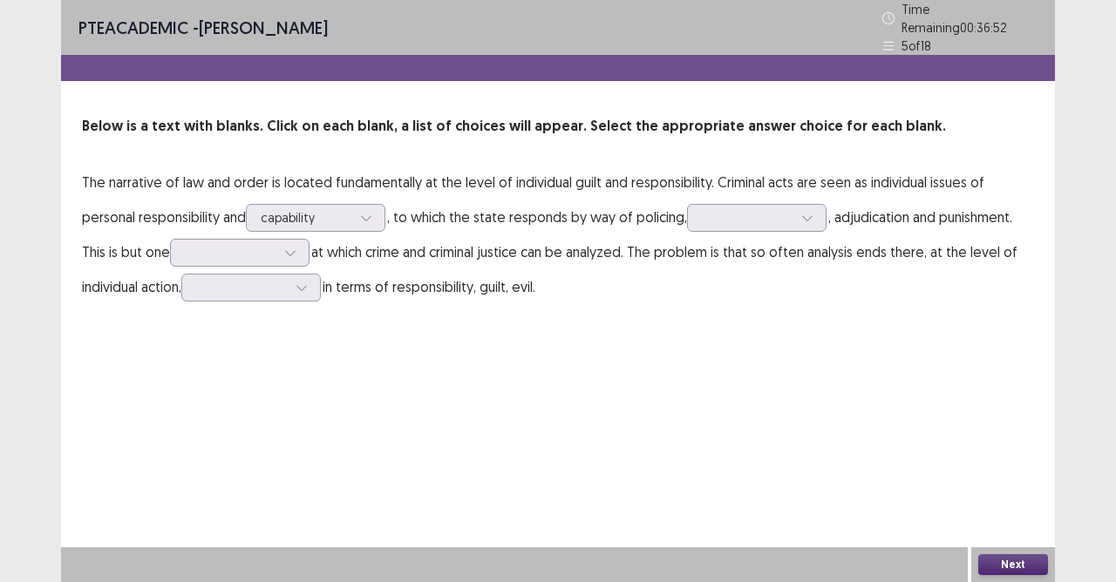
click at [353, 190] on p "The narrative of law and order is located fundamentally at the level of individ…" at bounding box center [558, 234] width 952 height 139
click at [351, 209] on div at bounding box center [306, 217] width 91 height 17
click at [745, 379] on div "PTE academic - [PERSON_NAME] Time Remaining 00 : 36 : 48 5 of 18 Below is a tex…" at bounding box center [558, 291] width 994 height 582
click at [372, 213] on icon at bounding box center [366, 218] width 12 height 12
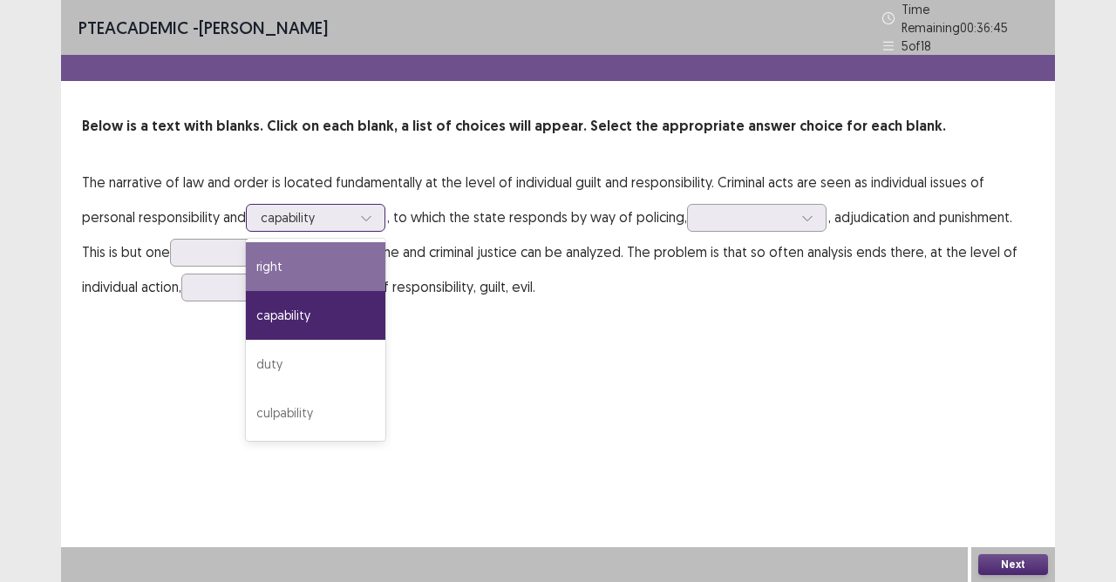
click at [340, 269] on div "right" at bounding box center [315, 266] width 139 height 49
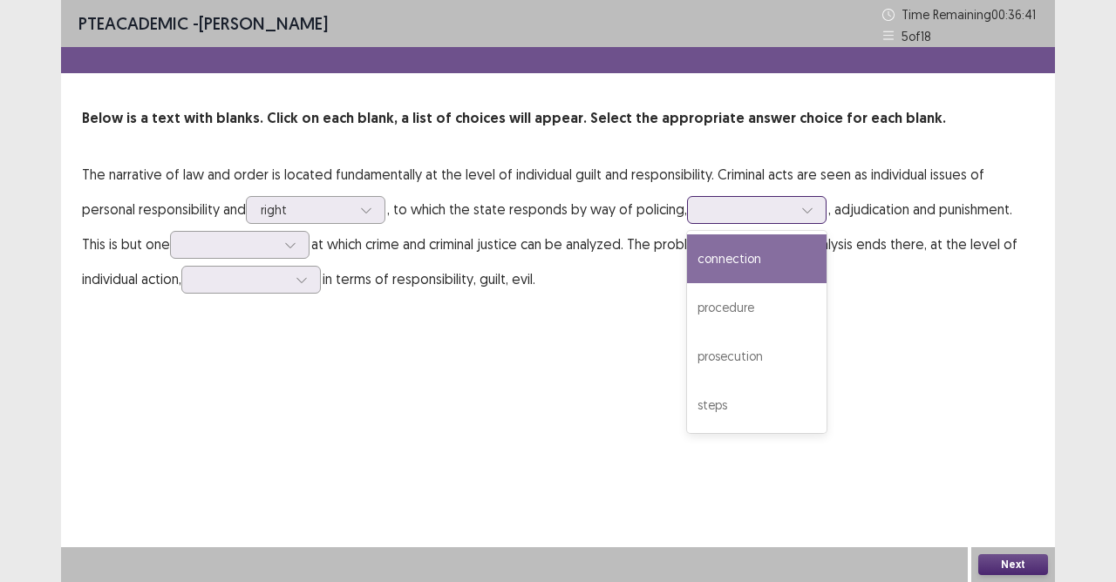
click at [811, 208] on icon at bounding box center [807, 210] width 12 height 12
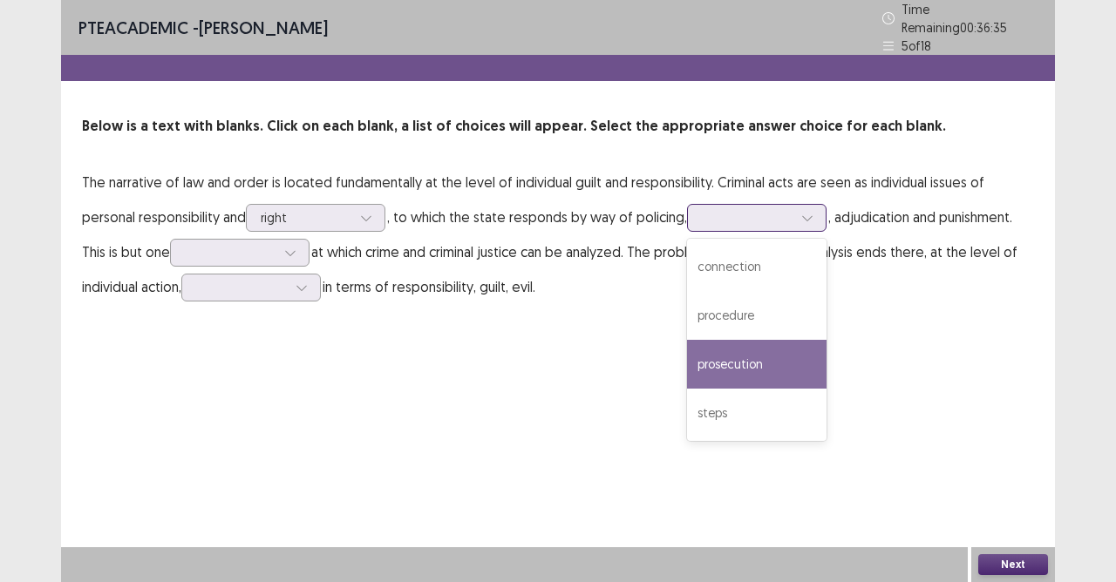
click at [720, 363] on div "prosecution" at bounding box center [756, 364] width 139 height 49
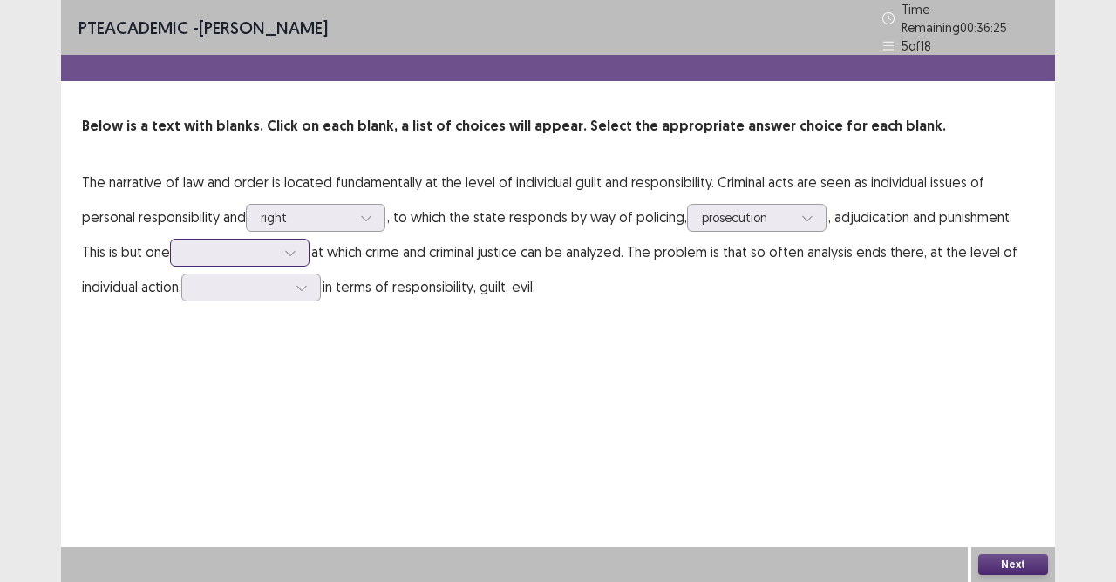
click at [249, 244] on div at bounding box center [230, 252] width 91 height 17
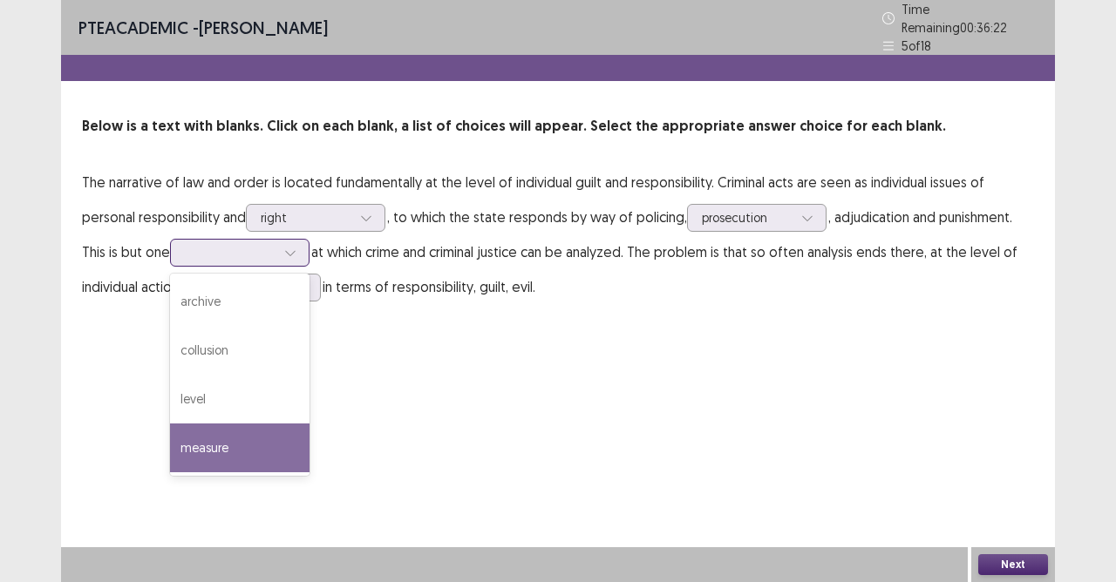
click at [221, 441] on div "measure" at bounding box center [239, 448] width 139 height 49
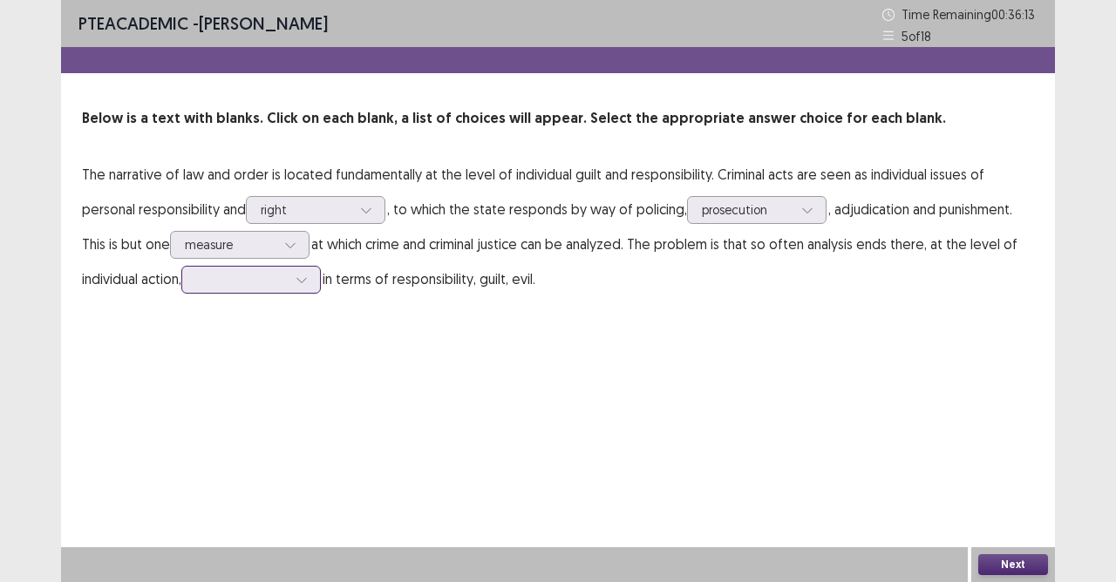
click at [289, 281] on div at bounding box center [241, 279] width 94 height 20
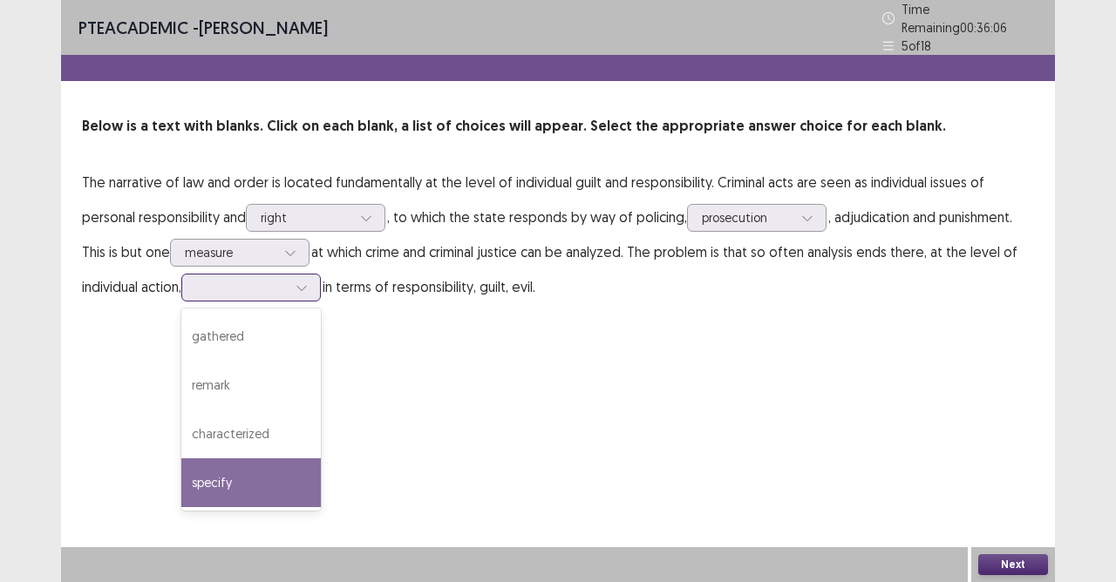
click at [238, 467] on div "specify" at bounding box center [250, 483] width 139 height 49
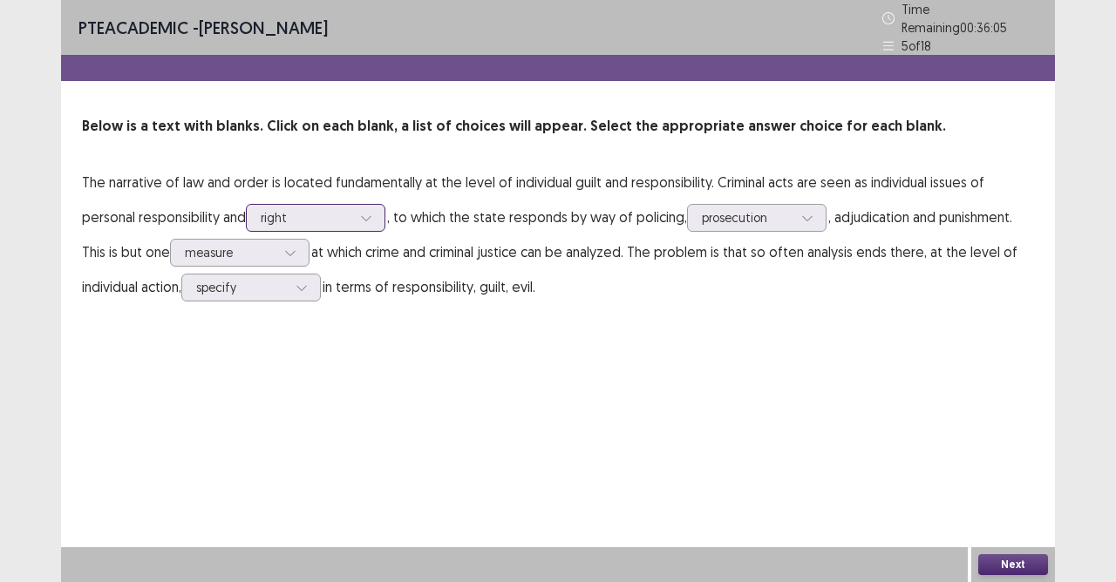
click at [309, 214] on div at bounding box center [306, 217] width 91 height 17
click at [806, 431] on div "PTE academic - [PERSON_NAME] Time Remaining 00 : 35 : 57 5 of 18 Below is a tex…" at bounding box center [558, 291] width 994 height 582
click at [1002, 517] on button "Next" at bounding box center [1013, 565] width 70 height 21
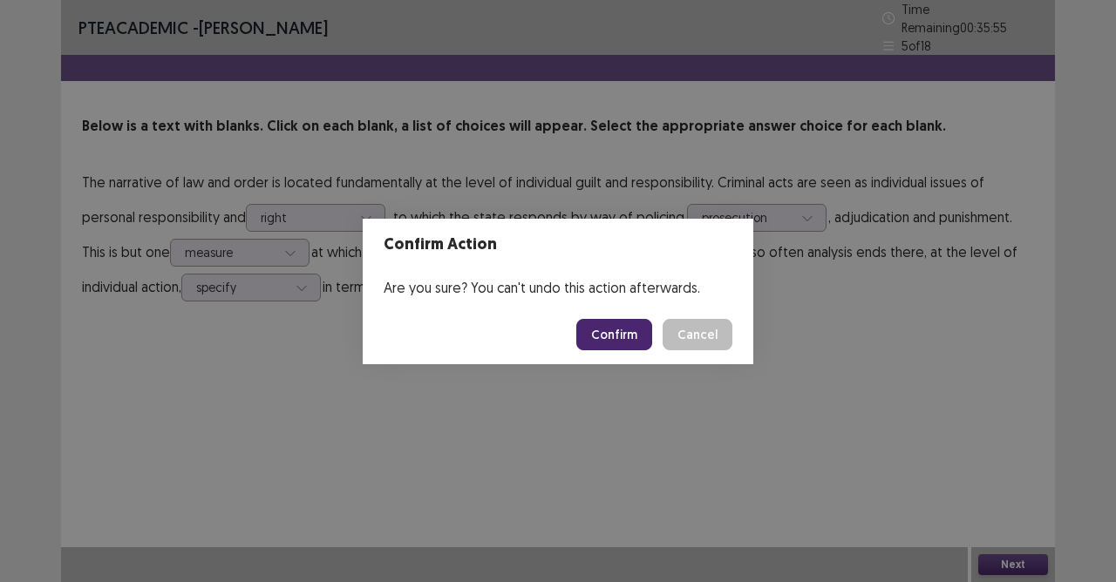
click at [622, 339] on button "Confirm" at bounding box center [614, 334] width 76 height 31
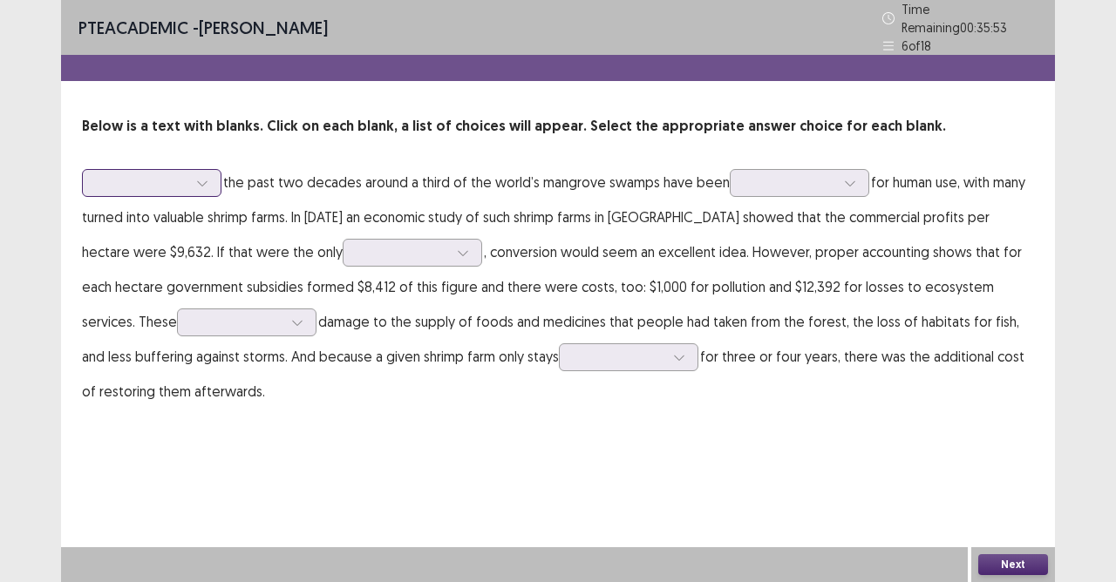
click at [194, 181] on div at bounding box center [202, 183] width 26 height 26
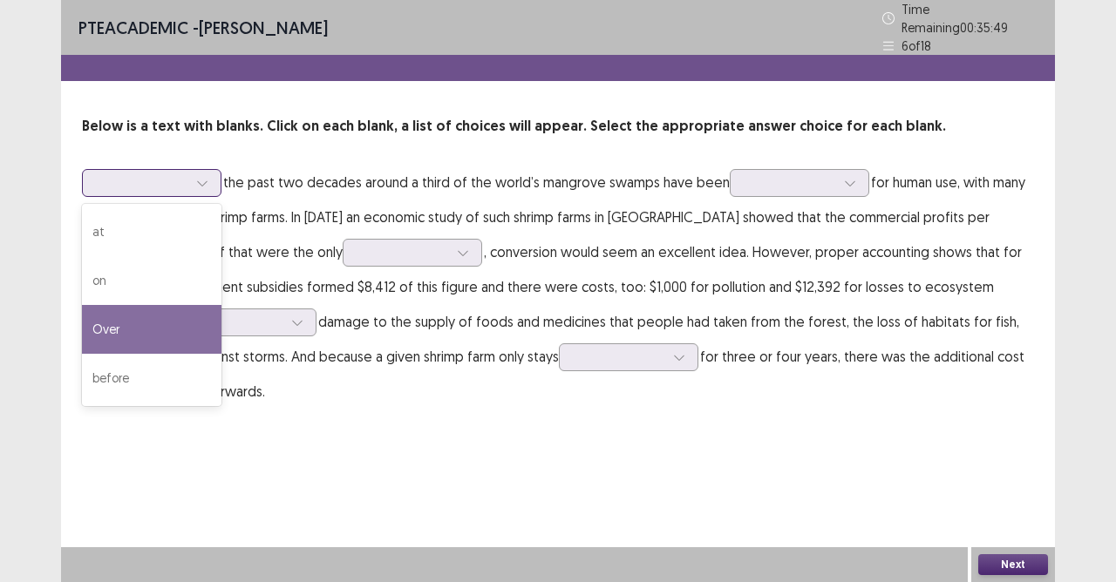
click at [141, 326] on div "Over" at bounding box center [151, 329] width 139 height 49
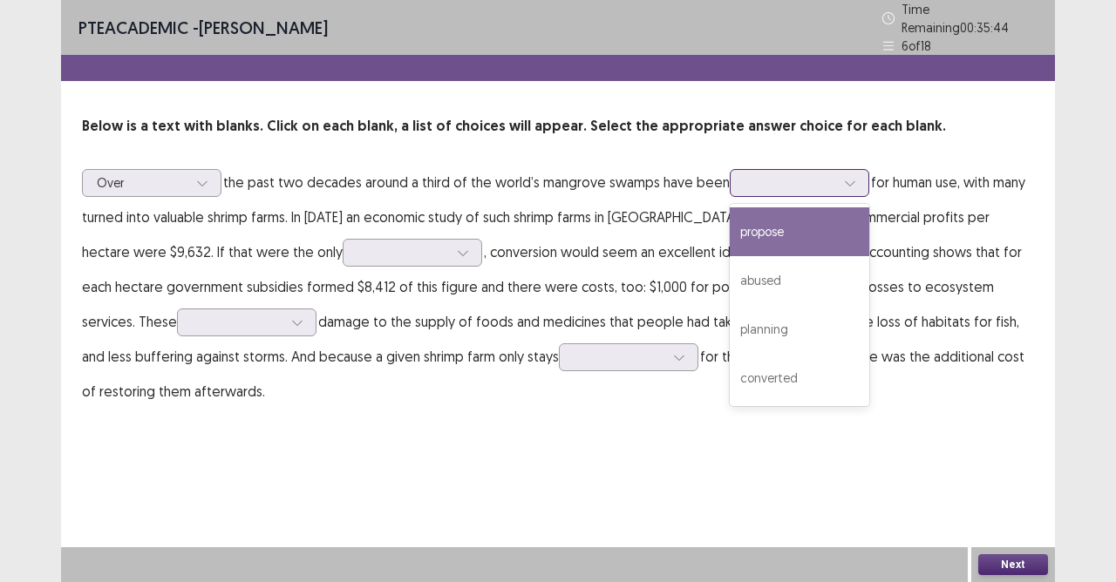
click at [813, 175] on div at bounding box center [790, 182] width 91 height 17
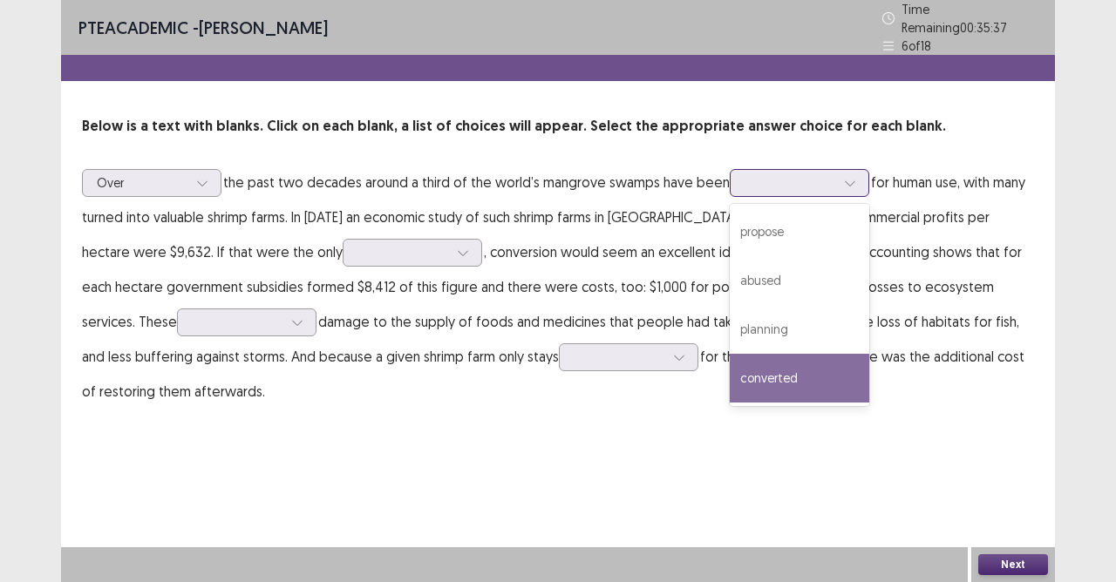
click at [769, 370] on div "converted" at bounding box center [799, 378] width 139 height 49
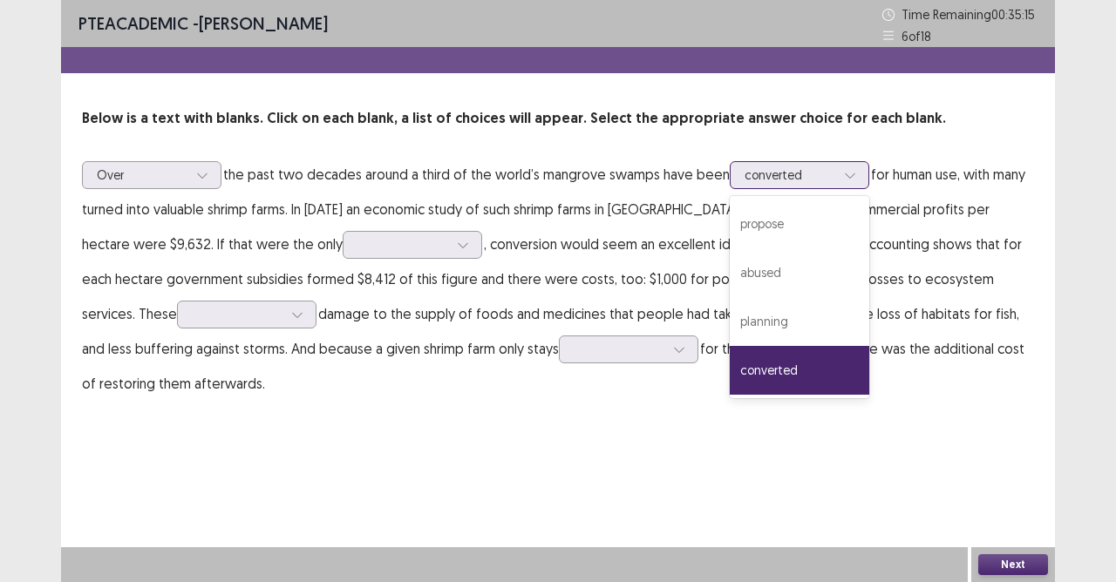
click at [759, 183] on div at bounding box center [790, 175] width 91 height 17
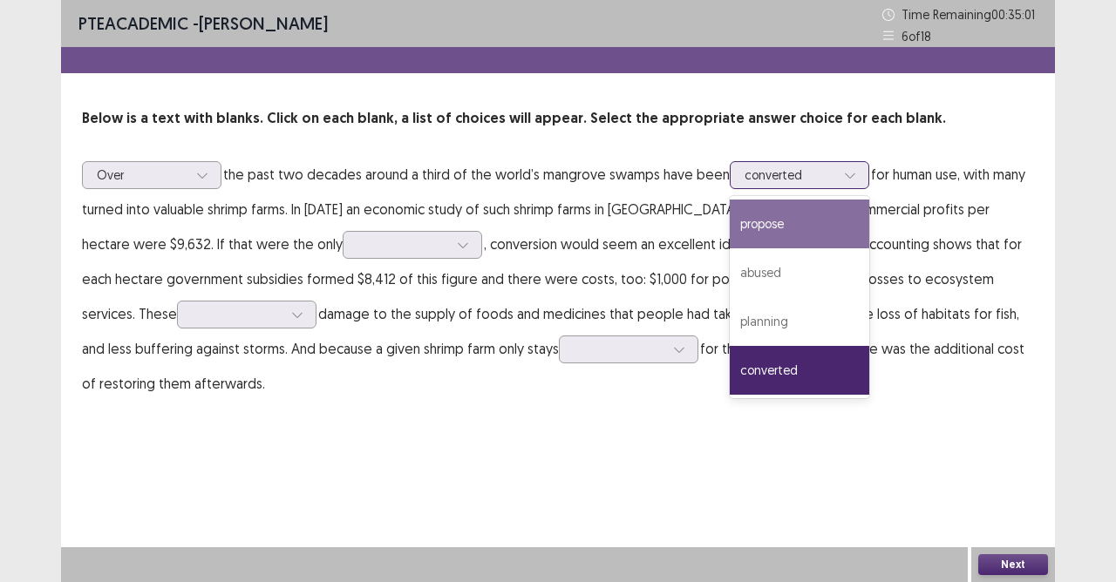
click at [754, 220] on div "propose" at bounding box center [799, 224] width 139 height 49
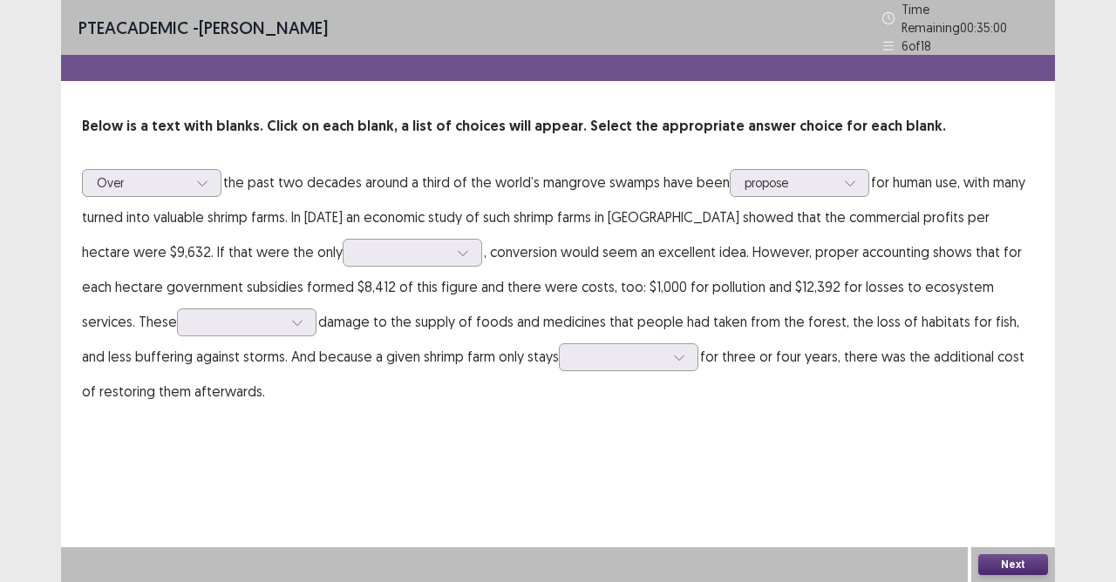
click at [303, 222] on p "Over the past two decades around a third of the world’s mangrove swamps have be…" at bounding box center [558, 287] width 952 height 244
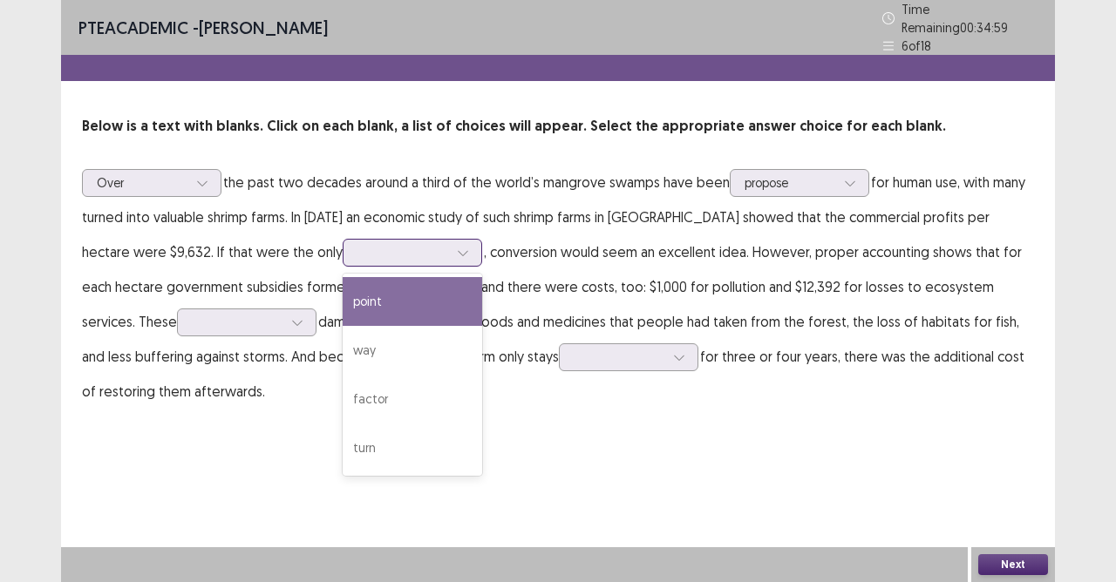
click at [457, 247] on icon at bounding box center [463, 253] width 12 height 12
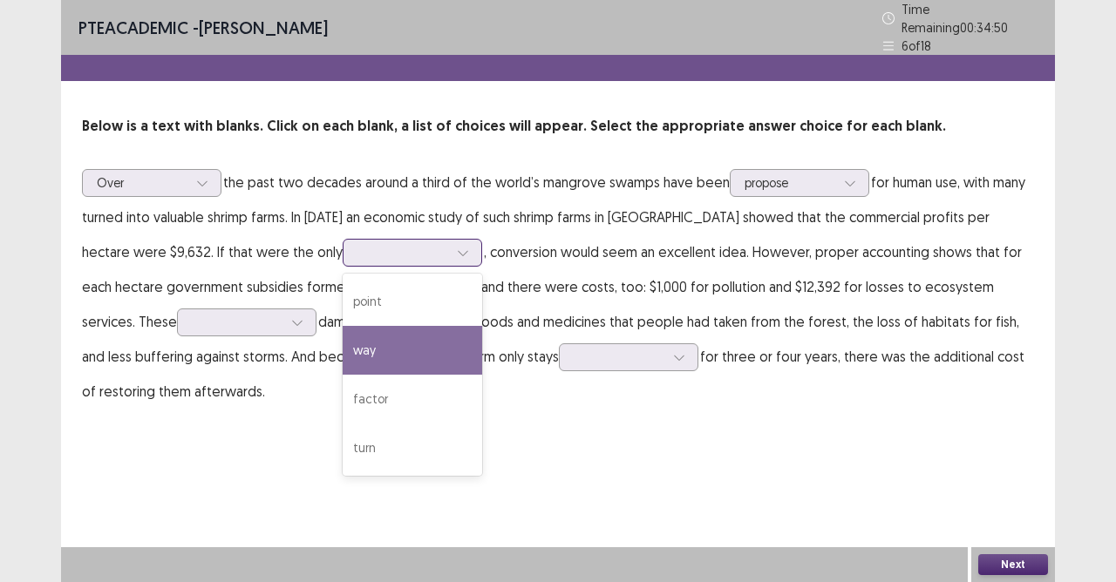
click at [343, 349] on div "way" at bounding box center [412, 350] width 139 height 49
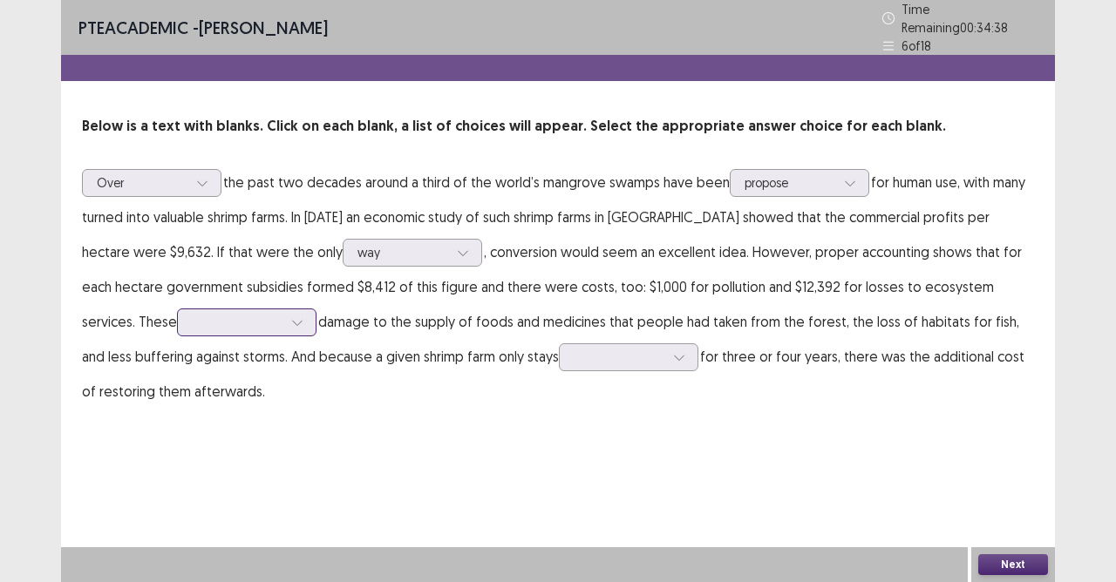
click at [284, 310] on div at bounding box center [297, 323] width 26 height 26
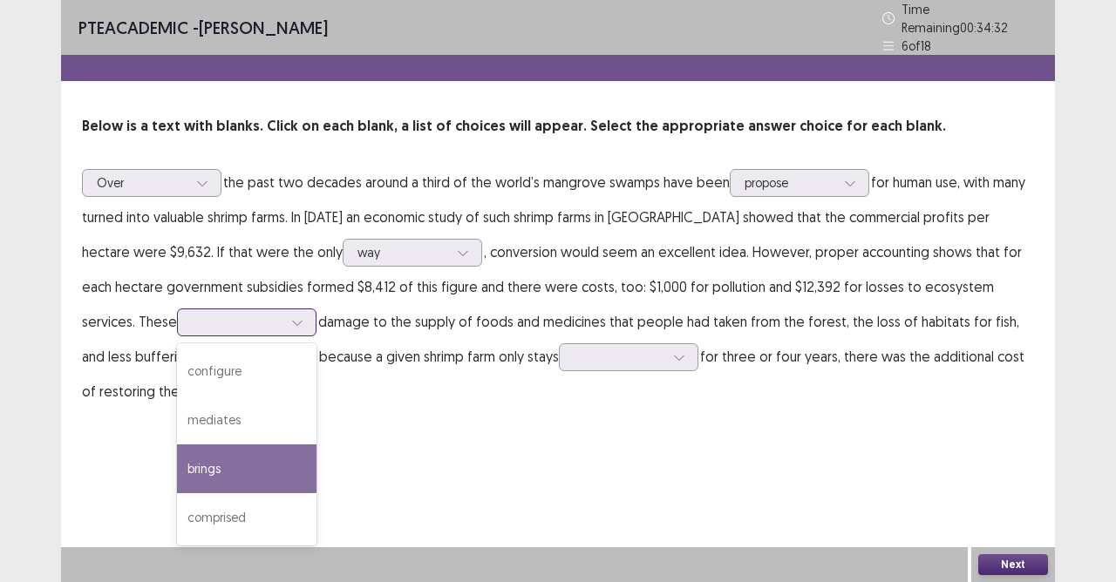
click at [177, 473] on div "brings" at bounding box center [246, 469] width 139 height 49
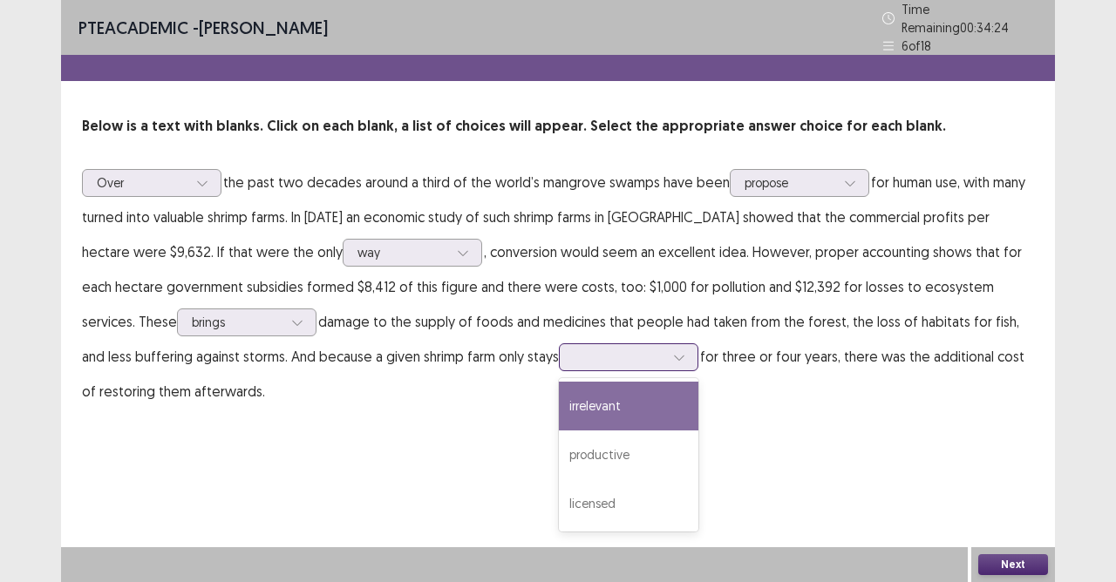
click at [574, 358] on div at bounding box center [619, 357] width 91 height 17
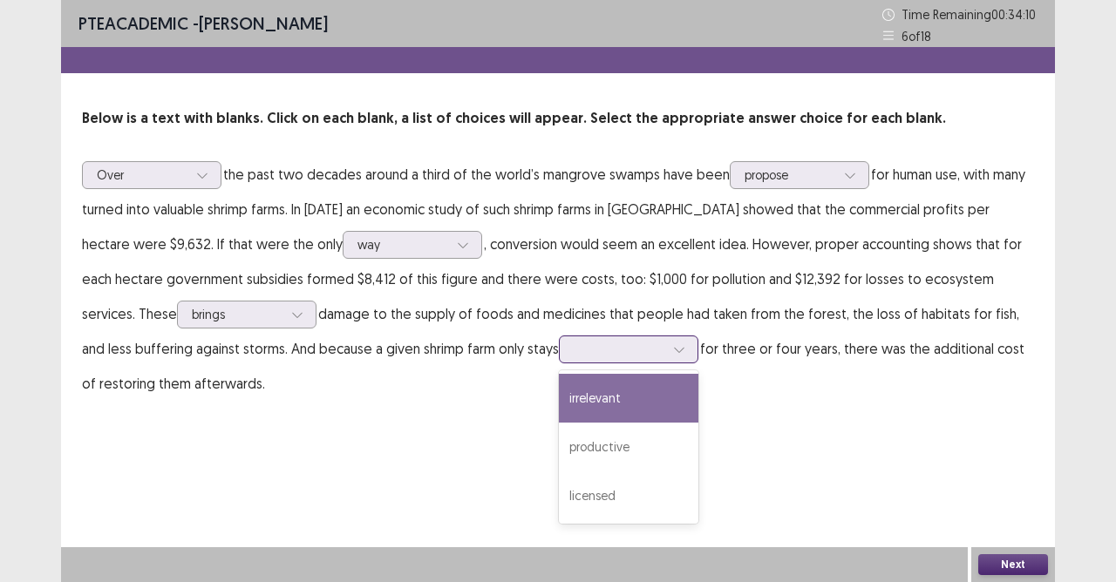
click at [559, 408] on div "irrelevant" at bounding box center [628, 398] width 139 height 49
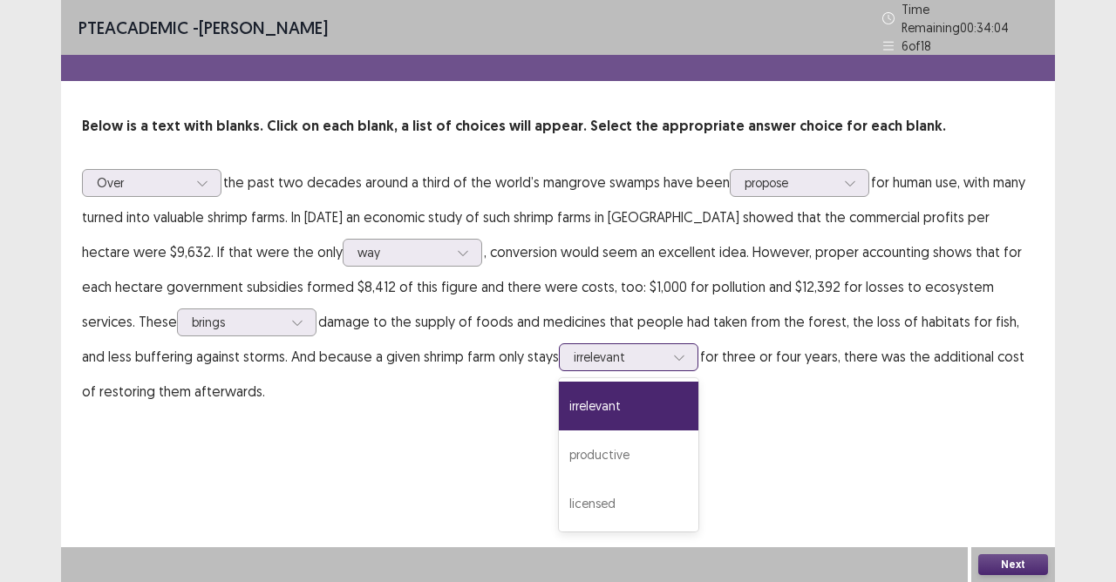
click at [673, 351] on icon at bounding box center [679, 357] width 12 height 12
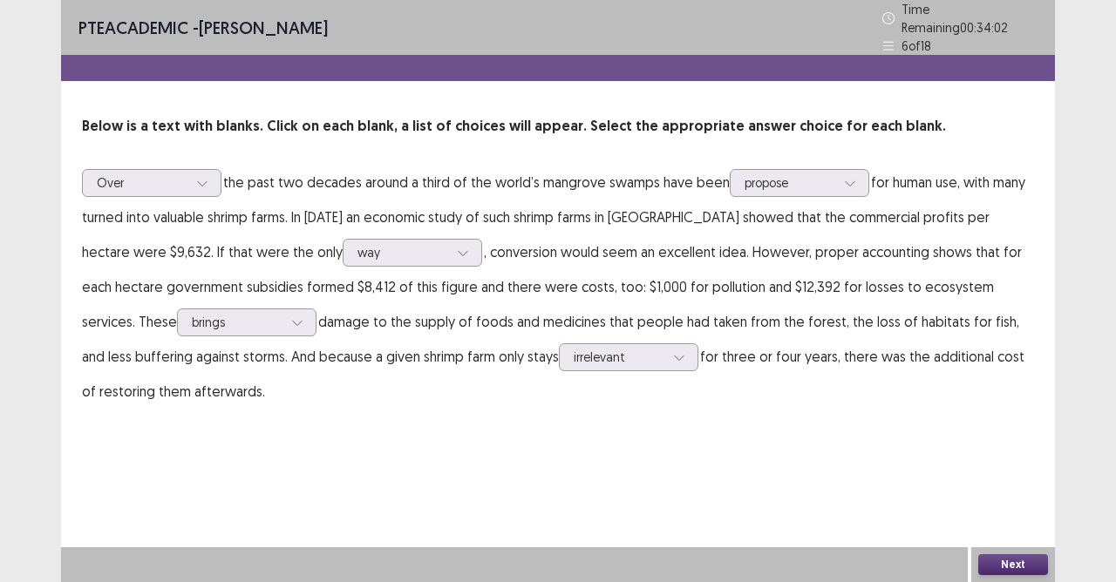
click at [1017, 517] on button "Next" at bounding box center [1013, 565] width 70 height 21
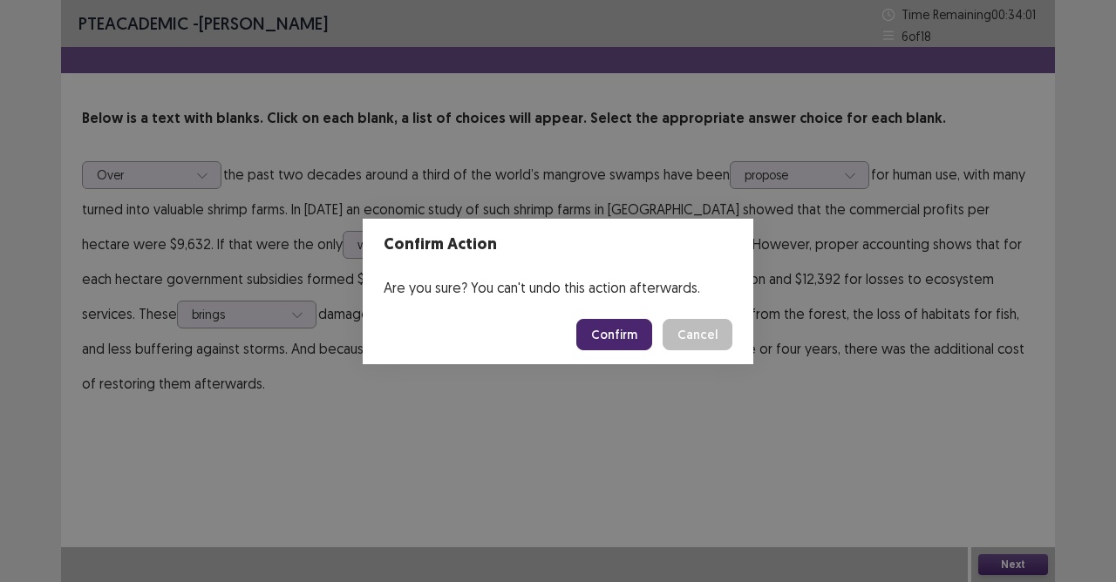
click at [623, 337] on button "Confirm" at bounding box center [614, 334] width 76 height 31
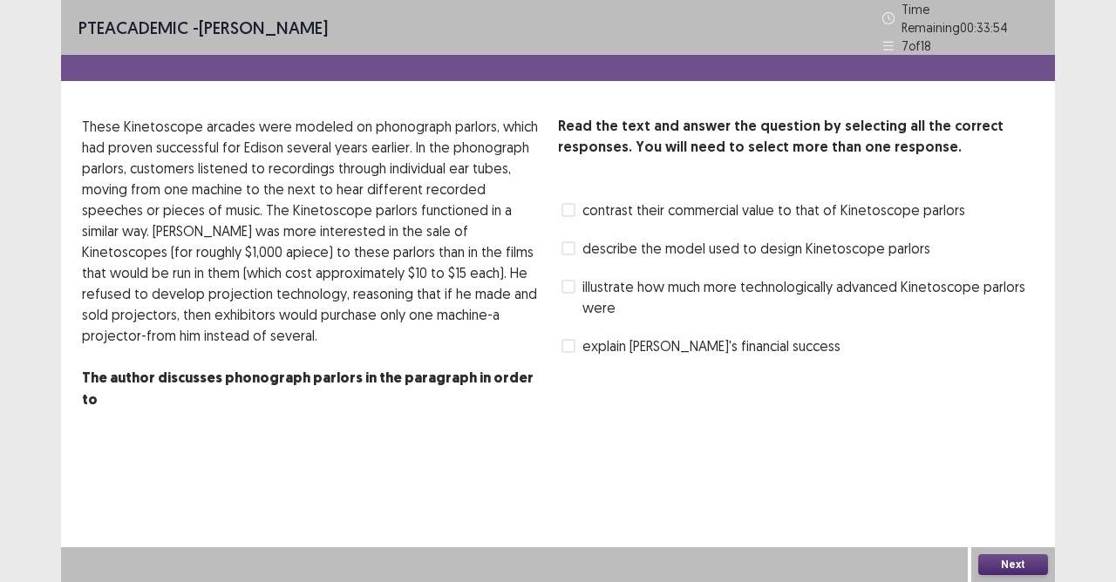
click at [574, 204] on span at bounding box center [568, 210] width 14 height 14
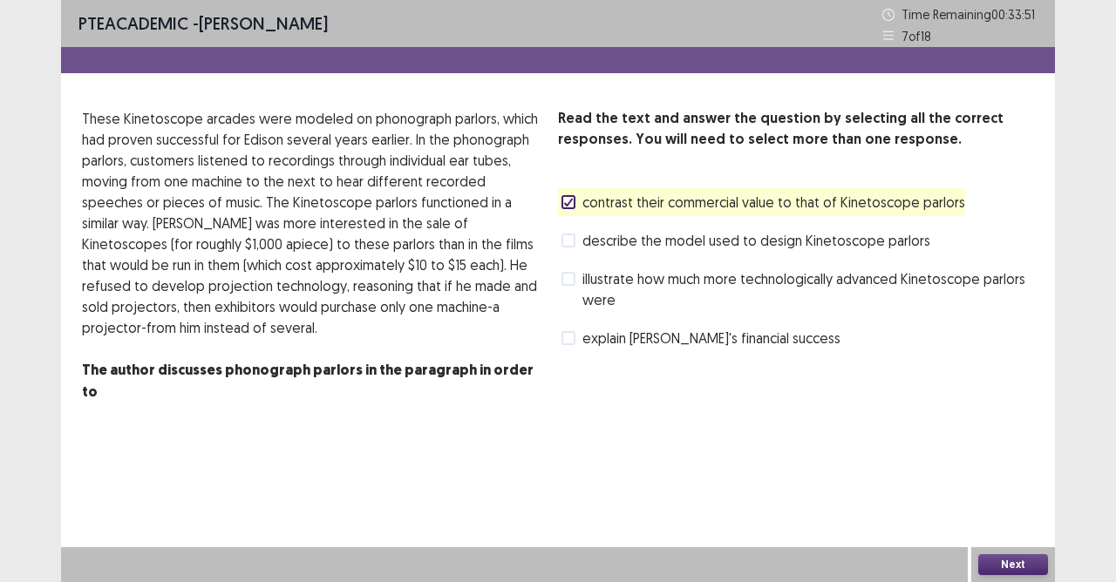
drag, startPoint x: 563, startPoint y: 282, endPoint x: 692, endPoint y: 335, distance: 139.6
click at [563, 282] on span at bounding box center [568, 279] width 14 height 14
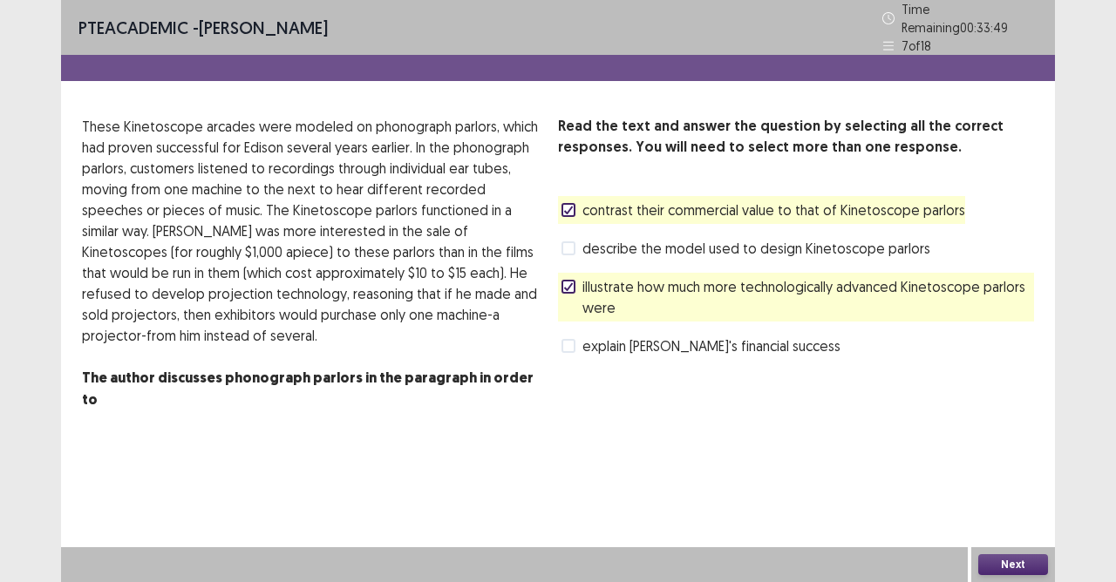
click at [1012, 517] on button "Next" at bounding box center [1013, 565] width 70 height 21
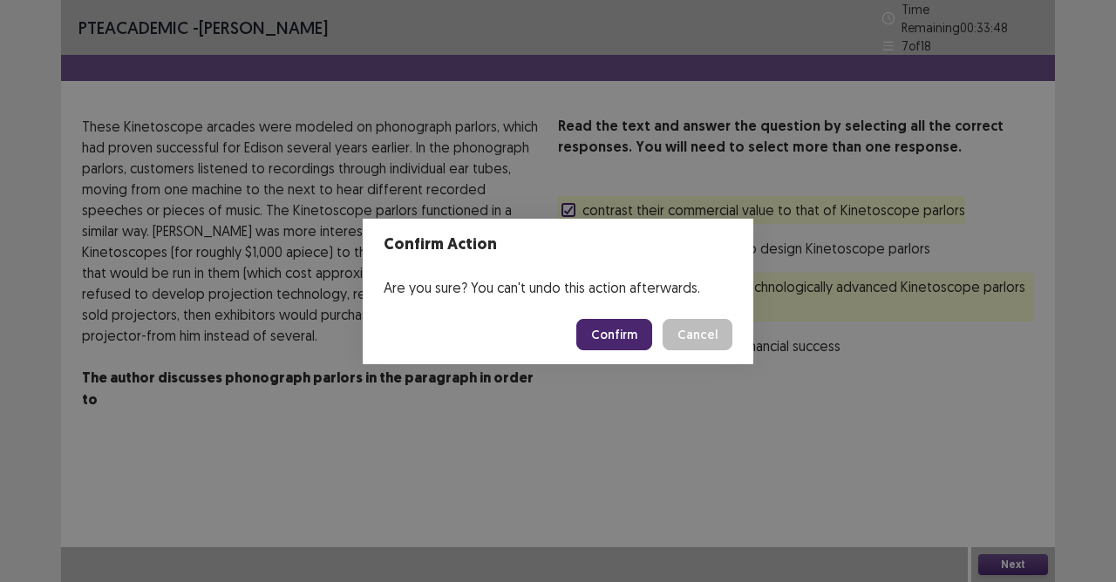
click at [619, 323] on button "Confirm" at bounding box center [614, 334] width 76 height 31
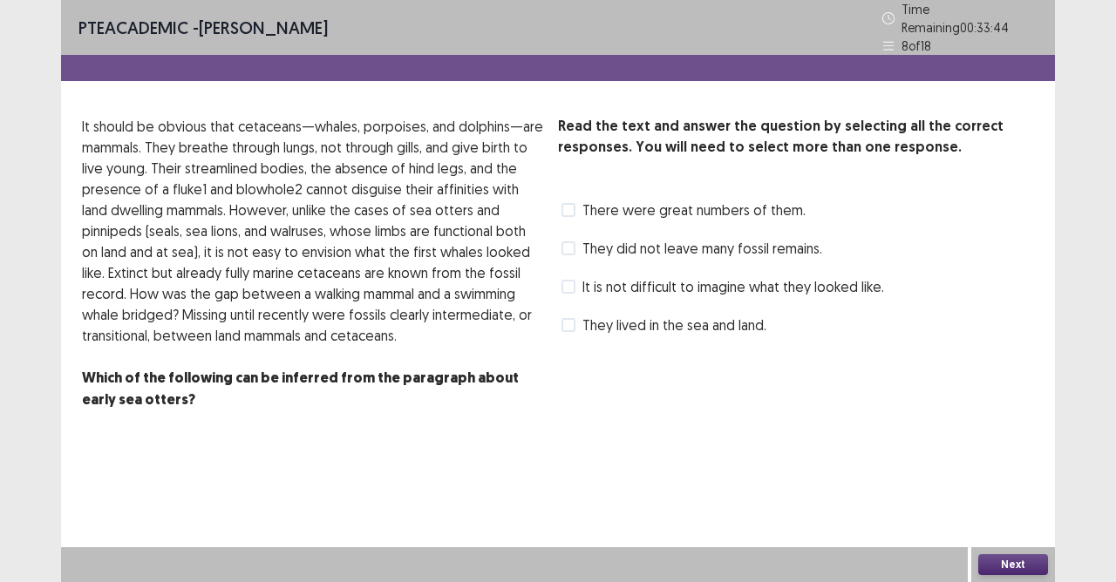
click at [563, 242] on span at bounding box center [568, 249] width 14 height 14
click at [573, 280] on span at bounding box center [568, 287] width 14 height 14
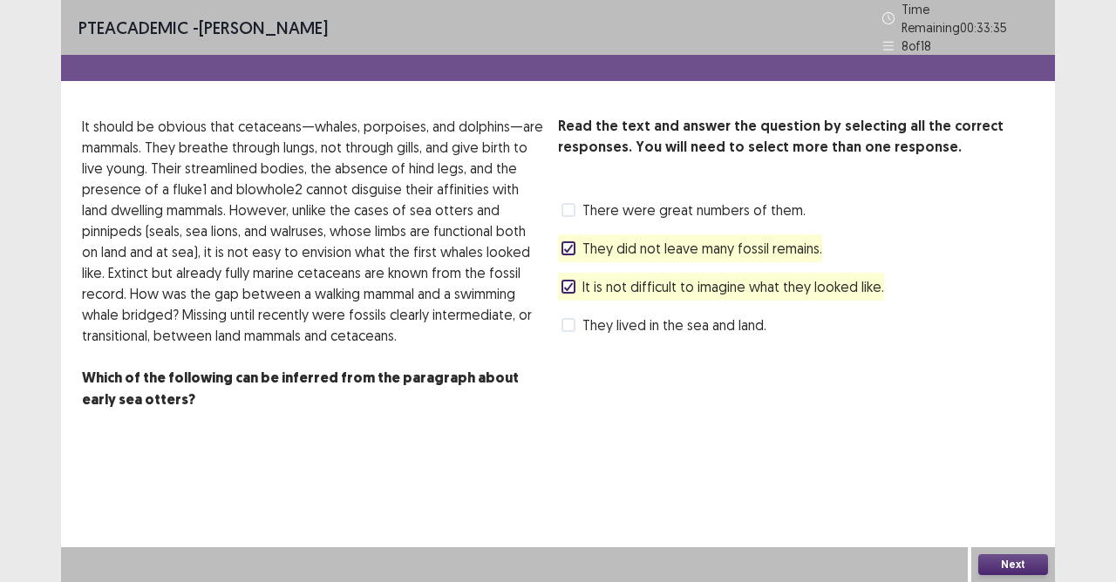
click at [573, 244] on icon at bounding box center [568, 248] width 10 height 9
click at [596, 333] on div "Read the text and answer the question by selecting all the correct responses. Y…" at bounding box center [796, 284] width 476 height 337
click at [585, 323] on span "They lived in the sea and land." at bounding box center [674, 325] width 184 height 21
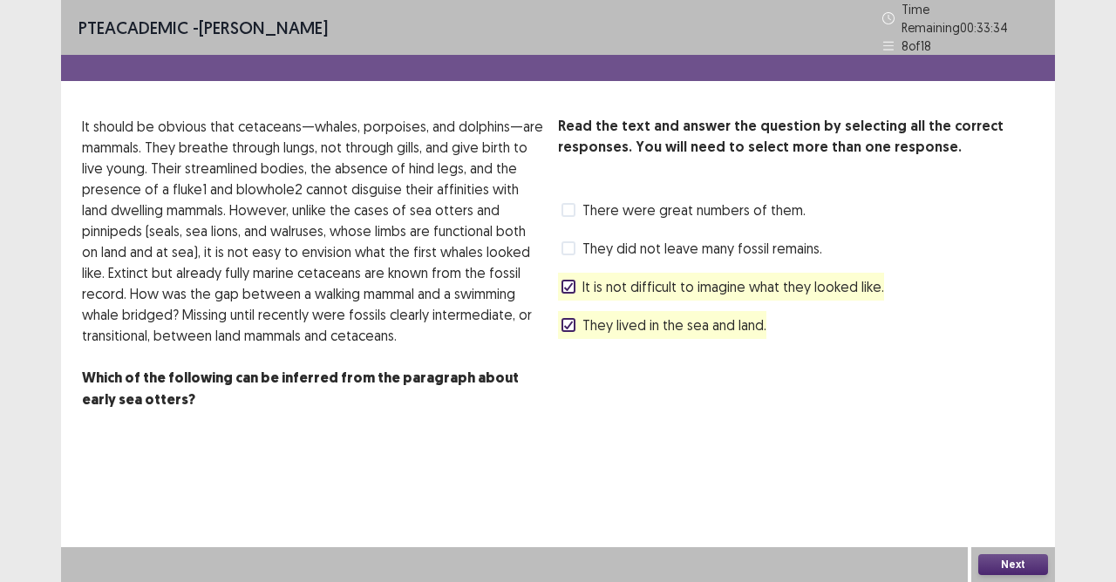
click at [579, 322] on label "They lived in the sea and land." at bounding box center [663, 325] width 205 height 21
click at [582, 324] on span "They lived in the sea and land." at bounding box center [674, 325] width 184 height 21
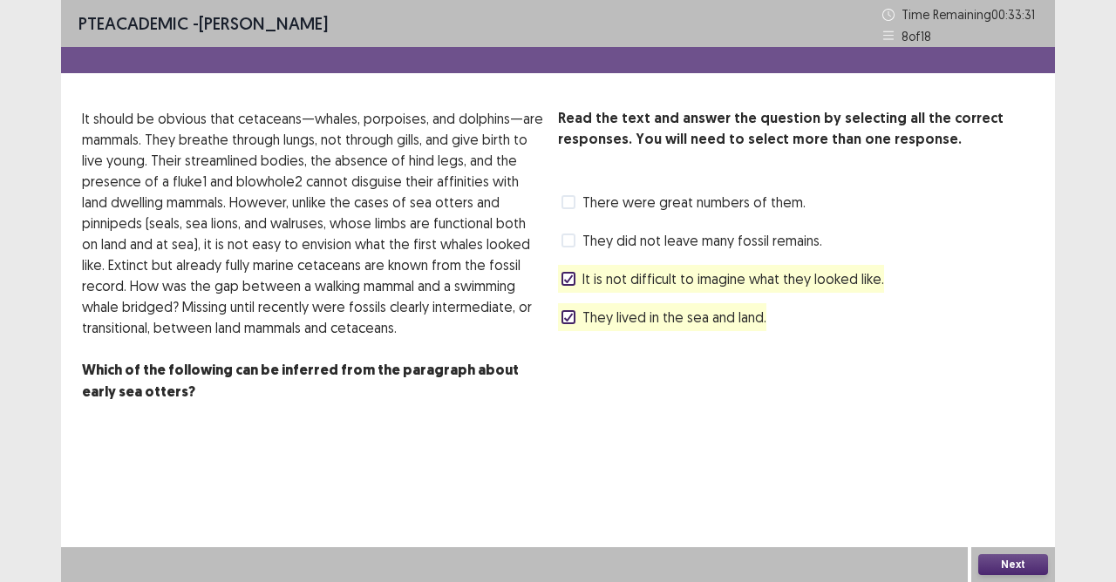
click at [1003, 517] on button "Next" at bounding box center [1013, 565] width 70 height 21
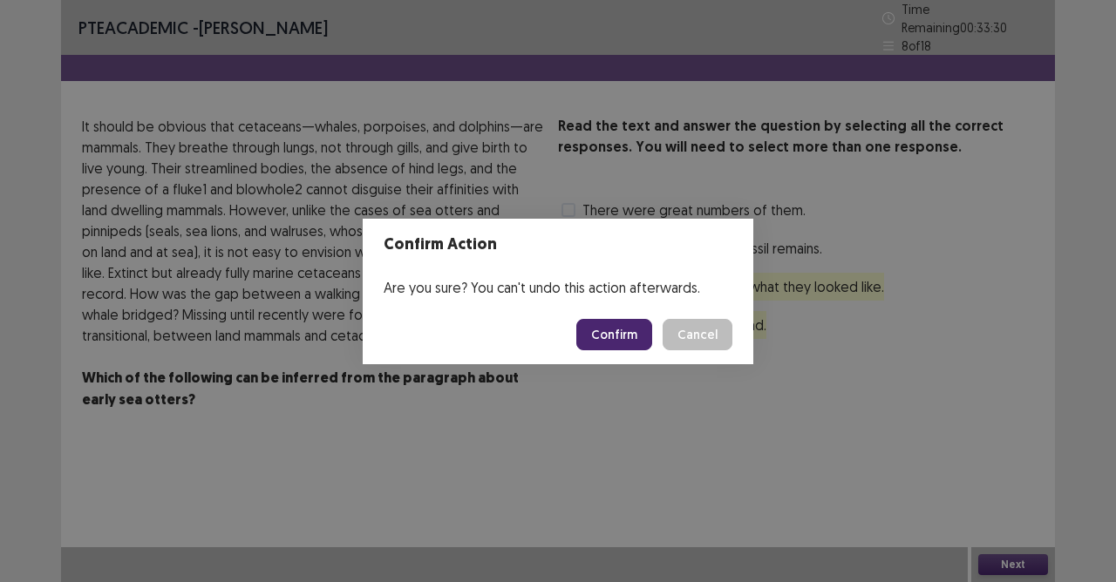
click at [627, 342] on button "Confirm" at bounding box center [614, 334] width 76 height 31
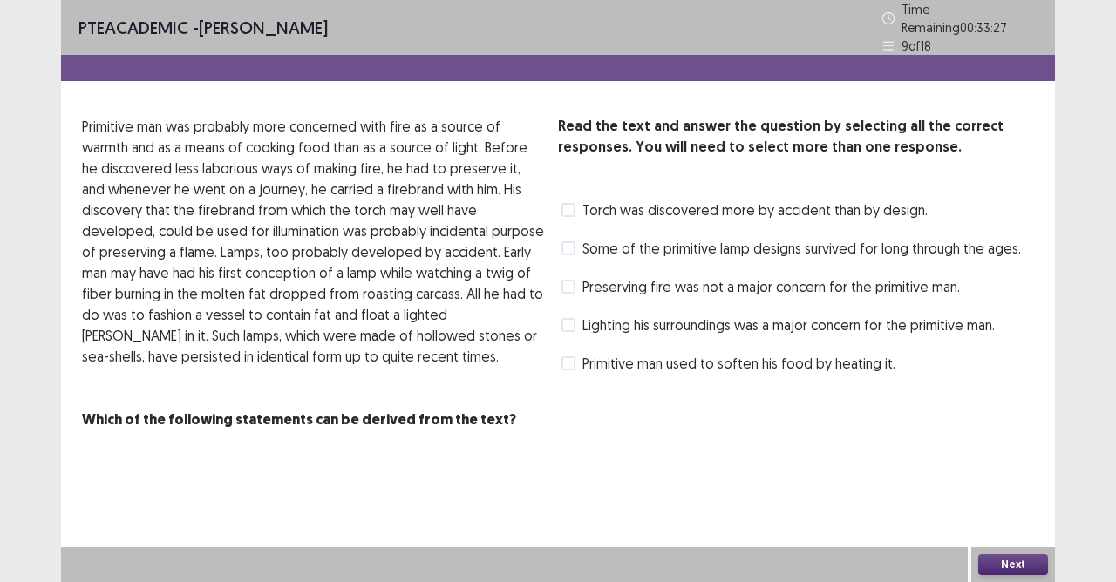
click at [565, 203] on span at bounding box center [568, 210] width 14 height 14
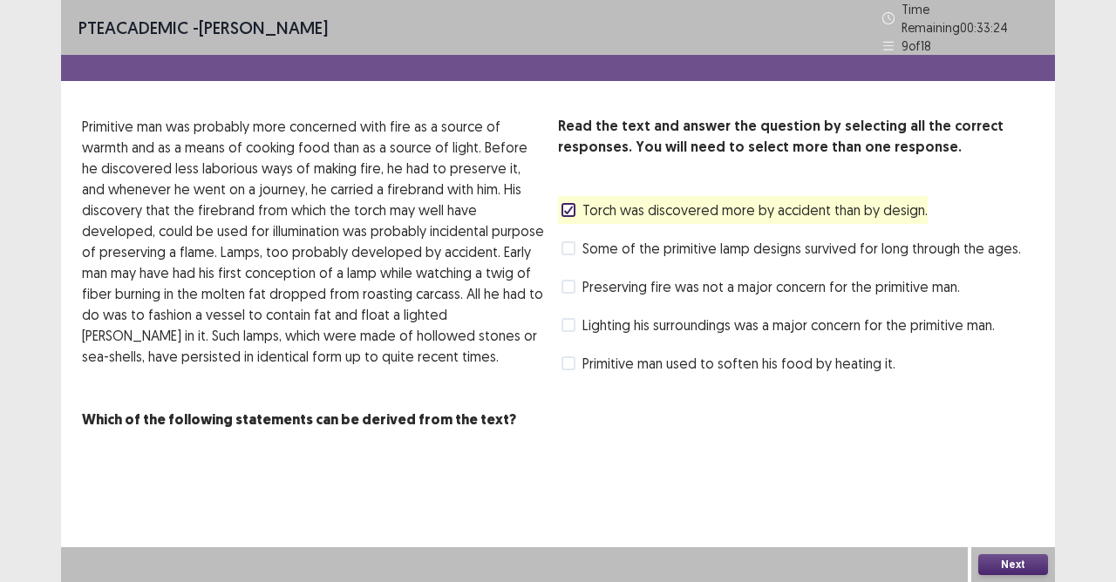
click at [560, 279] on div "Preserving fire was not a major concern for the primitive man." at bounding box center [759, 287] width 402 height 28
click at [563, 280] on span at bounding box center [568, 287] width 14 height 14
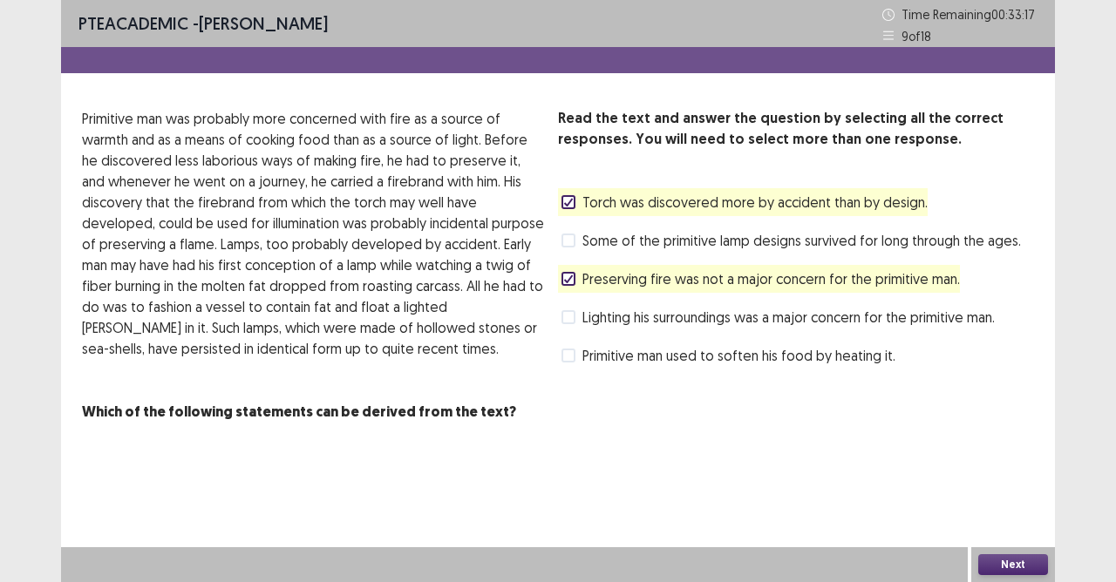
click at [561, 359] on span at bounding box center [568, 356] width 14 height 14
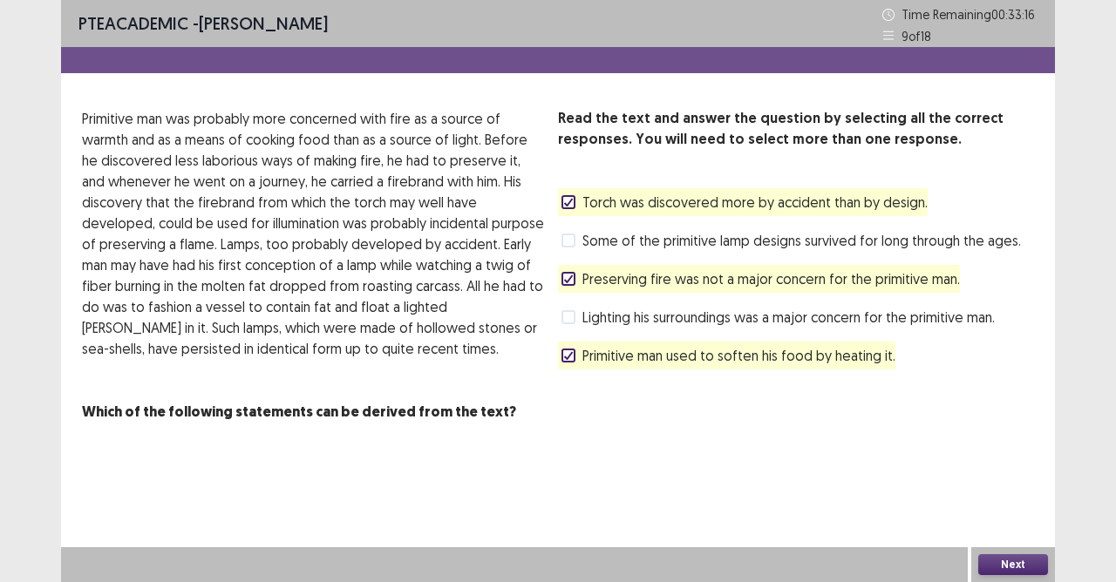
click at [567, 275] on icon at bounding box center [568, 279] width 10 height 9
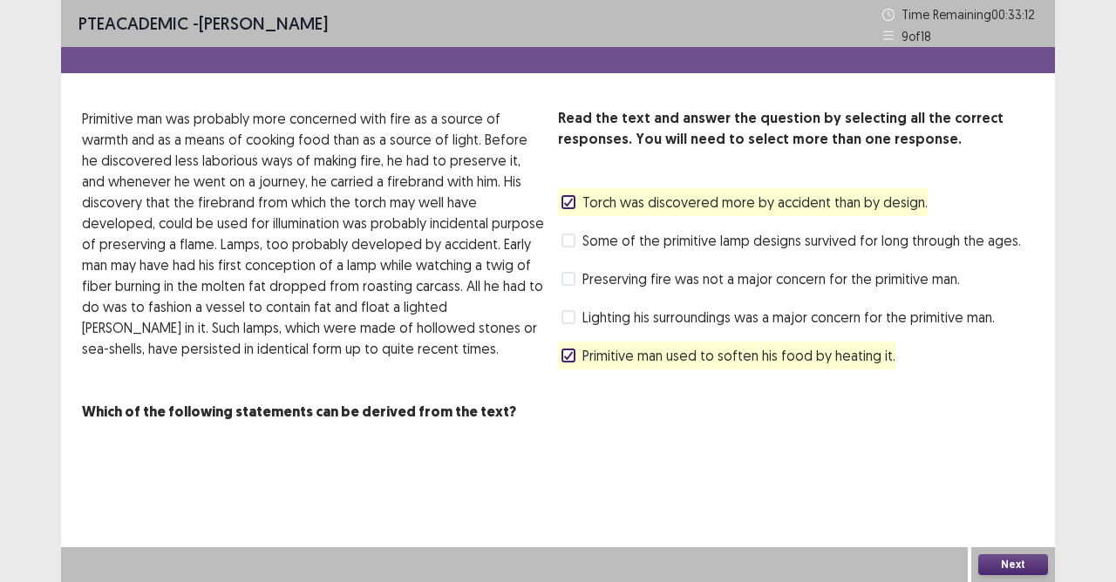
click at [1006, 517] on button "Next" at bounding box center [1013, 565] width 70 height 21
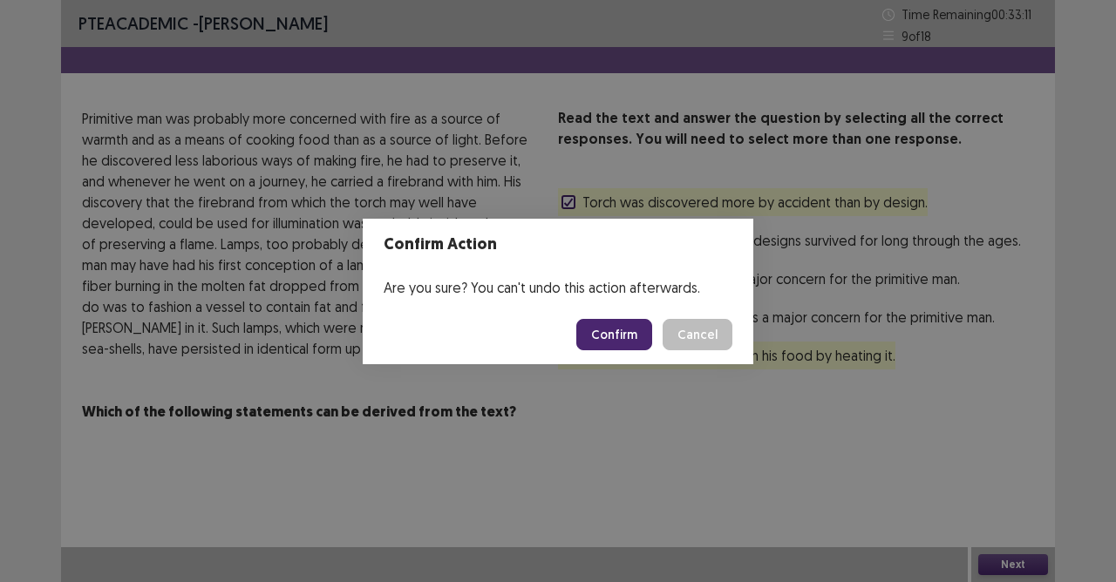
click at [606, 327] on button "Confirm" at bounding box center [614, 334] width 76 height 31
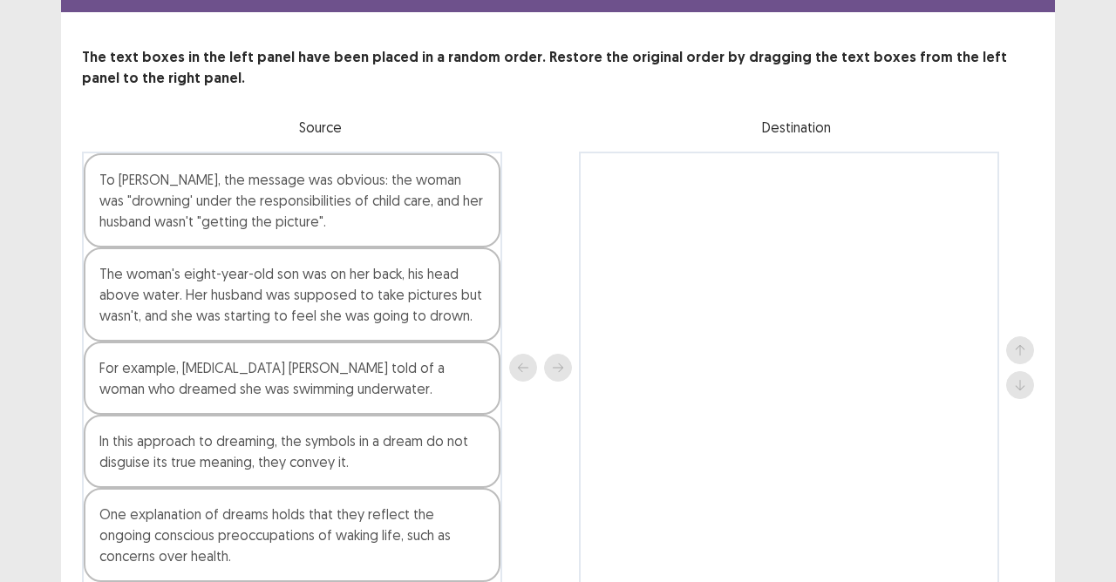
scroll to position [139, 0]
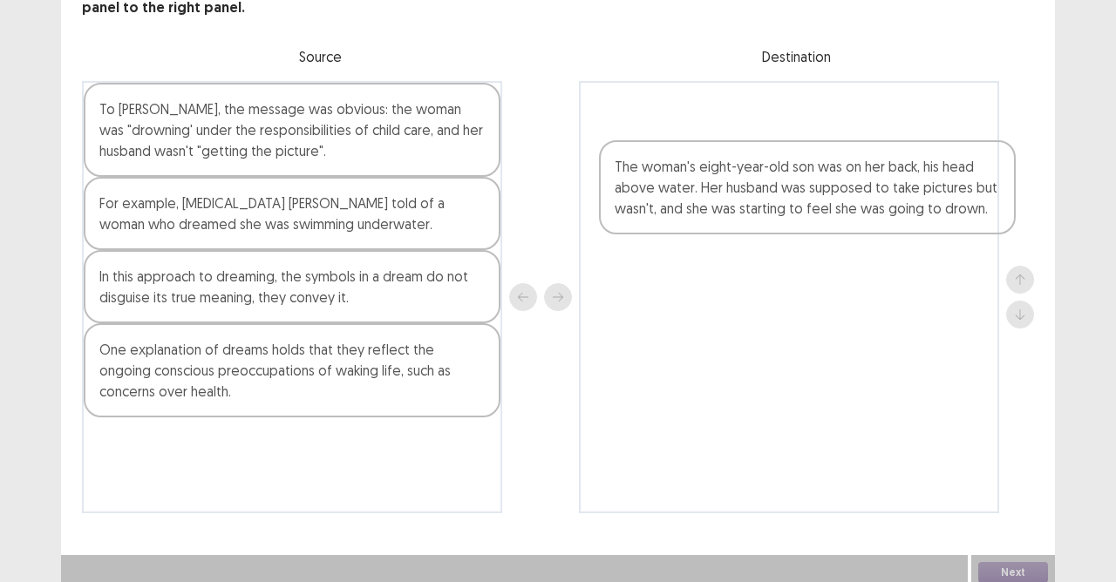
drag, startPoint x: 213, startPoint y: 237, endPoint x: 774, endPoint y: 155, distance: 567.4
click at [766, 180] on div "To [PERSON_NAME], the message was obvious: the woman was "drowning' under the r…" at bounding box center [558, 297] width 952 height 432
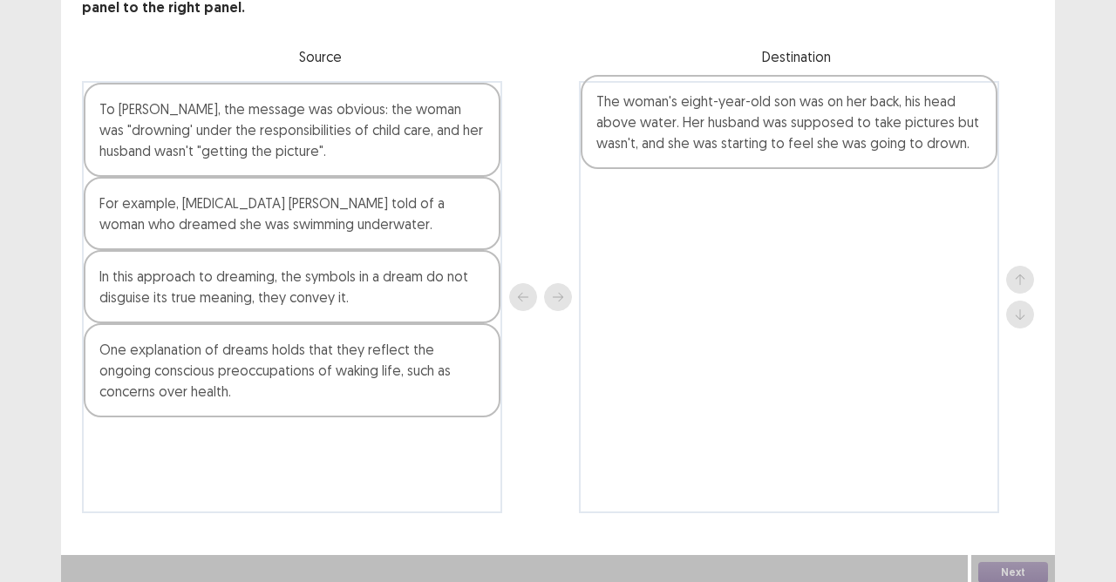
click at [745, 145] on div at bounding box center [789, 297] width 420 height 432
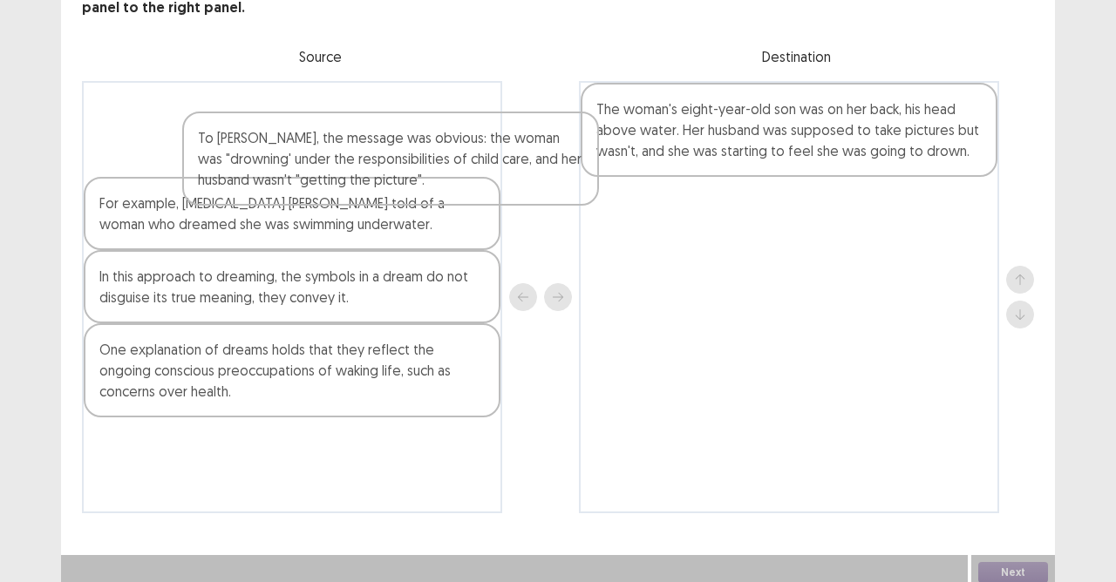
scroll to position [138, 0]
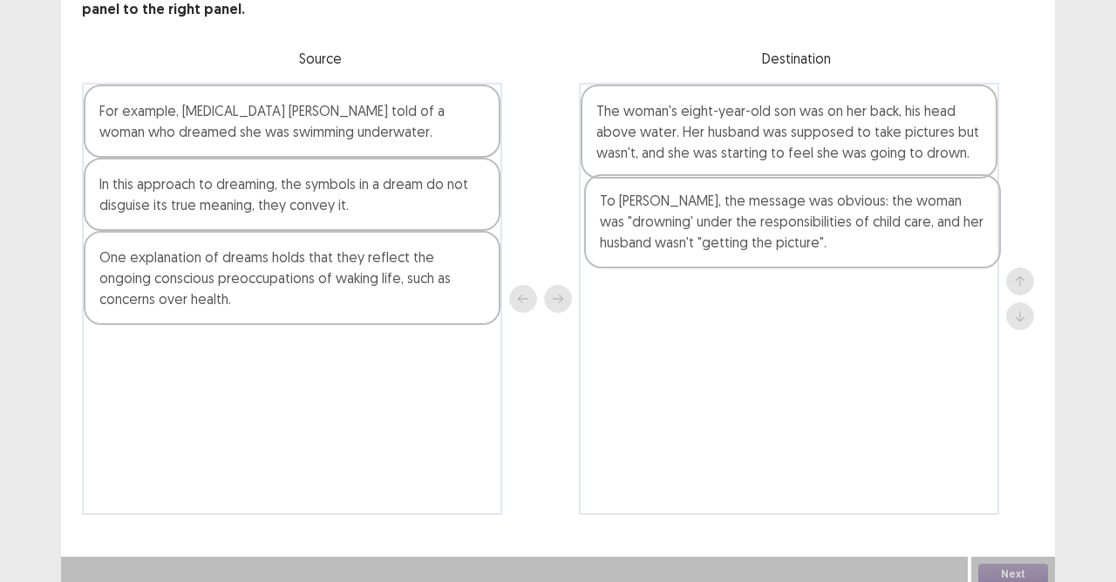
drag, startPoint x: 232, startPoint y: 136, endPoint x: 746, endPoint y: 241, distance: 524.9
click at [746, 241] on div "To [PERSON_NAME], the message was obvious: the woman was "drowning' under the r…" at bounding box center [558, 299] width 952 height 432
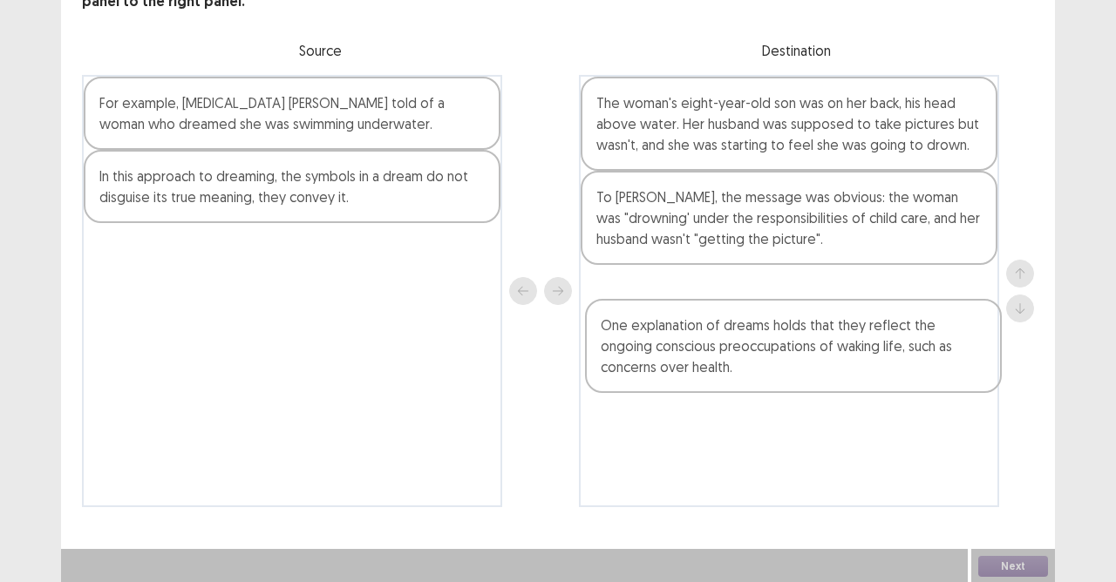
drag, startPoint x: 135, startPoint y: 285, endPoint x: 636, endPoint y: 361, distance: 507.0
click at [636, 361] on div "For example, [MEDICAL_DATA] [PERSON_NAME] told of a woman who dreamed she was s…" at bounding box center [558, 291] width 952 height 432
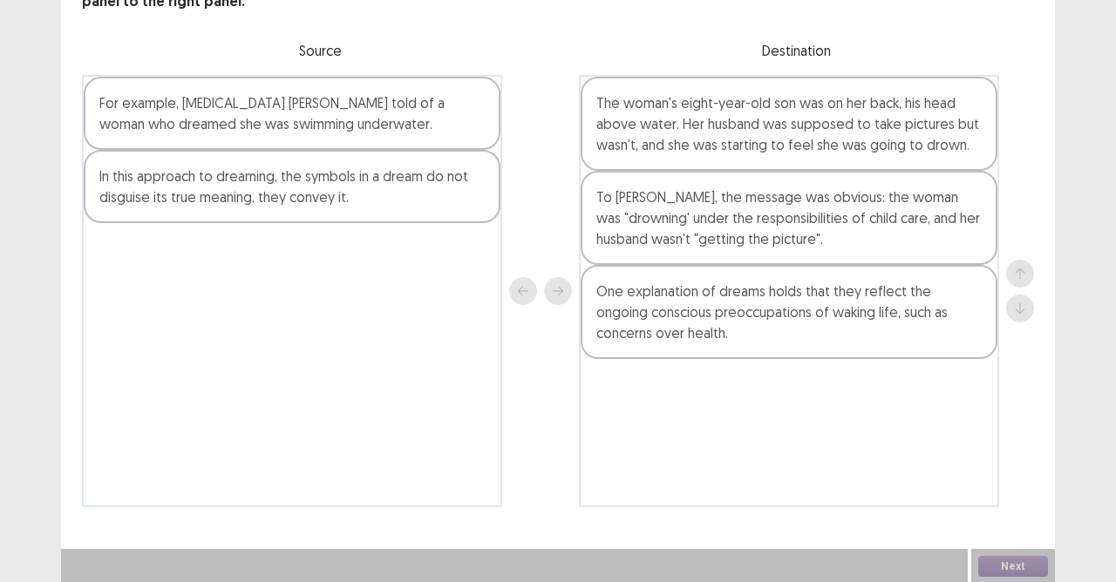
scroll to position [134, 0]
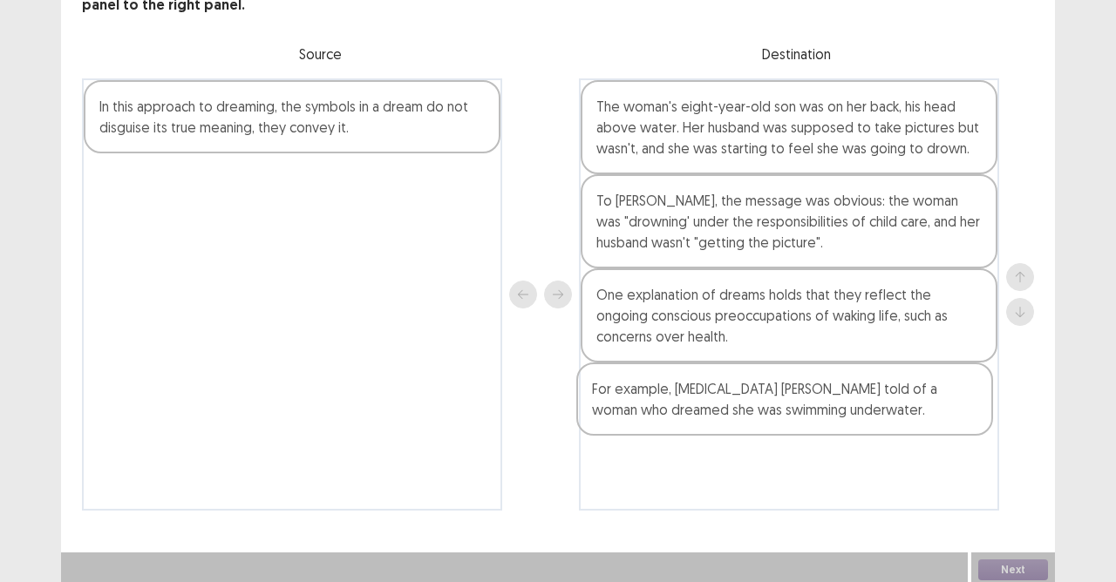
drag, startPoint x: 227, startPoint y: 124, endPoint x: 724, endPoint y: 413, distance: 575.1
click at [724, 413] on div "For example, [MEDICAL_DATA] [PERSON_NAME] told of a woman who dreamed she was s…" at bounding box center [558, 294] width 952 height 432
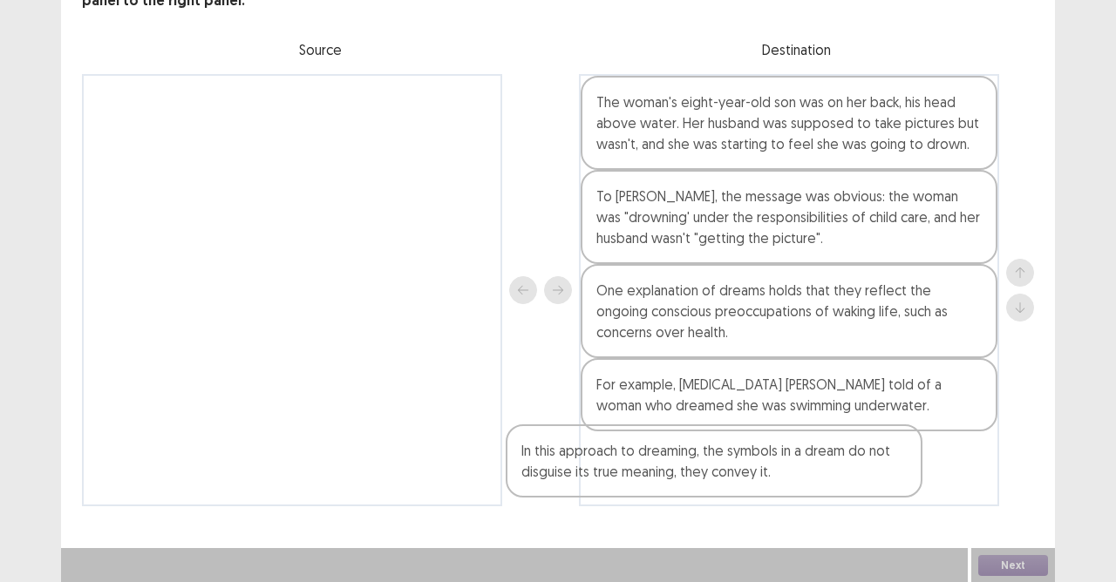
scroll to position [139, 0]
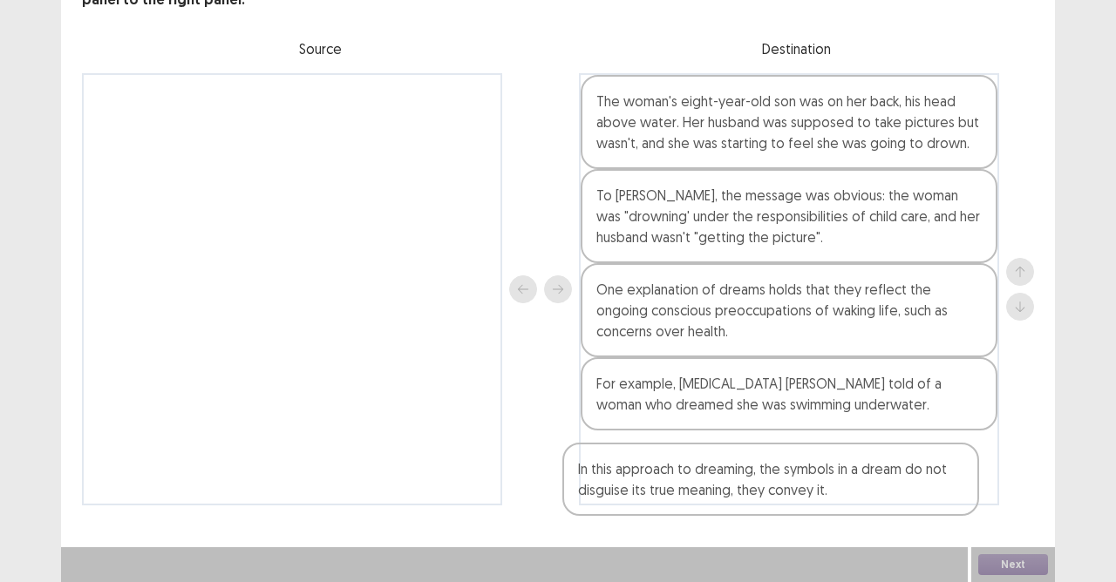
drag, startPoint x: 209, startPoint y: 110, endPoint x: 692, endPoint y: 473, distance: 604.0
click at [692, 474] on div "In this approach to dreaming, the symbols in a dream do not disguise its true m…" at bounding box center [558, 289] width 952 height 432
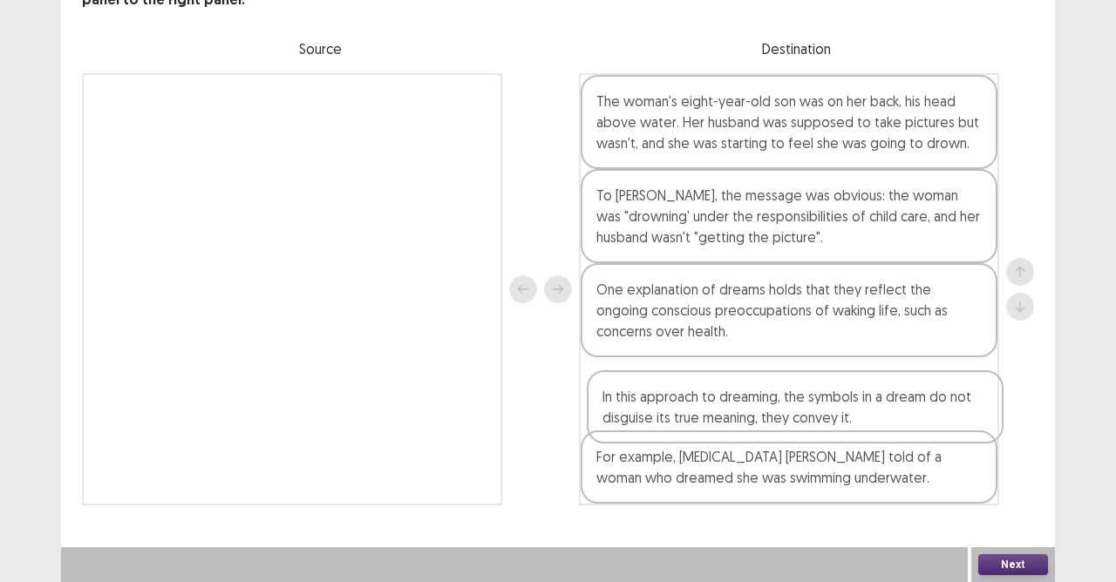
drag, startPoint x: 715, startPoint y: 478, endPoint x: 720, endPoint y: 411, distance: 67.3
click at [720, 411] on div "The woman's eight-year-old son was on her back, his head above water. Her husba…" at bounding box center [789, 289] width 420 height 432
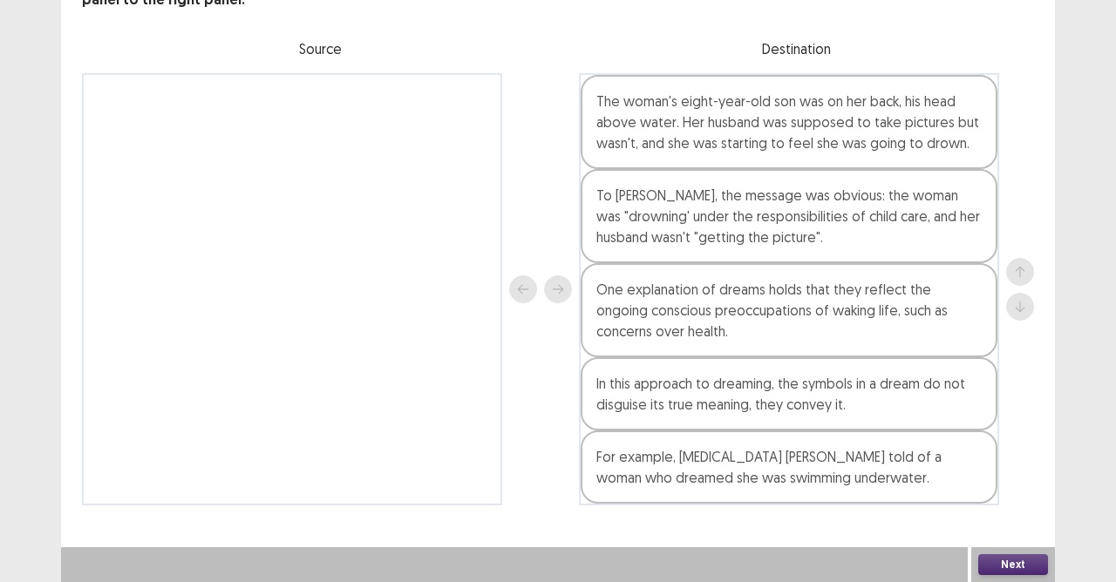
click at [998, 517] on button "Next" at bounding box center [1013, 565] width 70 height 21
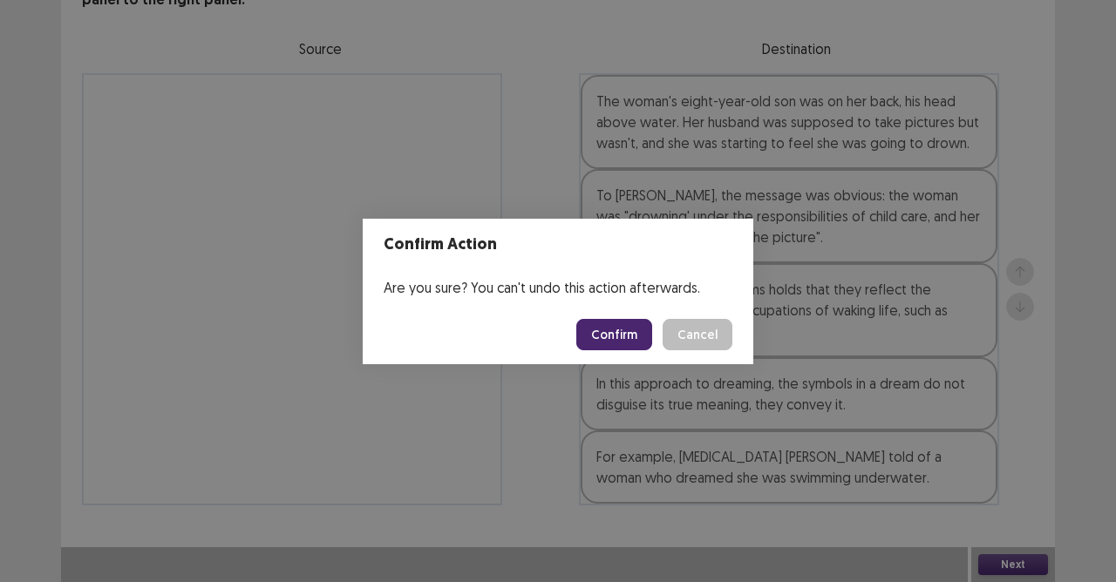
click at [631, 337] on button "Confirm" at bounding box center [614, 334] width 76 height 31
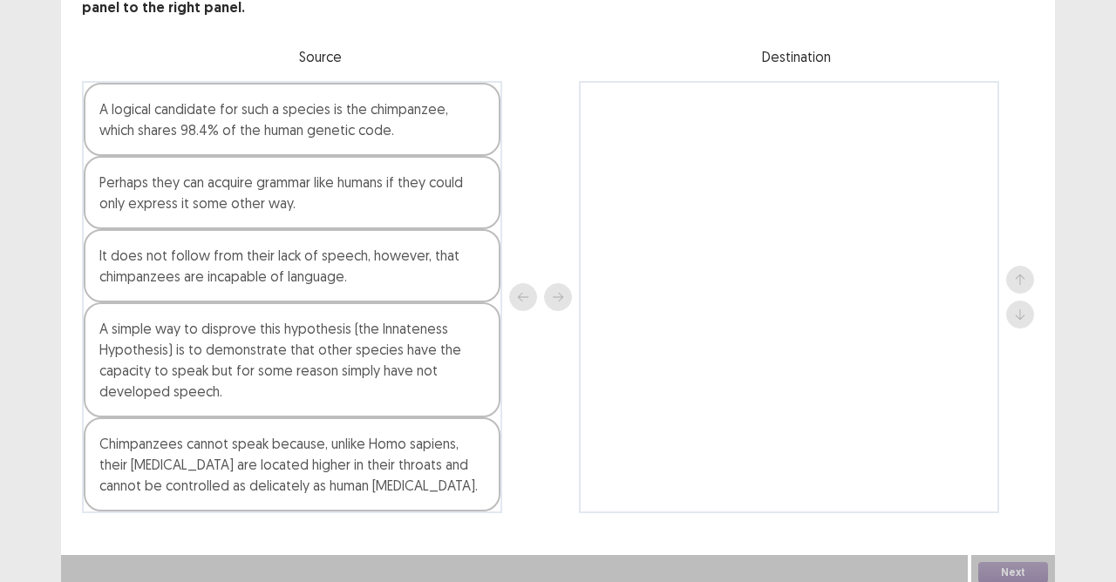
scroll to position [136, 0]
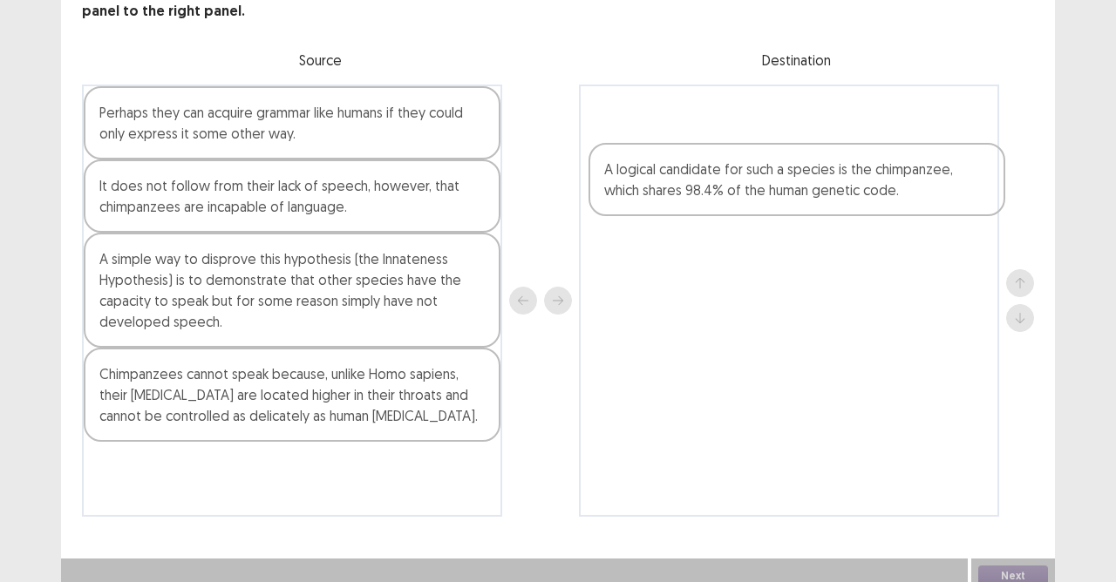
drag, startPoint x: 185, startPoint y: 131, endPoint x: 773, endPoint y: 183, distance: 590.8
click at [772, 196] on div "A logical candidate for such a species is the chimpanzee, which shares 98.4% of…" at bounding box center [558, 301] width 952 height 432
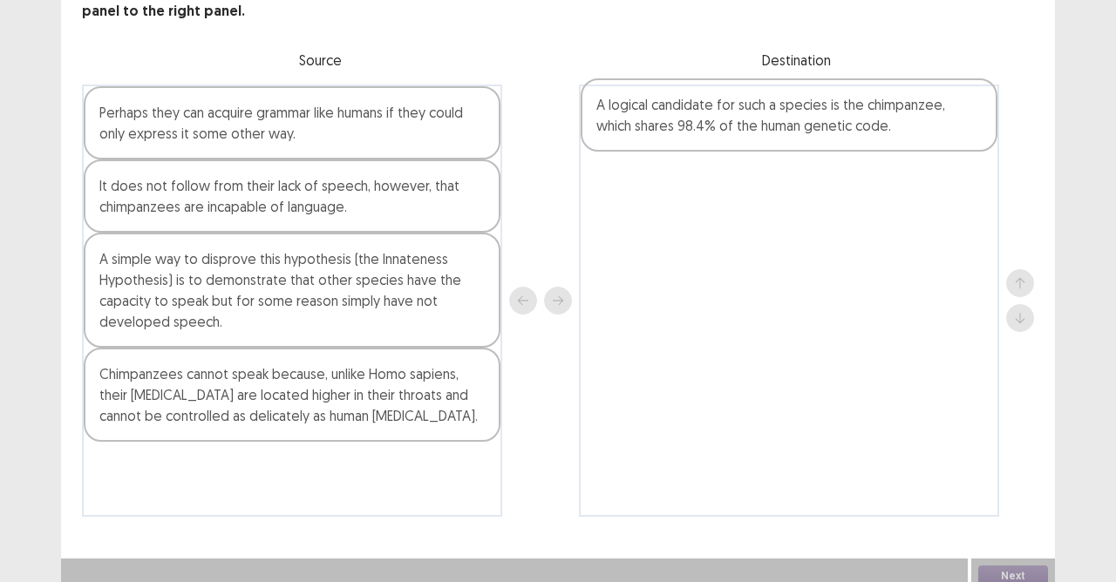
click at [736, 147] on div at bounding box center [789, 301] width 420 height 432
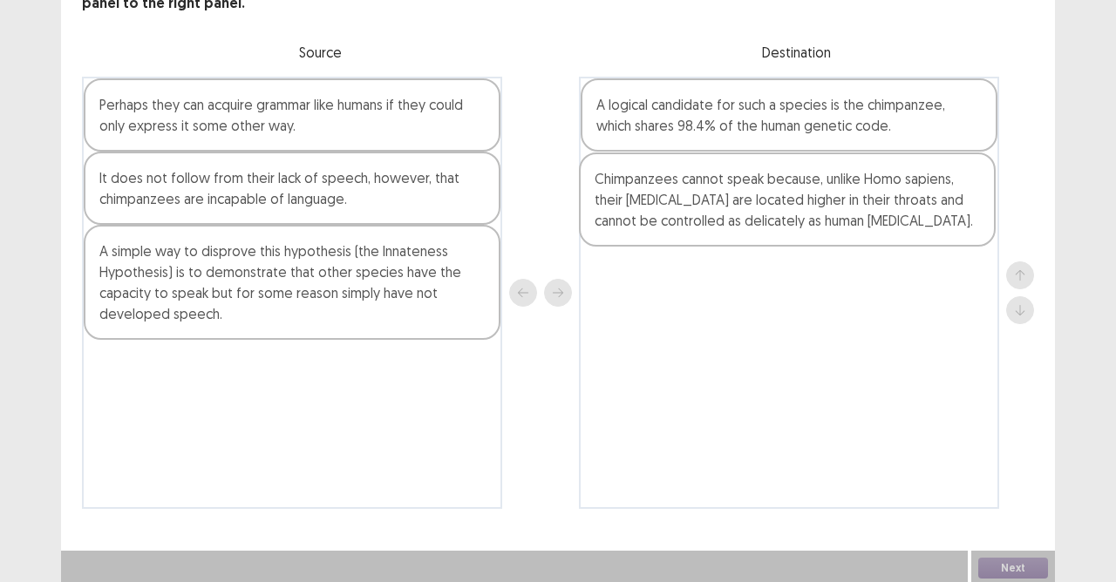
drag, startPoint x: 254, startPoint y: 398, endPoint x: 758, endPoint y: 208, distance: 538.3
click at [758, 208] on div "Perhaps they can acquire grammar like humans if they could only express it some…" at bounding box center [558, 293] width 952 height 432
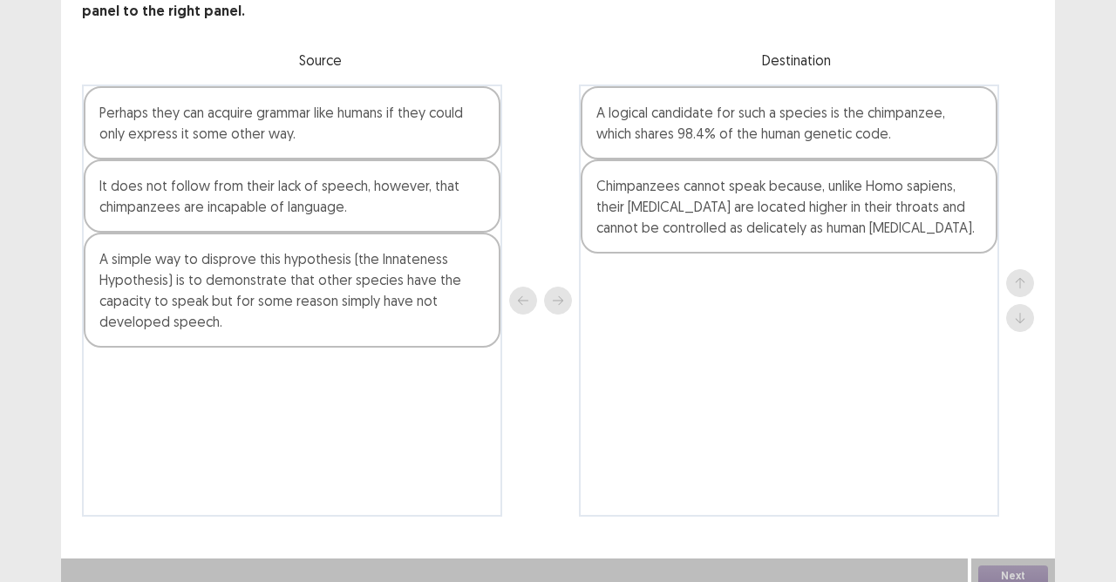
scroll to position [133, 0]
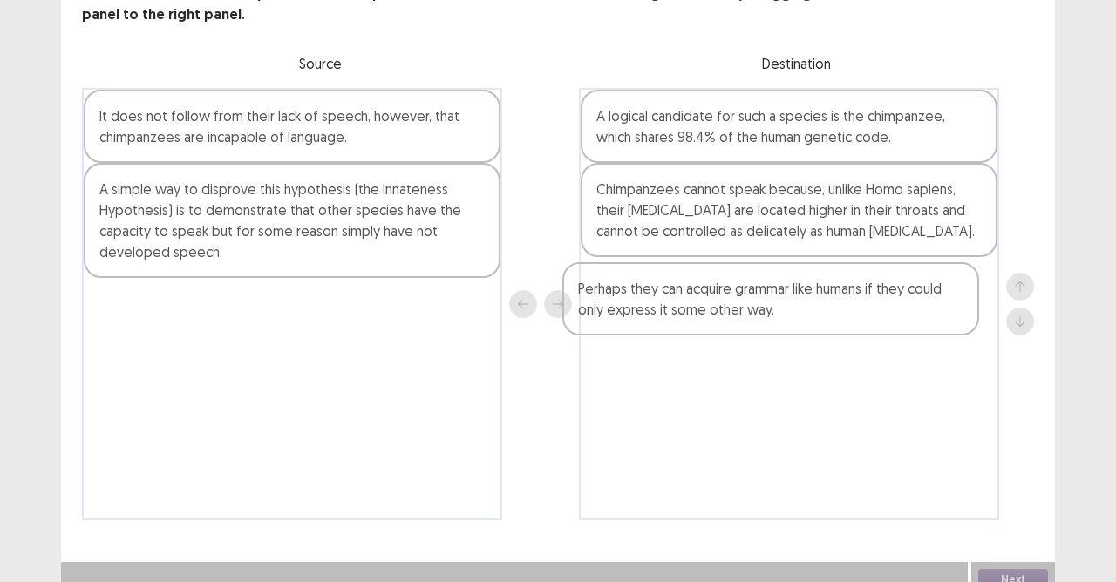
drag, startPoint x: 335, startPoint y: 124, endPoint x: 822, endPoint y: 306, distance: 520.3
click at [821, 309] on div "Perhaps they can acquire grammar like humans if they could only express it some…" at bounding box center [558, 304] width 952 height 432
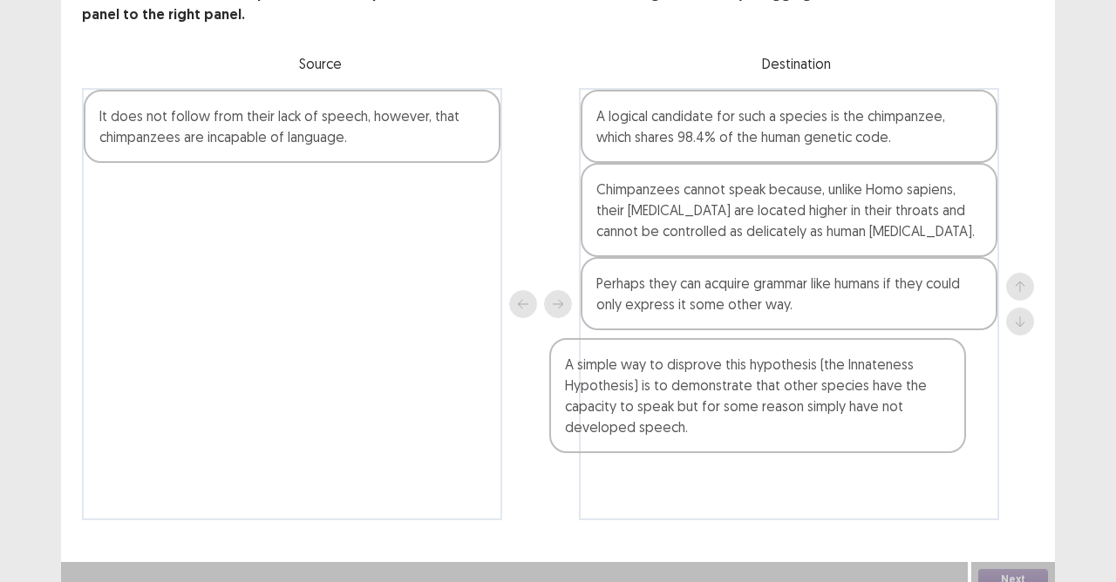
drag, startPoint x: 260, startPoint y: 241, endPoint x: 702, endPoint y: 412, distance: 474.2
click at [702, 413] on div "It does not follow from their lack of speech, however, that chimpanzees are inc…" at bounding box center [558, 304] width 952 height 432
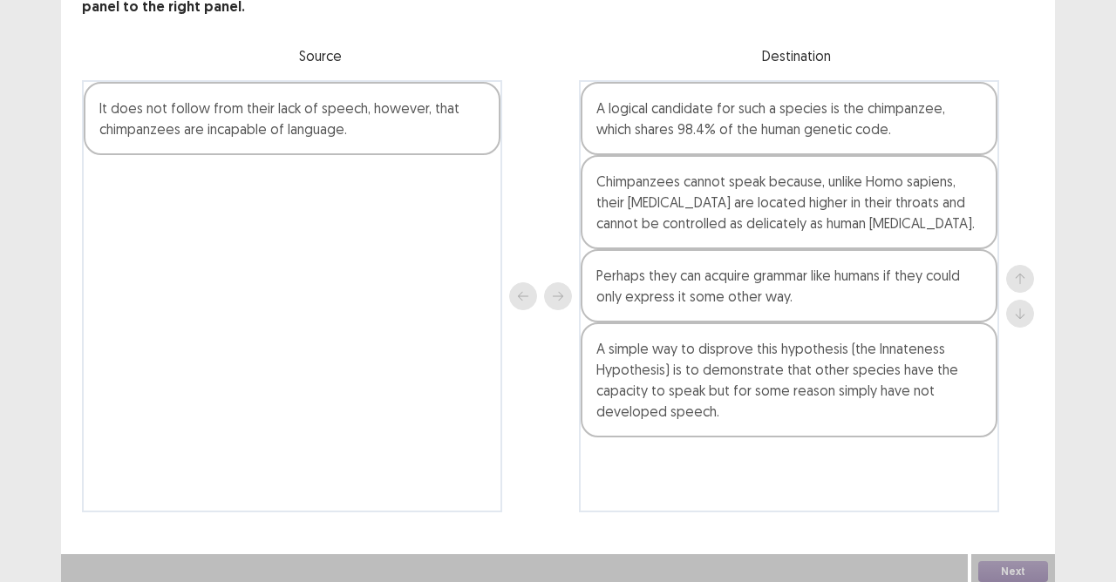
scroll to position [128, 0]
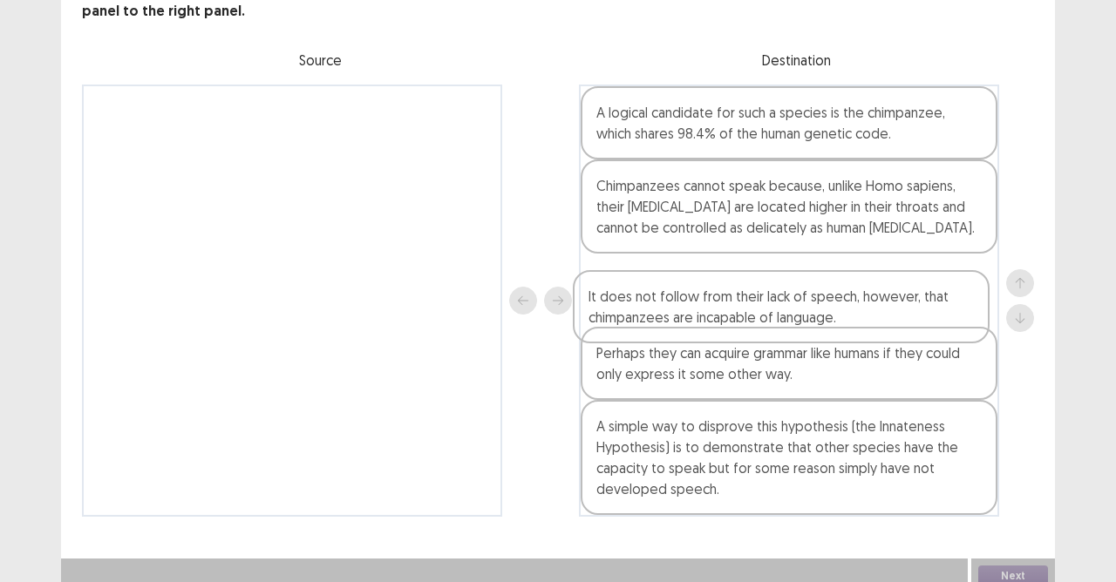
drag, startPoint x: 175, startPoint y: 124, endPoint x: 670, endPoint y: 317, distance: 531.7
click at [670, 317] on div "It does not follow from their lack of speech, however, that chimpanzees are inc…" at bounding box center [558, 301] width 952 height 432
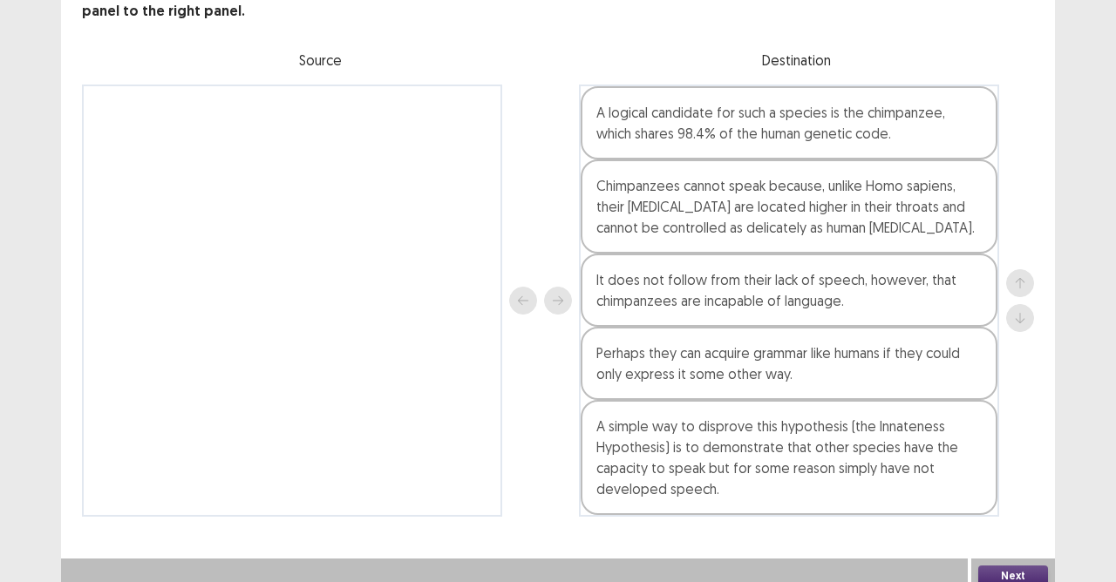
click at [994, 517] on button "Next" at bounding box center [1013, 576] width 70 height 21
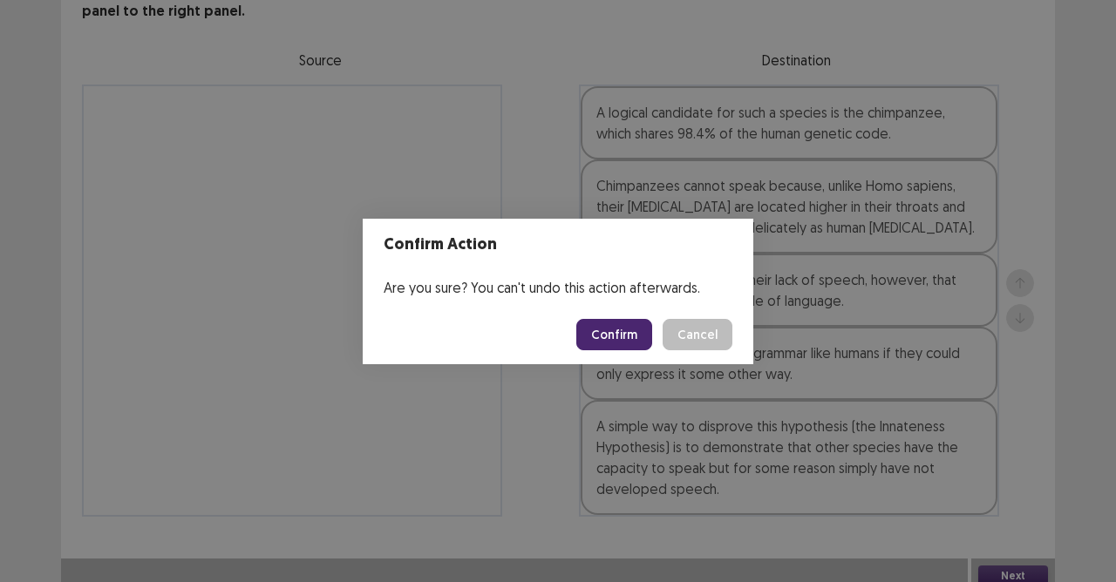
click at [622, 332] on button "Confirm" at bounding box center [614, 334] width 76 height 31
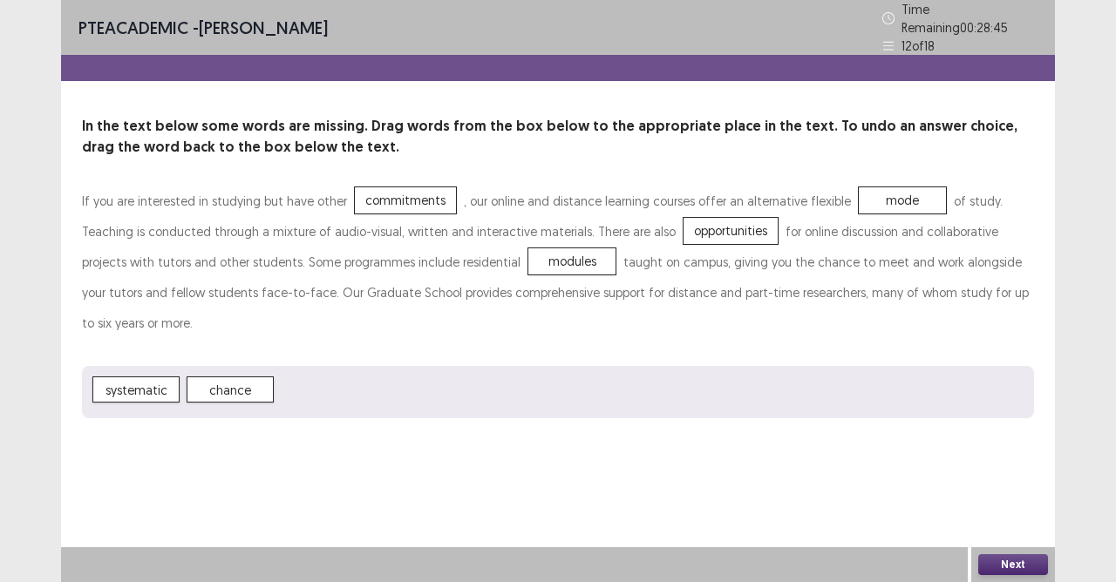
click at [1010, 517] on button "Next" at bounding box center [1013, 565] width 70 height 21
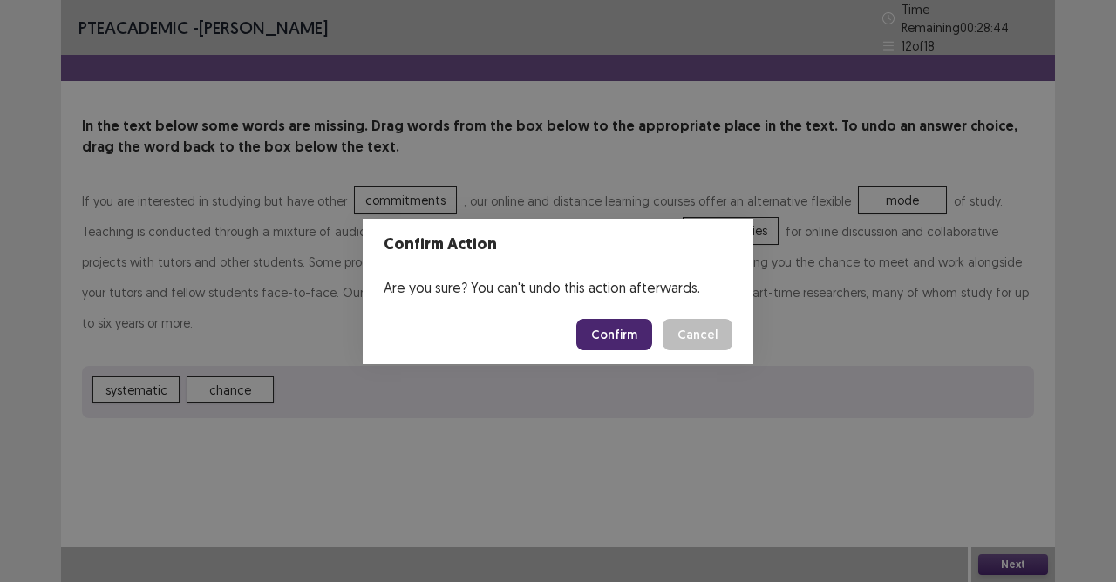
click at [617, 330] on button "Confirm" at bounding box center [614, 334] width 76 height 31
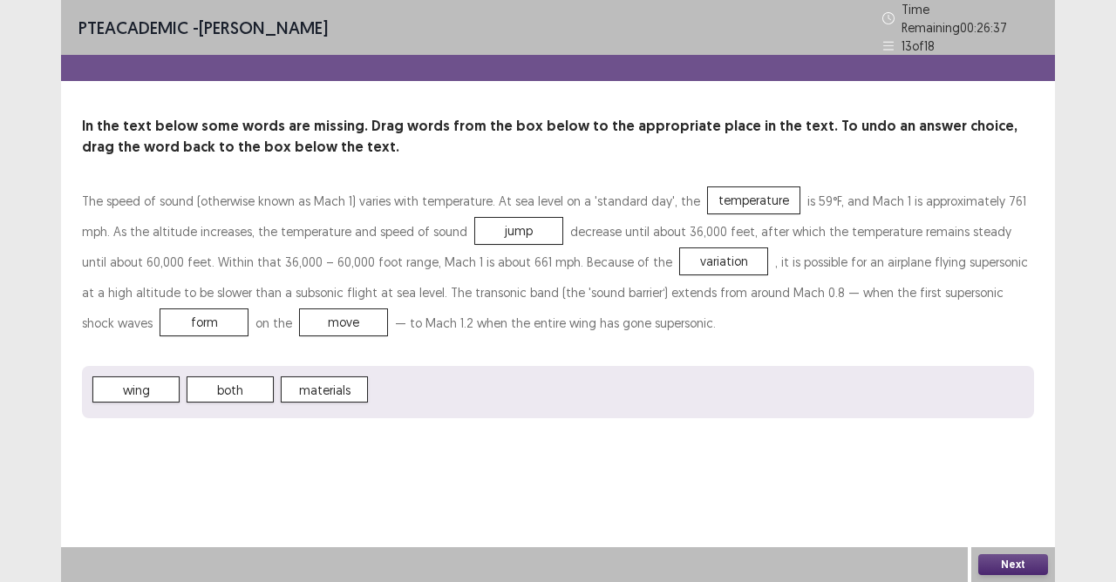
click at [1011, 517] on button "Next" at bounding box center [1013, 565] width 70 height 21
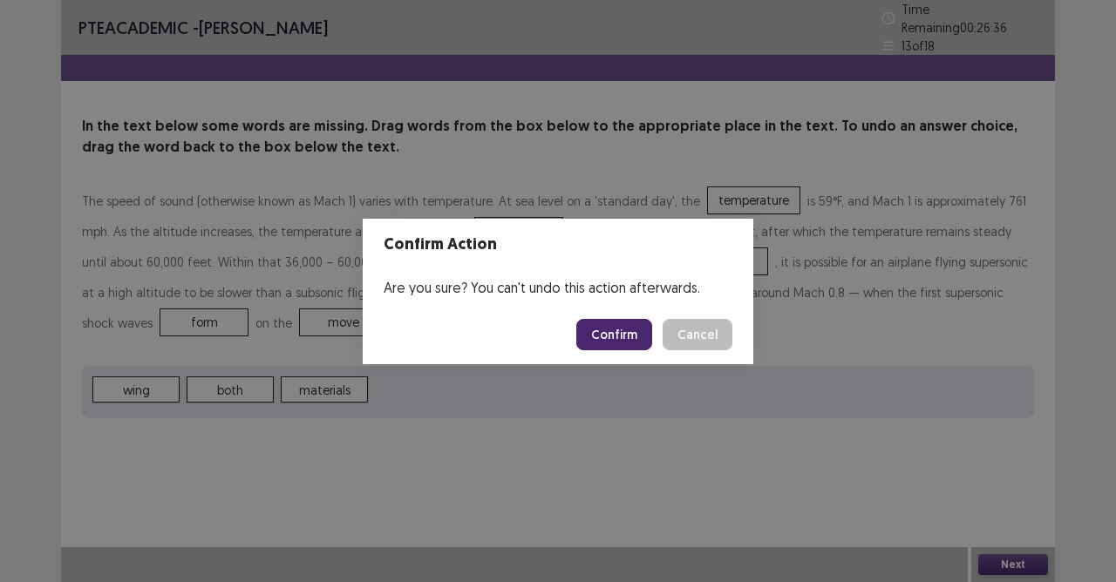
click at [624, 333] on button "Confirm" at bounding box center [614, 334] width 76 height 31
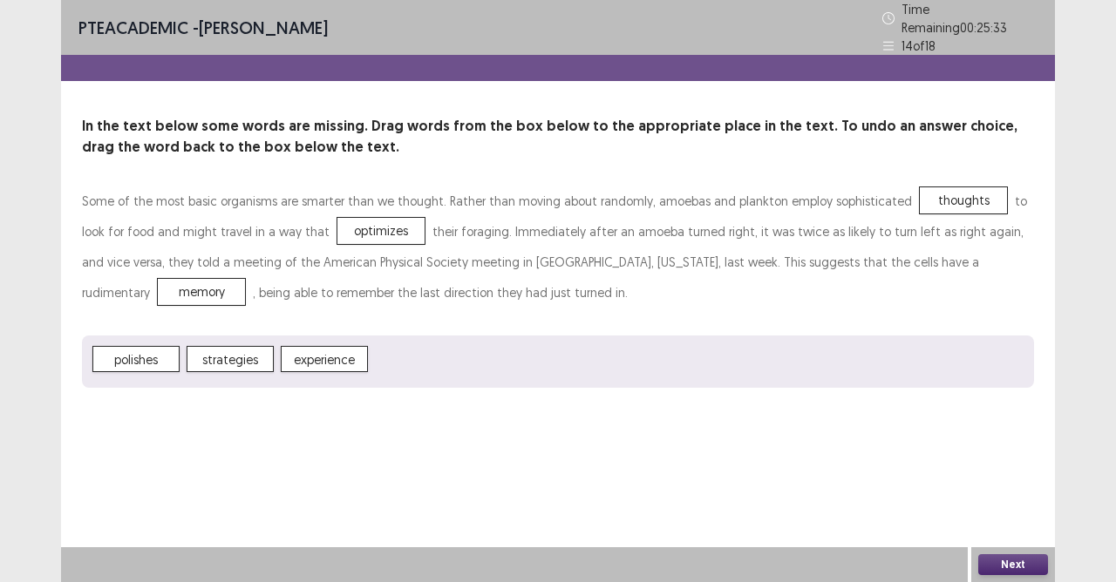
click at [1010, 517] on button "Next" at bounding box center [1013, 565] width 70 height 21
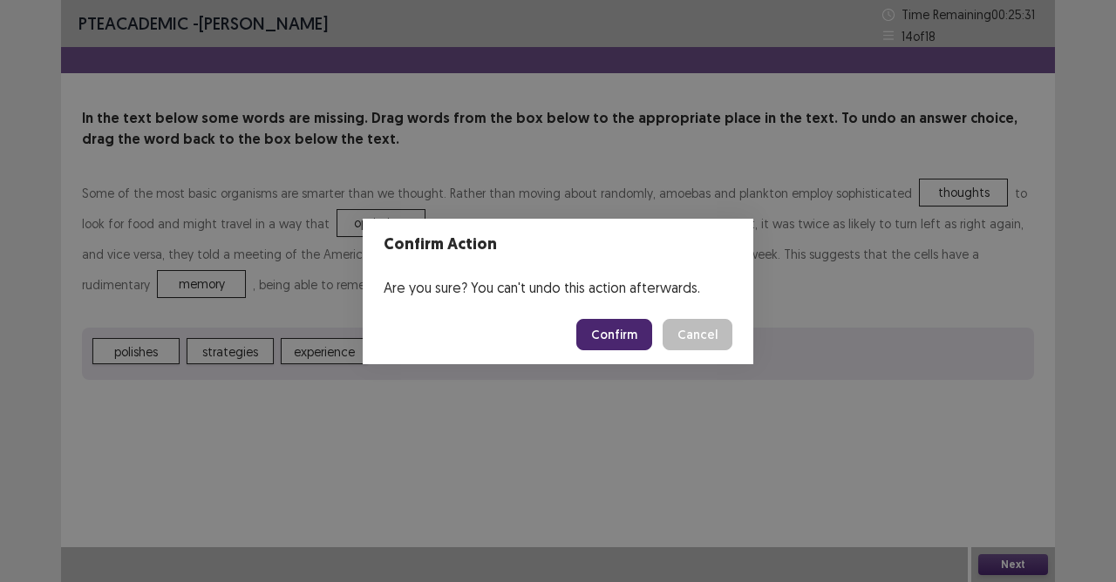
click at [614, 334] on button "Confirm" at bounding box center [614, 334] width 76 height 31
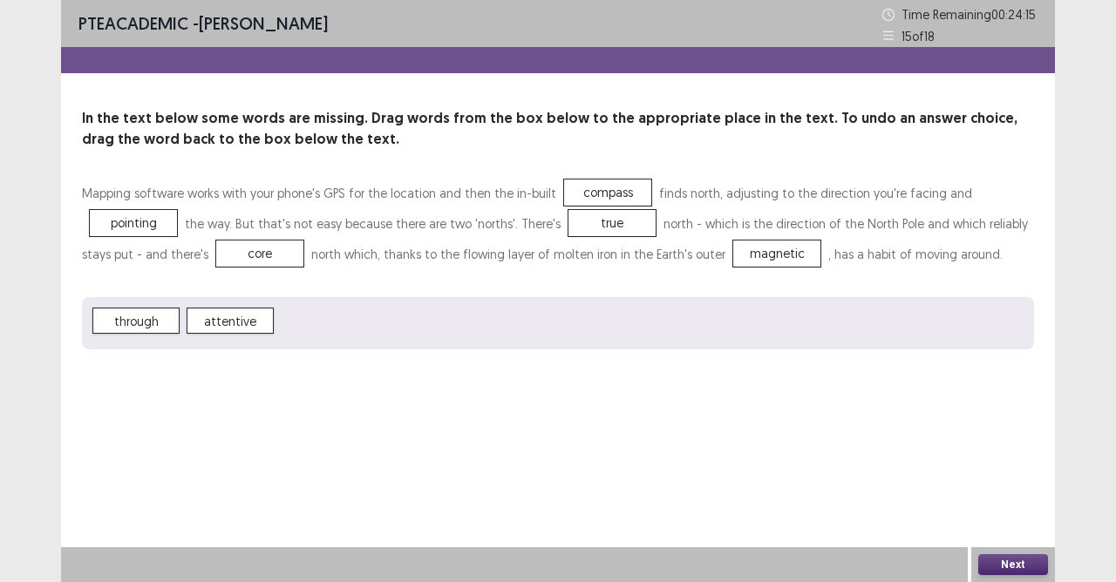
click at [1002, 517] on button "Next" at bounding box center [1013, 565] width 70 height 21
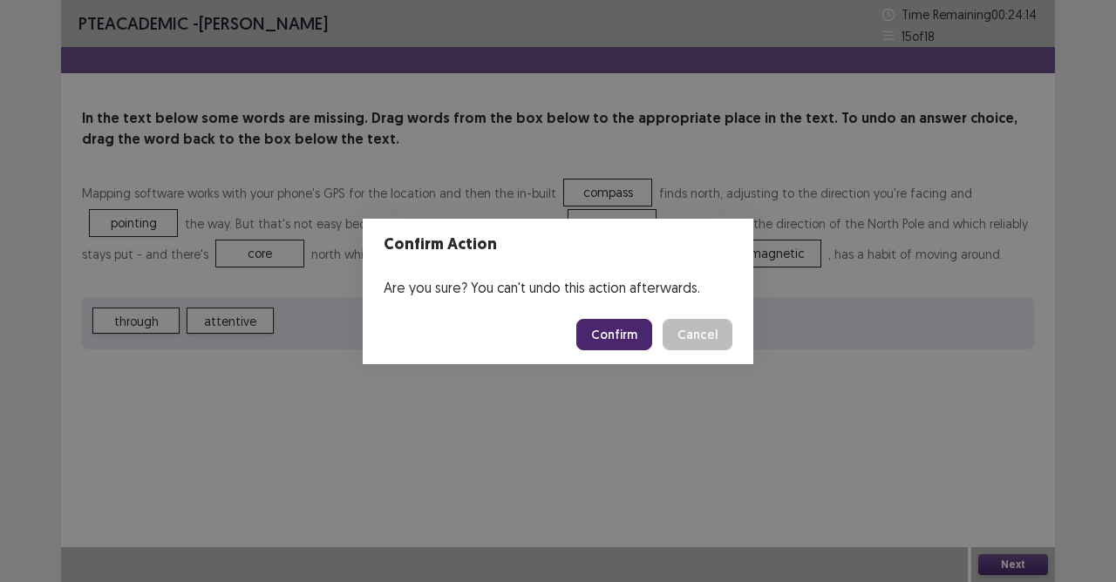
click at [619, 340] on button "Confirm" at bounding box center [614, 334] width 76 height 31
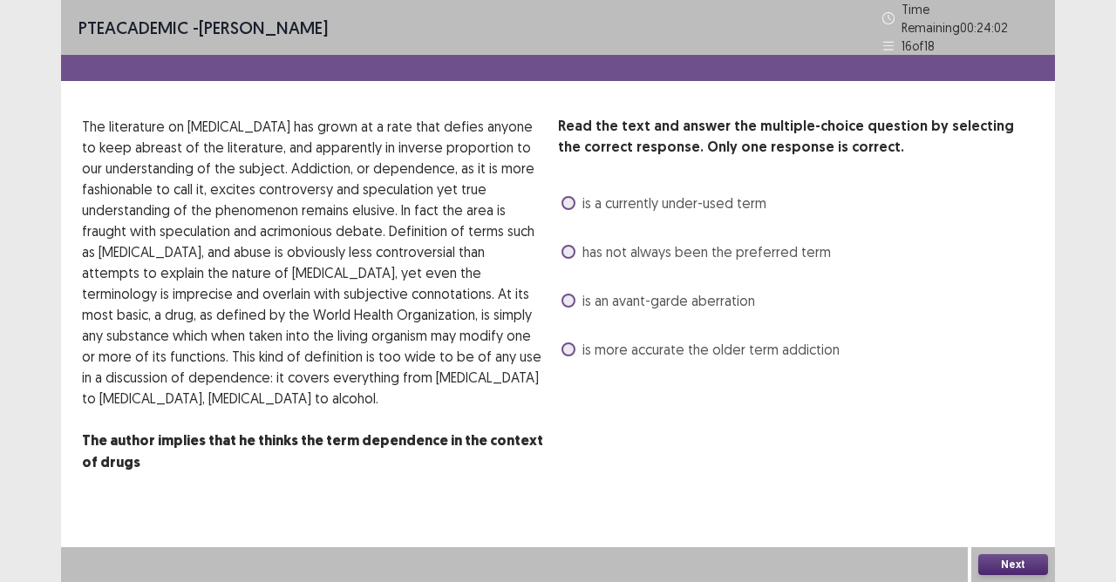
drag, startPoint x: 575, startPoint y: 235, endPoint x: 617, endPoint y: 258, distance: 48.0
click at [586, 242] on label "has not always been the preferred term" at bounding box center [695, 252] width 269 height 21
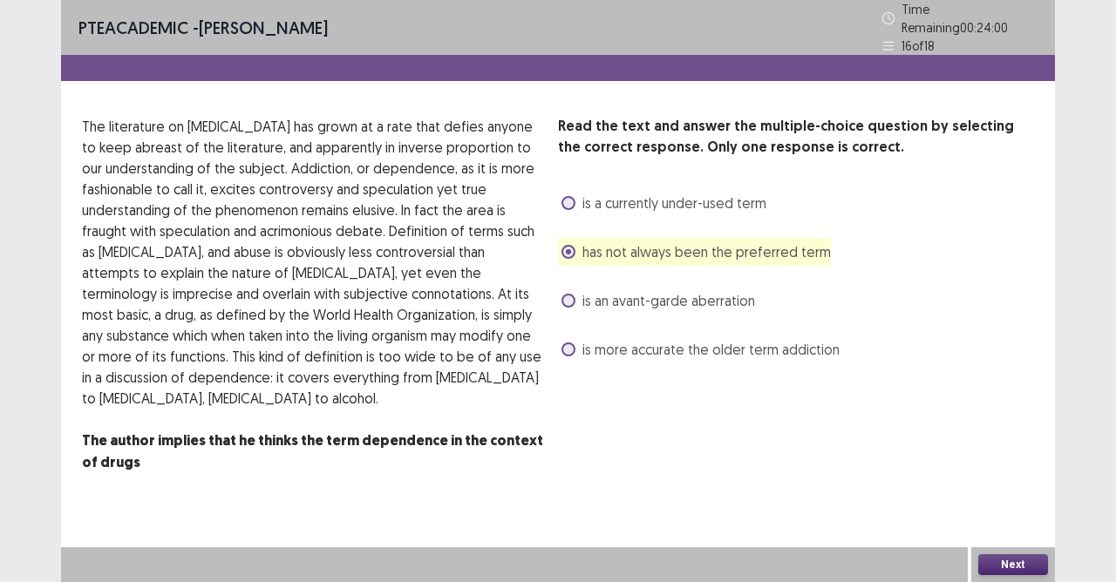
click at [1024, 517] on button "Next" at bounding box center [1013, 565] width 70 height 21
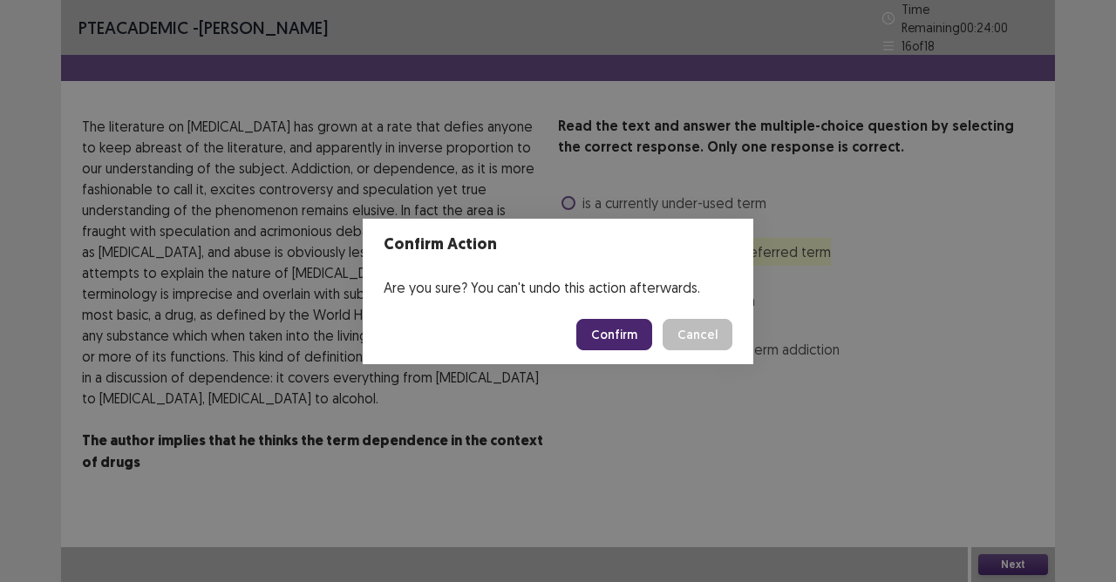
click at [608, 329] on button "Confirm" at bounding box center [614, 334] width 76 height 31
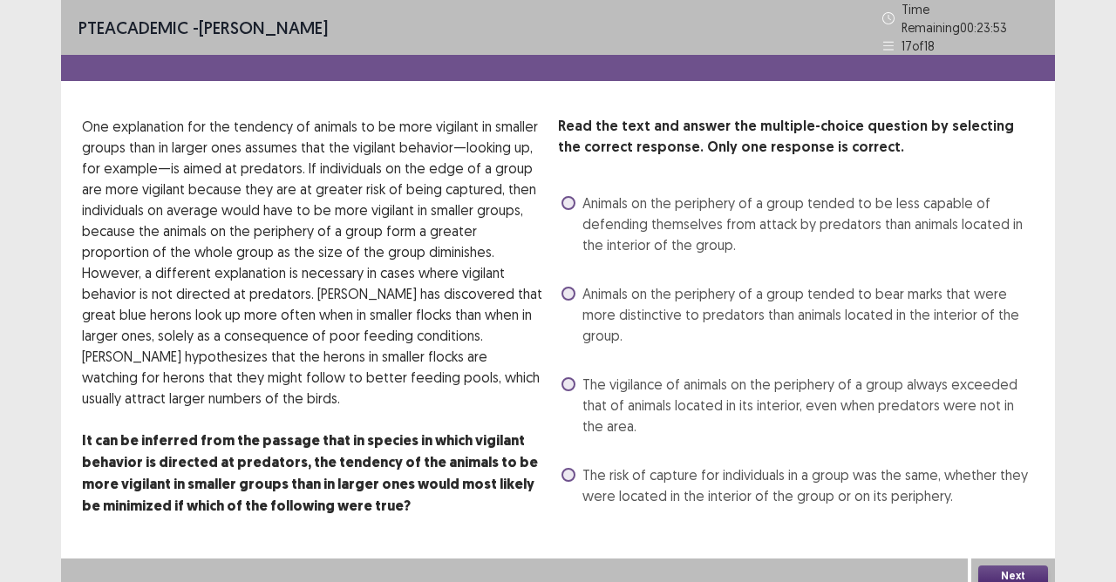
click at [576, 471] on label "The risk of capture for individuals in a group was the same, whether they were …" at bounding box center [797, 486] width 473 height 42
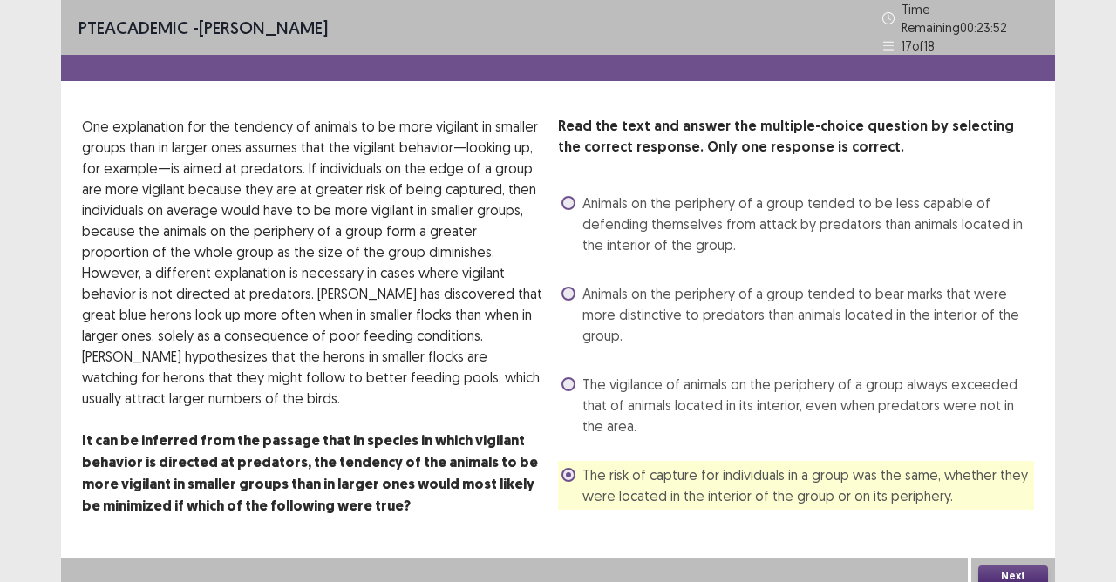
click at [991, 517] on button "Next" at bounding box center [1013, 576] width 70 height 21
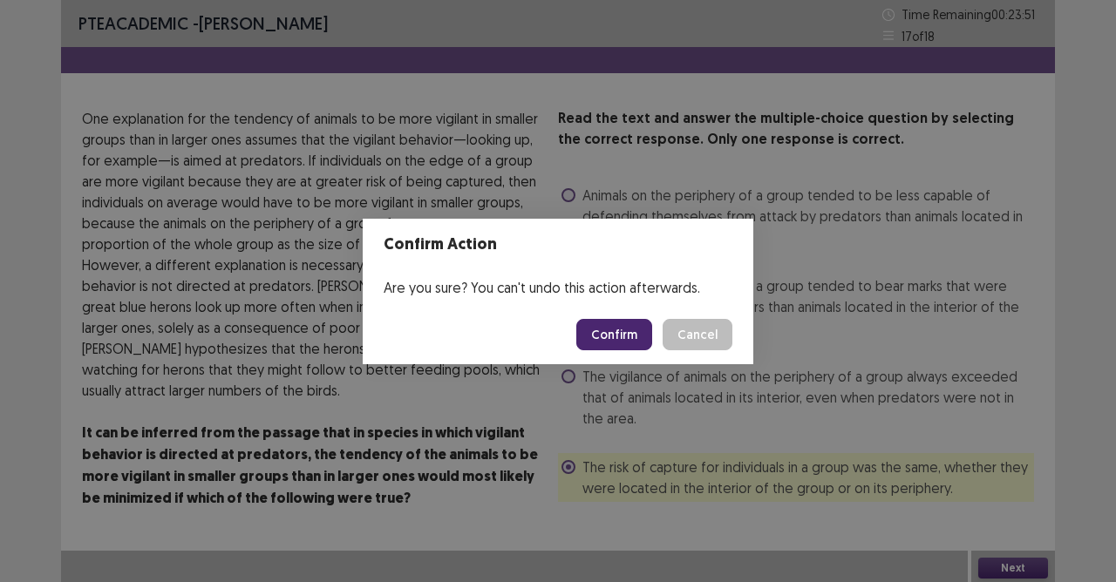
click at [605, 331] on button "Confirm" at bounding box center [614, 334] width 76 height 31
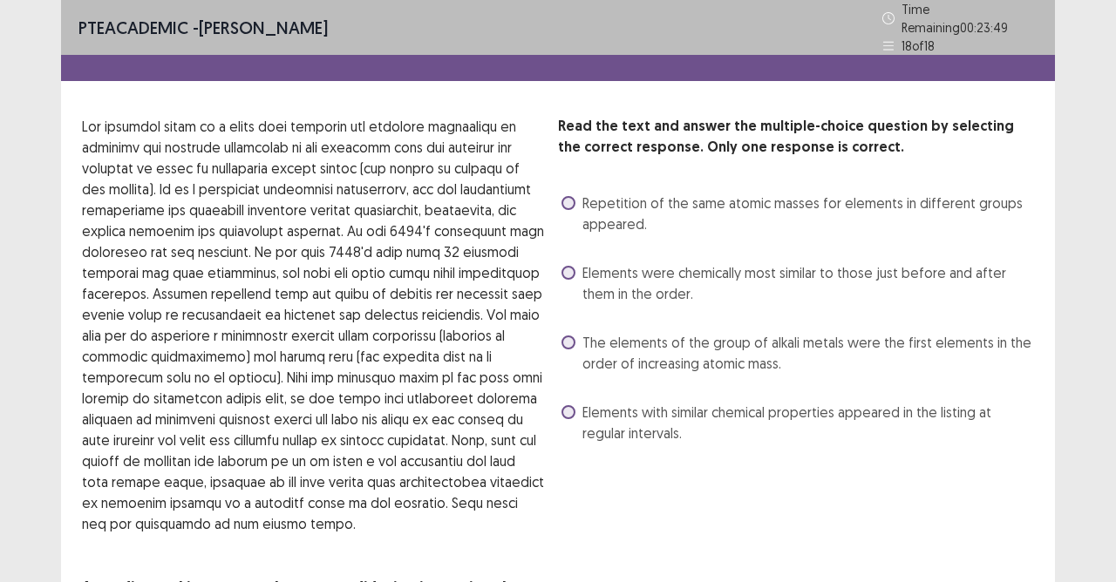
click at [565, 209] on label "Repetition of the same atomic masses for elements in different groups appeared." at bounding box center [797, 214] width 473 height 42
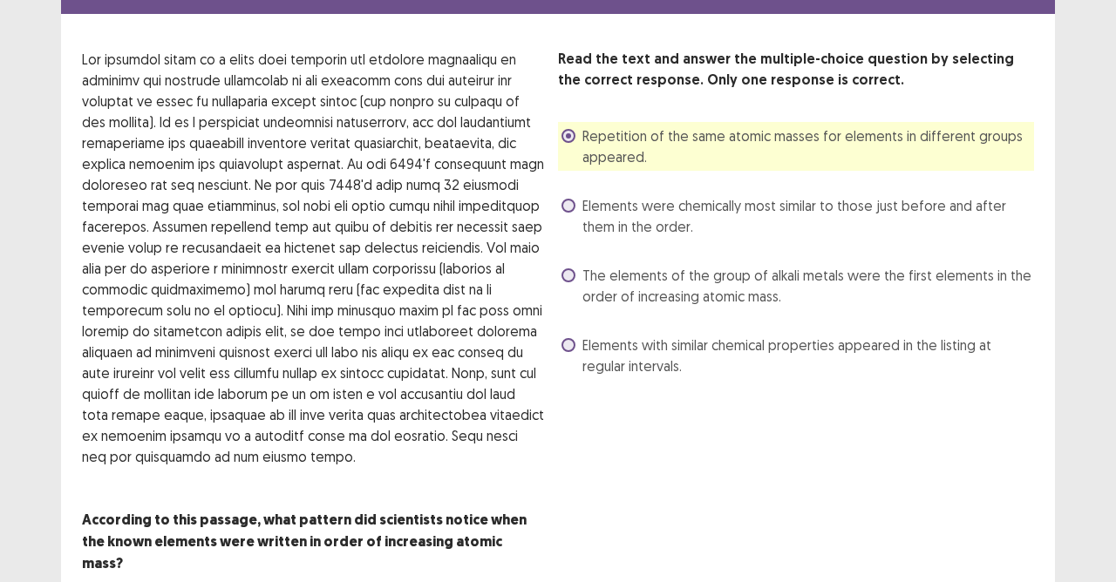
scroll to position [126, 0]
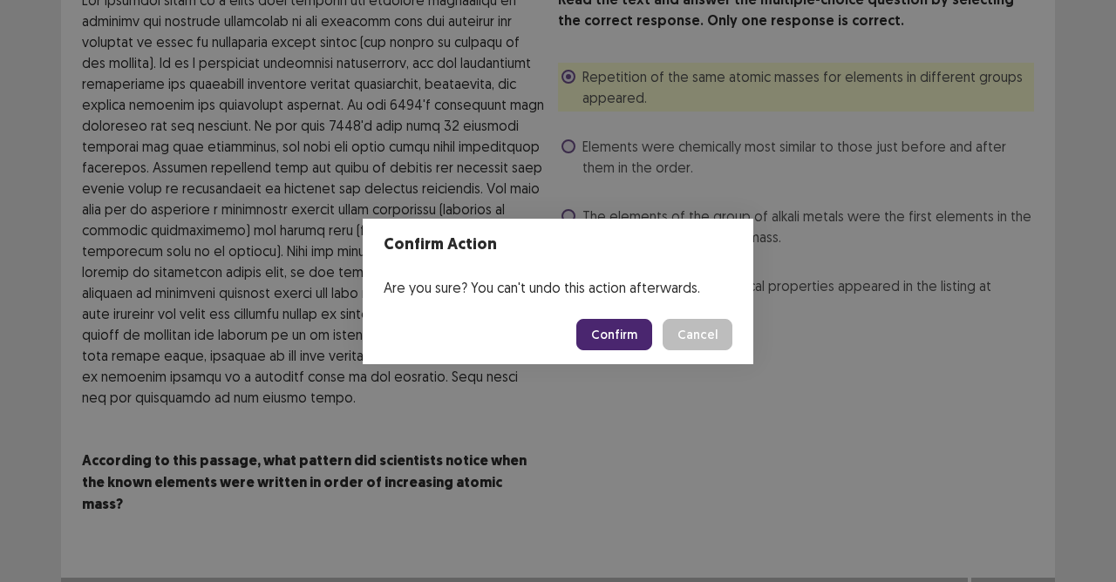
click at [623, 337] on button "Confirm" at bounding box center [614, 334] width 76 height 31
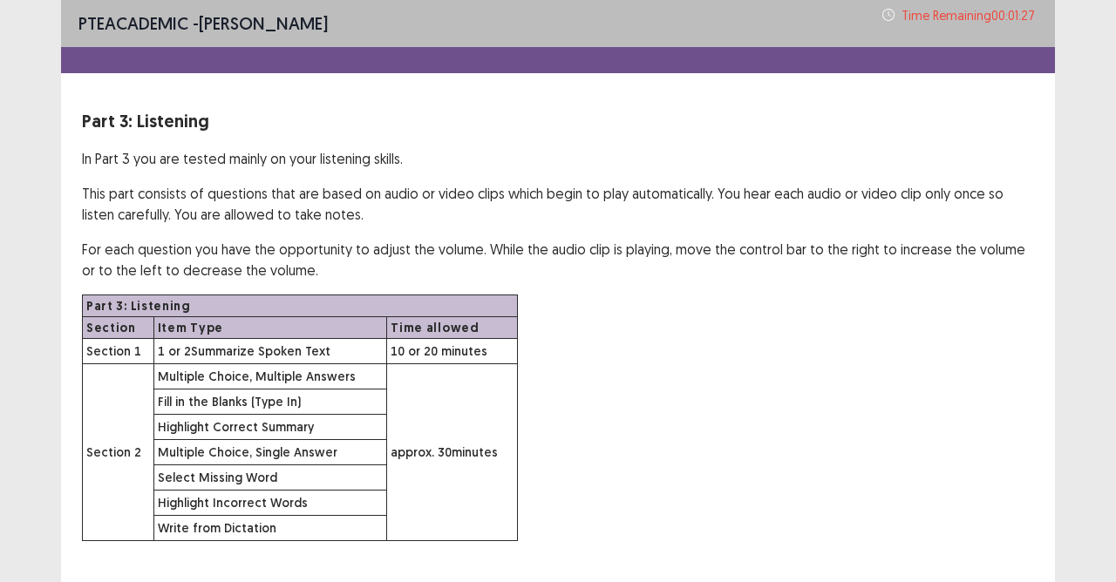
scroll to position [96, 0]
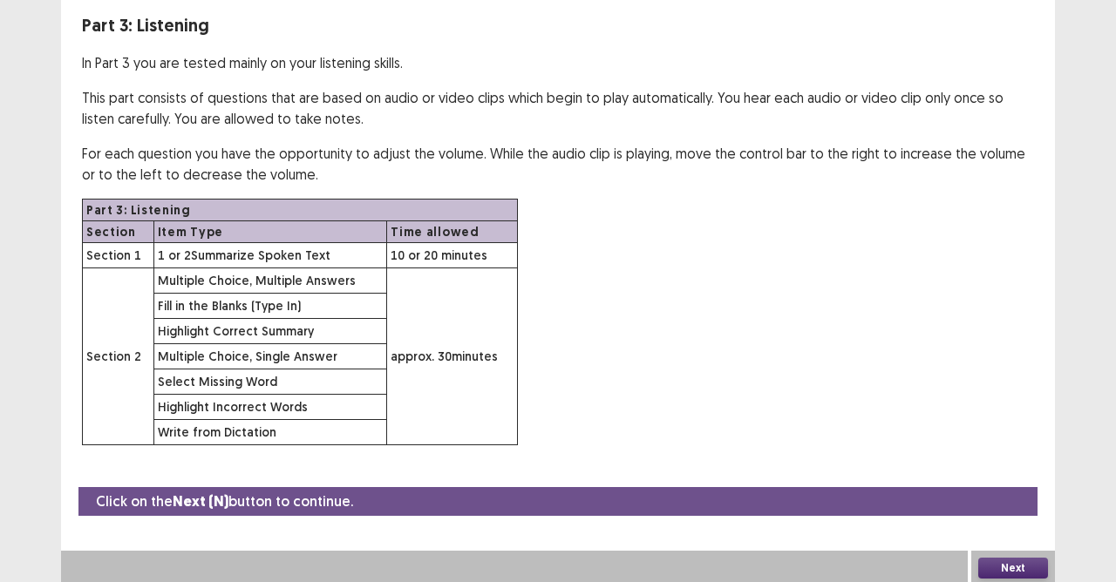
click at [989, 517] on button "Next" at bounding box center [1013, 568] width 70 height 21
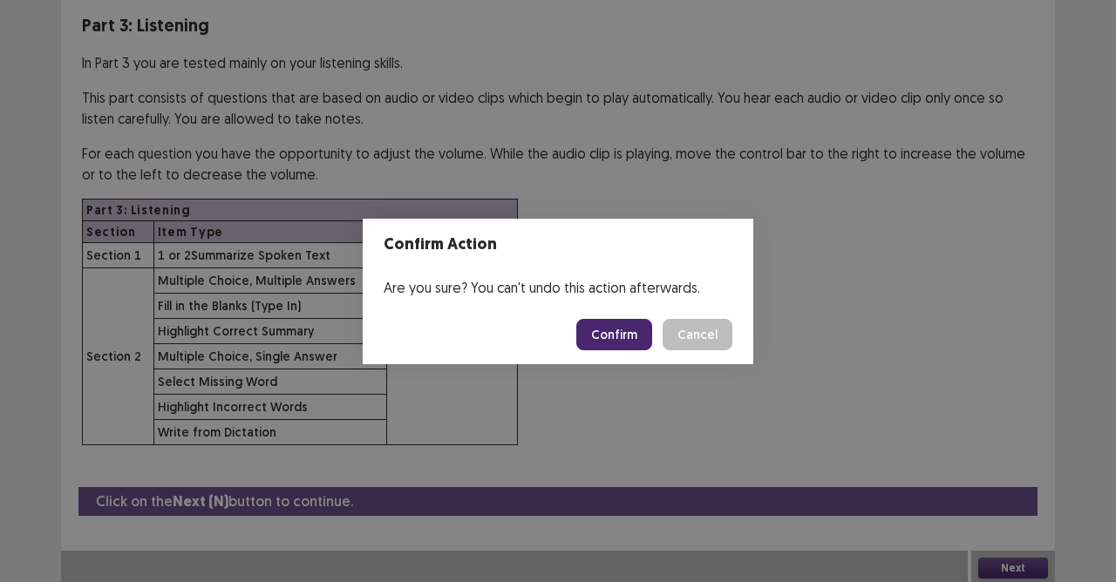
click at [617, 331] on button "Confirm" at bounding box center [614, 334] width 76 height 31
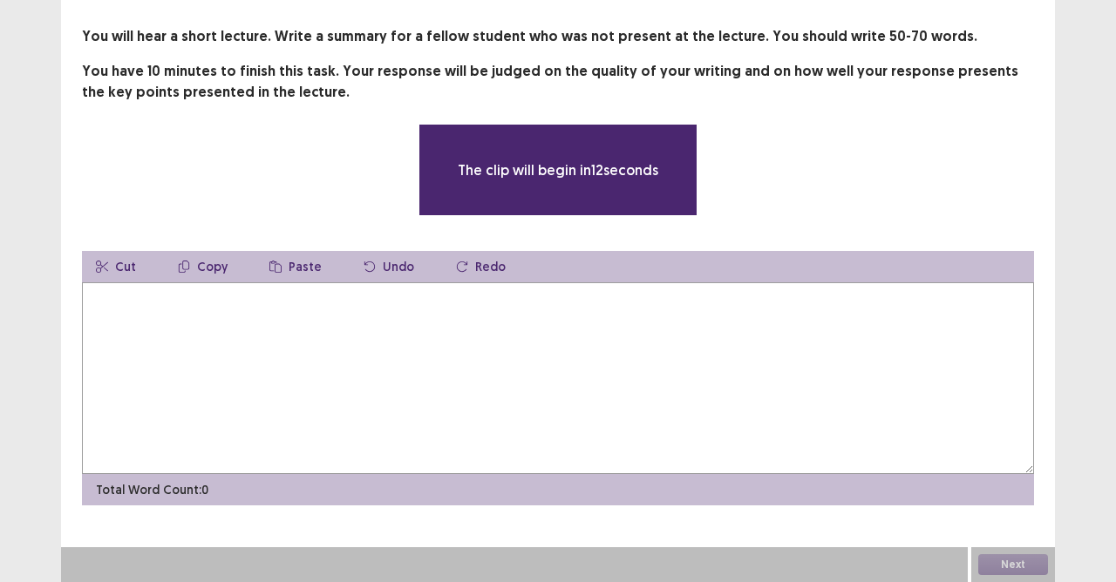
scroll to position [81, 0]
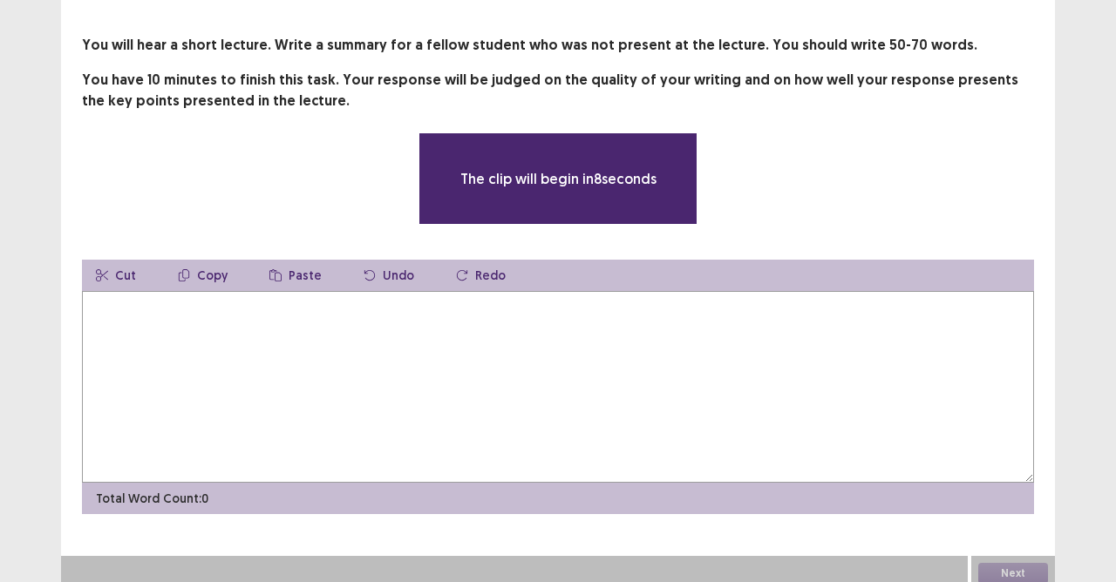
click at [323, 319] on textarea at bounding box center [558, 387] width 952 height 192
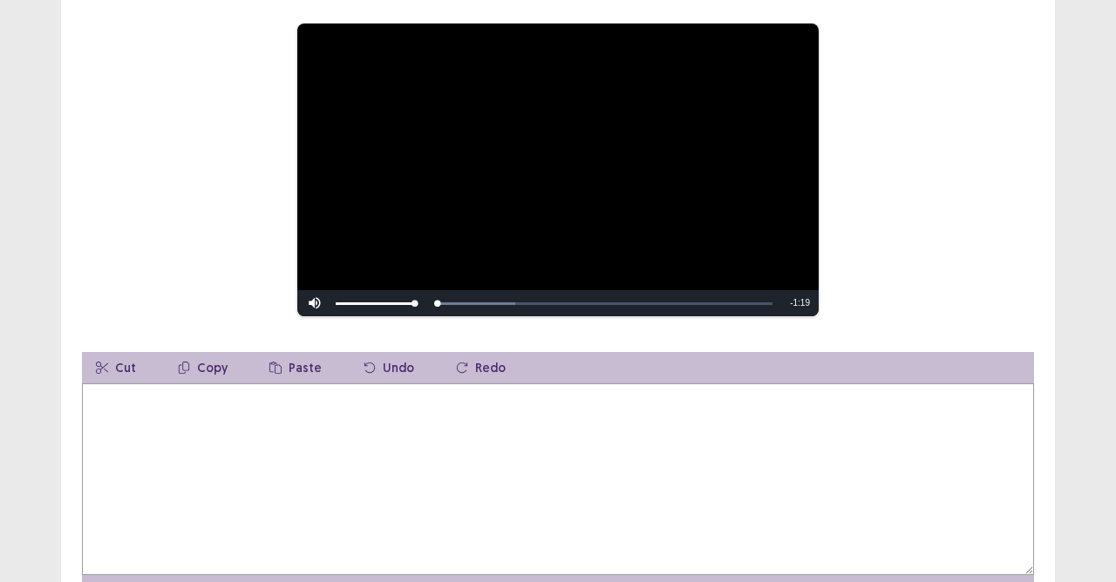
scroll to position [262, 0]
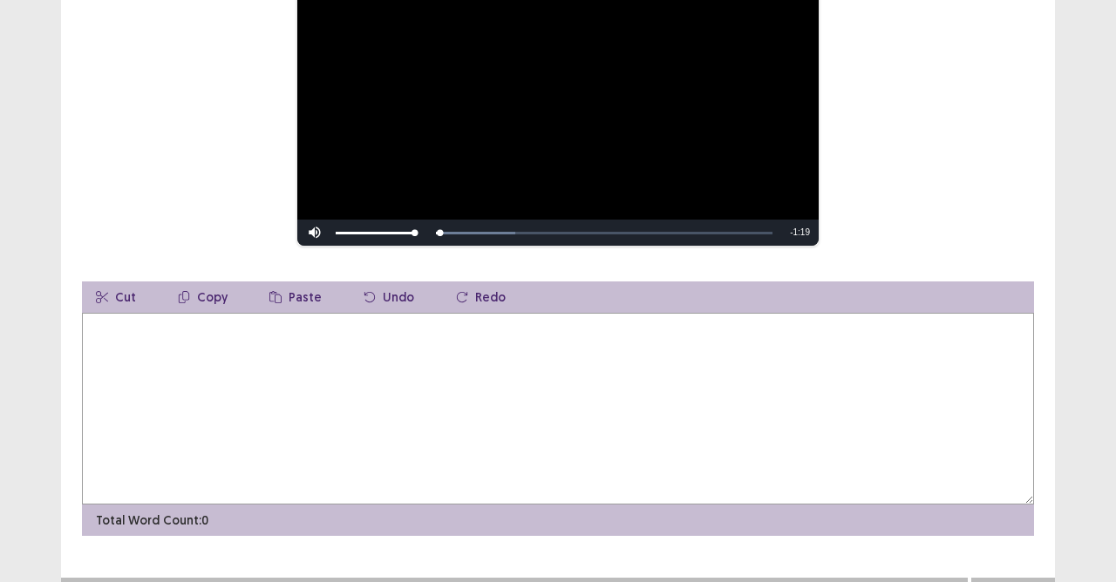
click at [282, 361] on textarea at bounding box center [558, 409] width 952 height 192
type textarea "*"
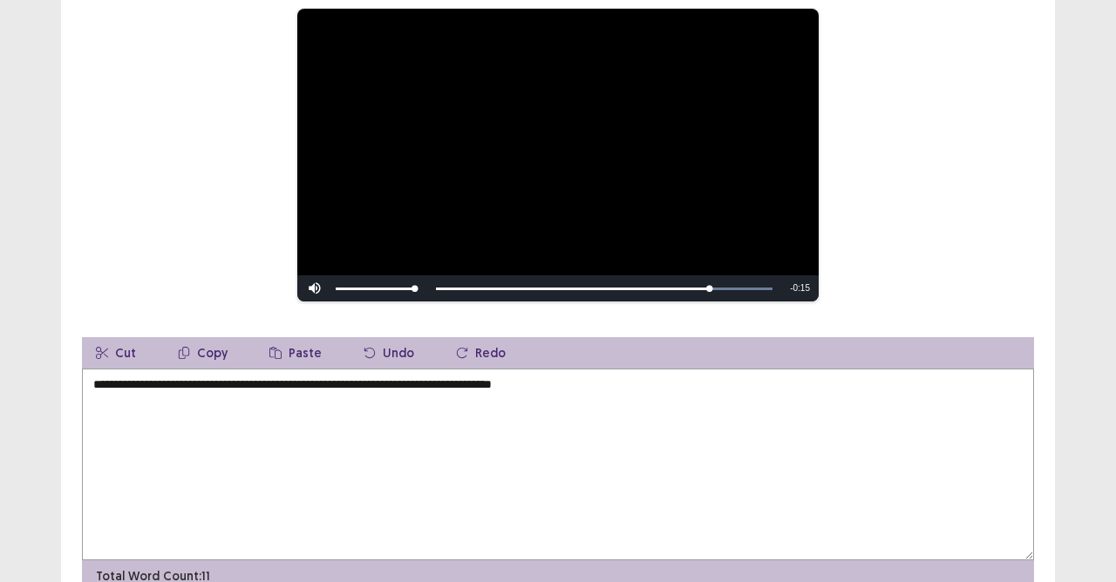
scroll to position [284, 0]
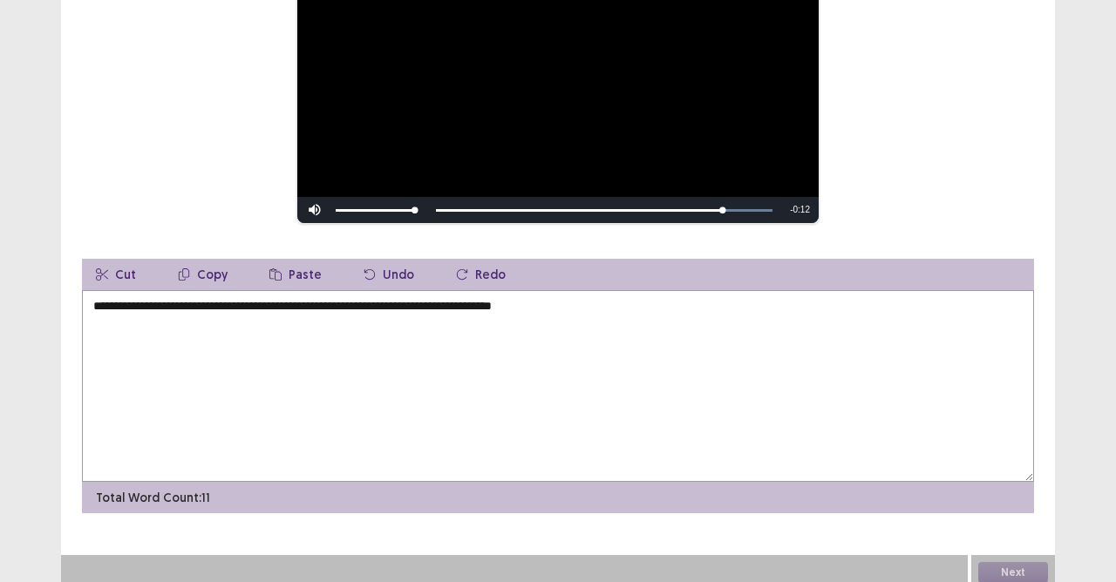
click at [621, 301] on textarea "**********" at bounding box center [558, 386] width 952 height 192
click at [623, 305] on textarea "**********" at bounding box center [558, 386] width 952 height 192
click at [209, 304] on textarea "**********" at bounding box center [558, 386] width 952 height 192
click at [277, 305] on textarea "**********" at bounding box center [558, 386] width 952 height 192
click at [281, 302] on textarea "**********" at bounding box center [558, 386] width 952 height 192
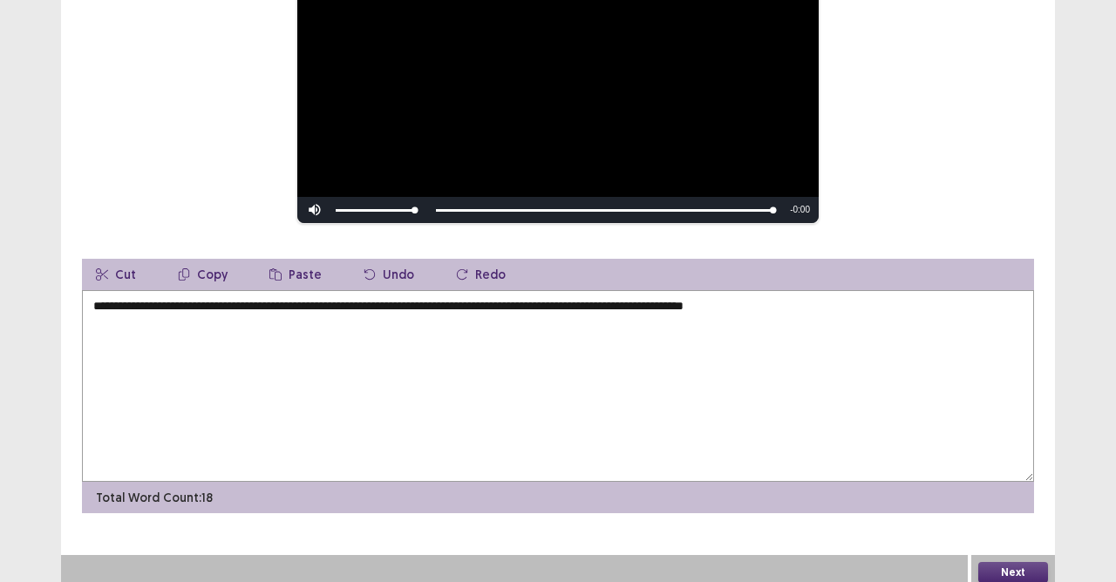
click at [445, 296] on textarea "**********" at bounding box center [558, 386] width 952 height 192
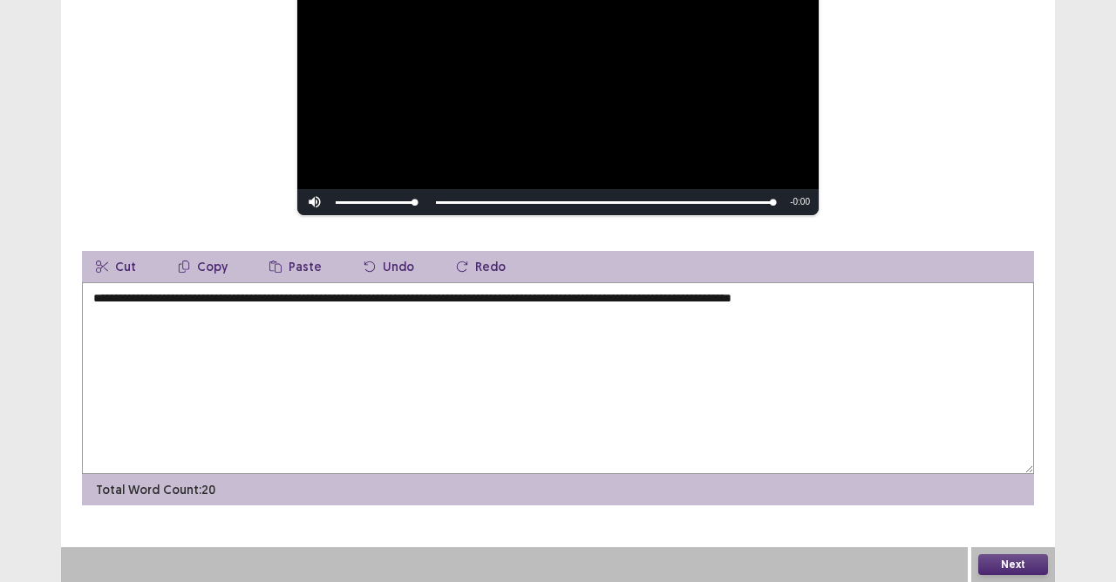
click at [611, 302] on textarea "**********" at bounding box center [558, 378] width 952 height 192
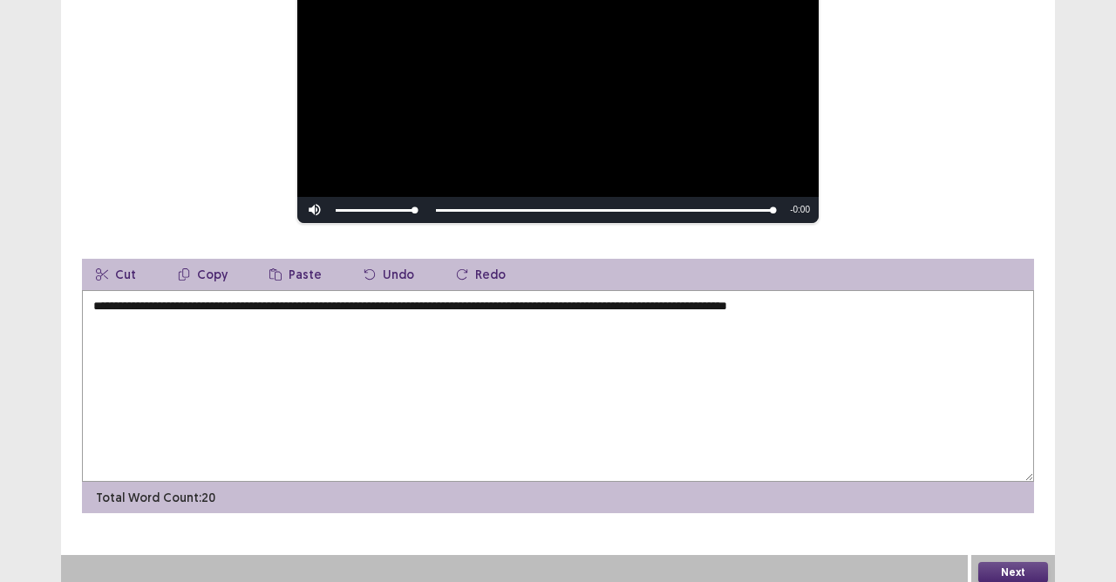
click at [920, 301] on textarea "**********" at bounding box center [558, 386] width 952 height 192
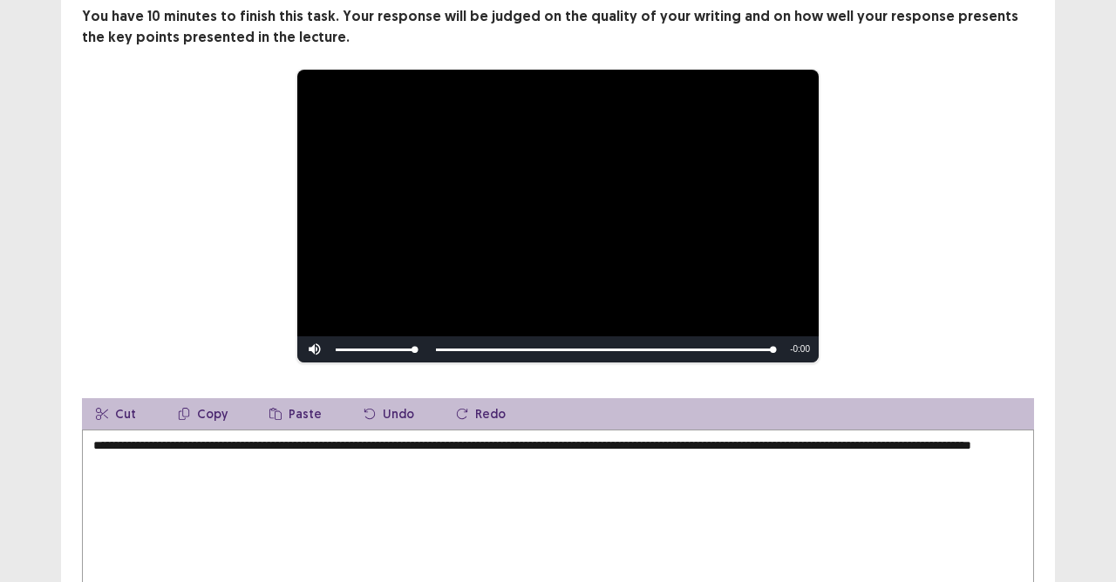
scroll to position [174, 0]
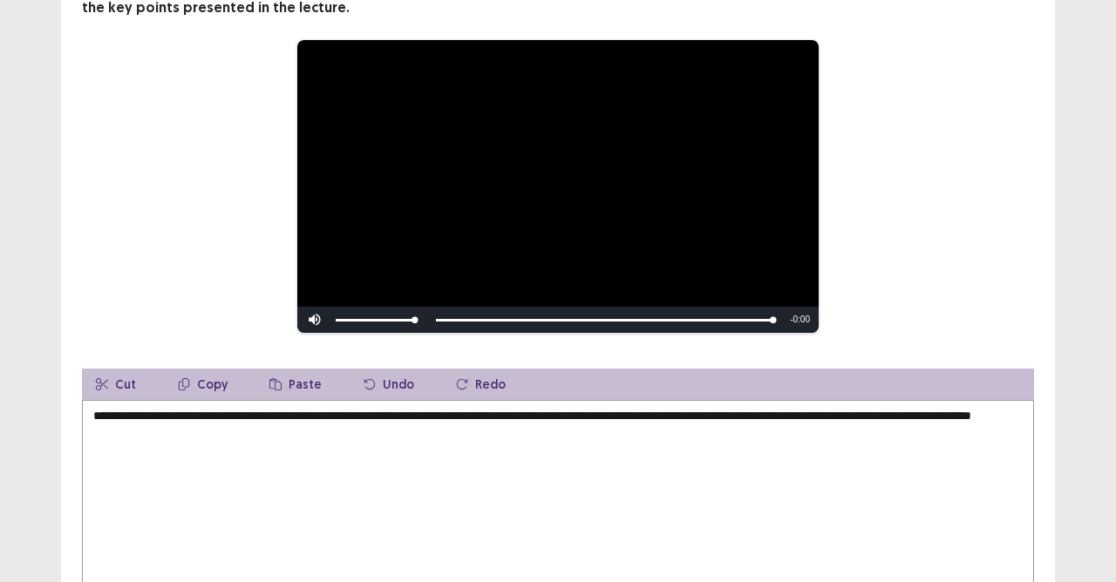
click at [448, 413] on textarea "**********" at bounding box center [558, 496] width 952 height 192
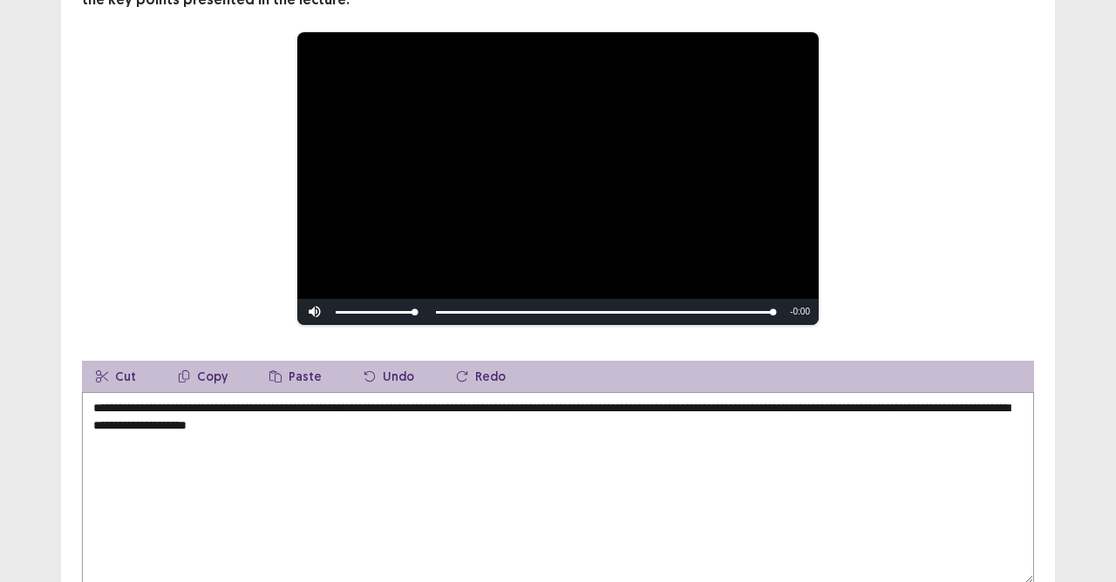
drag, startPoint x: 898, startPoint y: 408, endPoint x: 900, endPoint y: 418, distance: 10.6
click at [899, 408] on textarea "**********" at bounding box center [558, 488] width 952 height 192
click at [432, 425] on textarea "**********" at bounding box center [558, 488] width 952 height 192
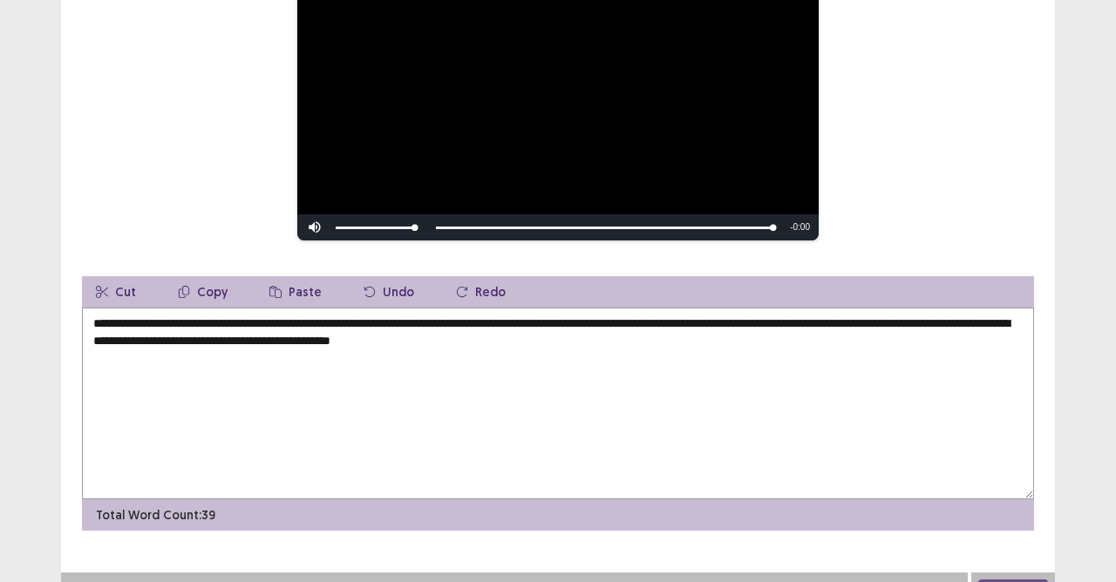
scroll to position [284, 0]
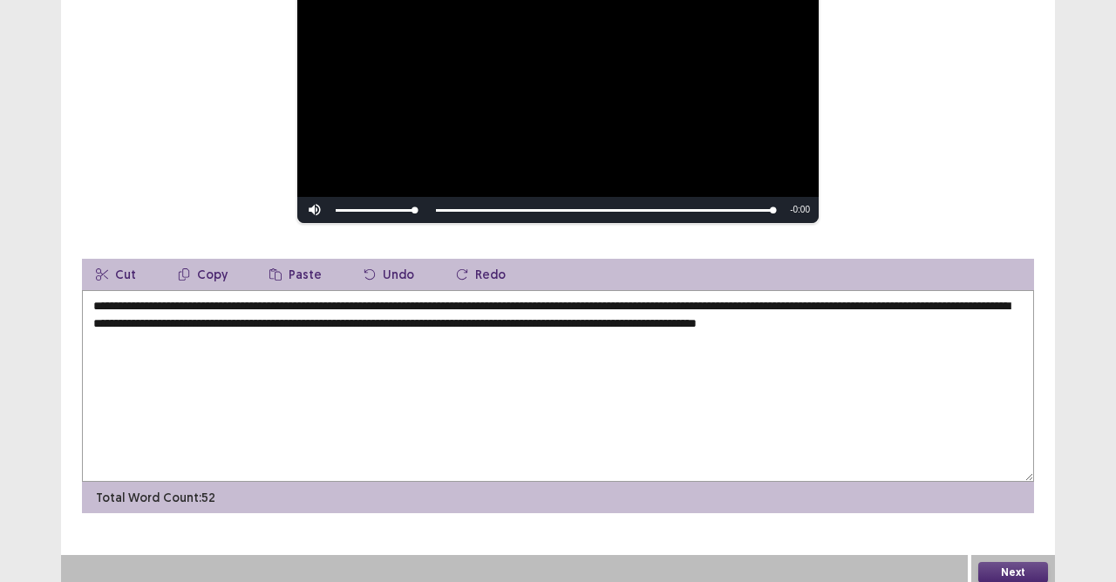
drag, startPoint x: 920, startPoint y: 322, endPoint x: 926, endPoint y: 330, distance: 9.9
click at [922, 323] on textarea "**********" at bounding box center [558, 386] width 952 height 192
click at [928, 321] on textarea "**********" at bounding box center [558, 386] width 952 height 192
type textarea "**********"
click at [1018, 517] on button "Next" at bounding box center [1013, 572] width 70 height 21
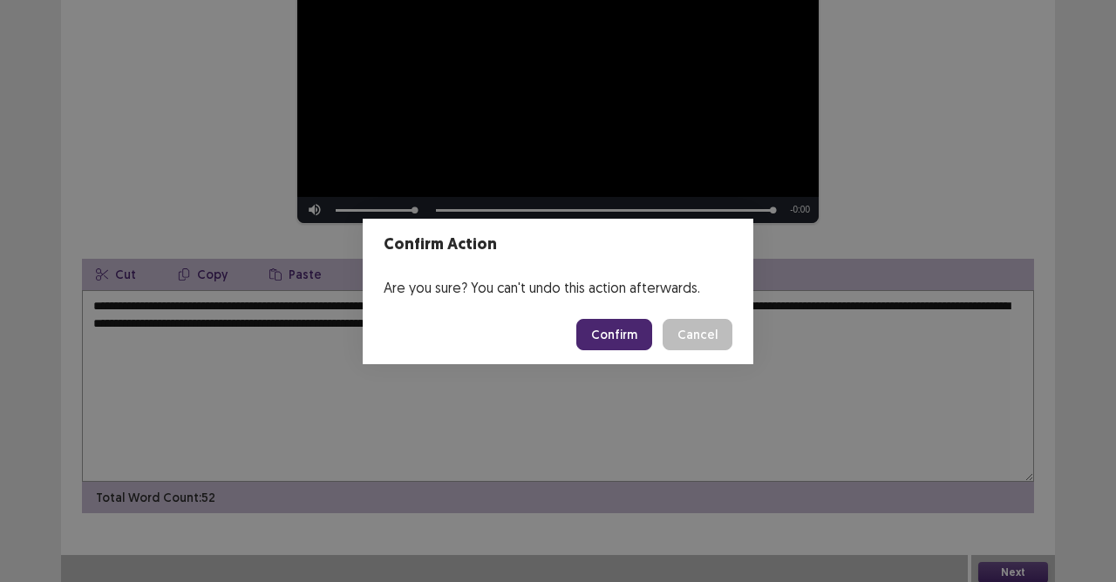
click at [621, 335] on button "Confirm" at bounding box center [614, 334] width 76 height 31
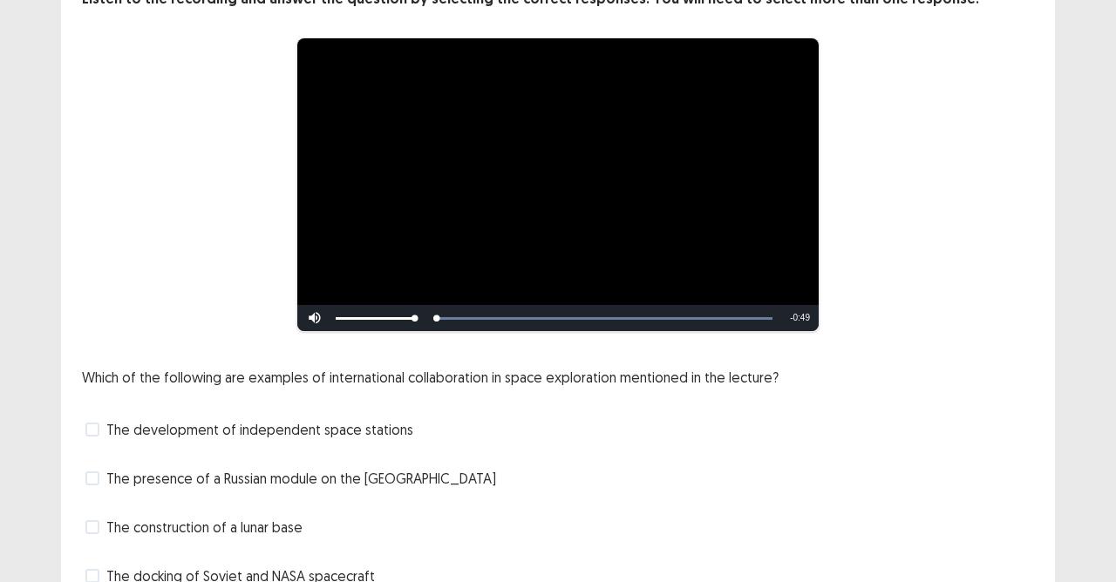
scroll to position [204, 0]
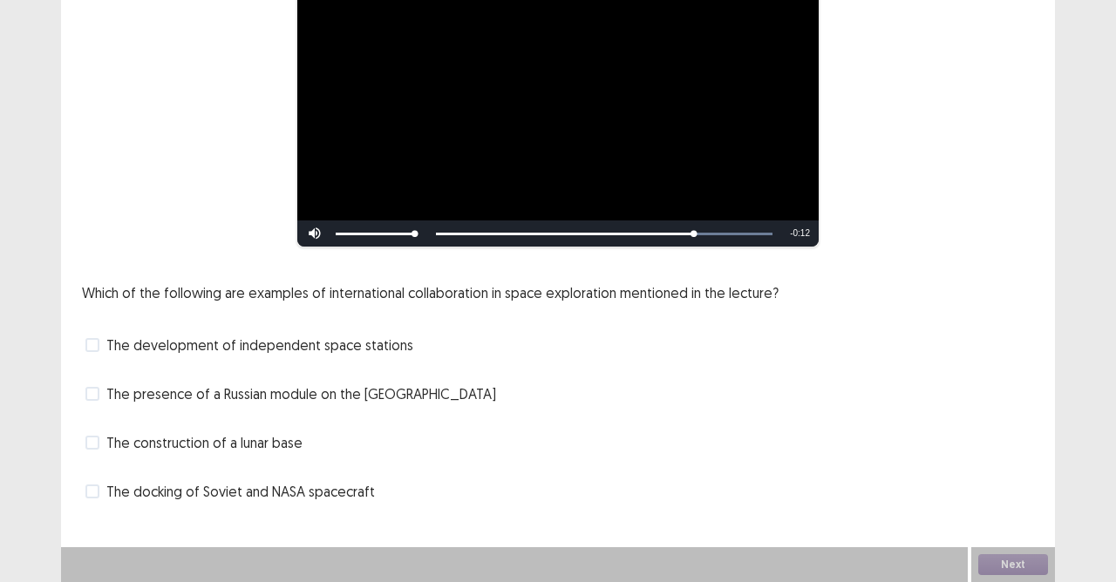
click at [88, 506] on div "The docking of Soviet and NASA spacecraft" at bounding box center [558, 492] width 952 height 28
click at [88, 496] on span at bounding box center [92, 492] width 14 height 14
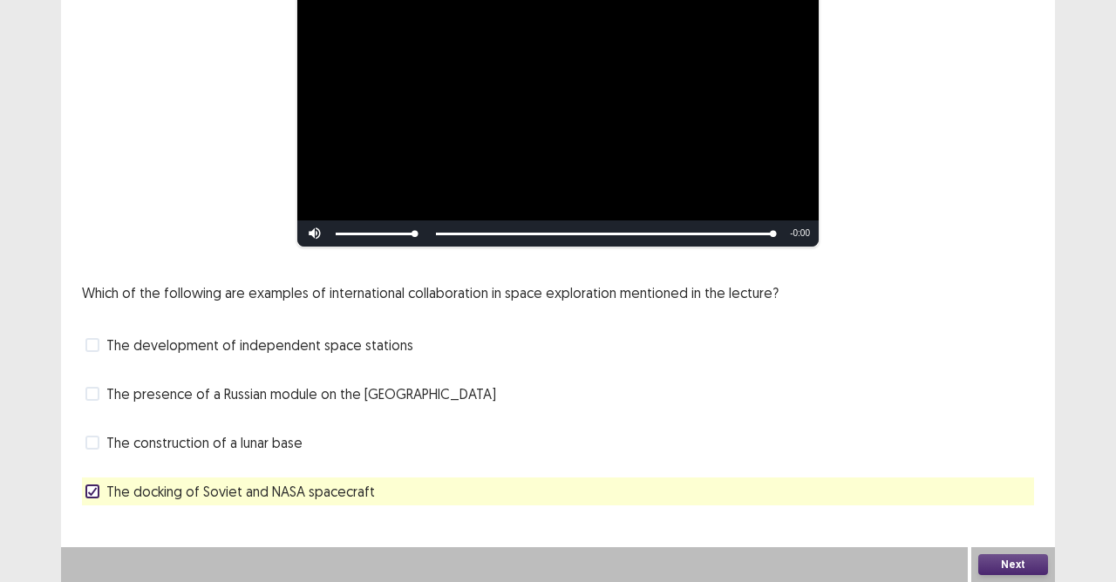
click at [88, 485] on span at bounding box center [92, 492] width 14 height 14
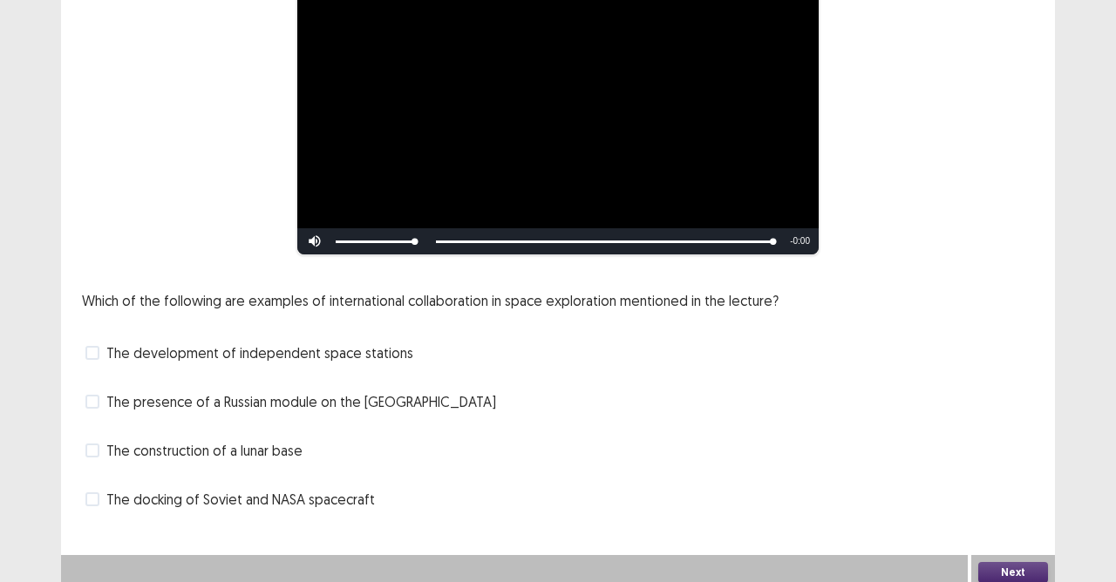
click at [103, 394] on label "The presence of a Russian module on the [GEOGRAPHIC_DATA]" at bounding box center [290, 401] width 411 height 21
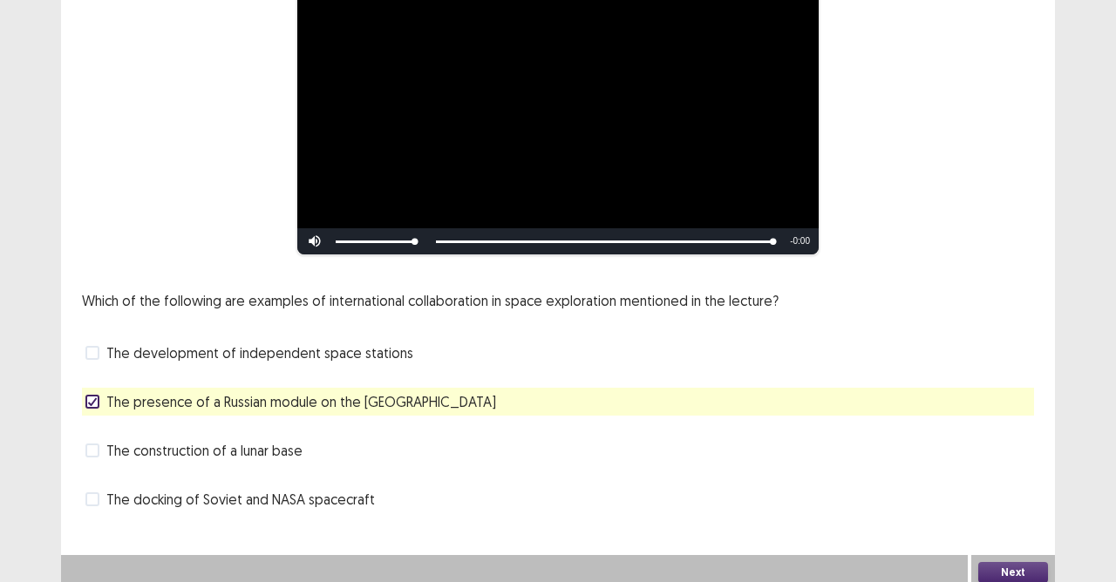
click at [93, 346] on span at bounding box center [92, 353] width 14 height 14
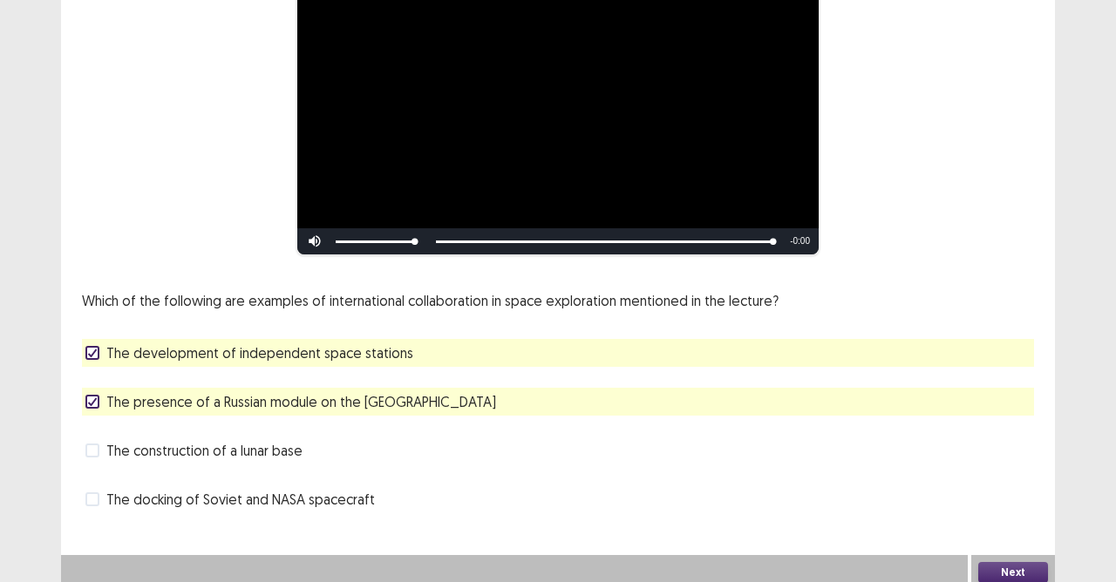
click at [101, 395] on label "The presence of a Russian module on the [GEOGRAPHIC_DATA]" at bounding box center [290, 401] width 411 height 21
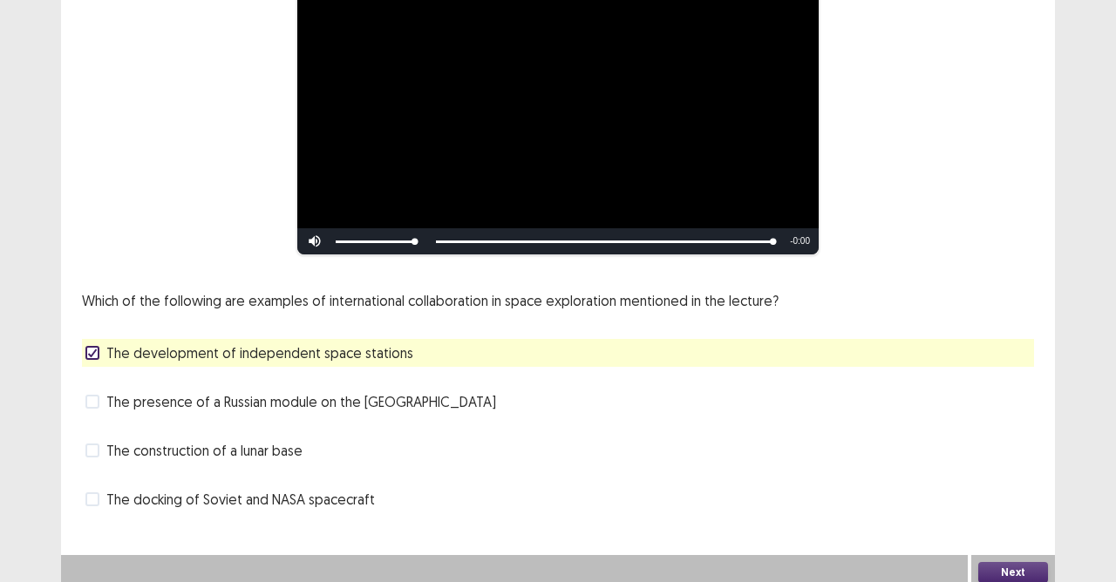
click at [1006, 517] on button "Next" at bounding box center [1013, 572] width 70 height 21
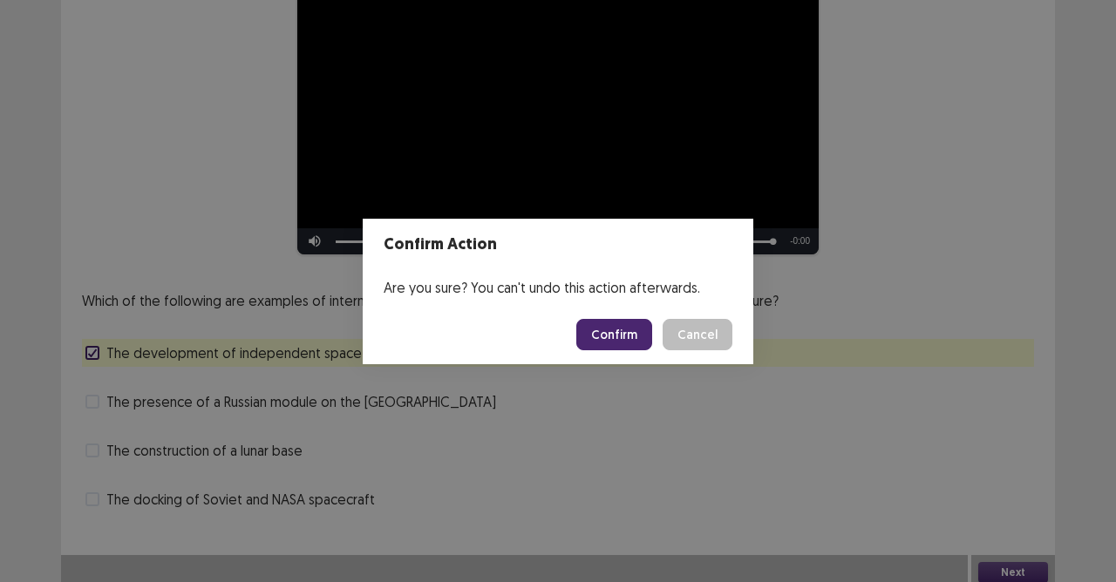
click at [623, 326] on button "Confirm" at bounding box center [614, 334] width 76 height 31
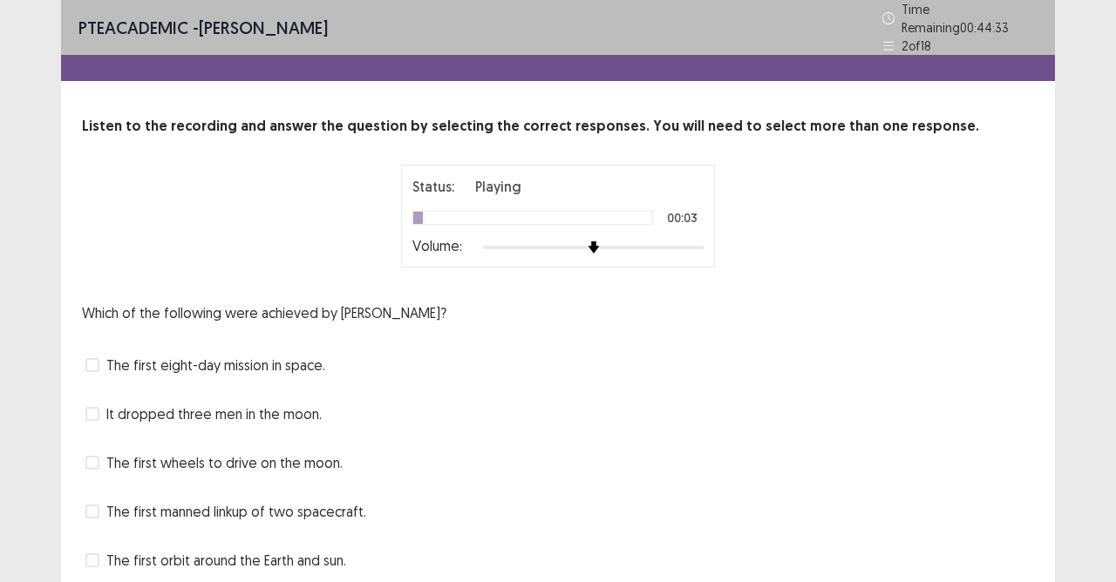
scroll to position [60, 0]
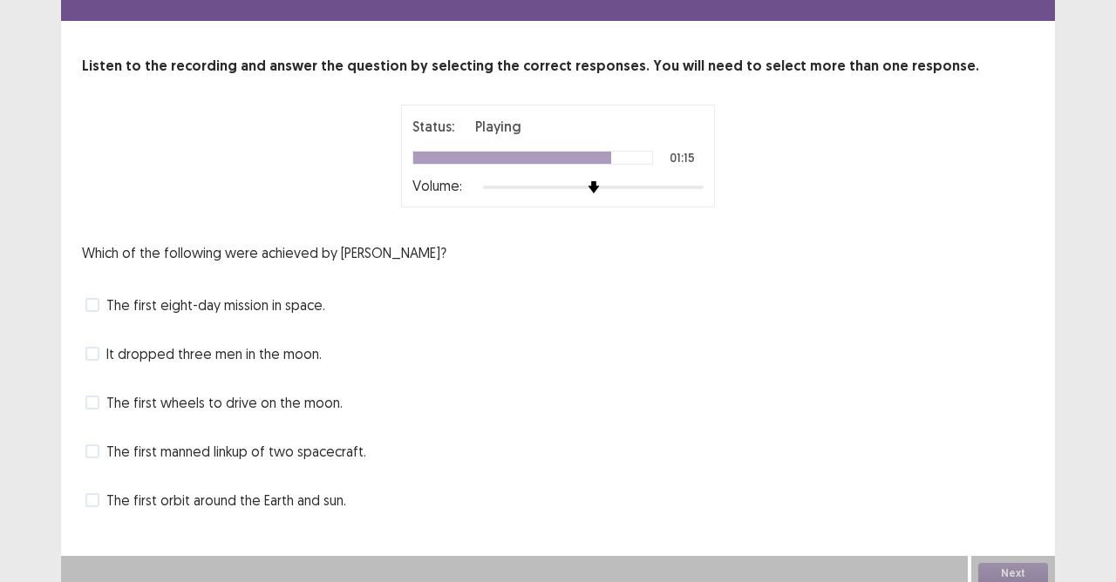
click at [88, 445] on span at bounding box center [92, 452] width 14 height 14
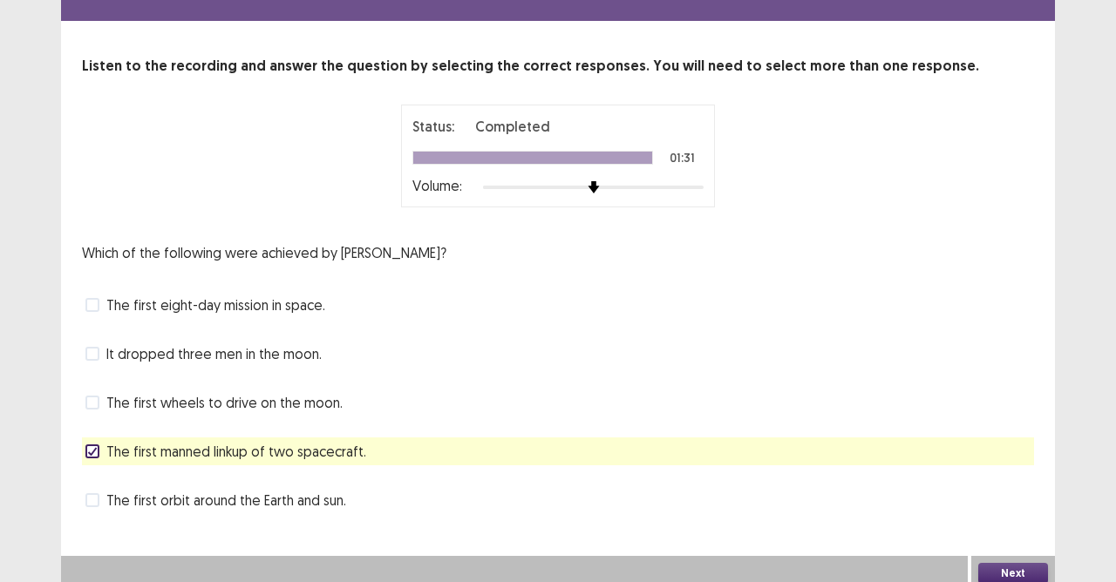
click at [1024, 517] on button "Next" at bounding box center [1013, 573] width 70 height 21
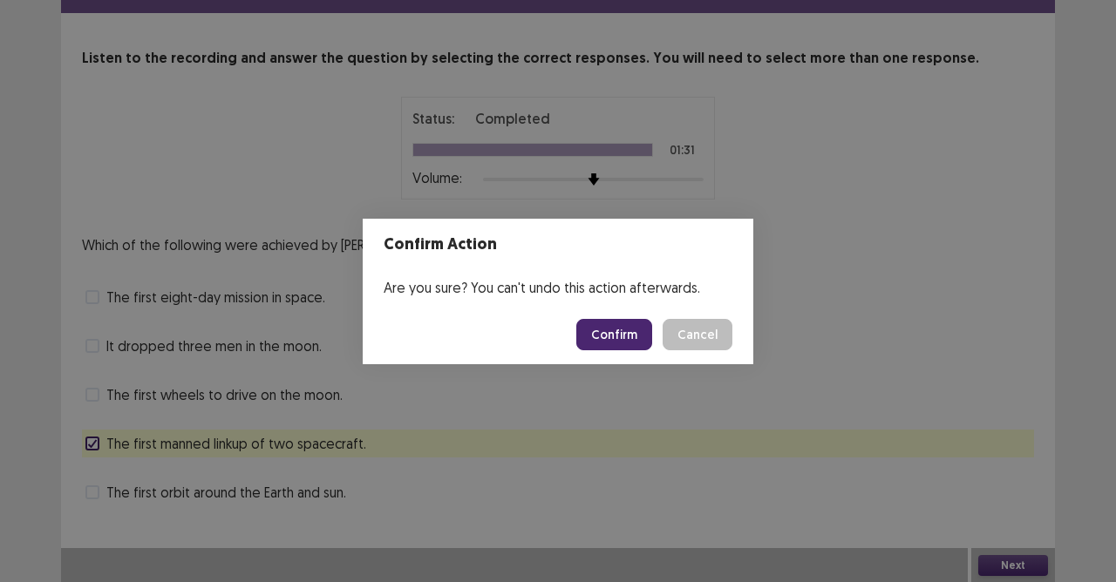
click at [612, 337] on button "Confirm" at bounding box center [614, 334] width 76 height 31
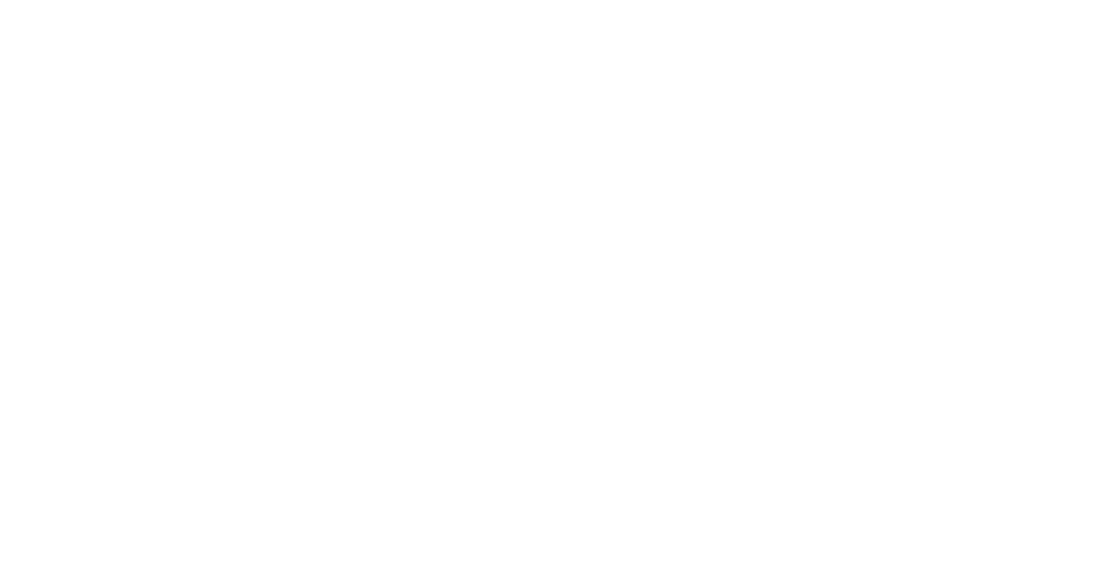
scroll to position [0, 0]
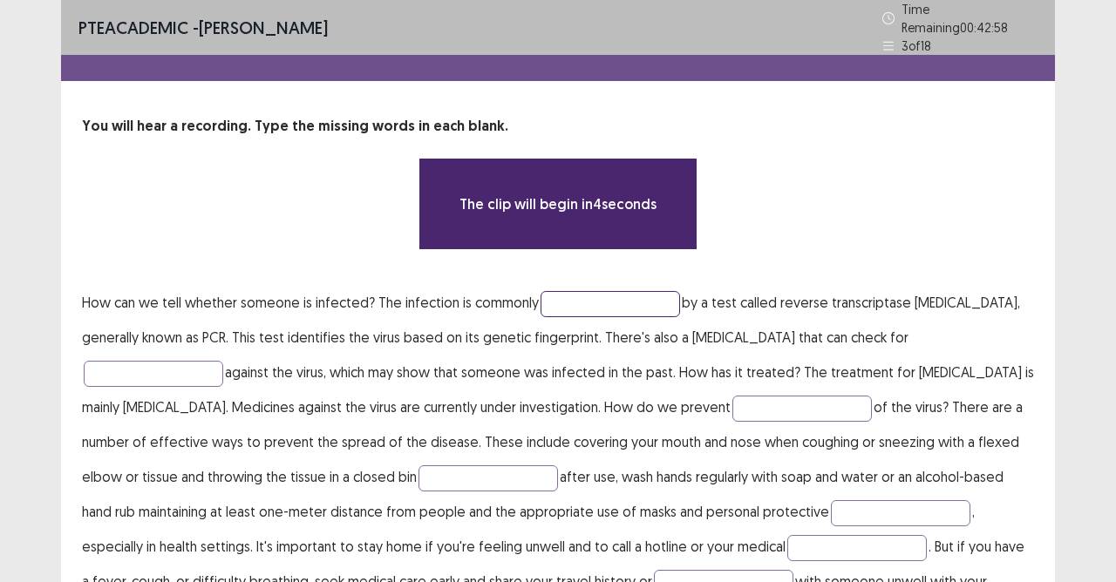
click at [548, 296] on input "text" at bounding box center [610, 304] width 139 height 26
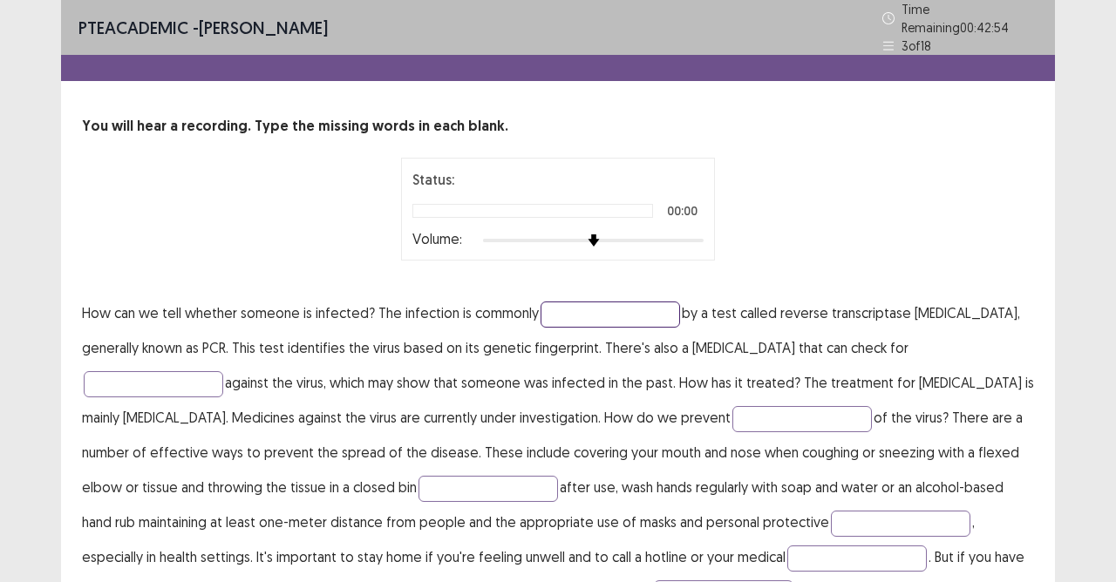
click at [563, 310] on input "text" at bounding box center [610, 315] width 139 height 26
type input "********"
click at [151, 371] on input "text" at bounding box center [153, 384] width 139 height 26
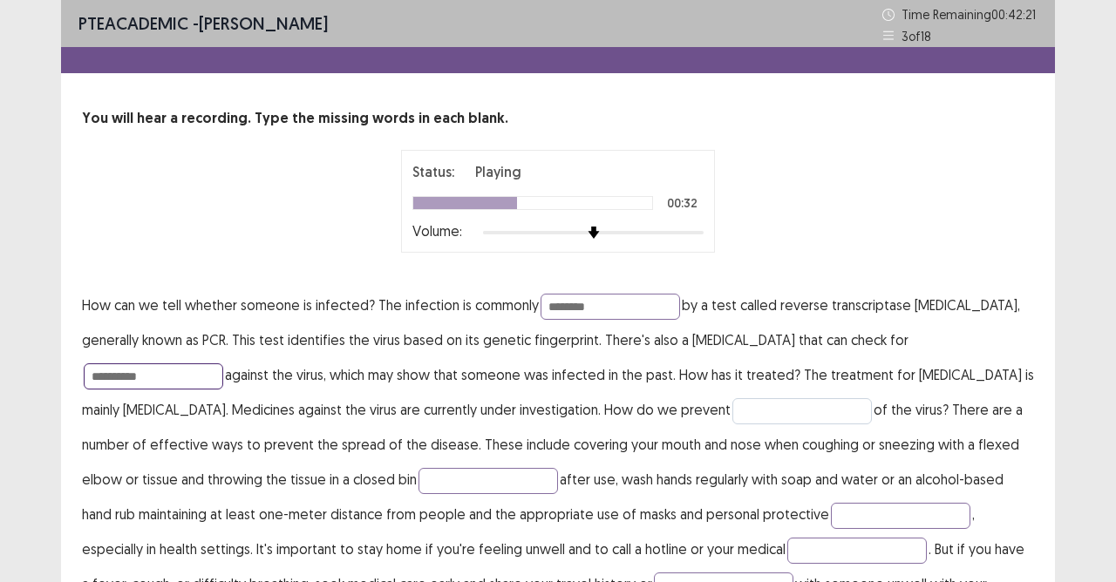
type input "**********"
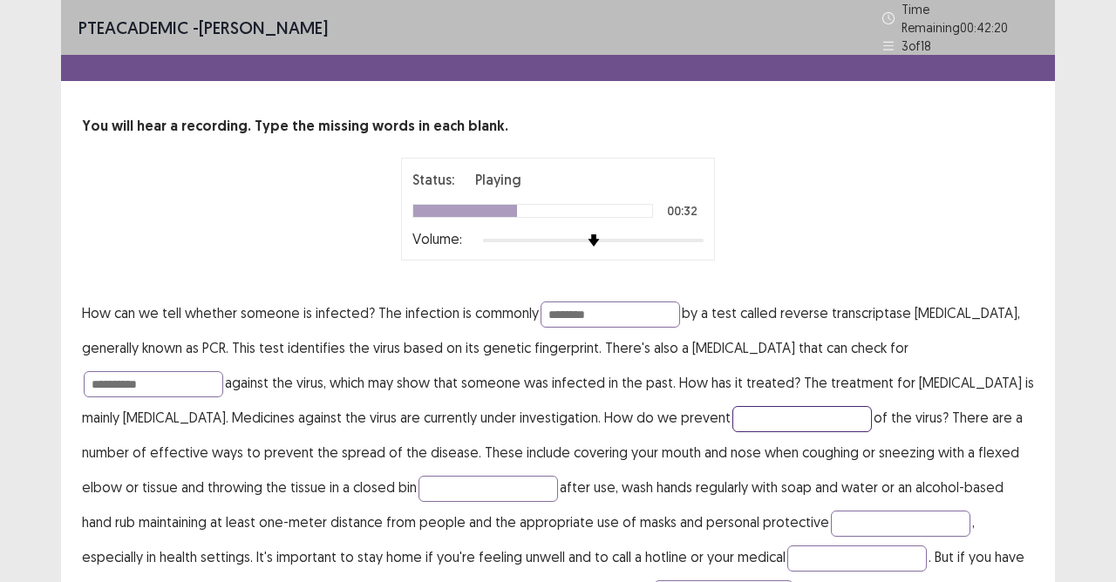
click at [732, 414] on input "text" at bounding box center [801, 419] width 139 height 26
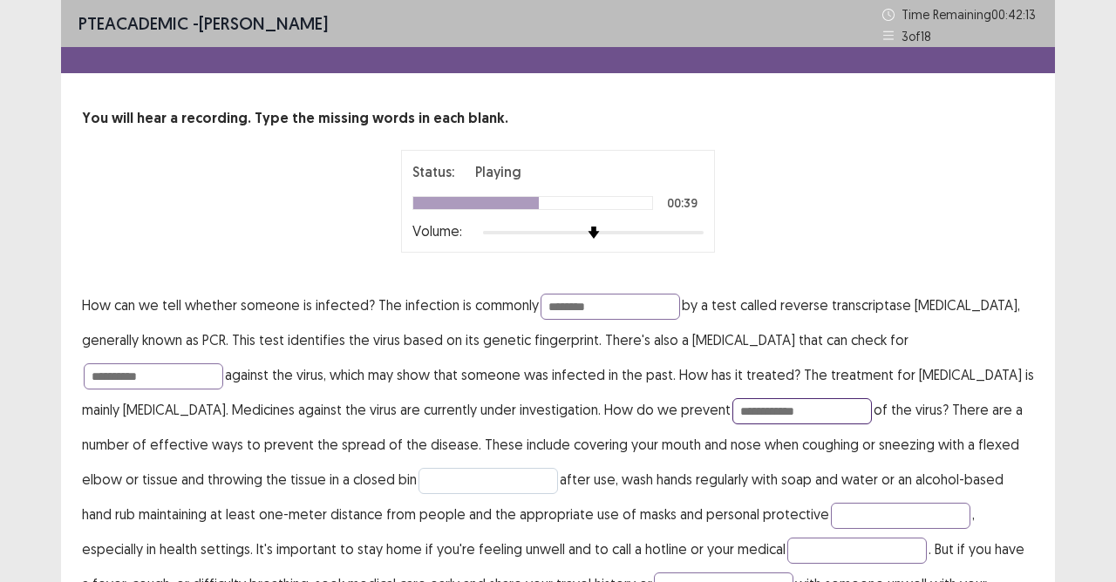
type input "**********"
click at [426, 492] on input "text" at bounding box center [487, 481] width 139 height 26
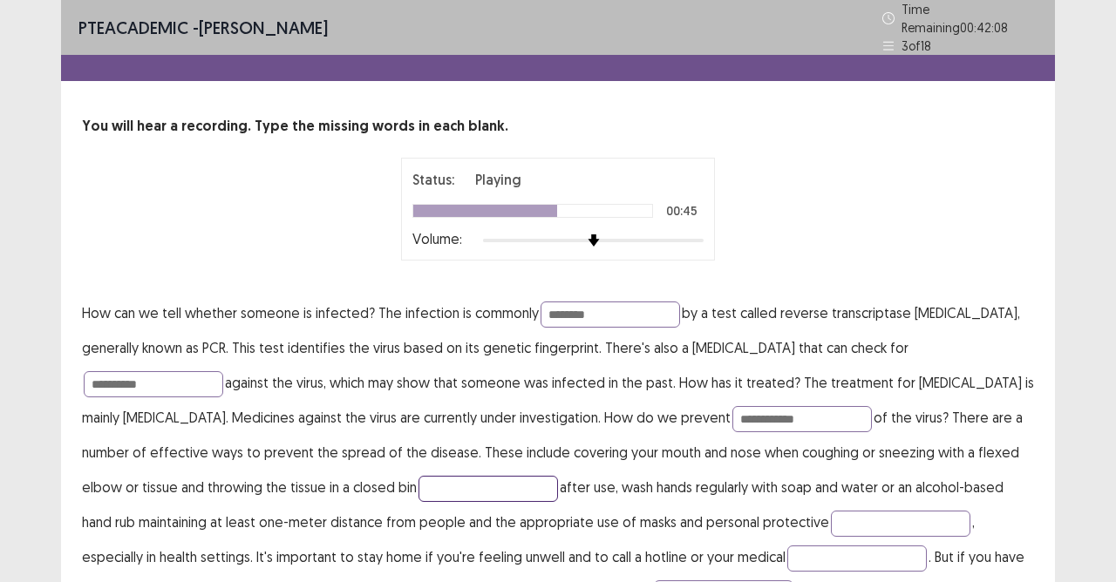
click at [418, 478] on input "text" at bounding box center [487, 489] width 139 height 26
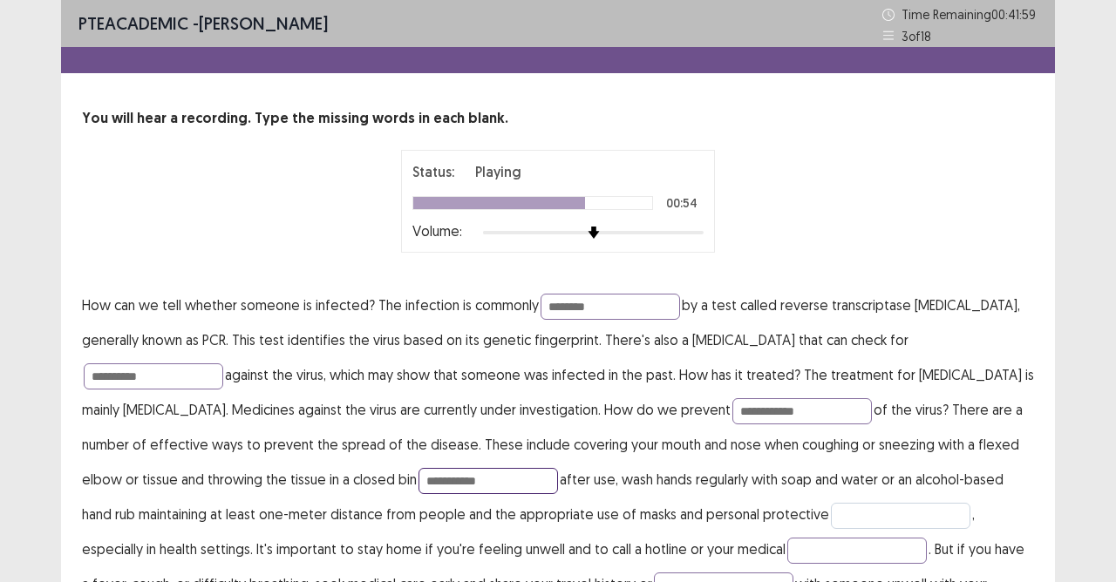
type input "**********"
click at [831, 514] on input "text" at bounding box center [900, 516] width 139 height 26
type input "**********"
click at [787, 517] on input "text" at bounding box center [856, 551] width 139 height 26
click at [787, 517] on input "**********" at bounding box center [856, 551] width 139 height 26
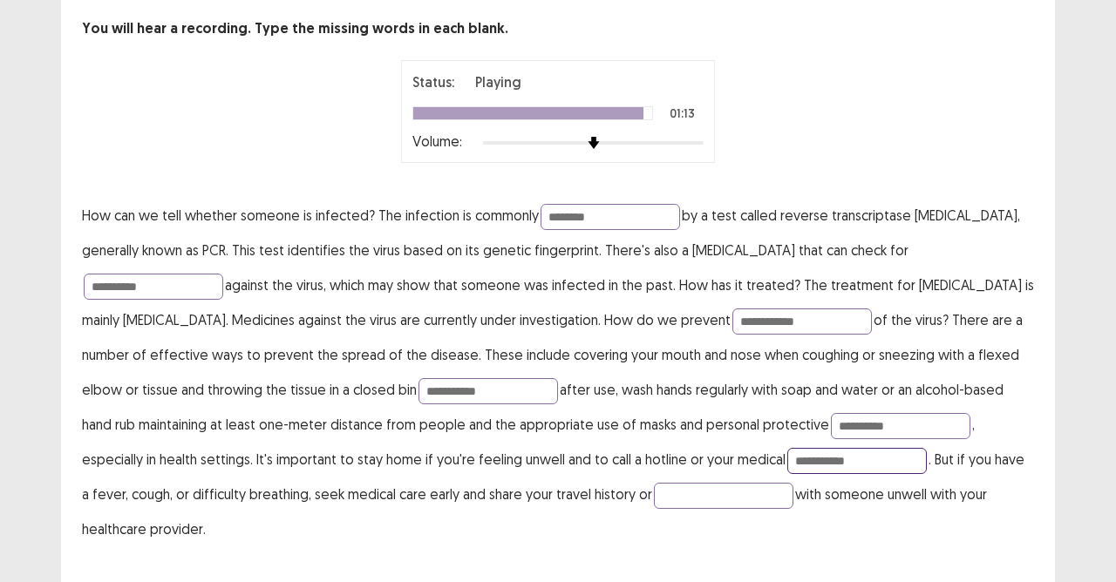
scroll to position [95, 0]
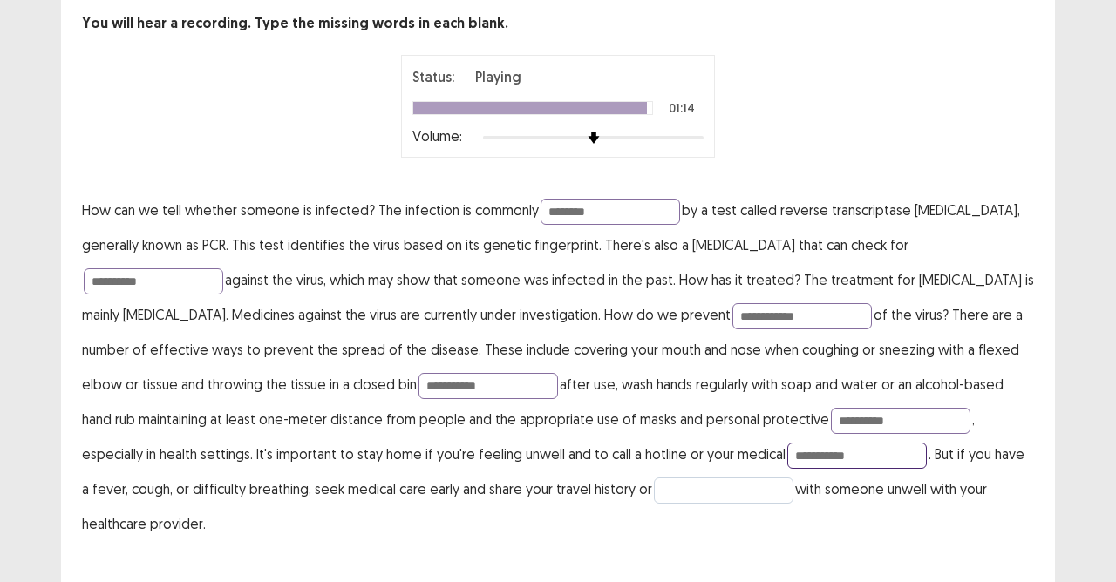
type input "**********"
click at [654, 494] on input "text" at bounding box center [723, 491] width 139 height 26
type input "*******"
click at [787, 462] on input "**********" at bounding box center [856, 456] width 139 height 26
type input "**********"
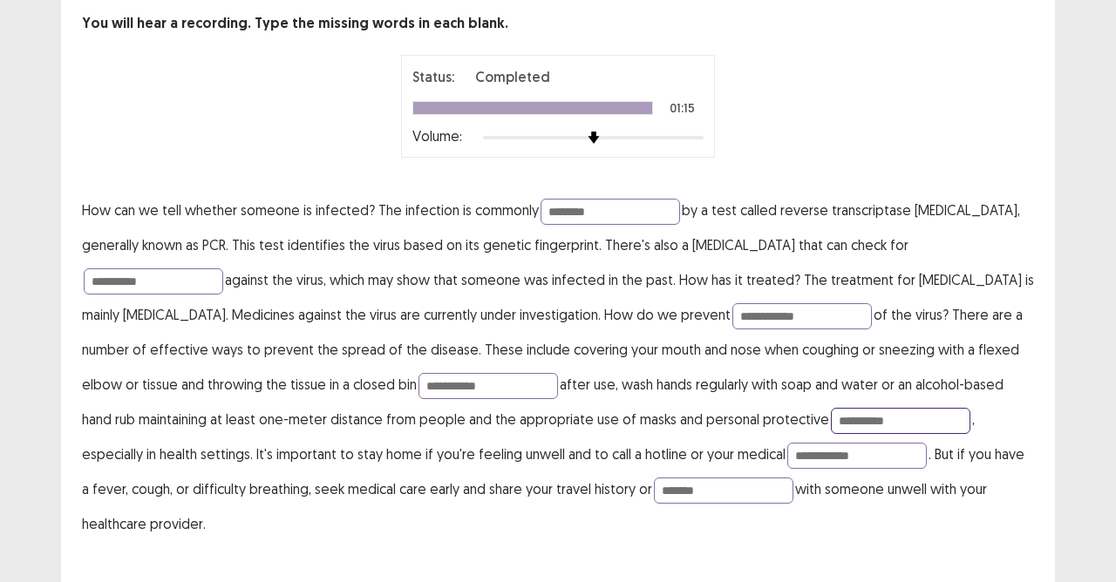
click at [831, 425] on input "**********" at bounding box center [900, 421] width 139 height 26
click at [831, 418] on input "*********" at bounding box center [900, 421] width 139 height 26
click at [870, 420] on input "*********" at bounding box center [900, 421] width 139 height 26
type input "*********"
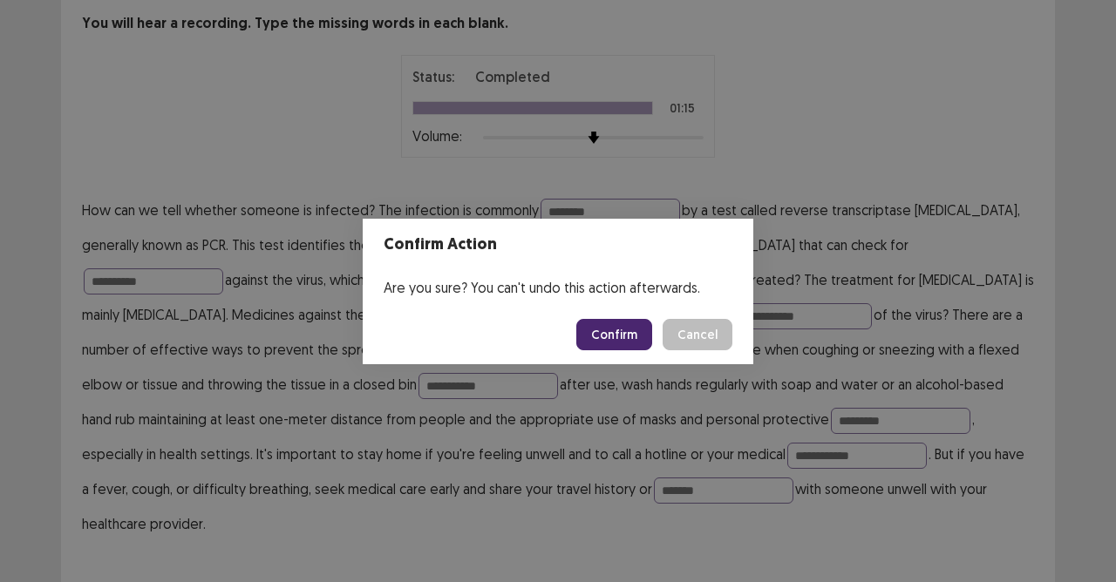
click at [636, 340] on button "Confirm" at bounding box center [614, 334] width 76 height 31
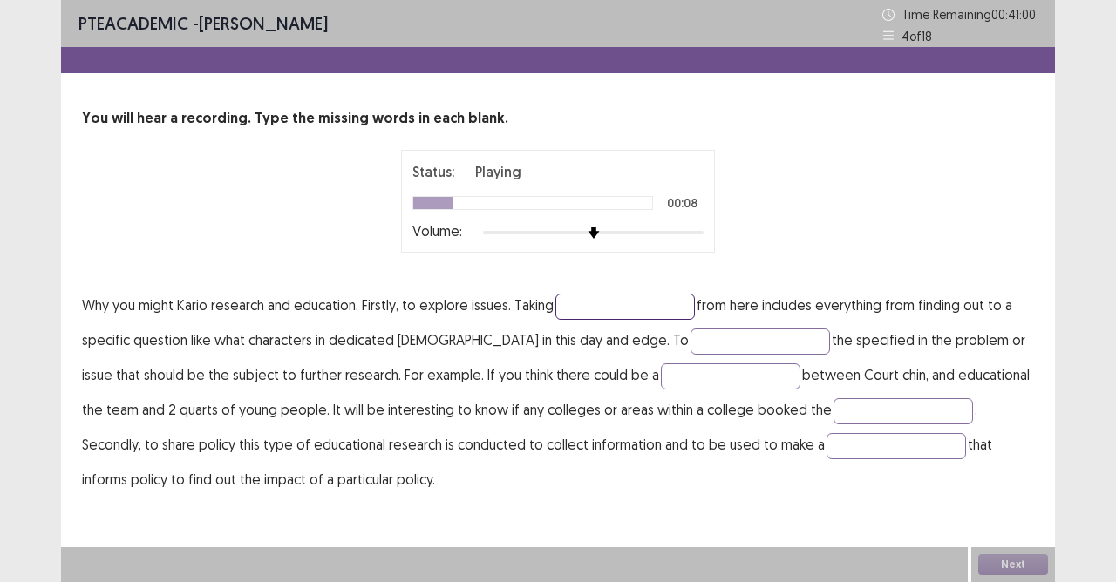
click at [628, 304] on input "text" at bounding box center [624, 307] width 139 height 26
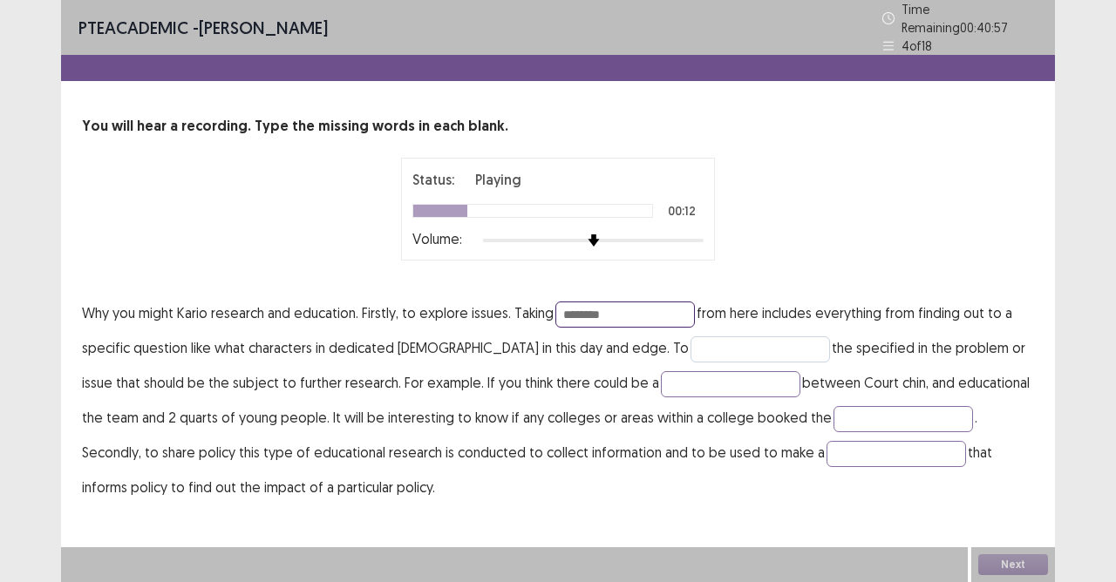
type input "********"
click at [691, 342] on input "text" at bounding box center [760, 350] width 139 height 26
type input "********"
click at [672, 382] on input "text" at bounding box center [730, 384] width 139 height 26
type input "**********"
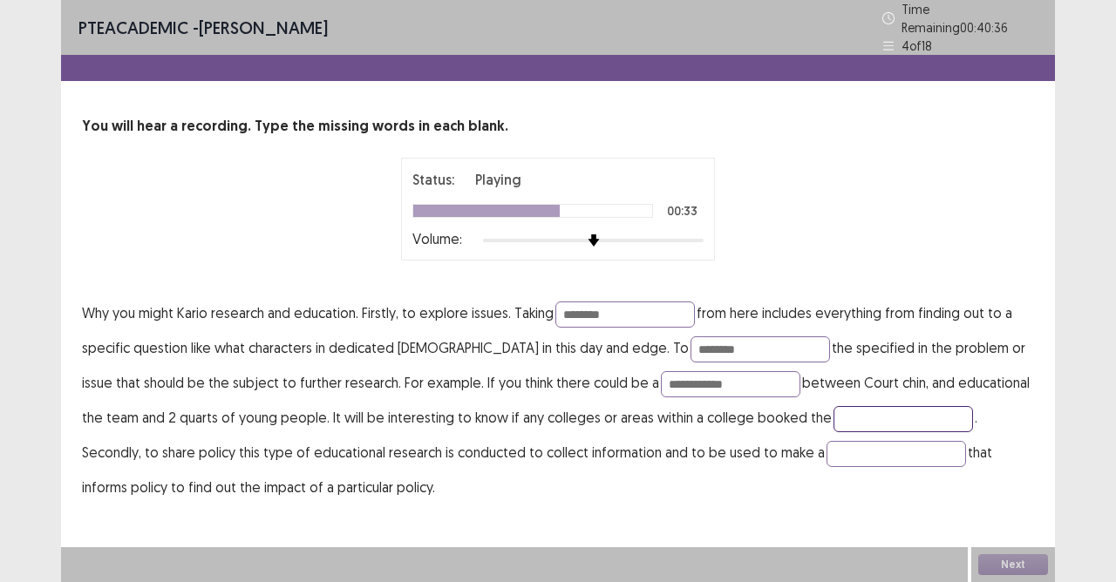
click at [834, 413] on input "text" at bounding box center [903, 419] width 139 height 26
type input "*****"
click at [827, 443] on input "text" at bounding box center [896, 454] width 139 height 26
drag, startPoint x: 735, startPoint y: 444, endPoint x: 752, endPoint y: 453, distance: 19.1
click at [827, 445] on input "**********" at bounding box center [896, 454] width 139 height 26
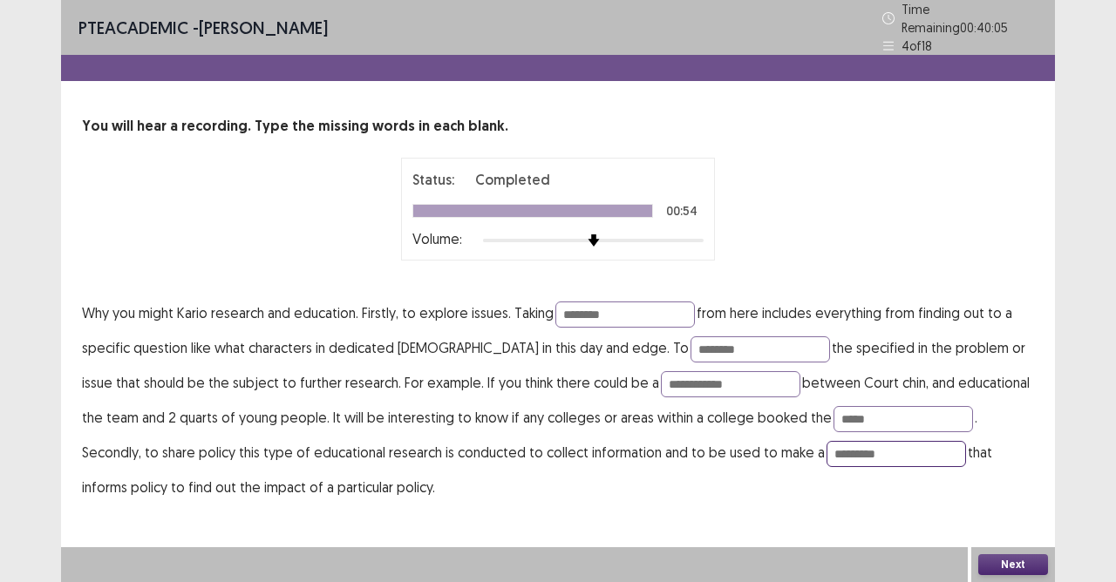
drag, startPoint x: 740, startPoint y: 446, endPoint x: 745, endPoint y: 454, distance: 9.4
click at [827, 449] on input "*********" at bounding box center [896, 454] width 139 height 26
click at [827, 450] on input "*********" at bounding box center [896, 454] width 139 height 26
drag, startPoint x: 733, startPoint y: 447, endPoint x: 736, endPoint y: 459, distance: 11.6
click at [827, 450] on input "********" at bounding box center [896, 454] width 139 height 26
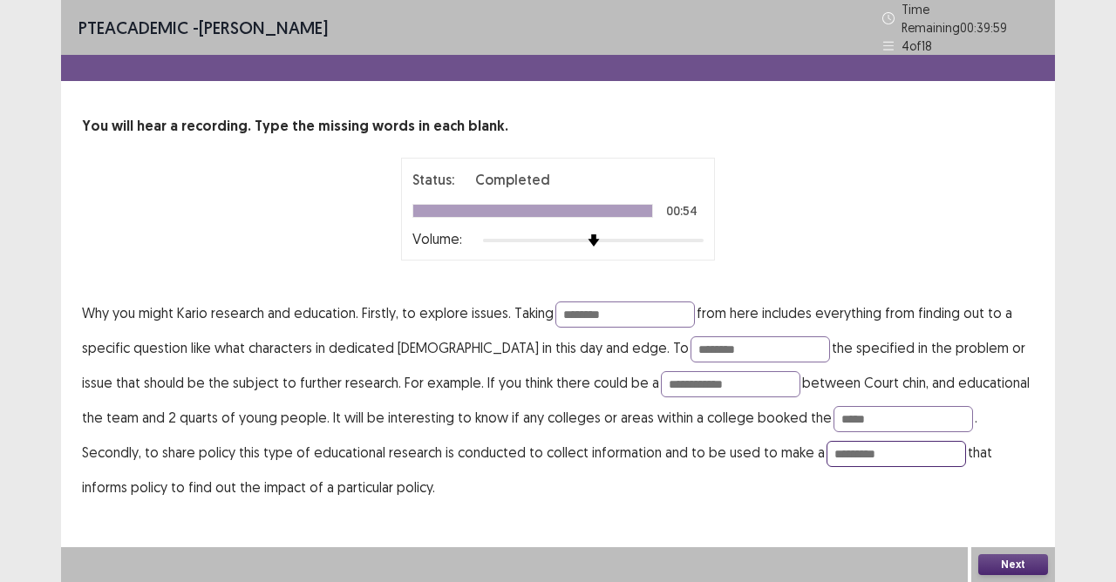
type input "*********"
click at [971, 517] on div "Next" at bounding box center [1013, 565] width 84 height 35
click at [997, 517] on button "Next" at bounding box center [1013, 565] width 70 height 21
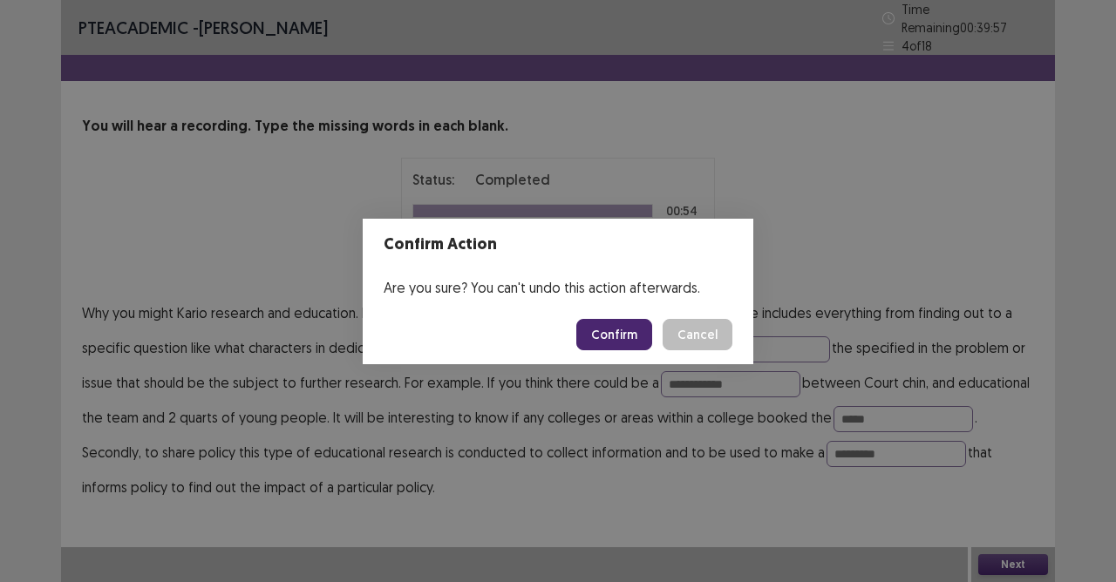
click at [635, 334] on button "Confirm" at bounding box center [614, 334] width 76 height 31
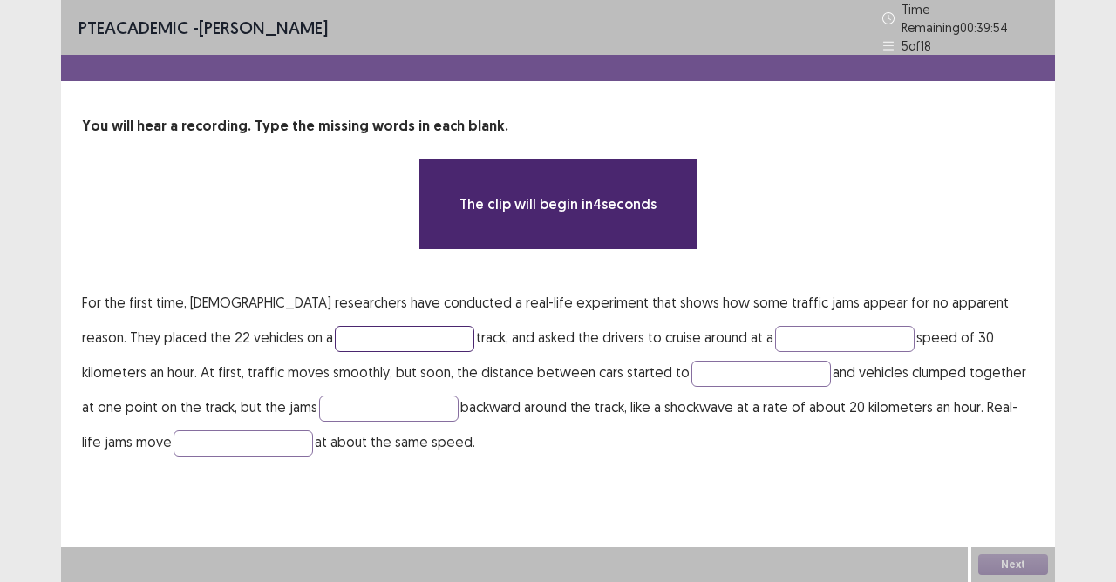
click at [335, 337] on input "text" at bounding box center [404, 339] width 139 height 26
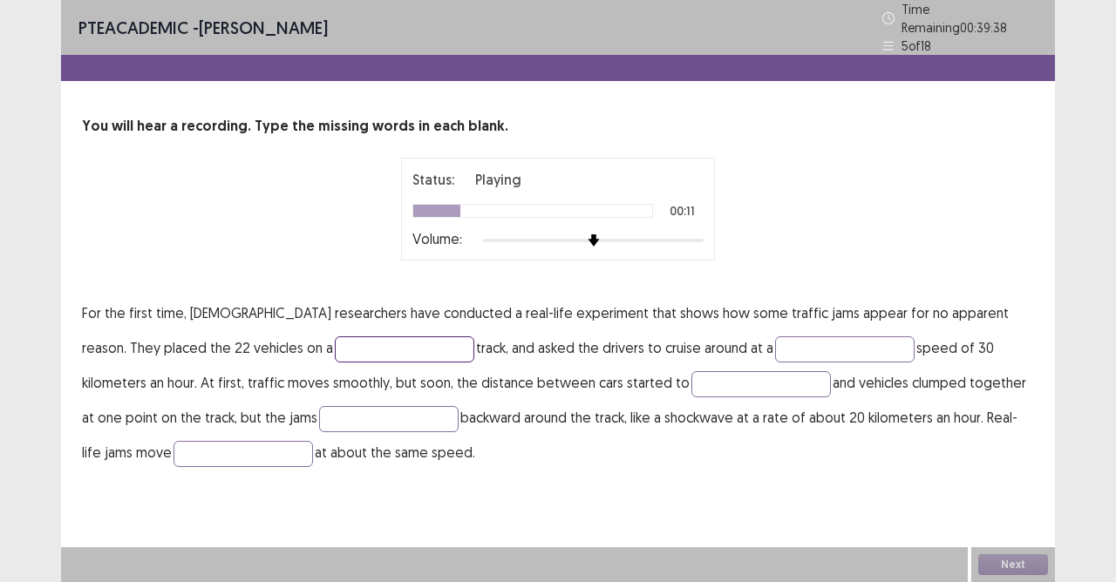
click at [335, 344] on input "text" at bounding box center [404, 350] width 139 height 26
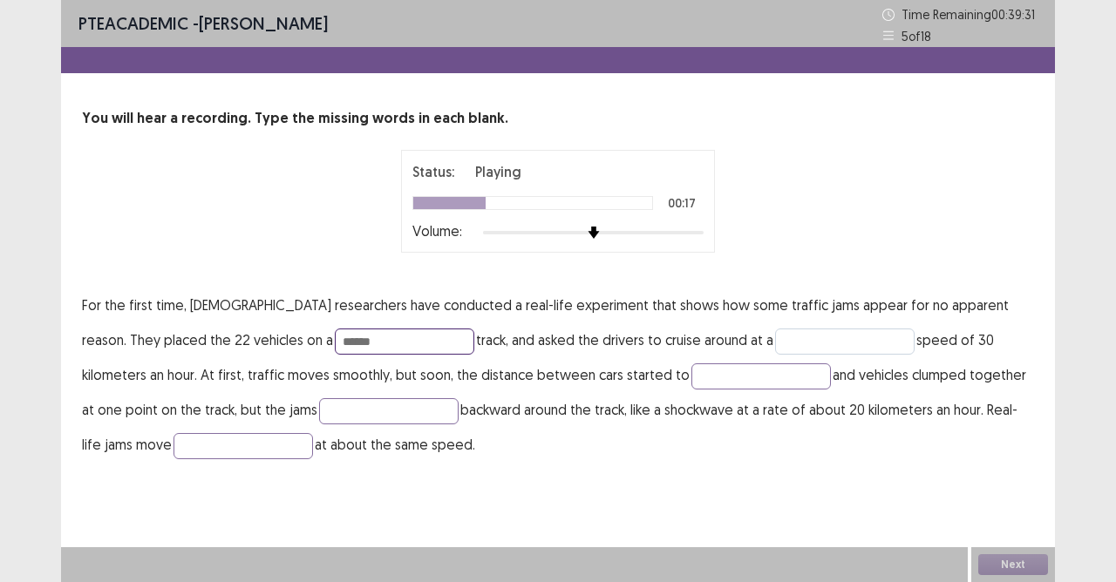
type input "******"
click at [775, 340] on input "text" at bounding box center [844, 342] width 139 height 26
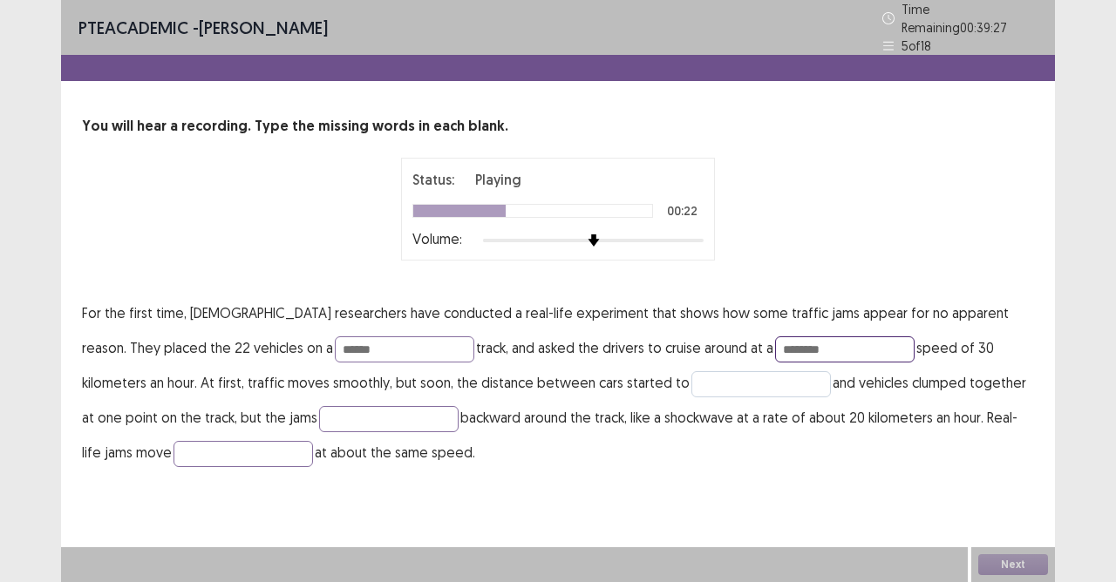
type input "********"
click at [691, 380] on input "text" at bounding box center [760, 384] width 139 height 26
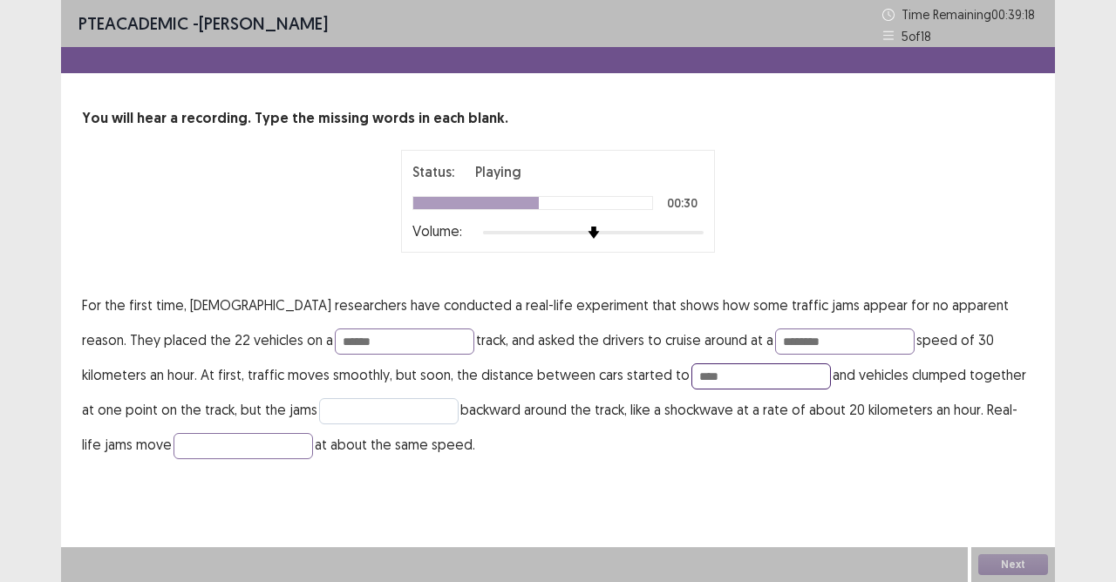
type input "****"
click at [319, 413] on input "text" at bounding box center [388, 411] width 139 height 26
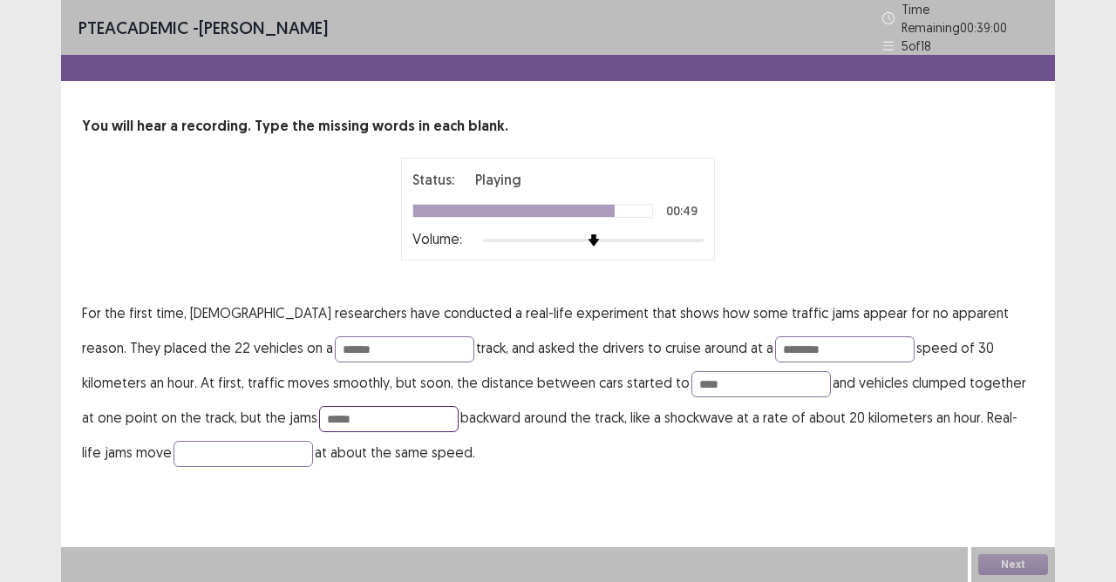
click at [319, 412] on input "*****" at bounding box center [388, 419] width 139 height 26
type input "******"
click at [166, 428] on p "For the first time, [DEMOGRAPHIC_DATA] researchers have conducted a real-life e…" at bounding box center [558, 383] width 952 height 174
click at [175, 444] on input "text" at bounding box center [243, 454] width 139 height 26
drag, startPoint x: 111, startPoint y: 448, endPoint x: 133, endPoint y: 466, distance: 27.9
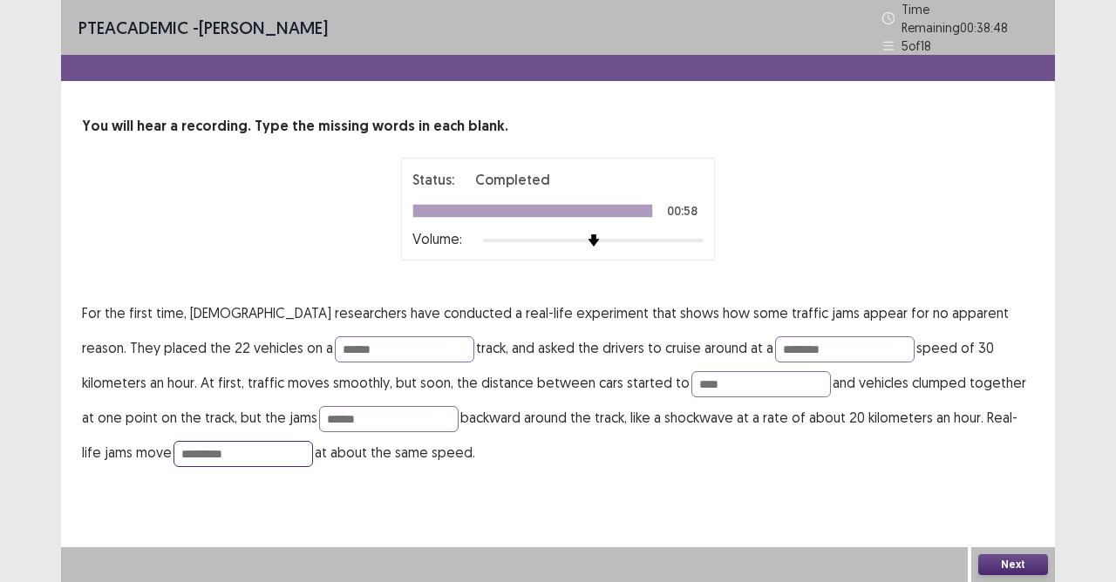
click at [174, 450] on input "*********" at bounding box center [243, 454] width 139 height 26
type input "********"
click at [1014, 517] on button "Next" at bounding box center [1013, 565] width 70 height 21
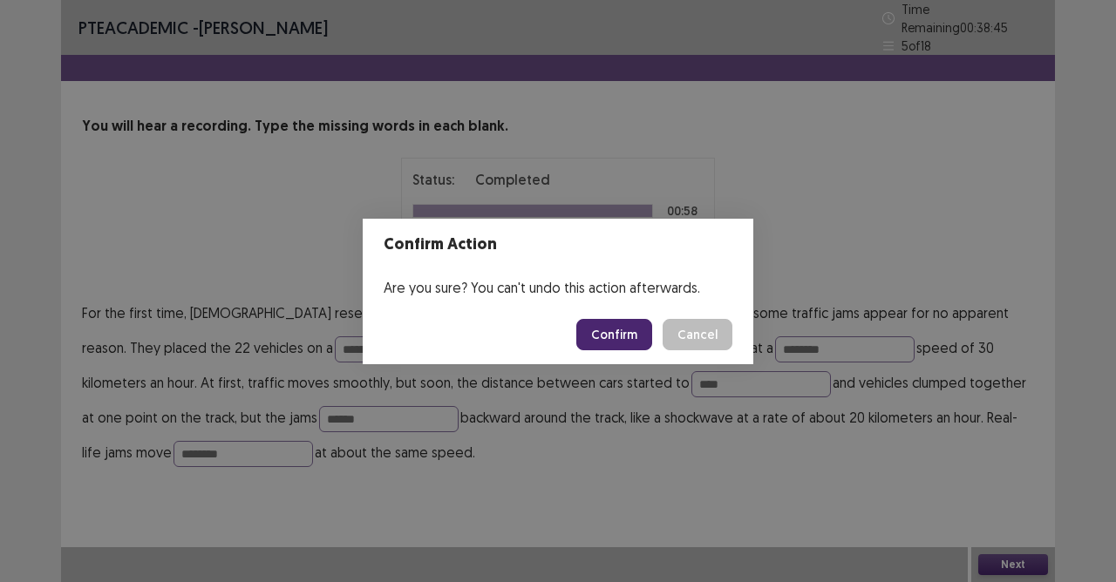
click at [616, 337] on button "Confirm" at bounding box center [614, 334] width 76 height 31
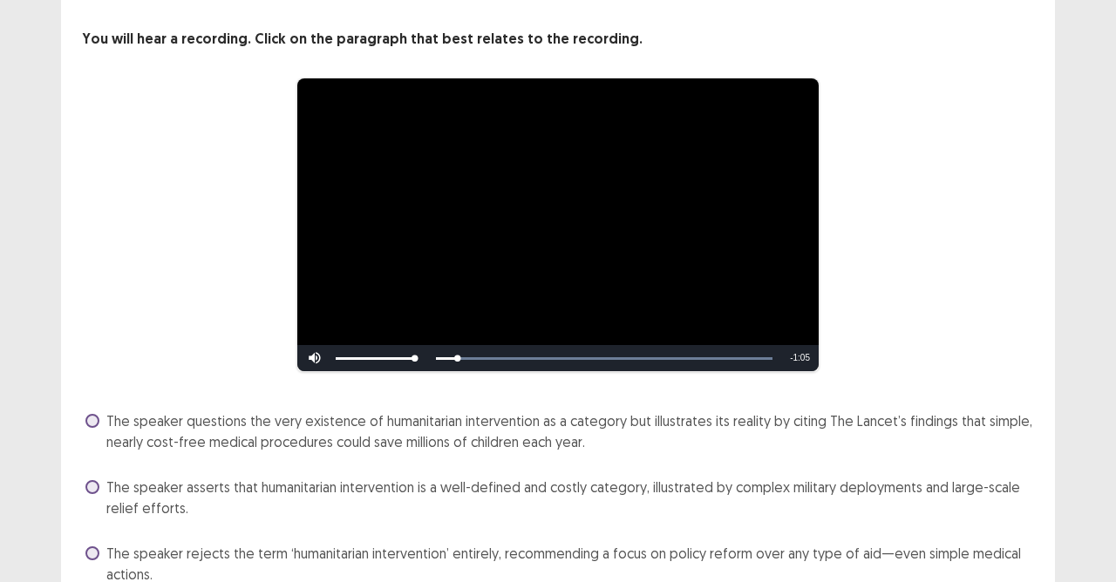
scroll to position [228, 0]
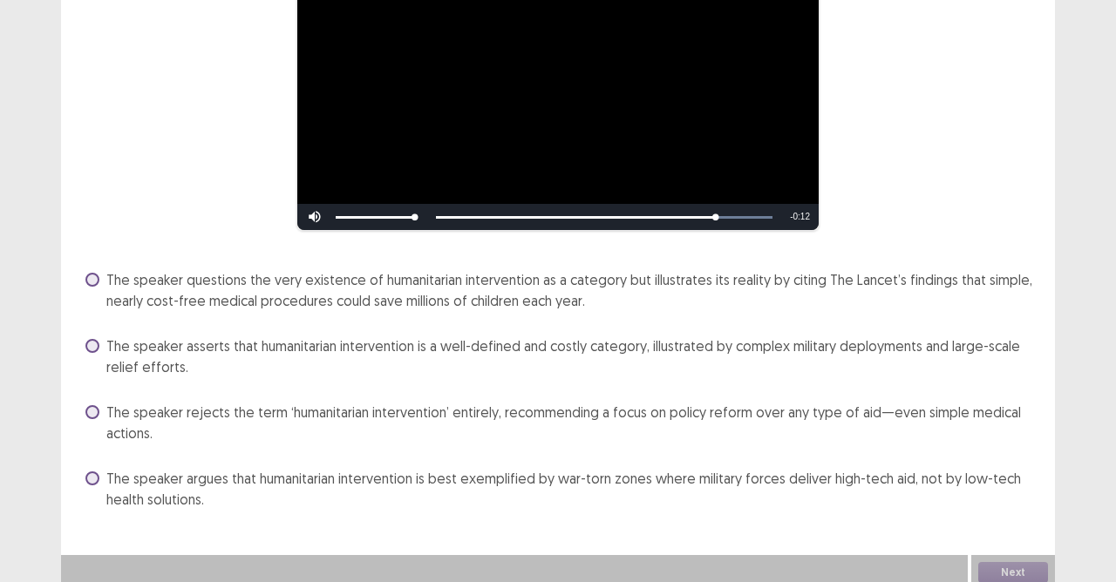
click at [99, 344] on label "The speaker asserts that humanitarian intervention is a well-defined and costly…" at bounding box center [559, 357] width 949 height 42
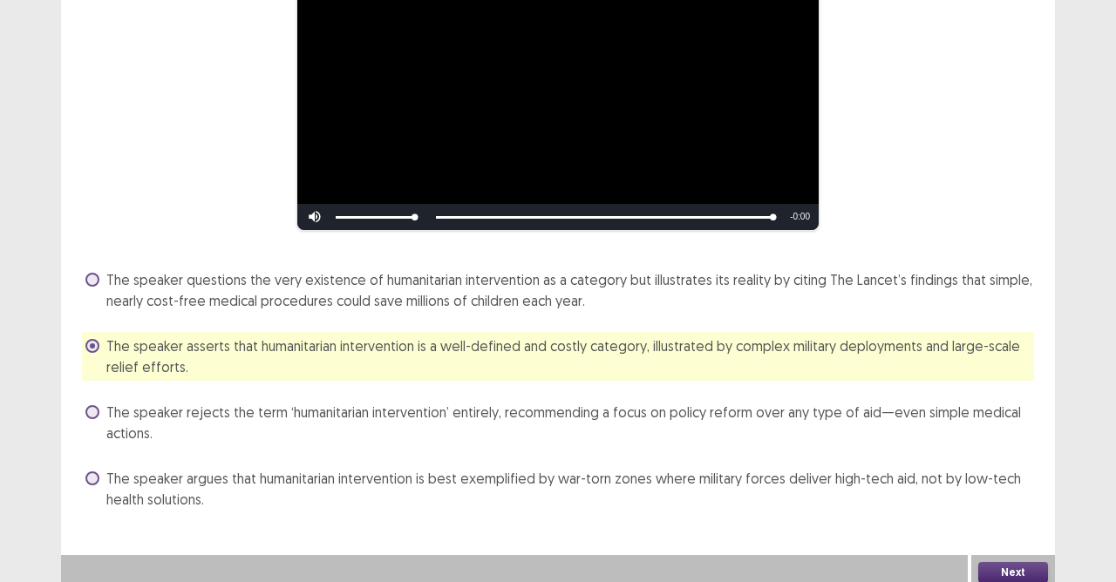
click at [996, 517] on button "Next" at bounding box center [1013, 572] width 70 height 21
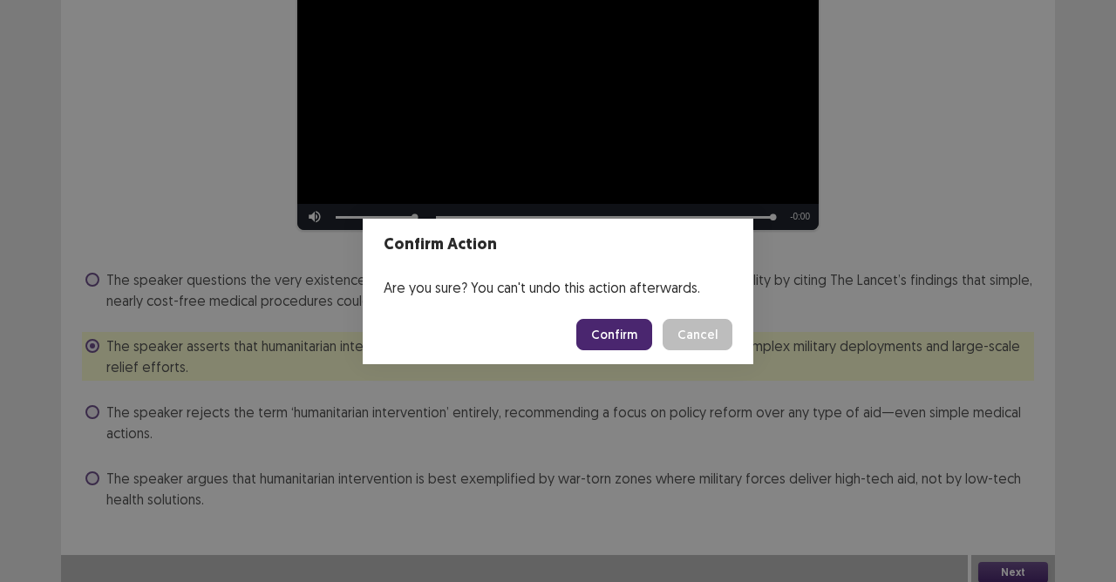
click at [622, 335] on button "Confirm" at bounding box center [614, 334] width 76 height 31
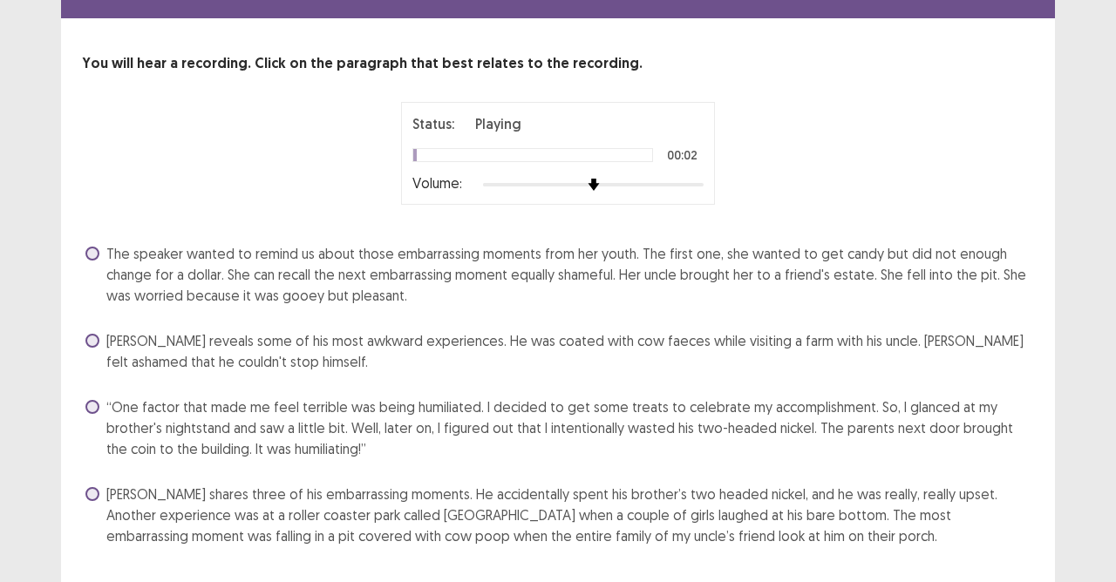
scroll to position [99, 0]
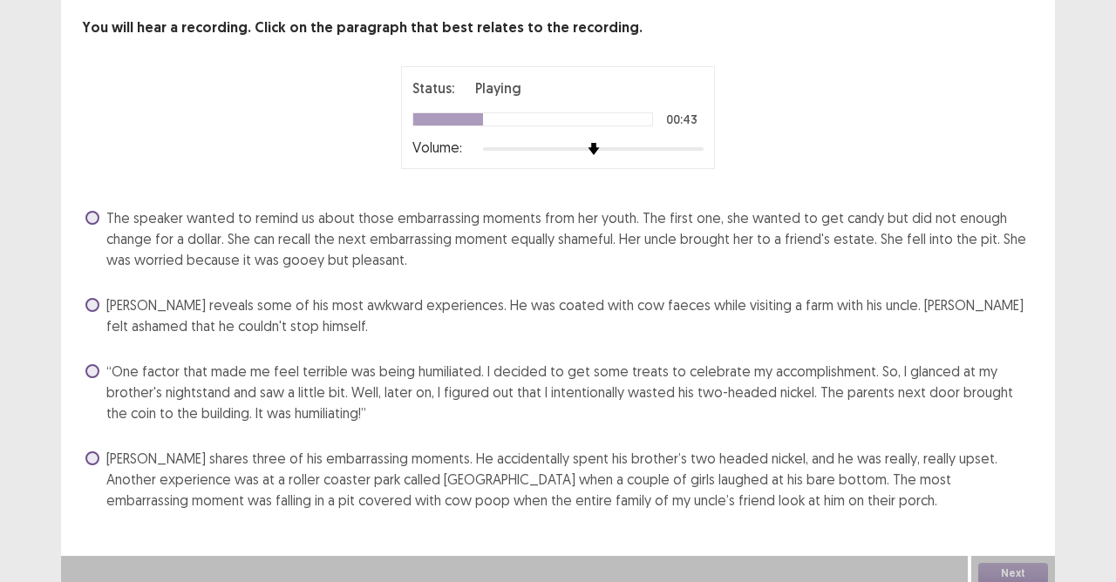
drag, startPoint x: 99, startPoint y: 452, endPoint x: 357, endPoint y: 459, distance: 259.0
click at [99, 453] on label "[PERSON_NAME] shares three of his embarrassing moments. He accidentally spent h…" at bounding box center [559, 479] width 949 height 63
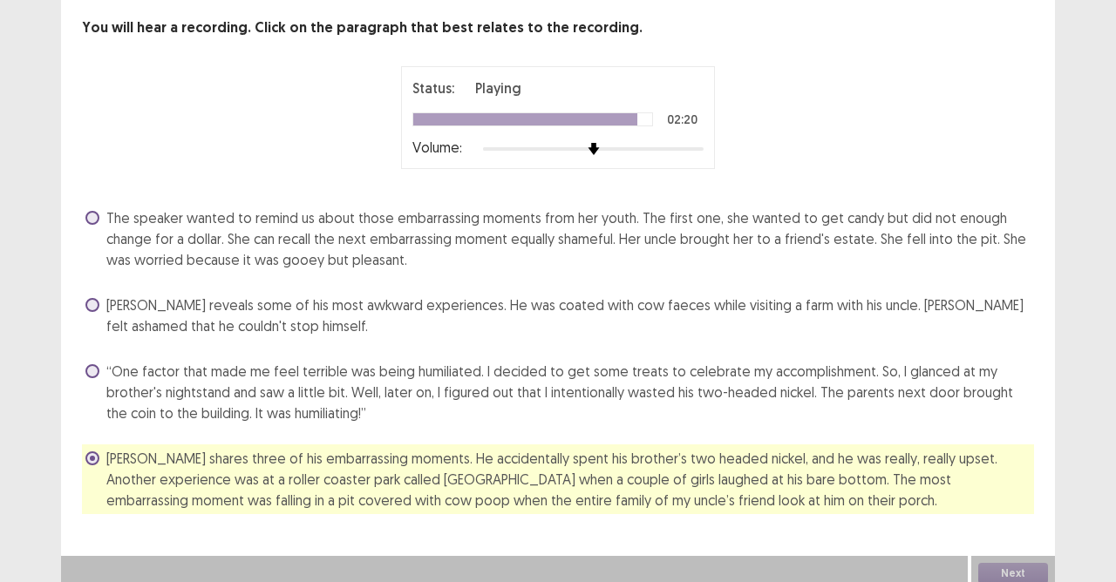
click at [94, 301] on span at bounding box center [92, 305] width 14 height 14
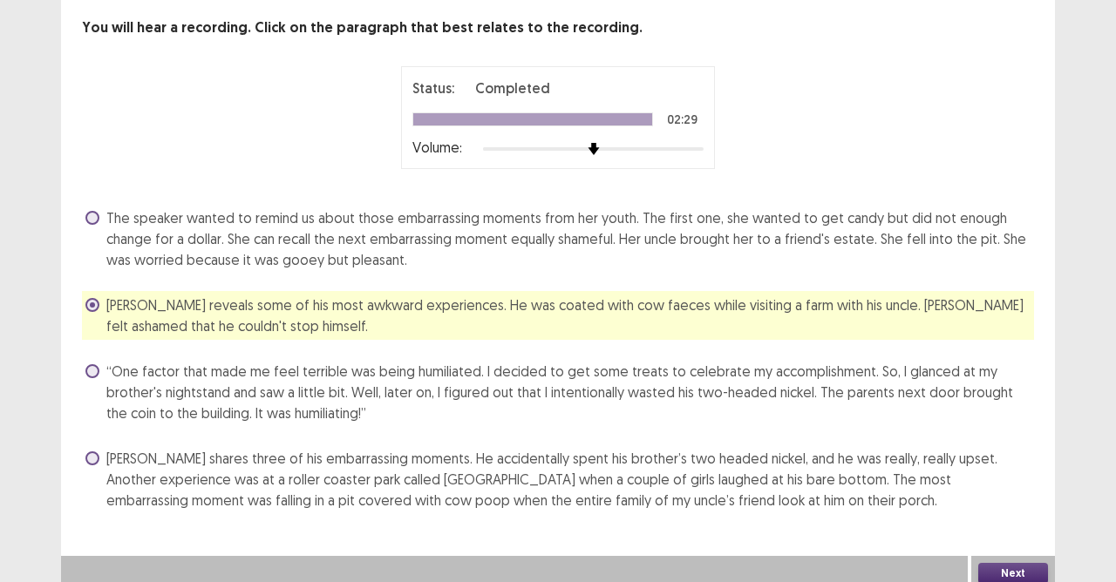
click at [1024, 517] on button "Next" at bounding box center [1013, 573] width 70 height 21
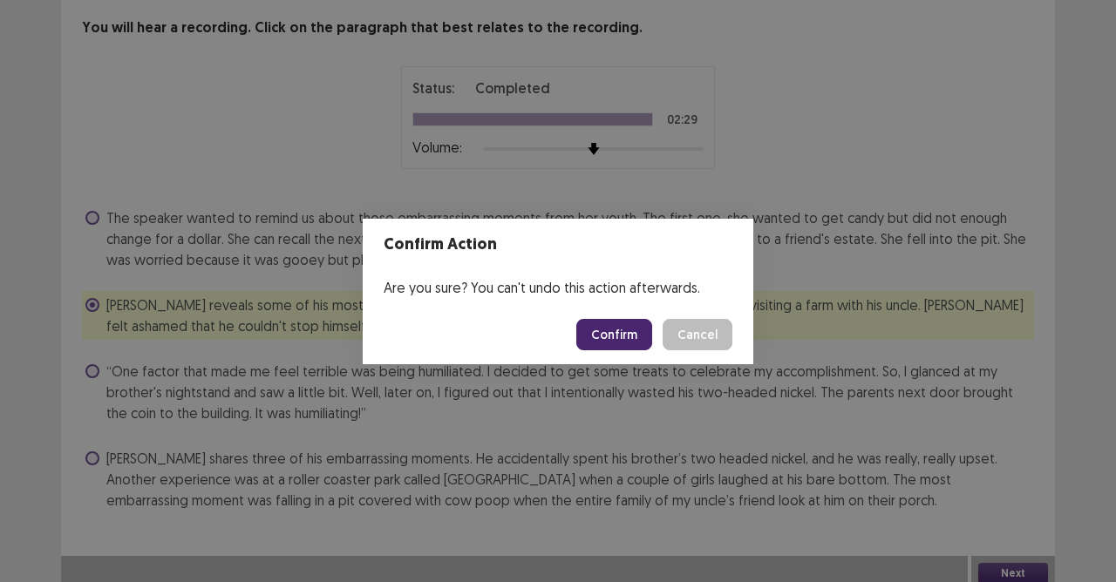
click at [601, 330] on button "Confirm" at bounding box center [614, 334] width 76 height 31
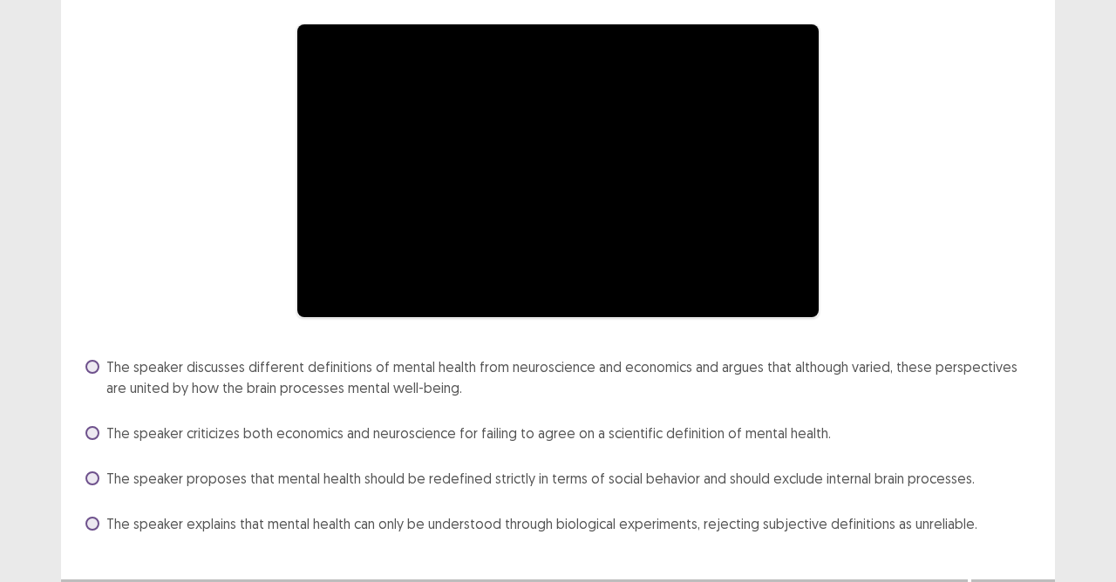
scroll to position [166, 0]
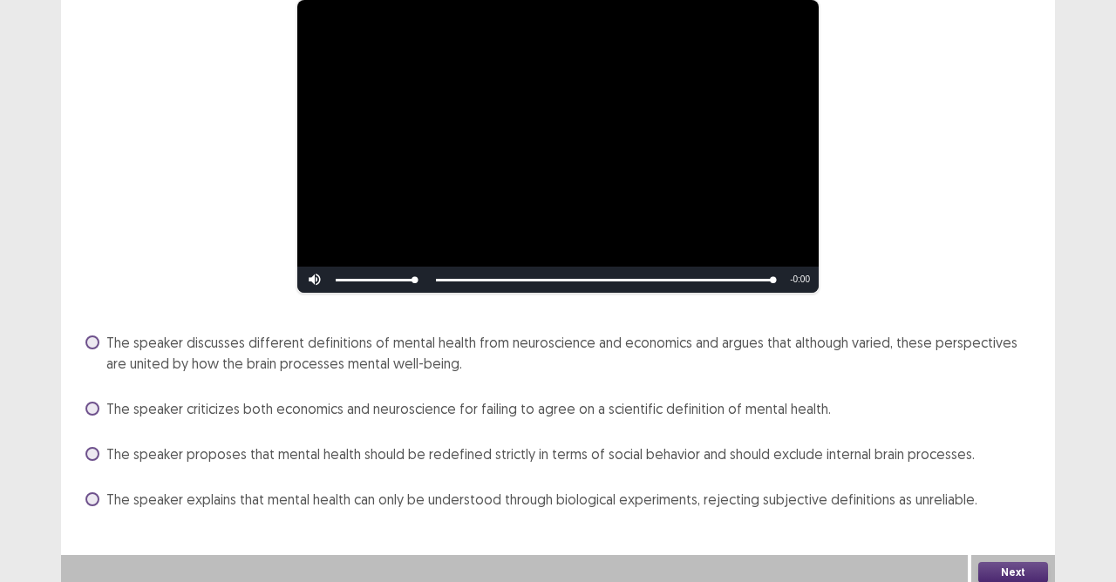
click at [65, 488] on div "**********" at bounding box center [558, 231] width 994 height 563
click at [95, 493] on span at bounding box center [92, 500] width 14 height 14
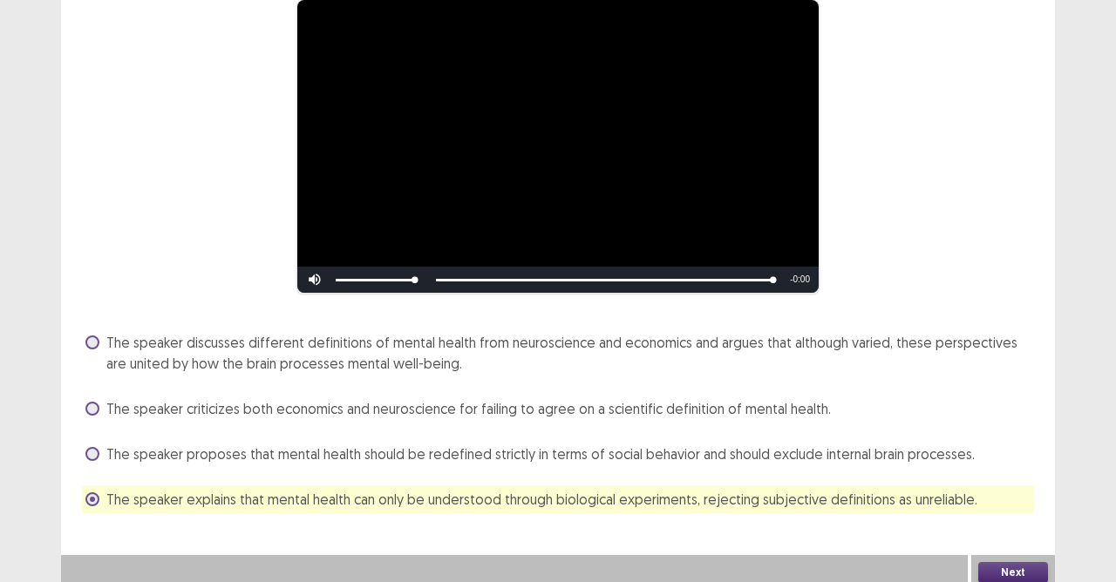
click at [1017, 517] on button "Next" at bounding box center [1013, 572] width 70 height 21
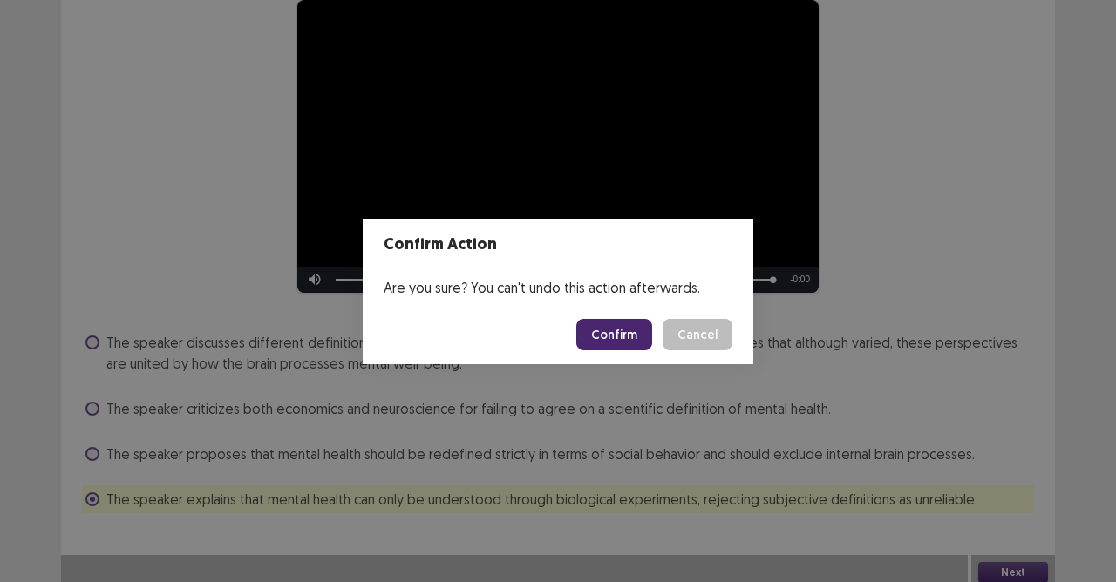
click at [622, 337] on button "Confirm" at bounding box center [614, 334] width 76 height 31
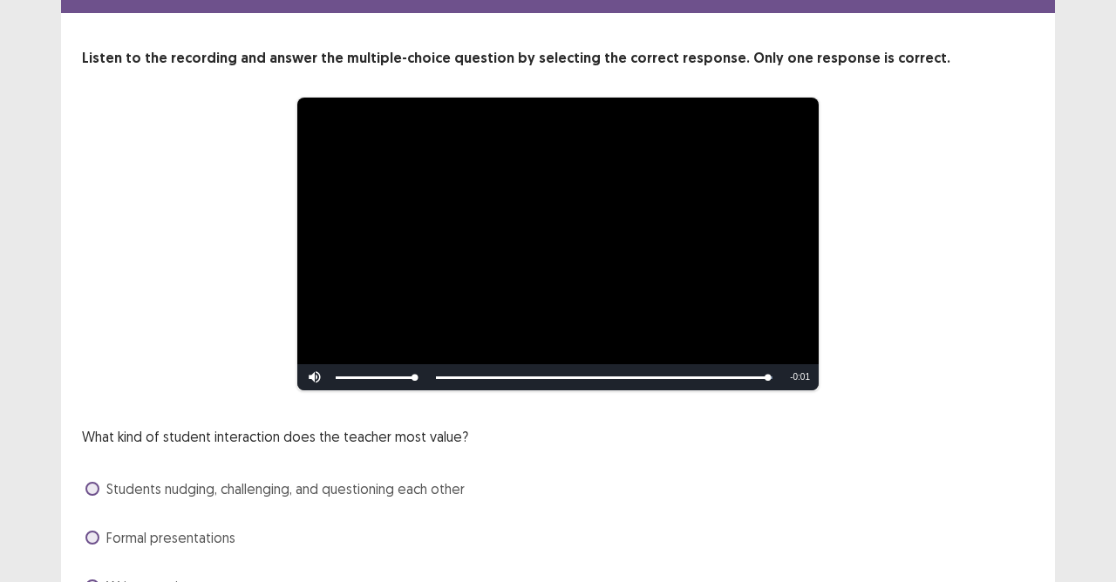
scroll to position [204, 0]
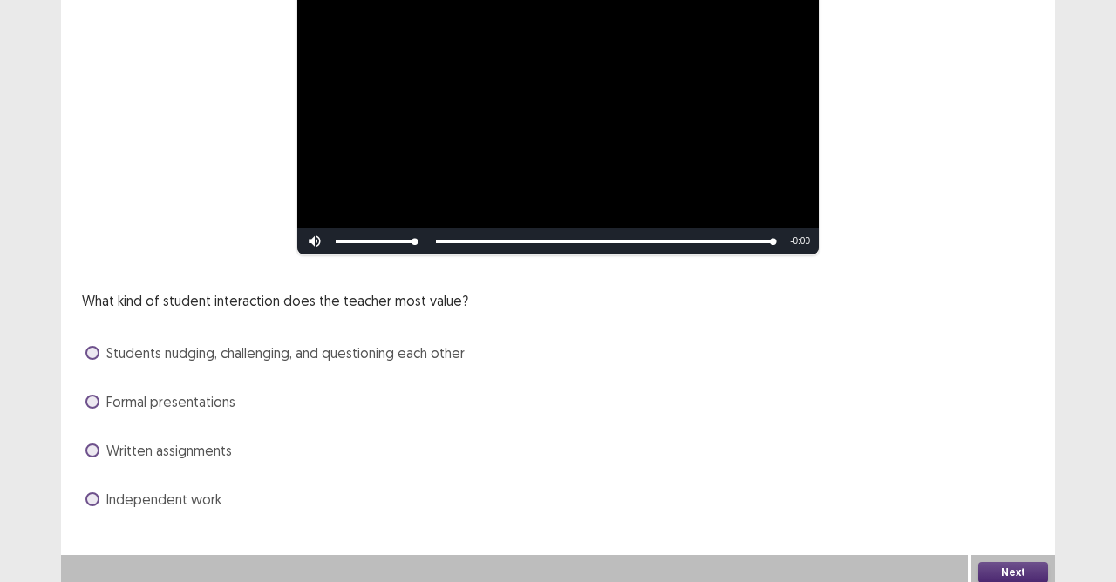
click at [97, 401] on label "Formal presentations" at bounding box center [160, 401] width 150 height 21
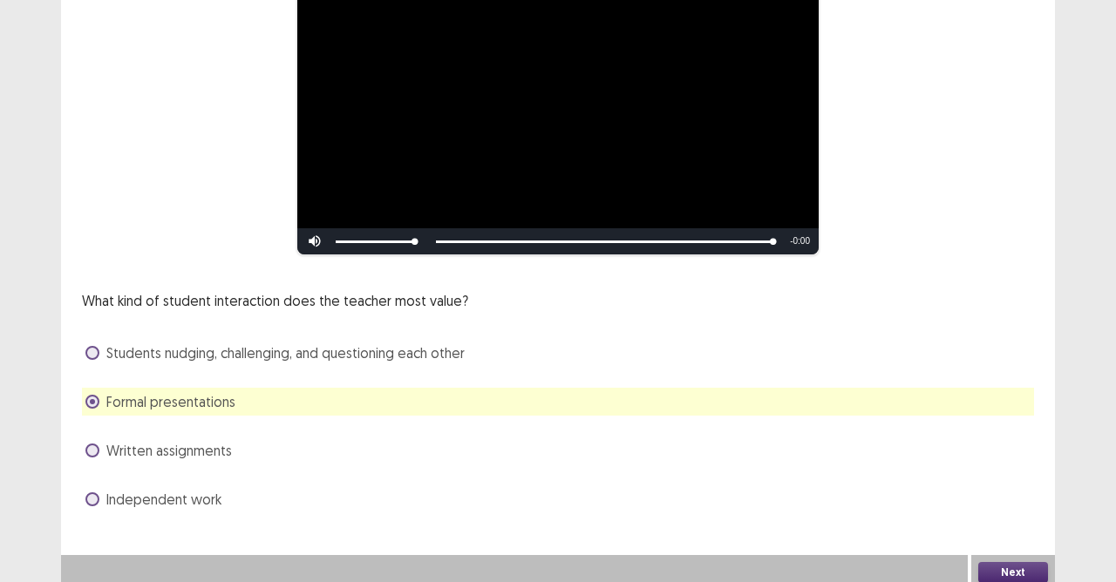
click at [996, 517] on button "Next" at bounding box center [1013, 572] width 70 height 21
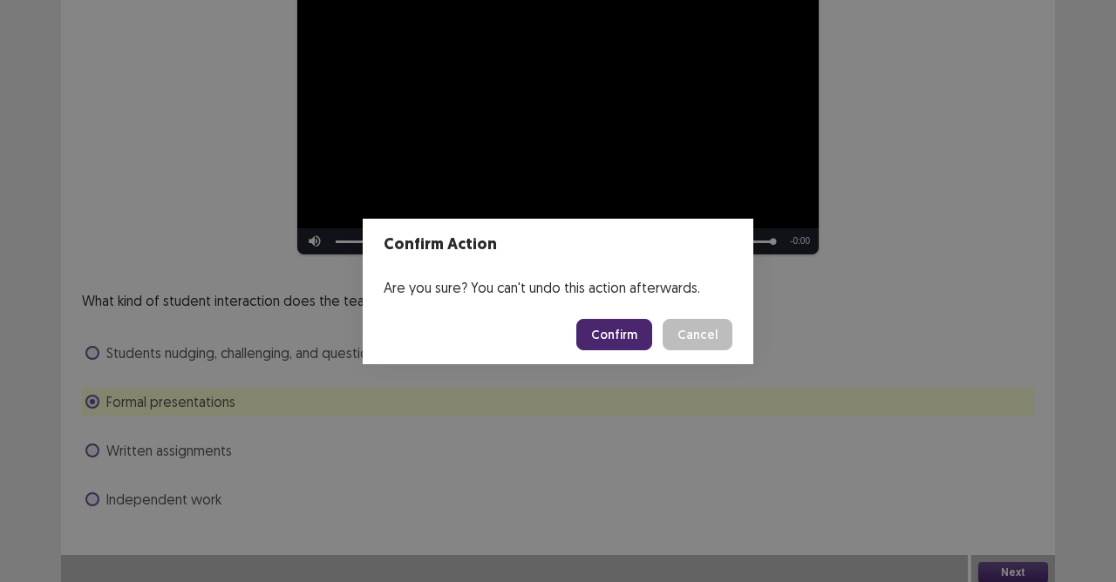
click at [611, 337] on button "Confirm" at bounding box center [614, 334] width 76 height 31
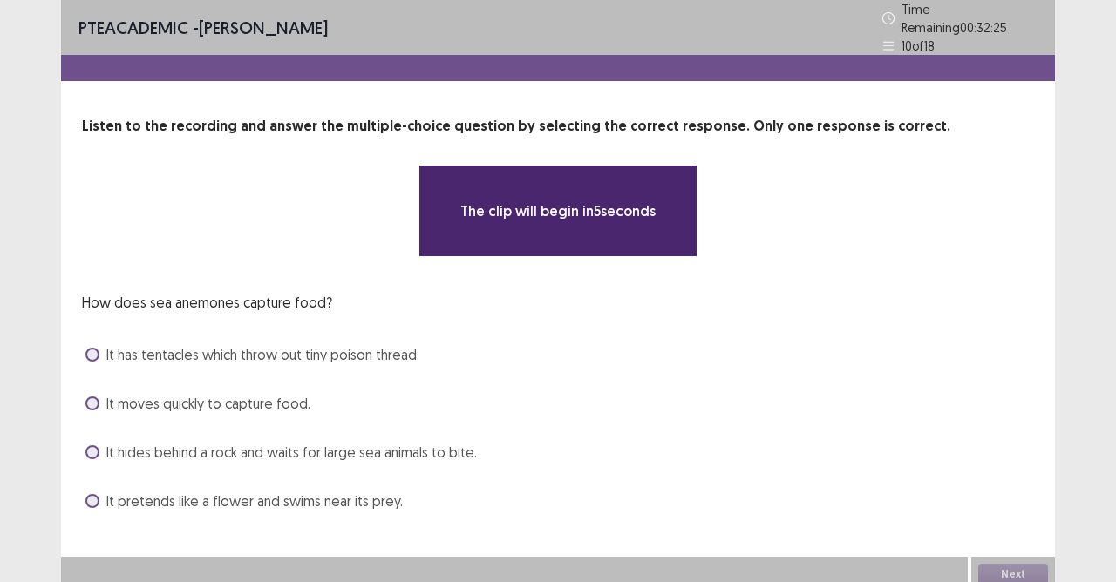
scroll to position [1, 0]
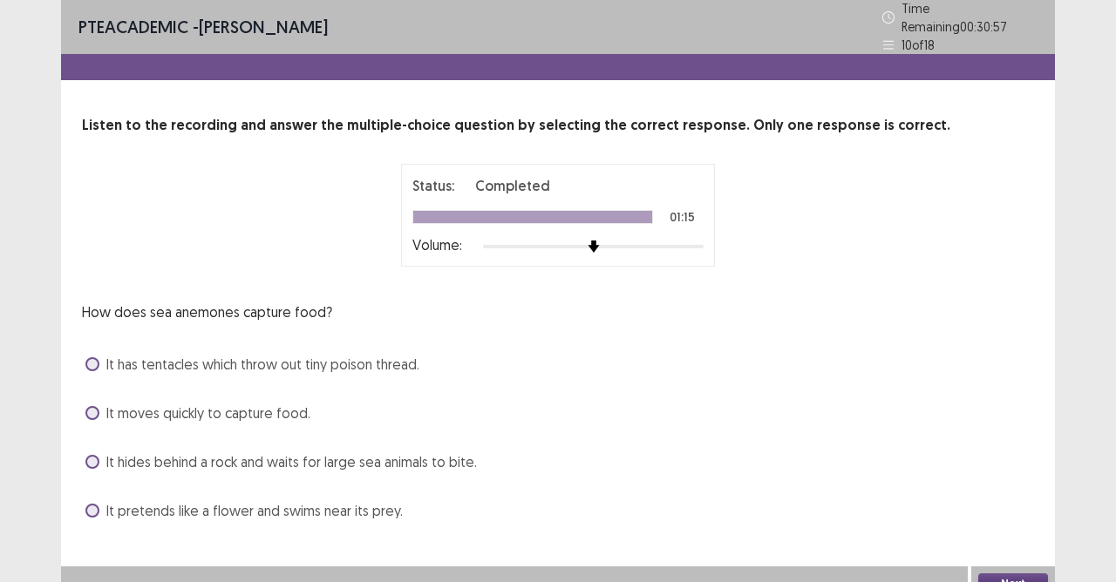
drag, startPoint x: 96, startPoint y: 405, endPoint x: 145, endPoint y: 410, distance: 49.0
click at [98, 406] on span at bounding box center [92, 413] width 14 height 14
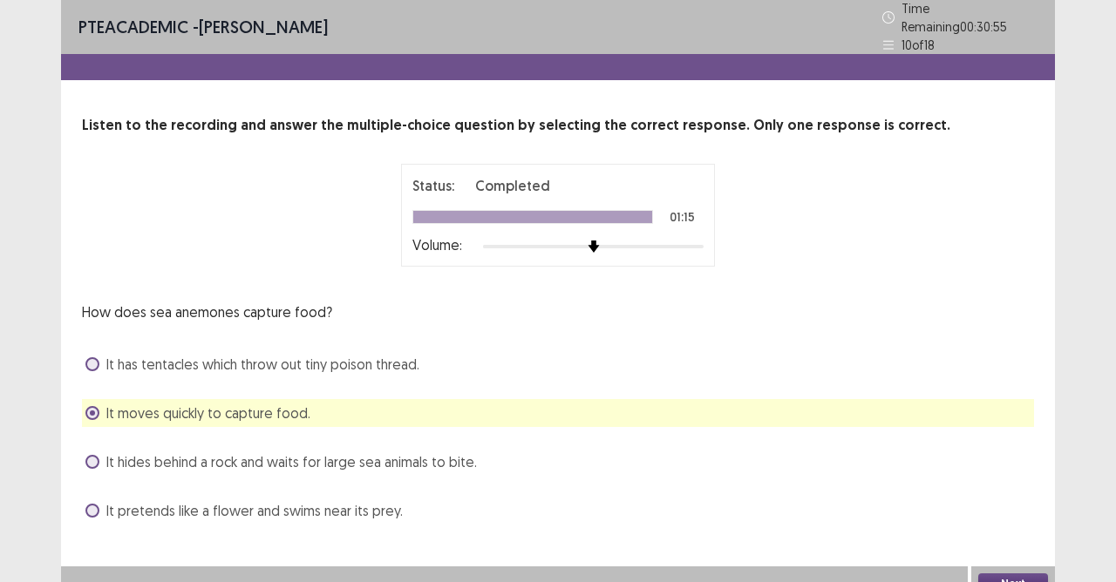
click at [1031, 517] on button "Next" at bounding box center [1013, 584] width 70 height 21
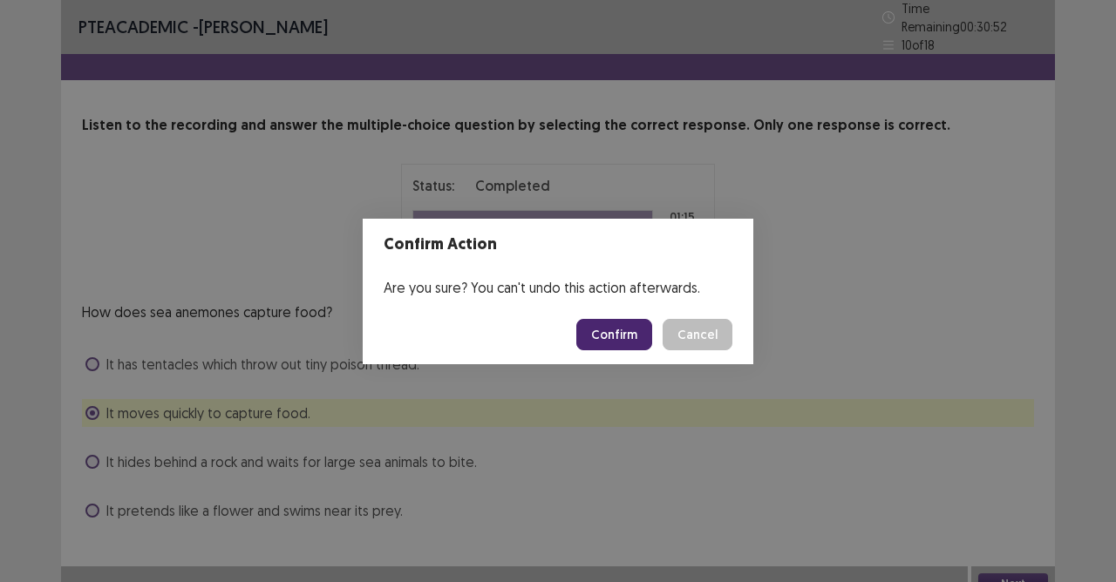
click at [607, 337] on button "Confirm" at bounding box center [614, 334] width 76 height 31
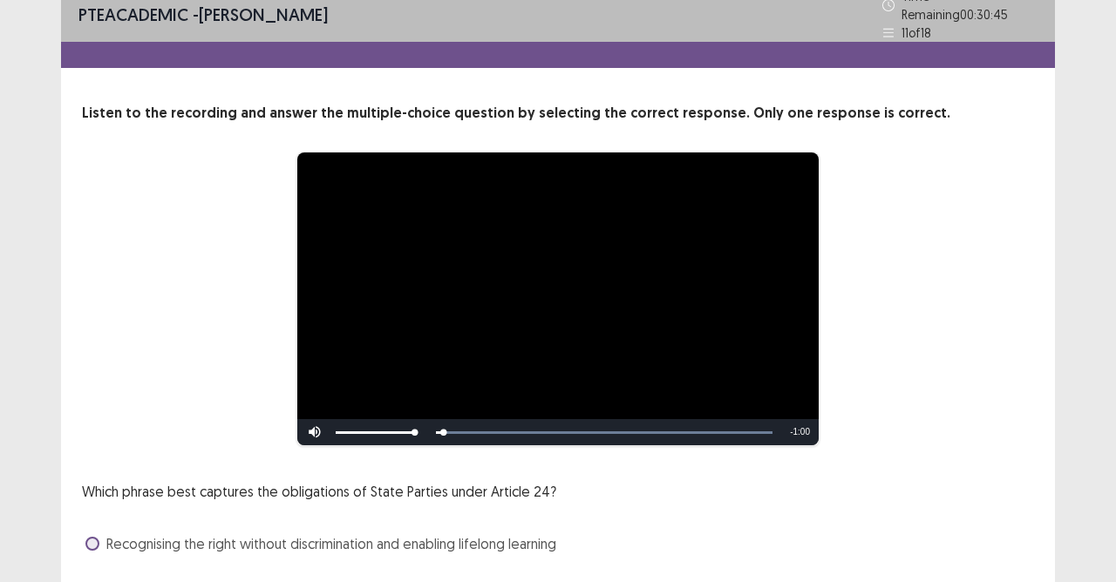
scroll to position [204, 0]
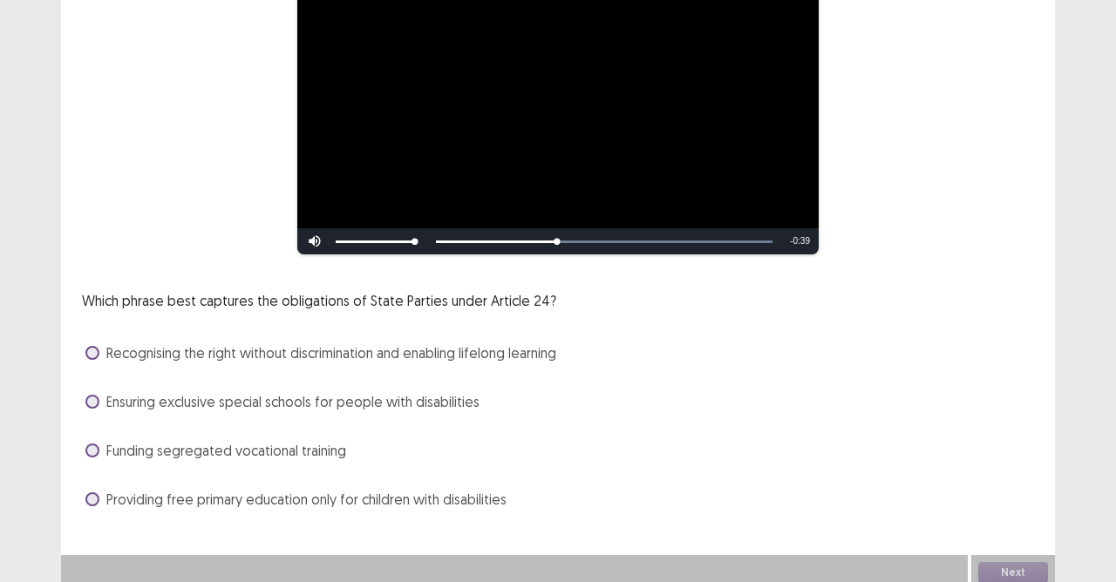
click at [98, 347] on span at bounding box center [92, 353] width 14 height 14
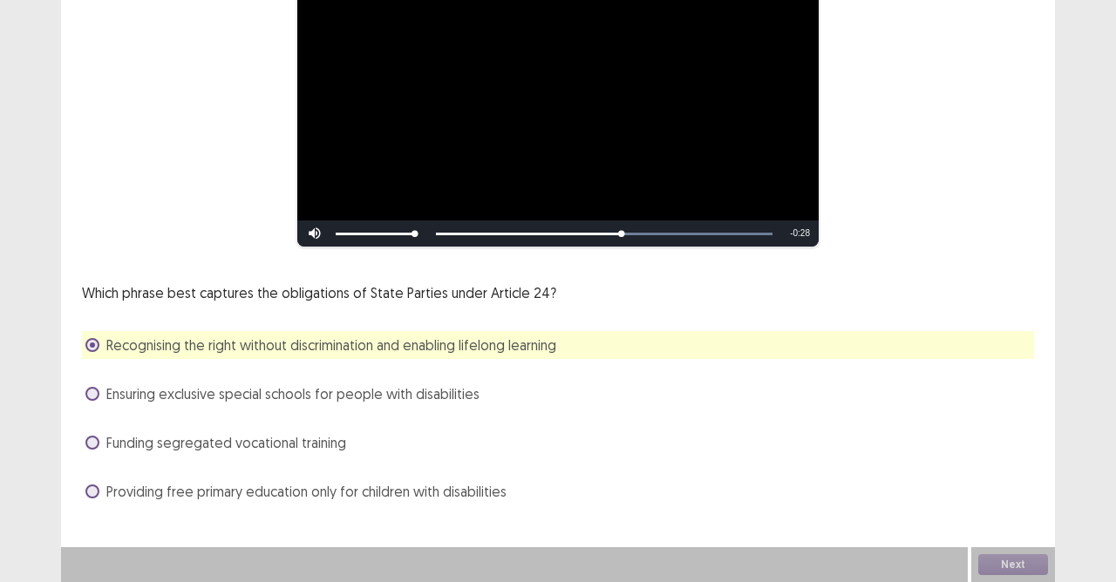
click at [89, 497] on span at bounding box center [92, 492] width 14 height 14
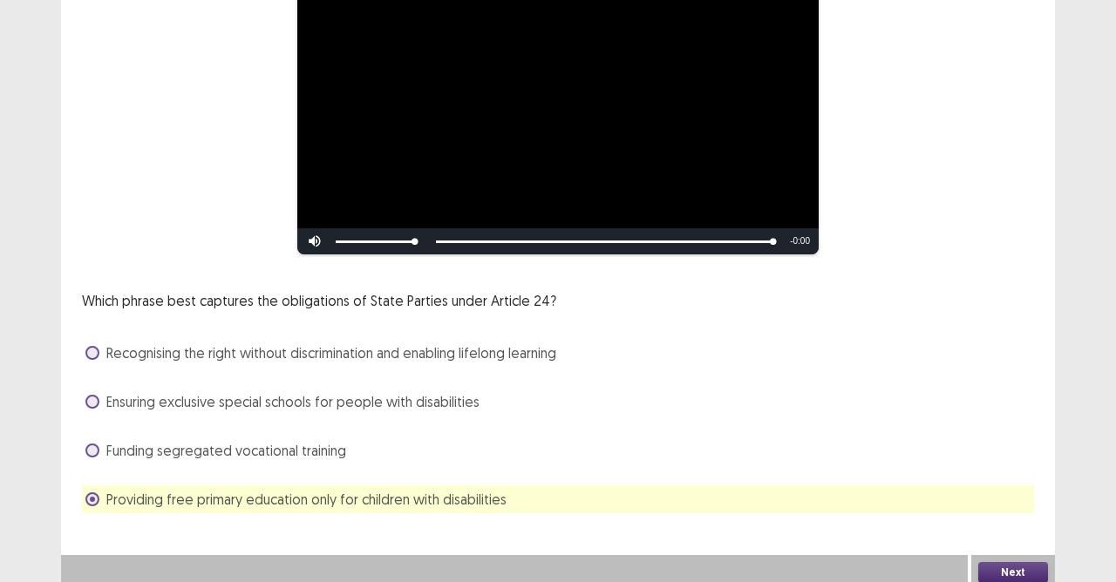
click at [1007, 517] on button "Next" at bounding box center [1013, 572] width 70 height 21
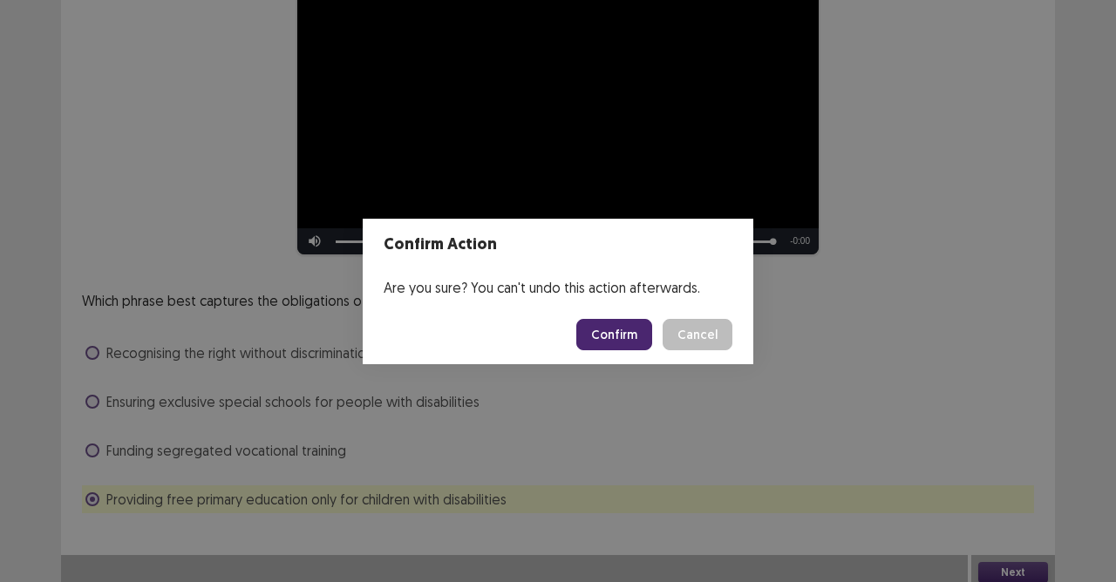
click at [621, 337] on button "Confirm" at bounding box center [614, 334] width 76 height 31
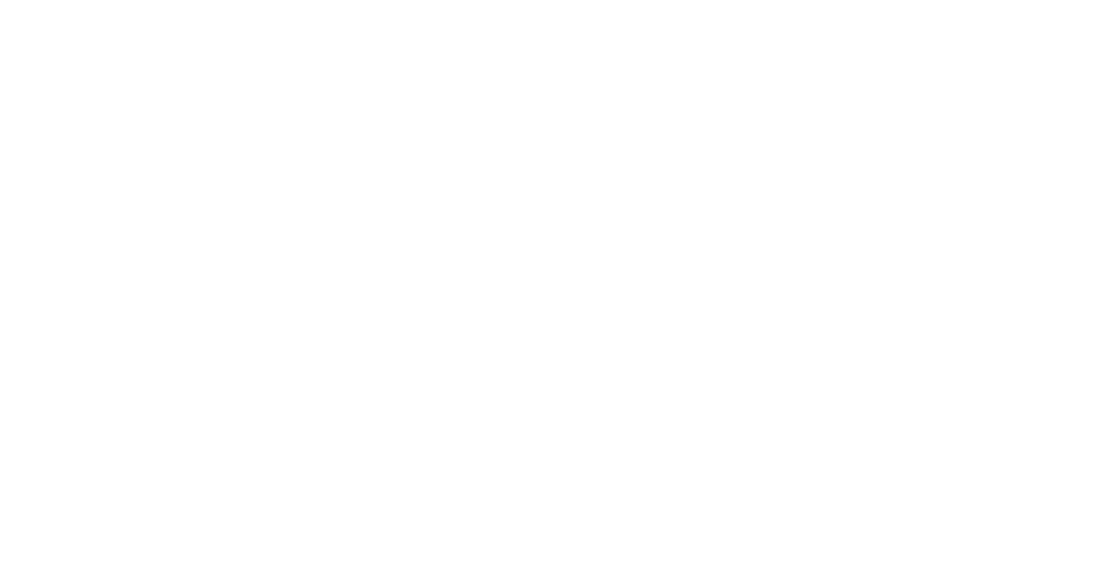
scroll to position [0, 0]
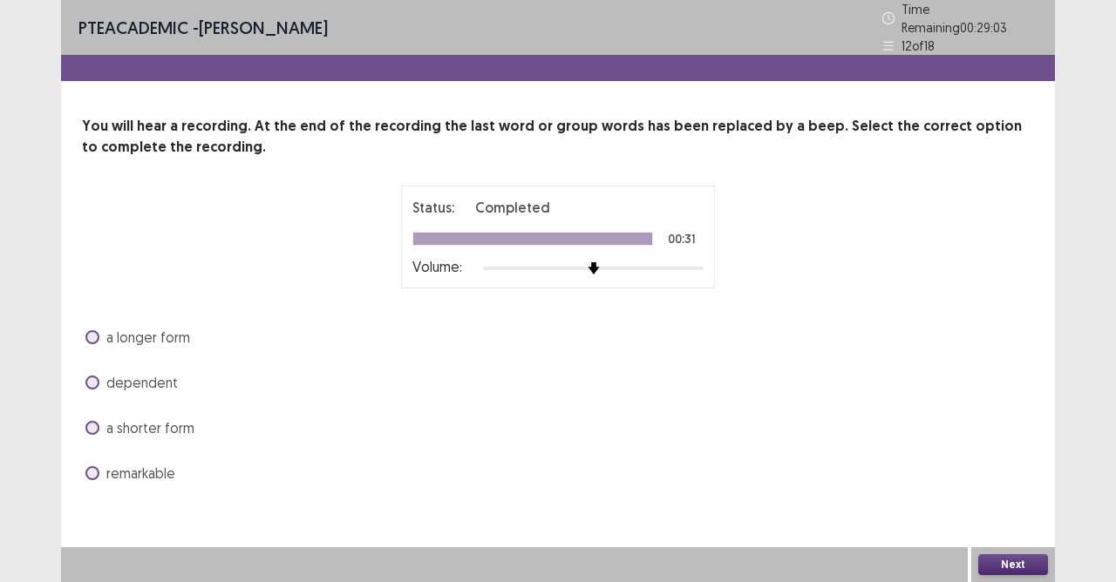
click at [92, 469] on span at bounding box center [92, 473] width 14 height 14
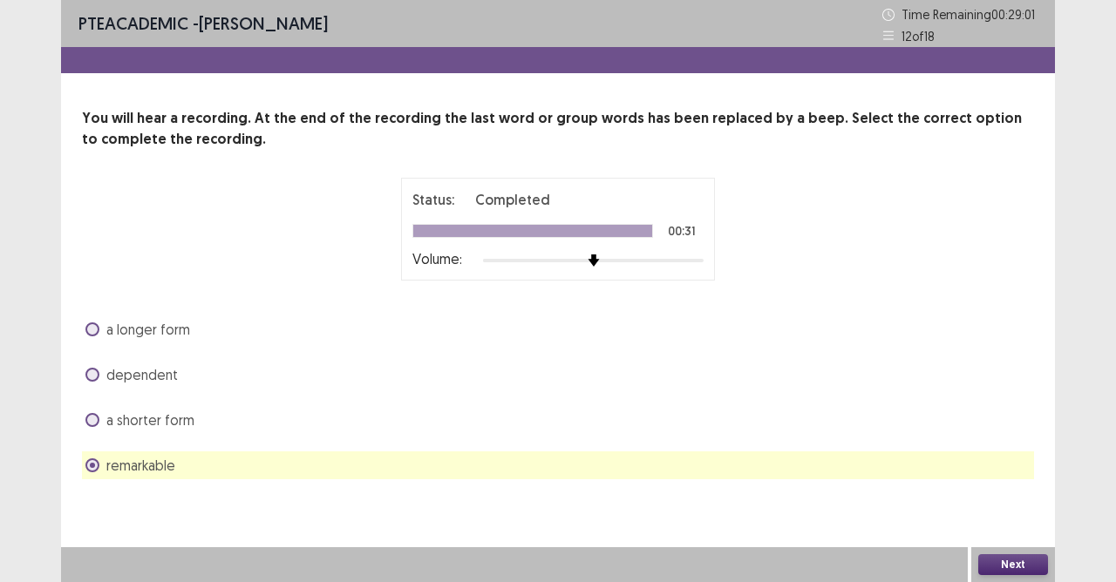
click at [989, 517] on button "Next" at bounding box center [1013, 565] width 70 height 21
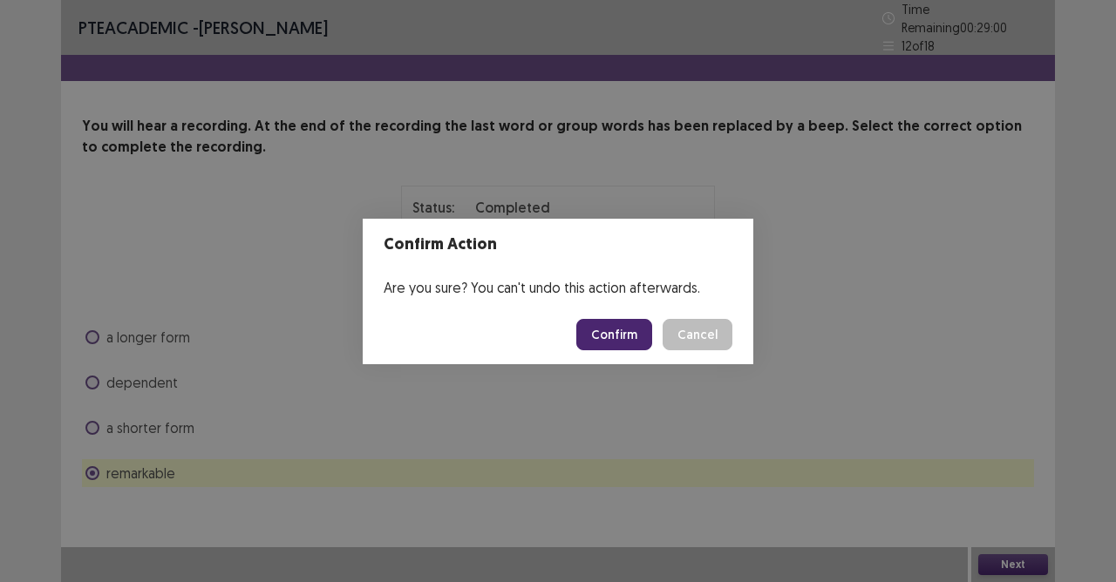
click at [631, 334] on button "Confirm" at bounding box center [614, 334] width 76 height 31
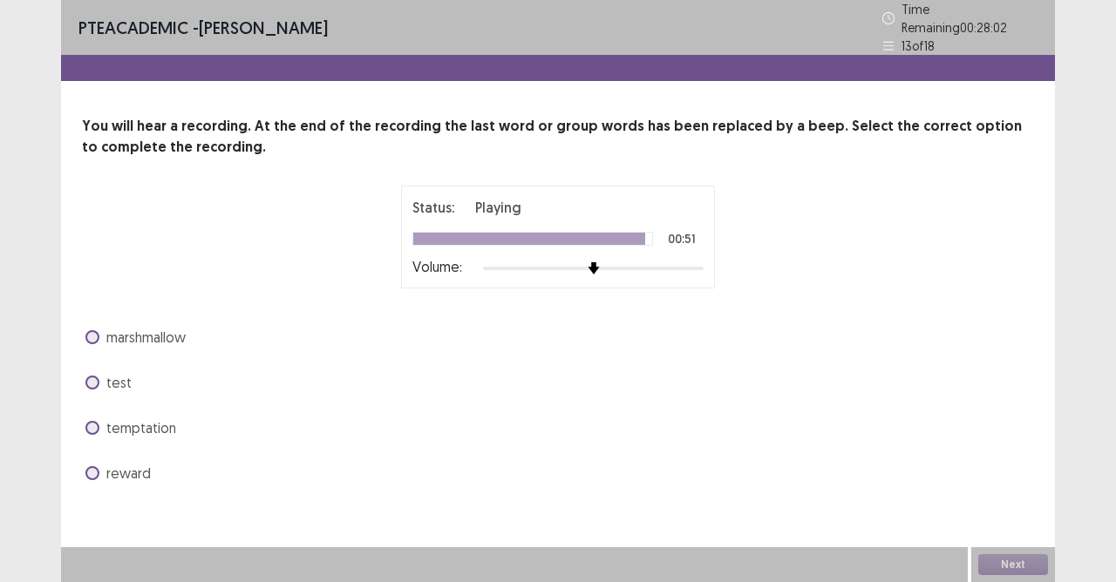
click at [98, 423] on span at bounding box center [92, 428] width 14 height 14
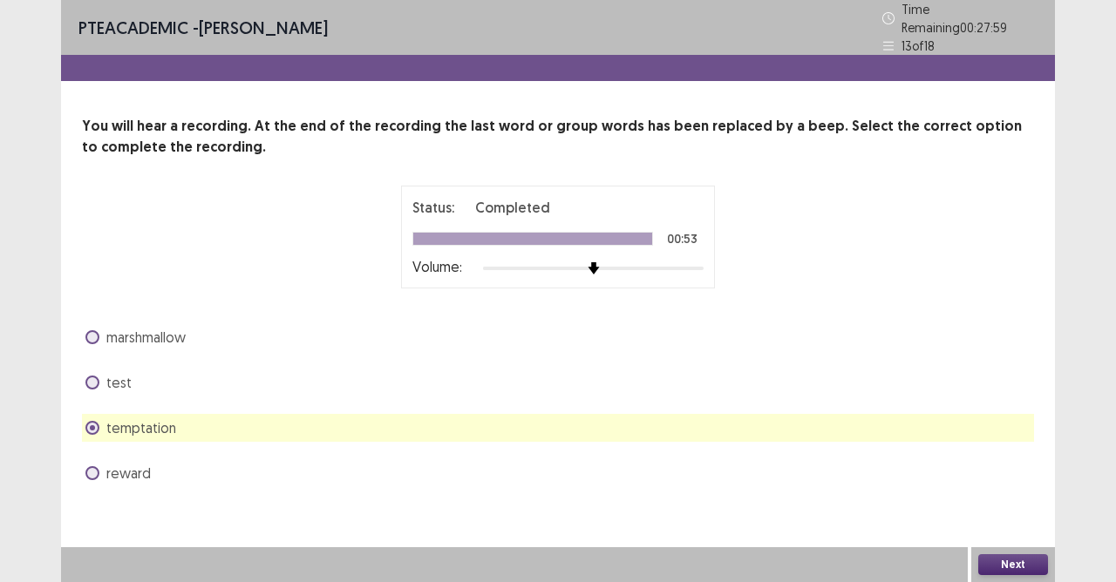
click at [1000, 517] on button "Next" at bounding box center [1013, 565] width 70 height 21
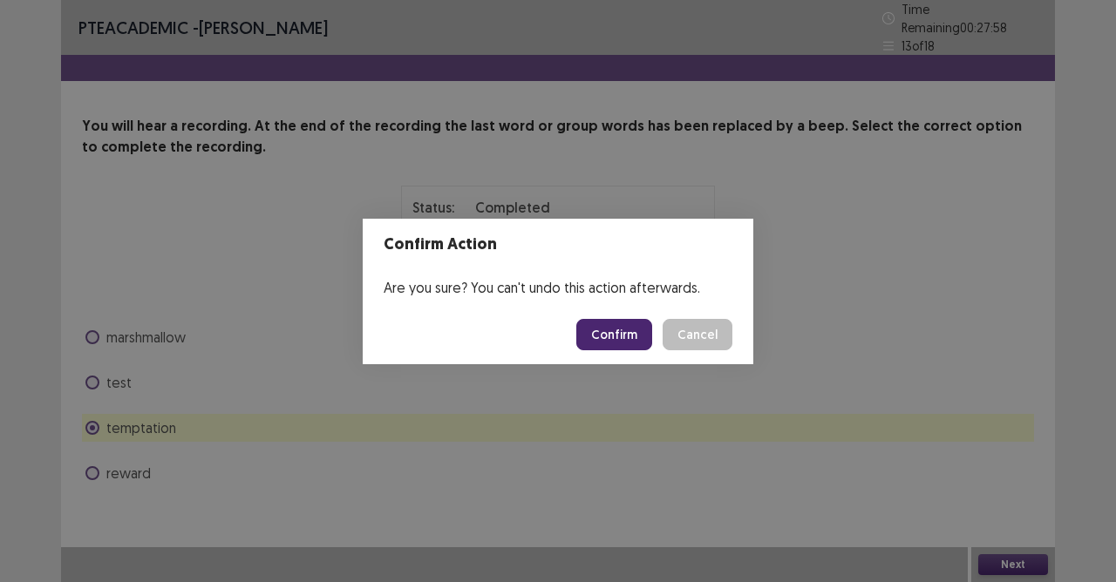
click at [617, 335] on button "Confirm" at bounding box center [614, 334] width 76 height 31
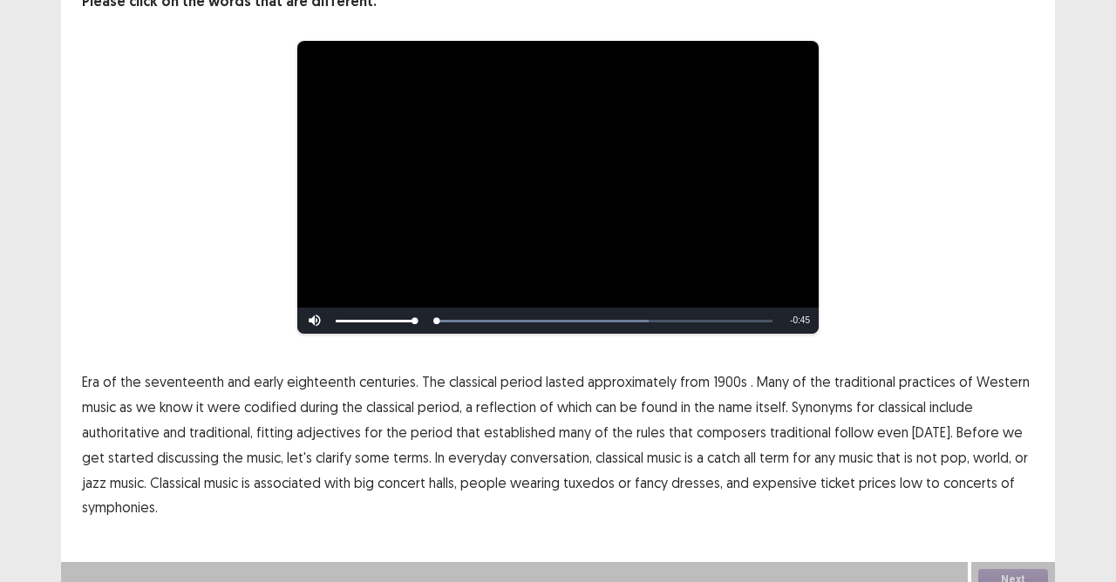
scroll to position [152, 0]
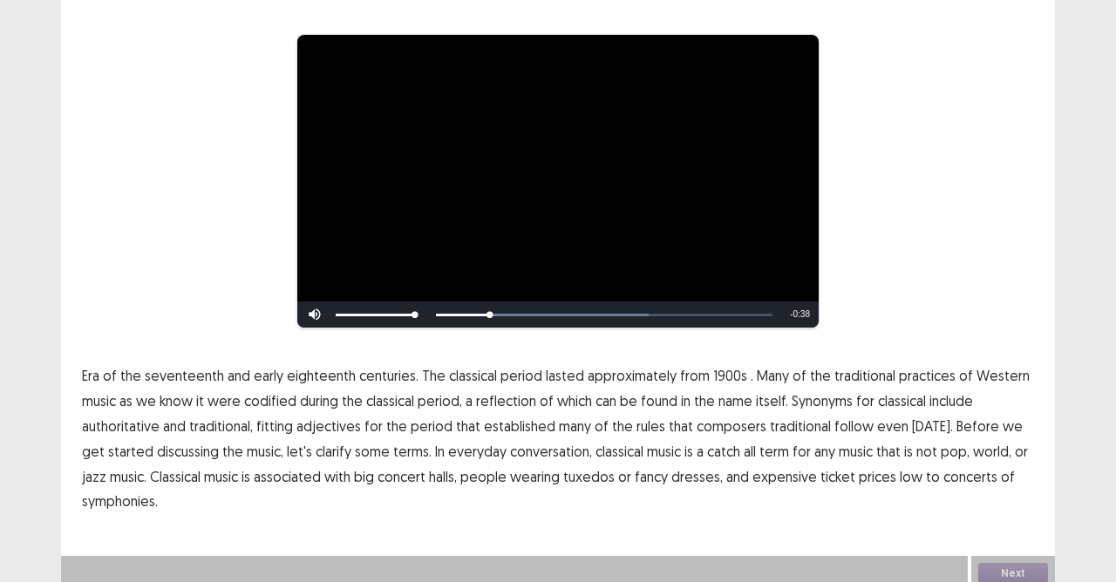
click at [716, 366] on span "1900s" at bounding box center [730, 375] width 34 height 21
click at [784, 416] on span "traditional" at bounding box center [800, 426] width 61 height 21
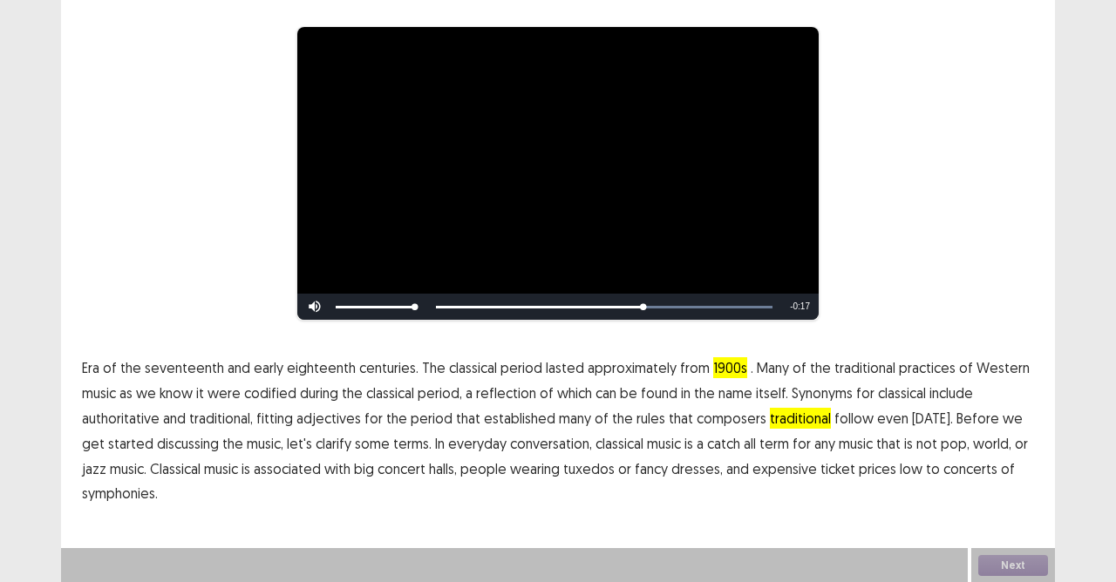
click at [779, 412] on span "traditional" at bounding box center [800, 418] width 61 height 21
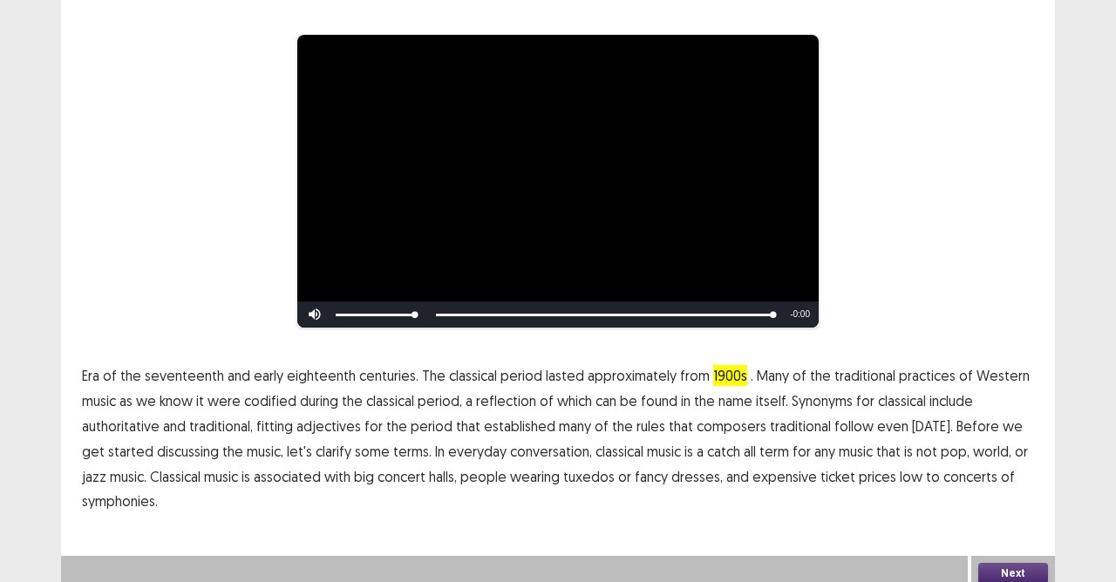
click at [926, 469] on span "to" at bounding box center [933, 476] width 14 height 21
click at [900, 466] on span "low" at bounding box center [911, 476] width 23 height 21
click at [926, 472] on span "to" at bounding box center [933, 476] width 14 height 21
click at [999, 517] on button "Next" at bounding box center [1013, 573] width 70 height 21
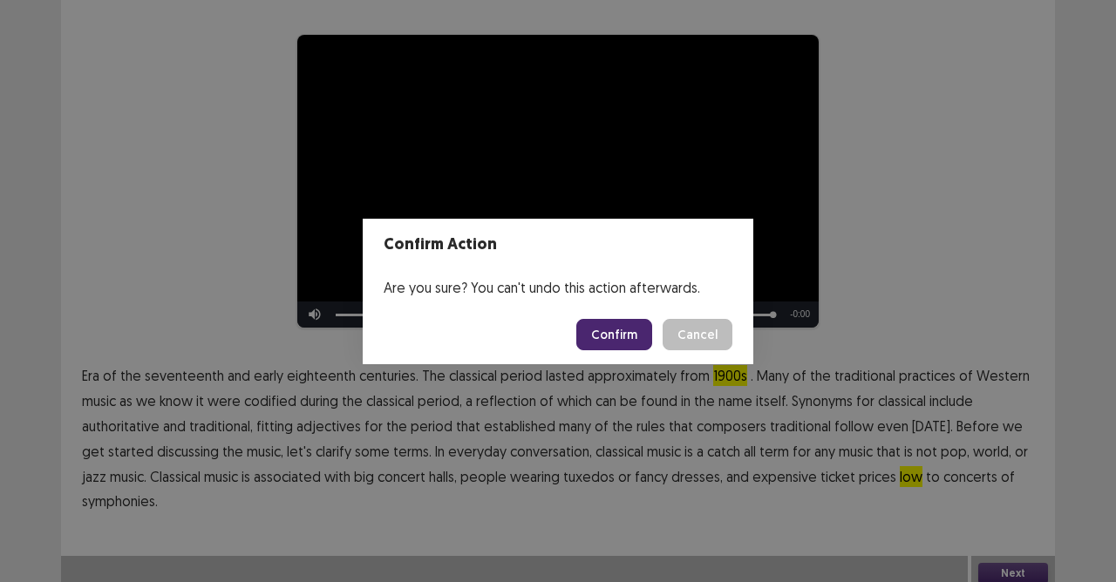
drag, startPoint x: 623, startPoint y: 326, endPoint x: 640, endPoint y: 343, distance: 23.4
click at [626, 329] on button "Confirm" at bounding box center [614, 334] width 76 height 31
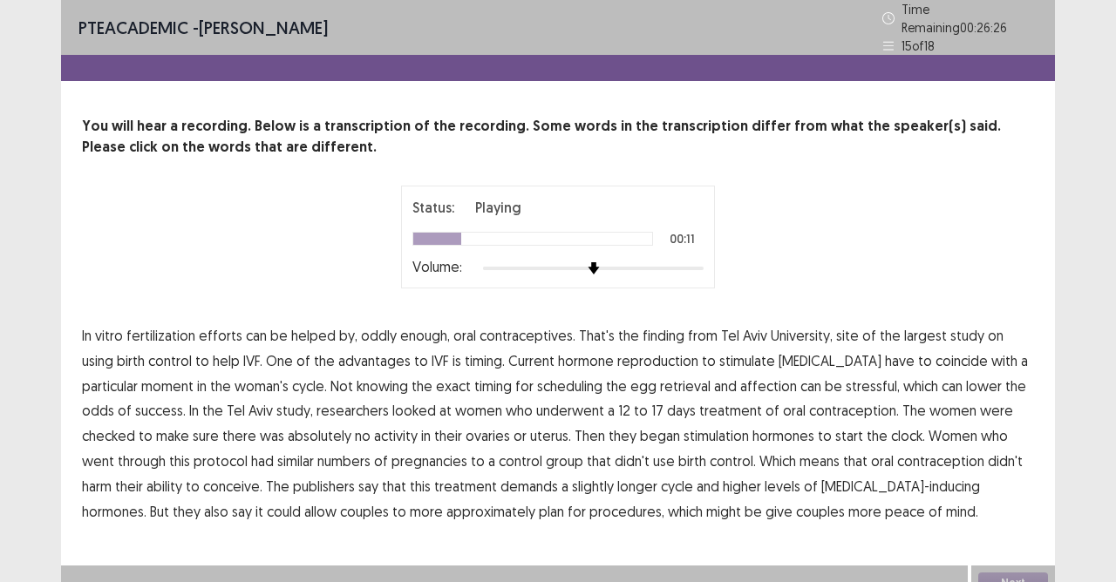
click at [338, 351] on span "advantages" at bounding box center [374, 360] width 72 height 21
click at [629, 350] on span "reproduction" at bounding box center [657, 360] width 81 height 21
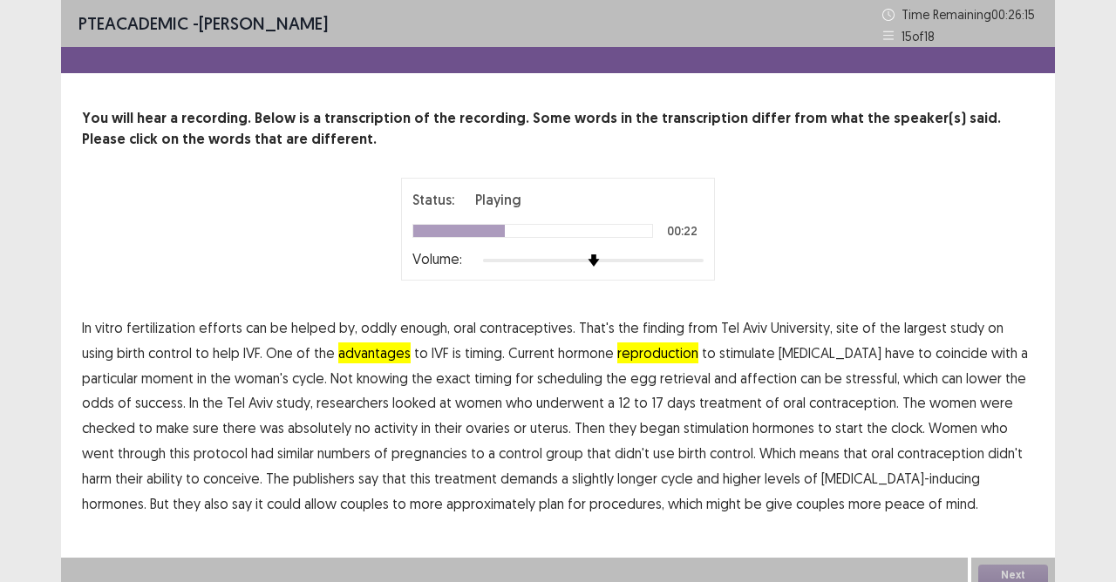
drag, startPoint x: 721, startPoint y: 378, endPoint x: 759, endPoint y: 378, distance: 37.5
click at [740, 378] on span "affection" at bounding box center [768, 378] width 57 height 21
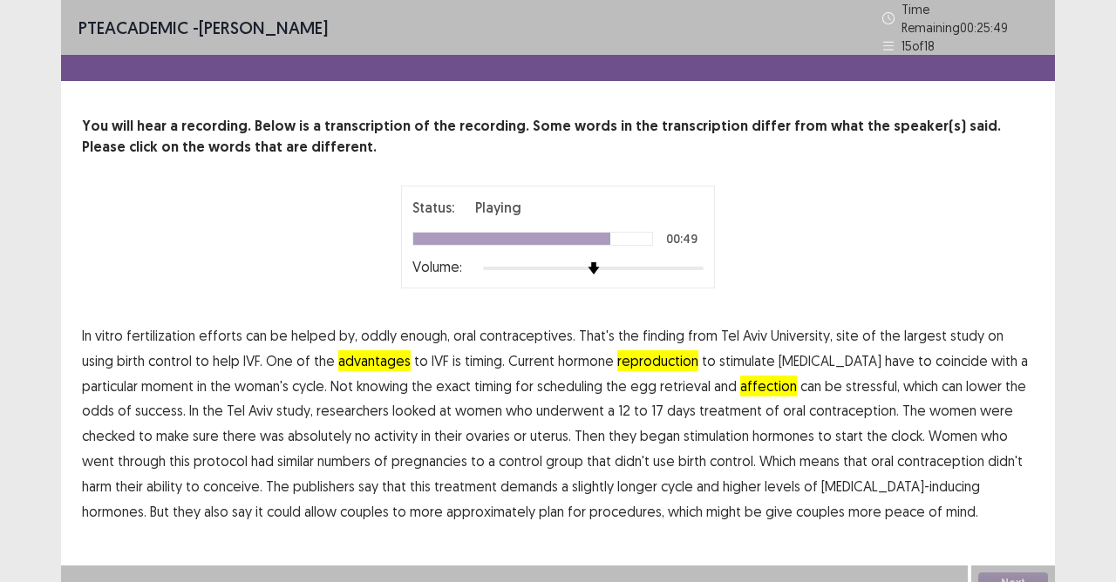
click at [293, 482] on span "publishers" at bounding box center [324, 486] width 62 height 21
click at [446, 507] on span "approximately" at bounding box center [490, 511] width 89 height 21
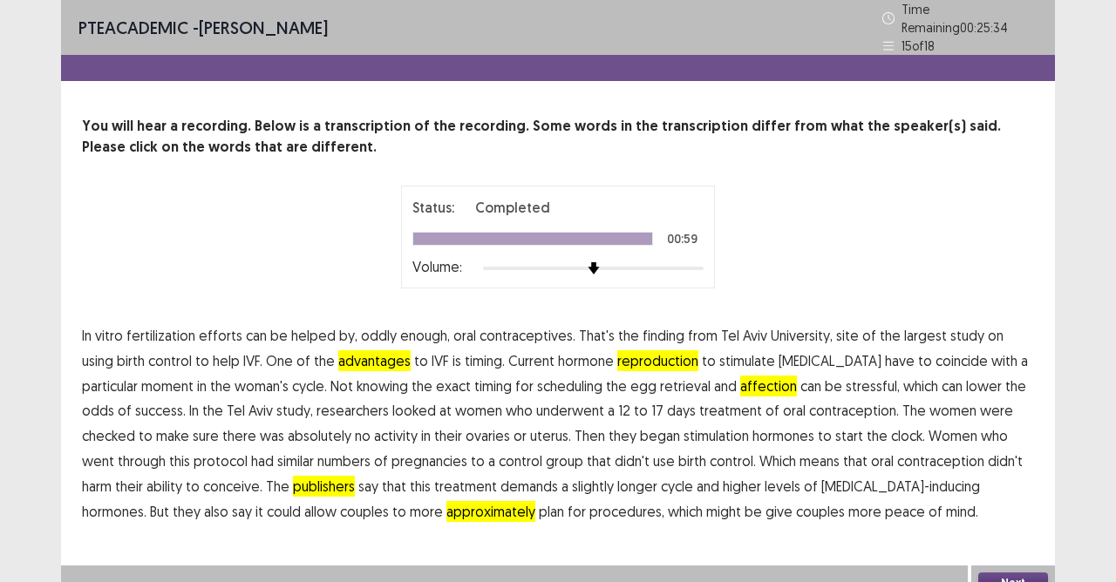
click at [446, 501] on span "approximately" at bounding box center [490, 511] width 89 height 21
click at [999, 517] on button "Next" at bounding box center [1013, 583] width 70 height 21
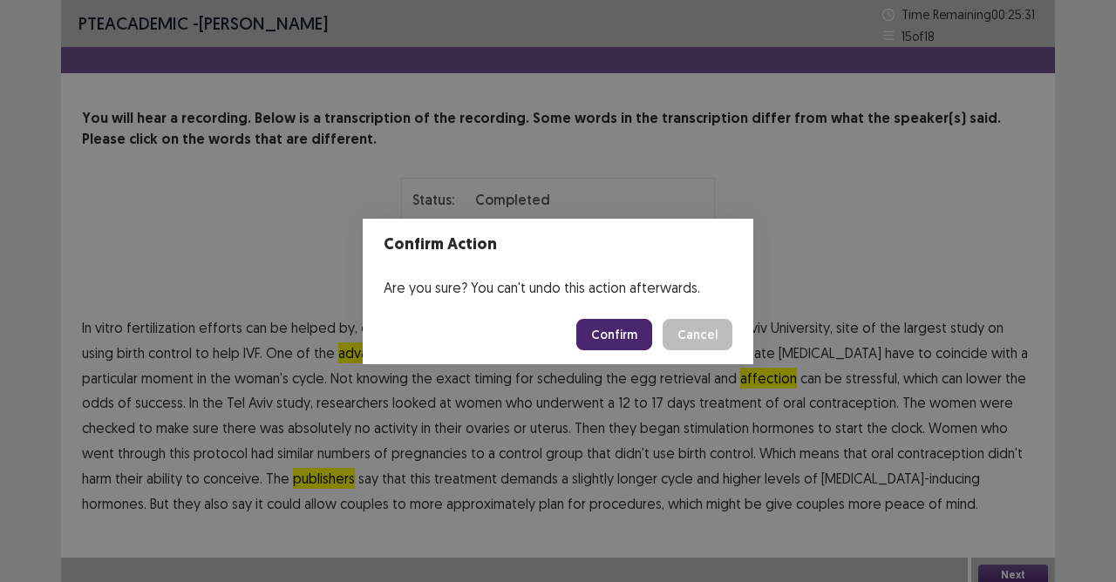
click at [633, 336] on button "Confirm" at bounding box center [614, 334] width 76 height 31
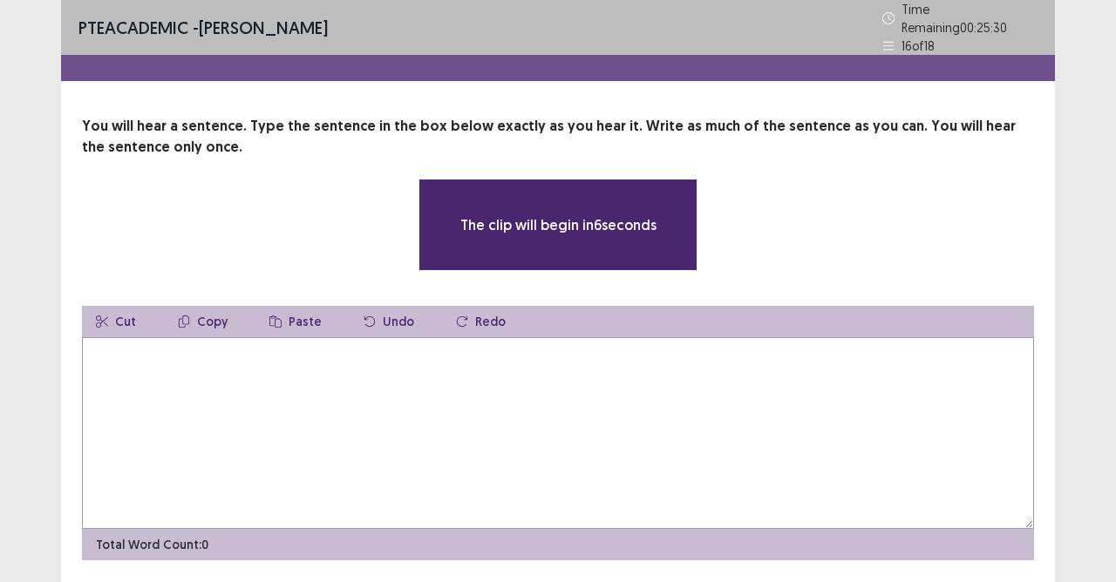
click at [446, 385] on textarea at bounding box center [558, 433] width 952 height 192
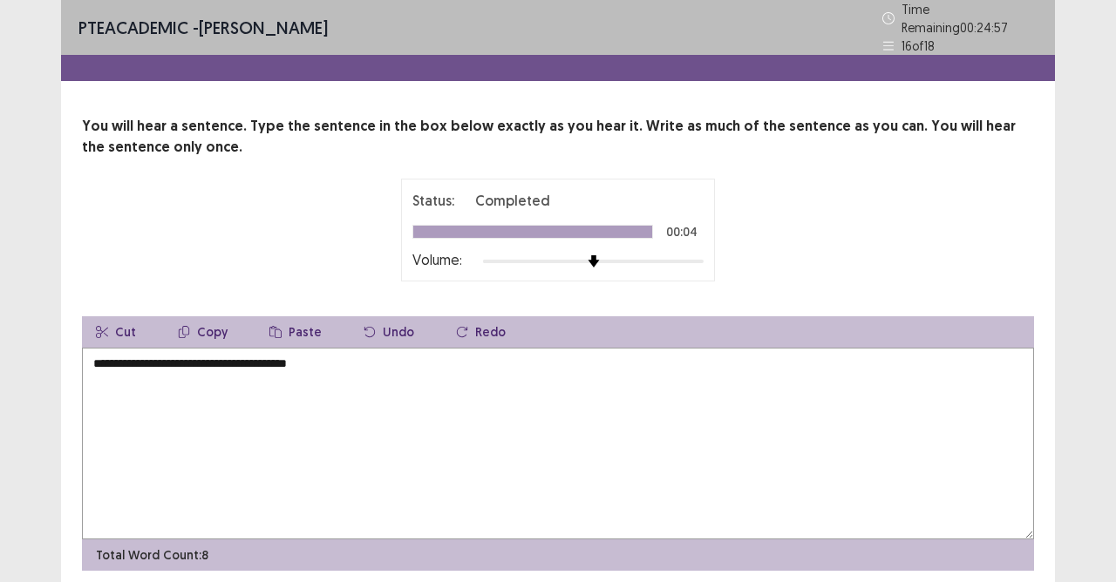
scroll to position [57, 0]
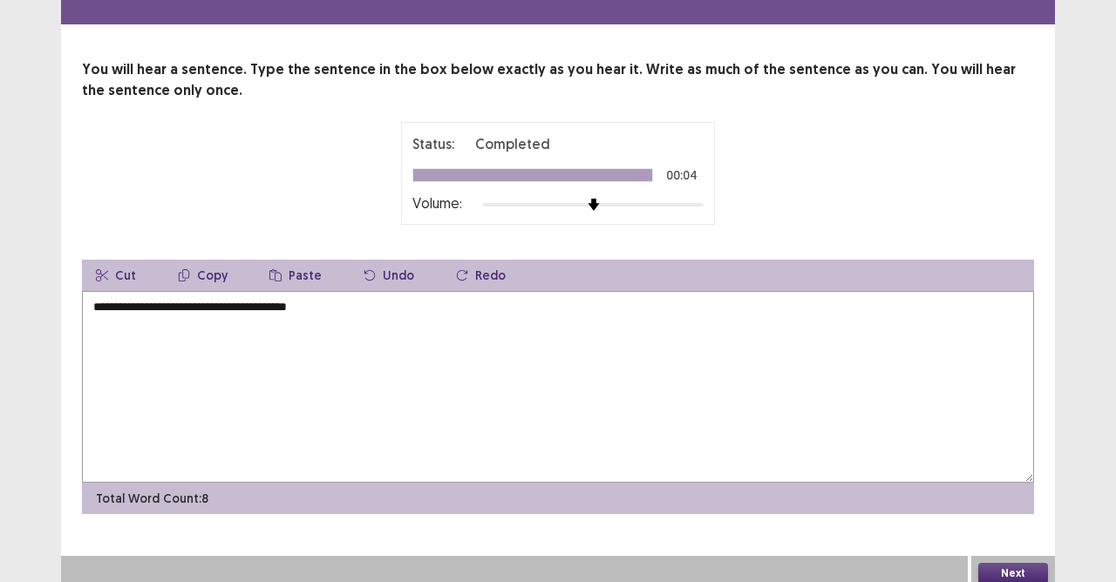
type textarea "**********"
click at [1010, 517] on button "Next" at bounding box center [1013, 573] width 70 height 21
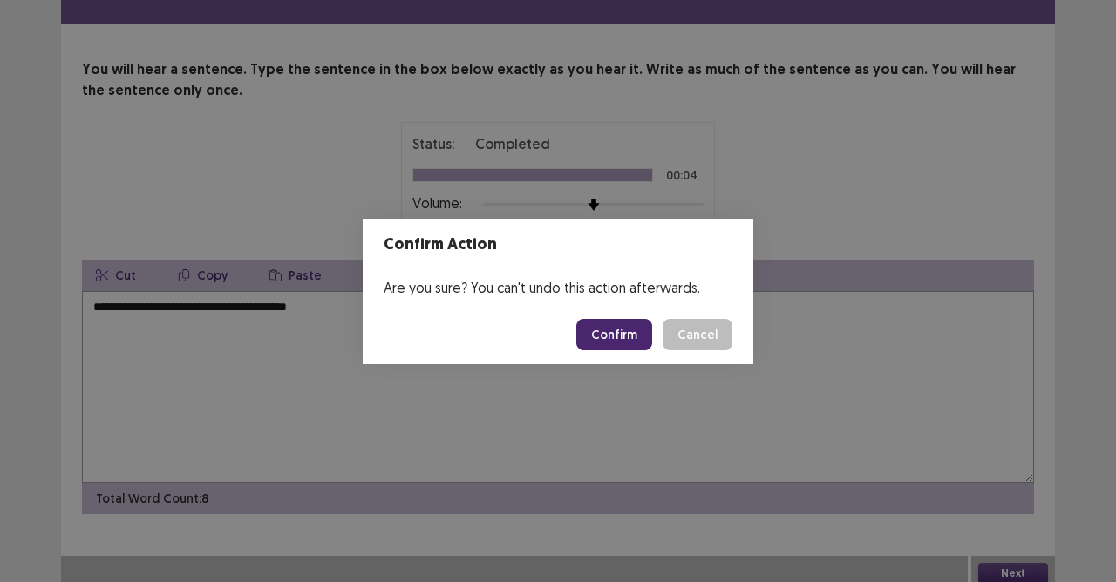
click at [616, 335] on button "Confirm" at bounding box center [614, 334] width 76 height 31
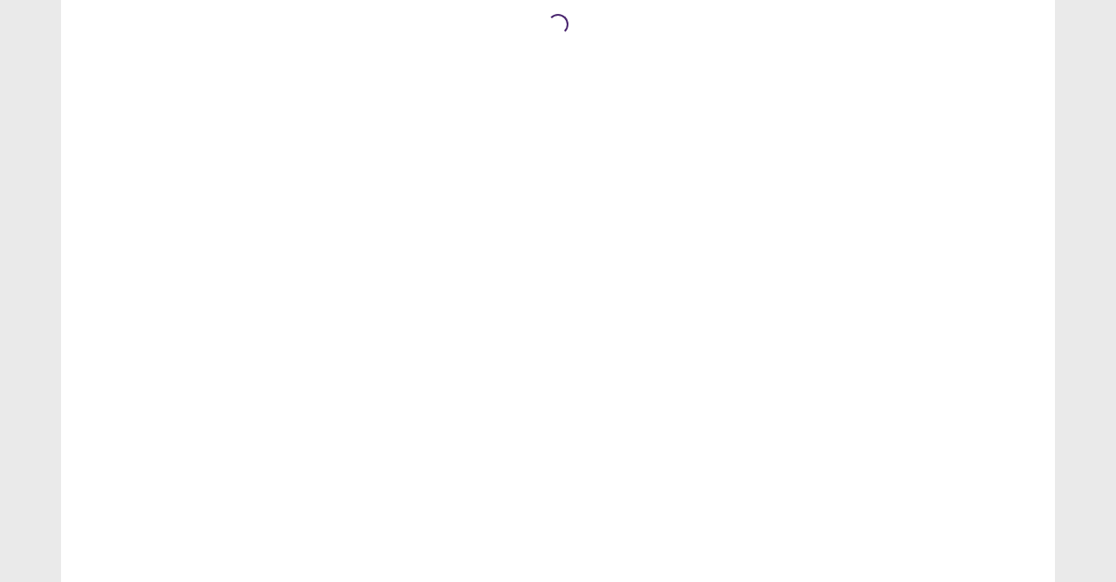
scroll to position [0, 0]
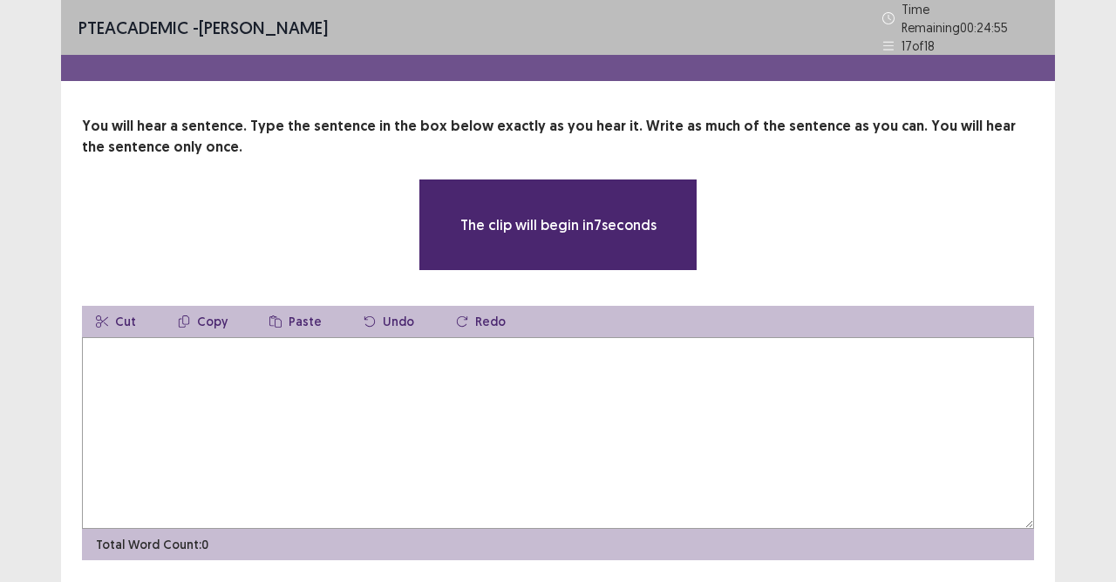
click at [203, 351] on textarea at bounding box center [558, 433] width 952 height 192
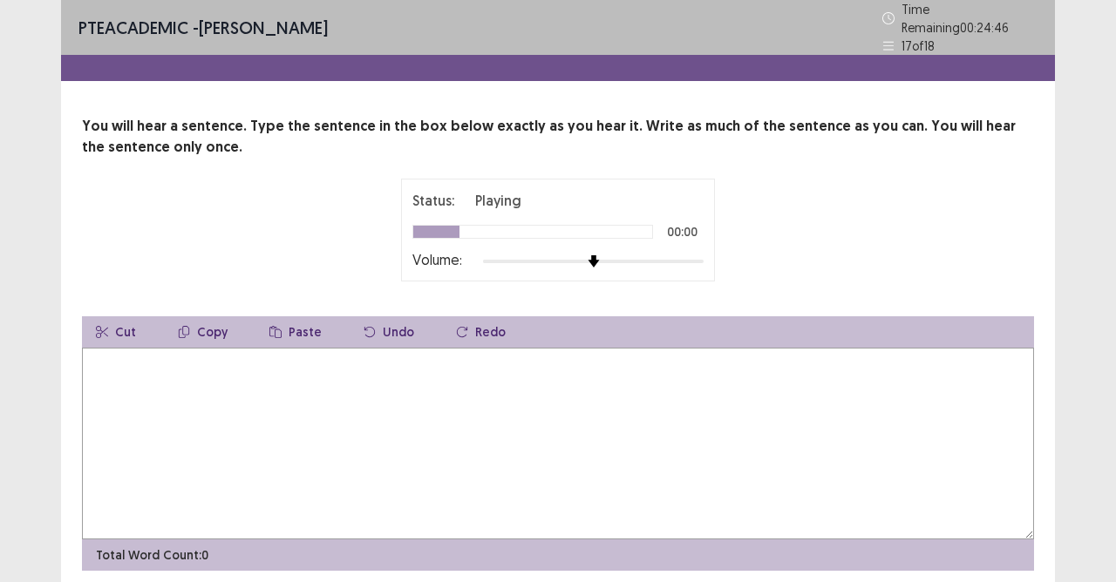
type textarea "*"
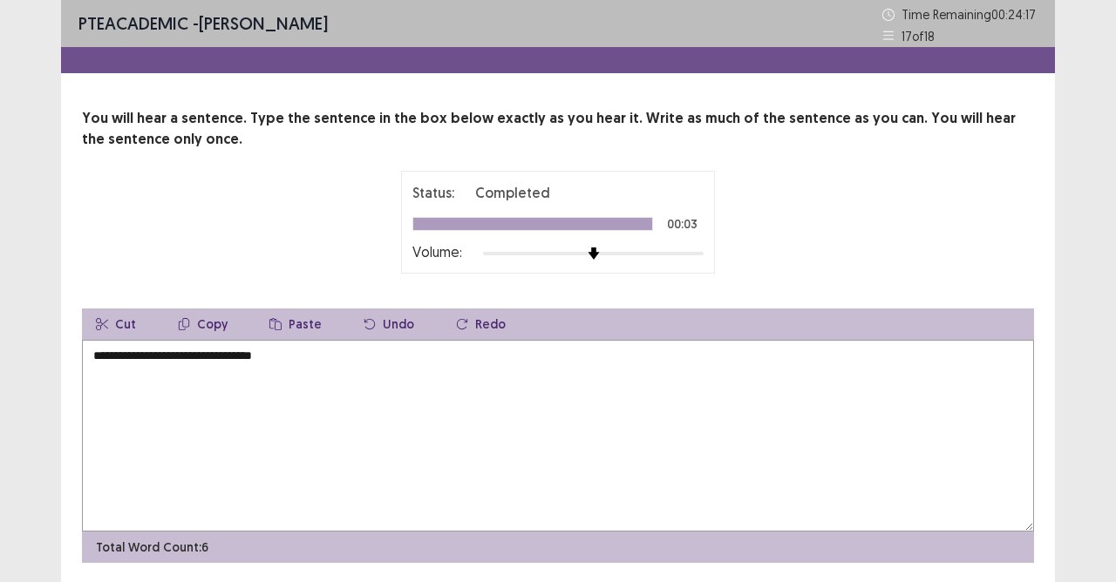
scroll to position [57, 0]
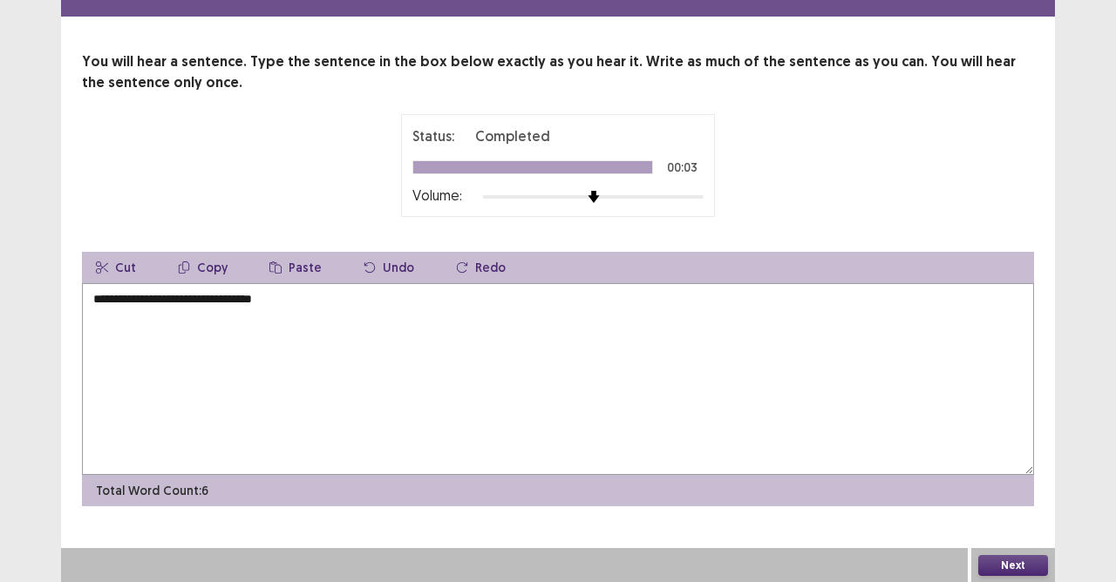
type textarea "**********"
click at [1015, 517] on button "Next" at bounding box center [1013, 565] width 70 height 21
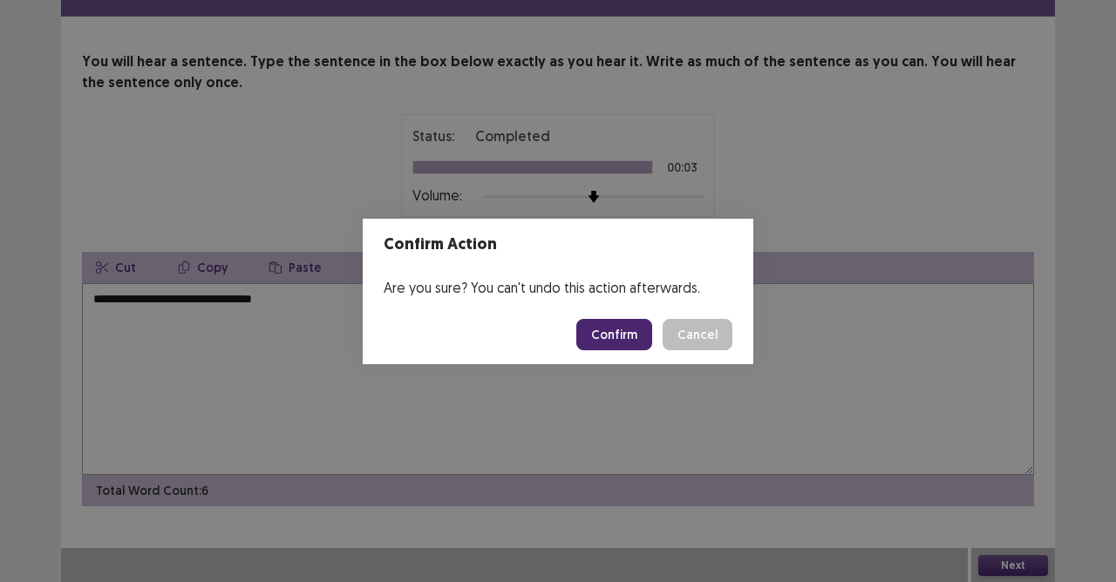
click at [626, 332] on button "Confirm" at bounding box center [614, 334] width 76 height 31
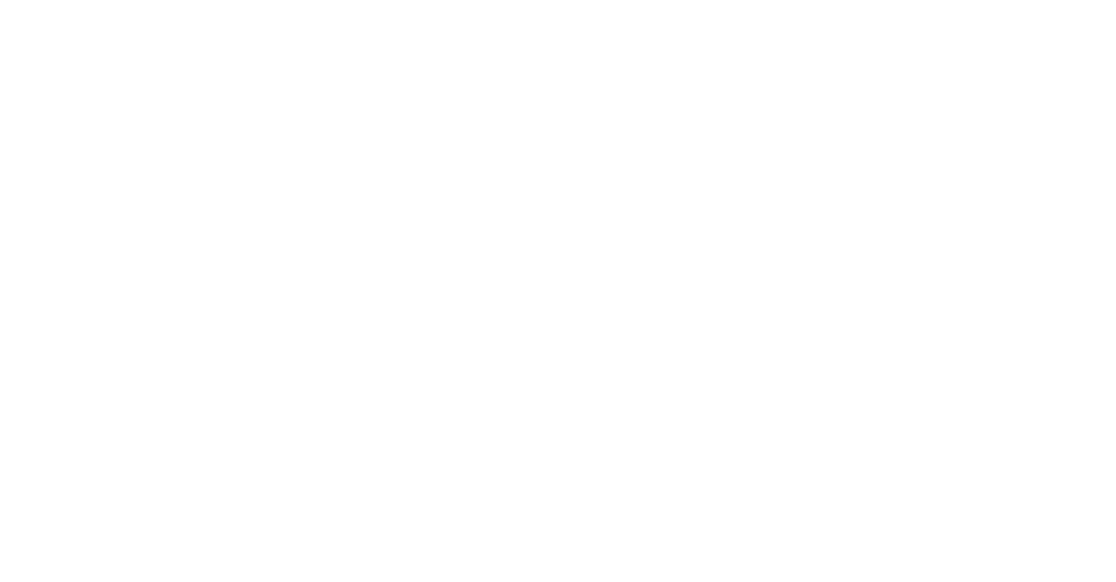
scroll to position [0, 0]
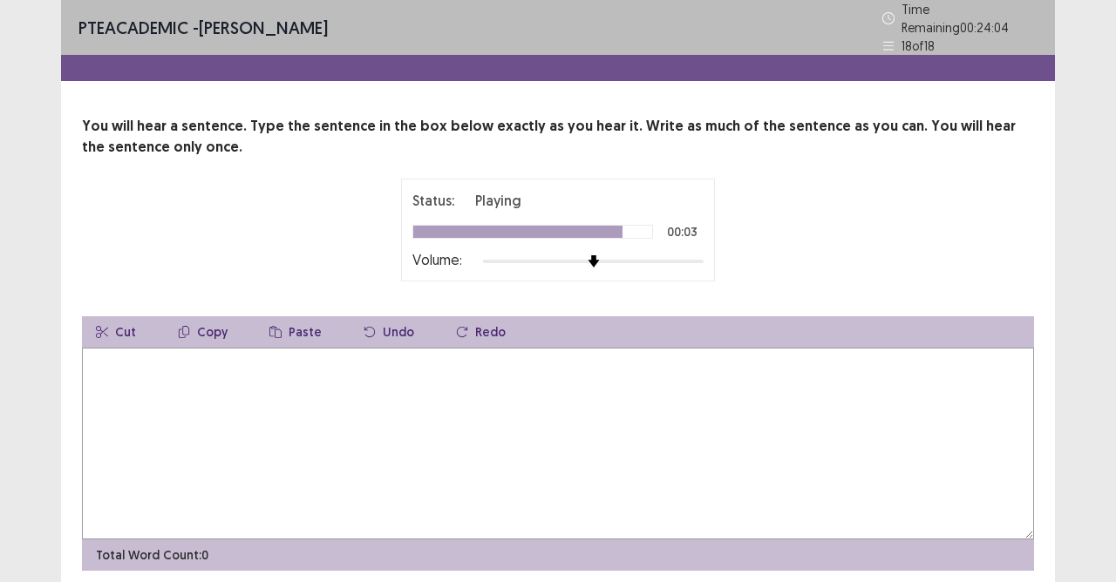
click at [208, 384] on textarea at bounding box center [558, 444] width 952 height 192
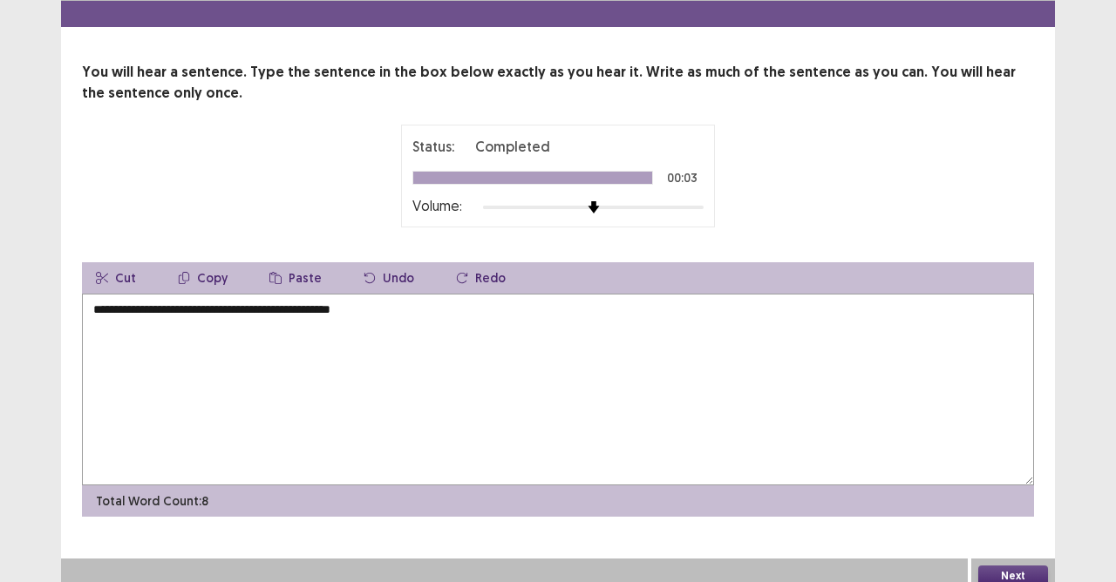
scroll to position [57, 0]
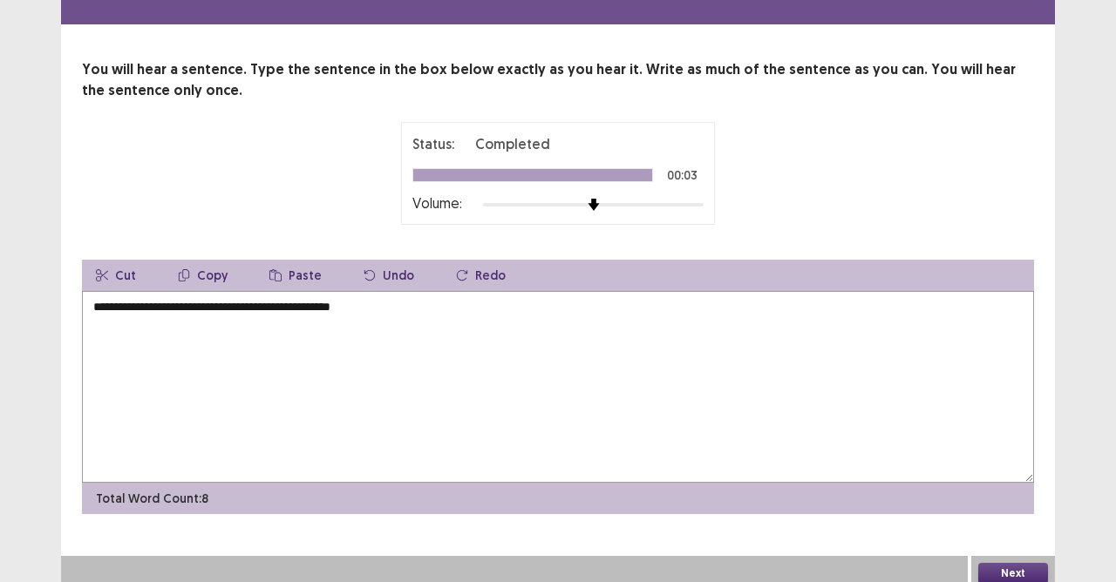
type textarea "**********"
click at [1034, 517] on button "Next" at bounding box center [1013, 573] width 70 height 21
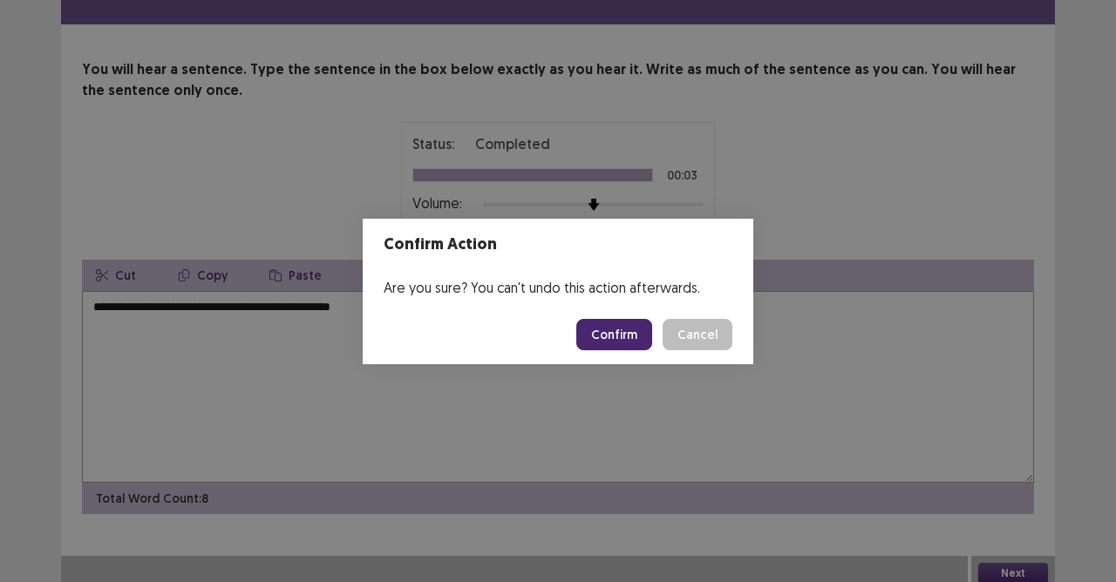
click at [614, 330] on button "Confirm" at bounding box center [614, 334] width 76 height 31
